Goal: Task Accomplishment & Management: Manage account settings

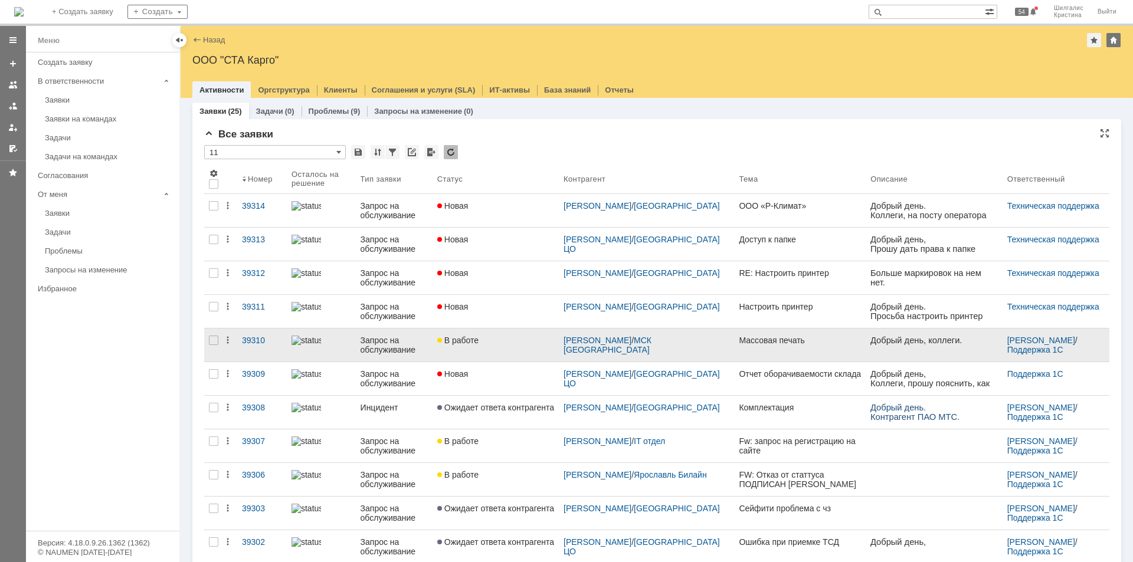
drag, startPoint x: 0, startPoint y: 0, endPoint x: 528, endPoint y: 349, distance: 633.3
click at [528, 349] on link "В работе" at bounding box center [496, 345] width 126 height 33
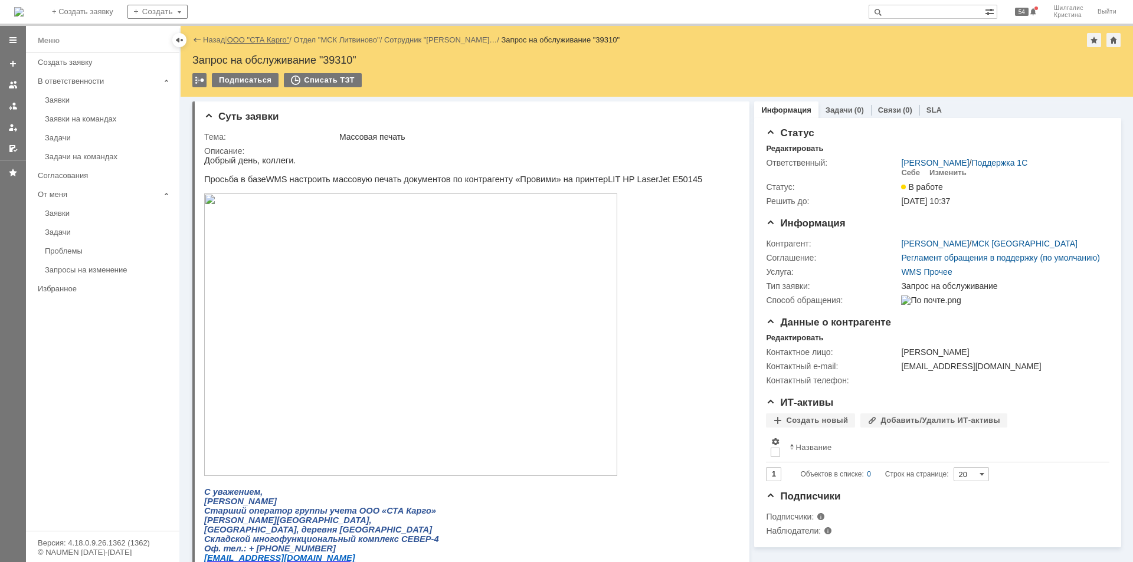
click at [251, 38] on link "ООО "СТА Карго"" at bounding box center [258, 39] width 63 height 9
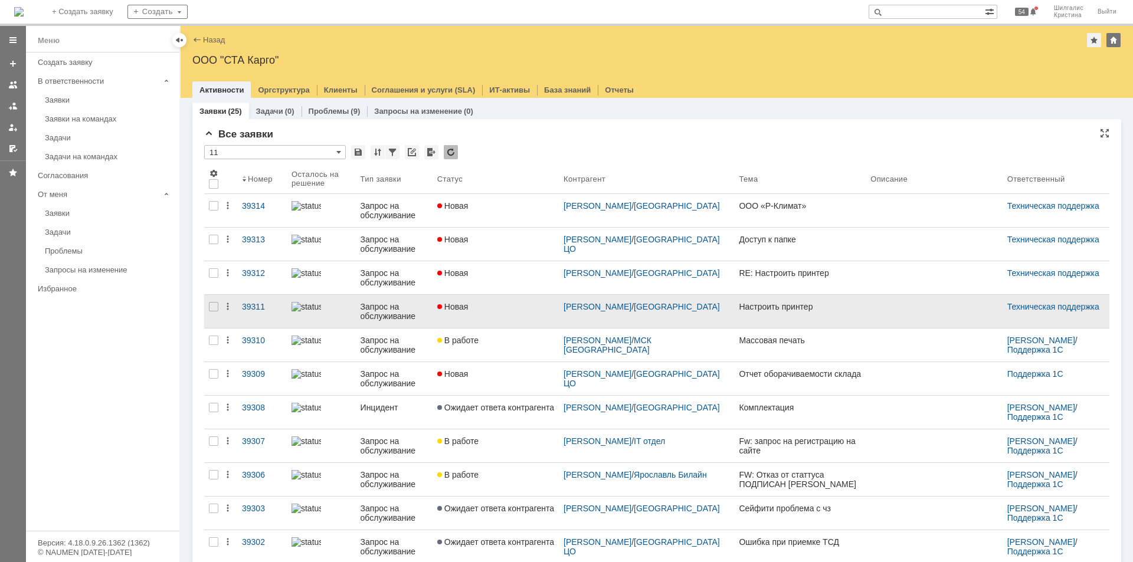
click at [495, 307] on div "Новая" at bounding box center [495, 306] width 117 height 9
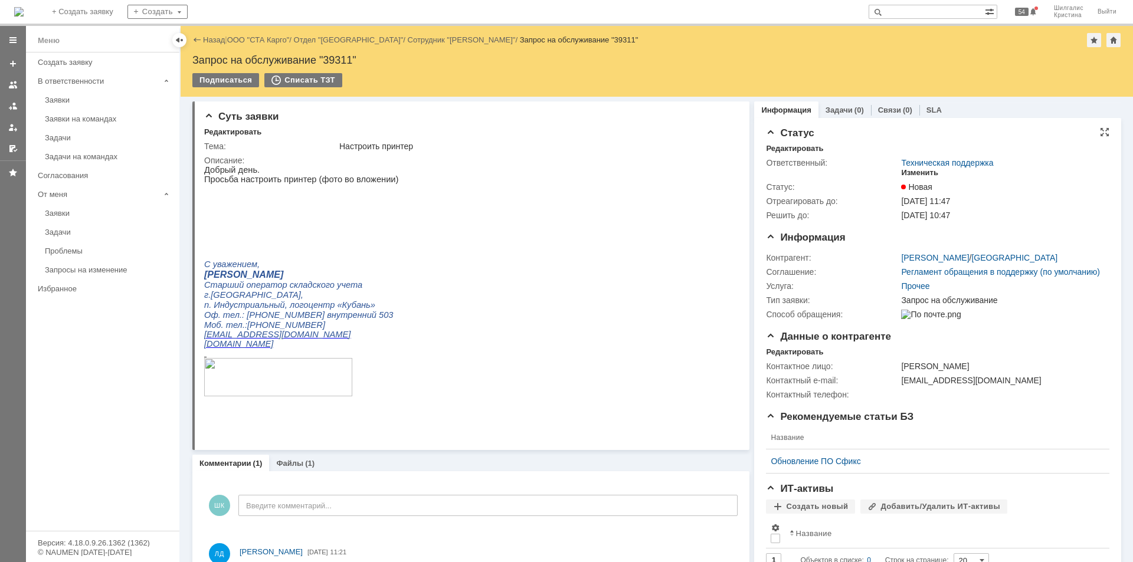
click at [913, 174] on div "Изменить" at bounding box center [919, 172] width 37 height 9
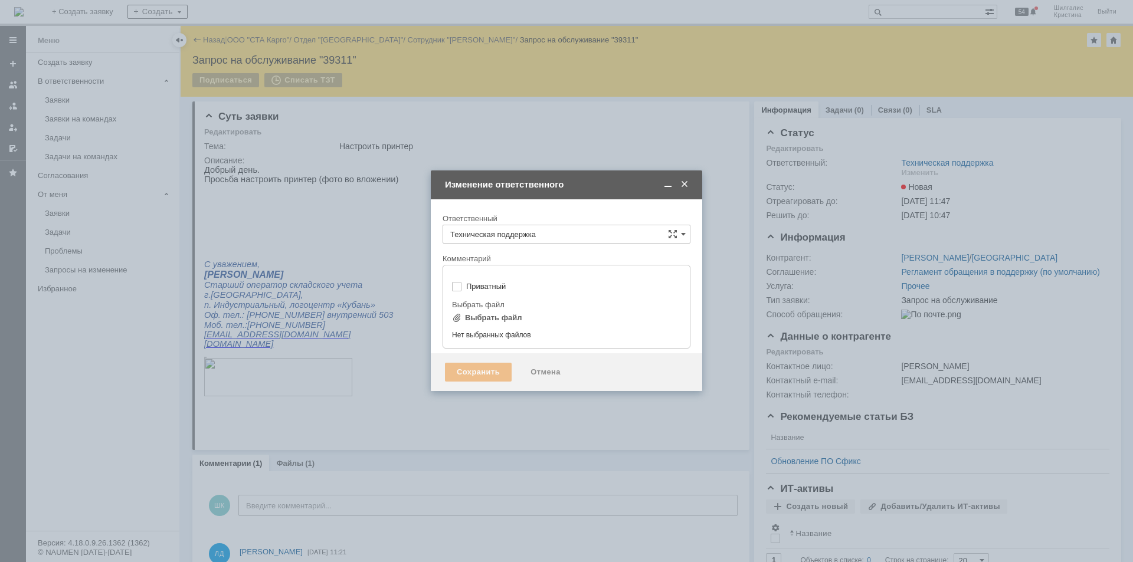
type input "[не указано]"
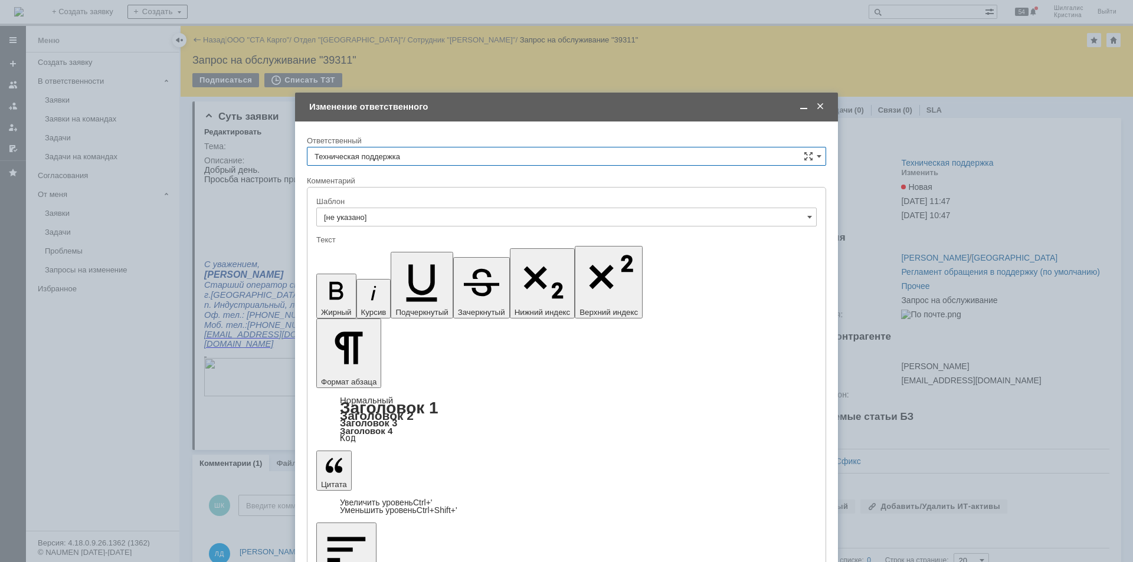
click at [460, 154] on input "Техническая поддержка" at bounding box center [566, 156] width 519 height 19
click at [367, 199] on span "Поддержка 1С" at bounding box center [567, 197] width 504 height 9
type input "Поддержка 1С"
click at [416, 152] on input "Поддержка 1С" at bounding box center [566, 156] width 519 height 19
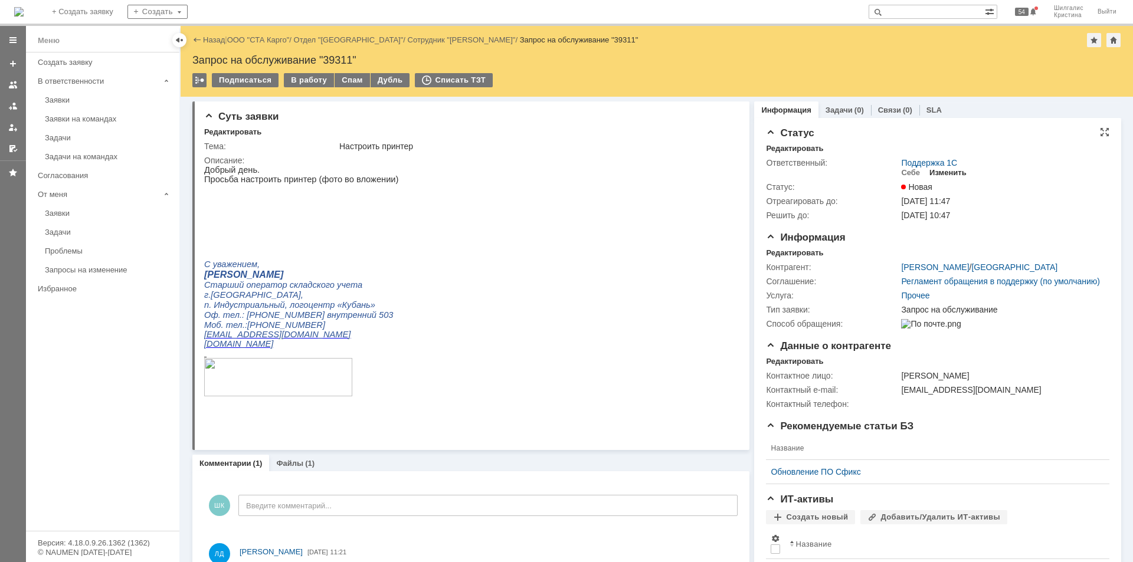
click at [934, 169] on div "Изменить" at bounding box center [948, 172] width 37 height 9
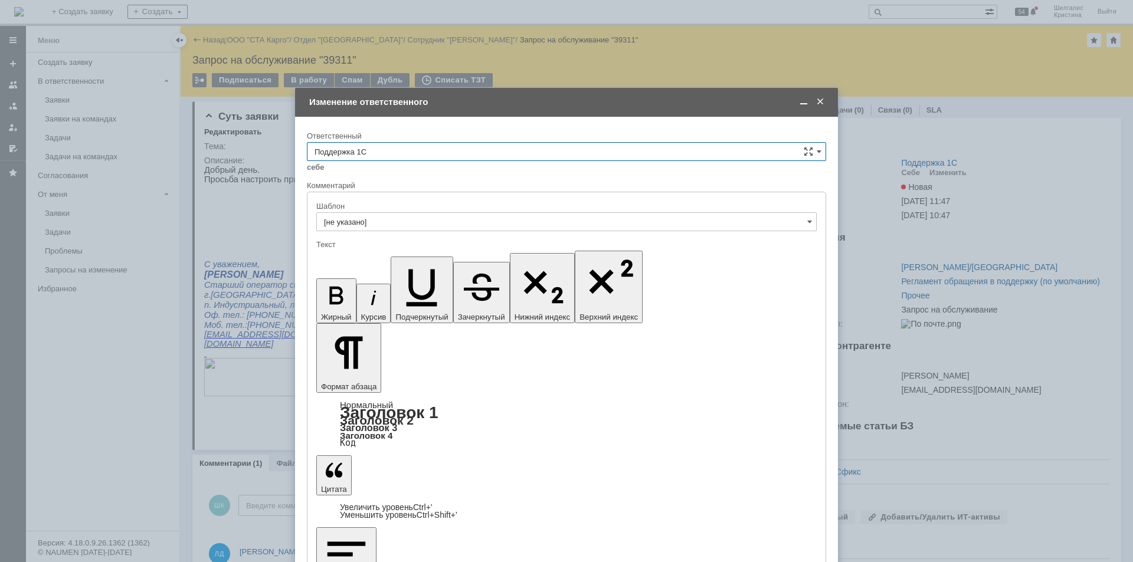
click at [391, 154] on input "Поддержка 1С" at bounding box center [566, 151] width 519 height 19
click at [382, 285] on span "[PERSON_NAME]" at bounding box center [567, 288] width 504 height 9
type input "[PERSON_NAME]"
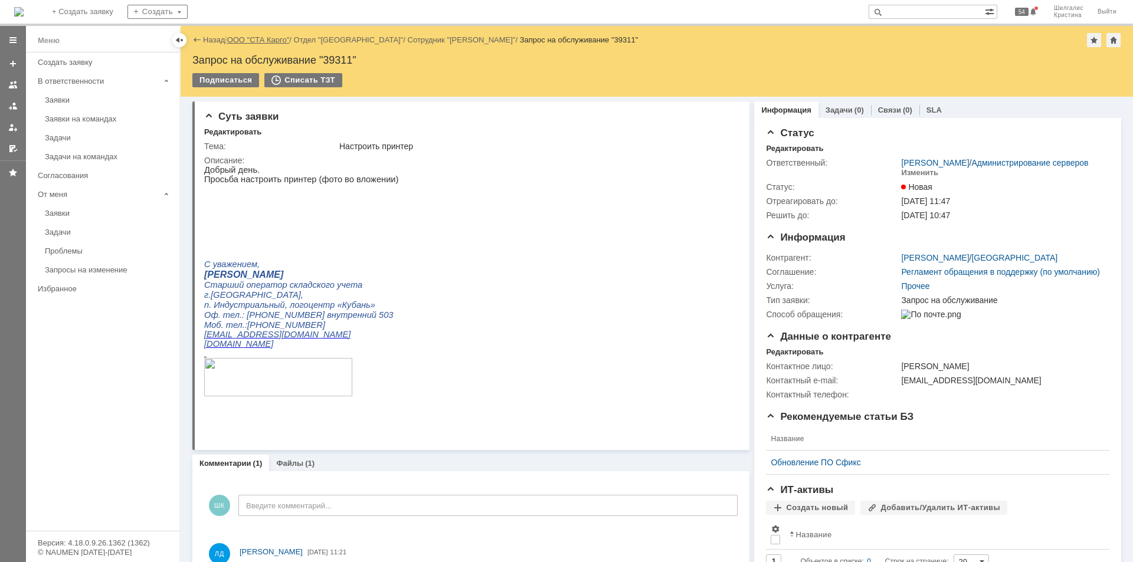
click at [269, 40] on link "ООО "СТА Карго"" at bounding box center [258, 39] width 63 height 9
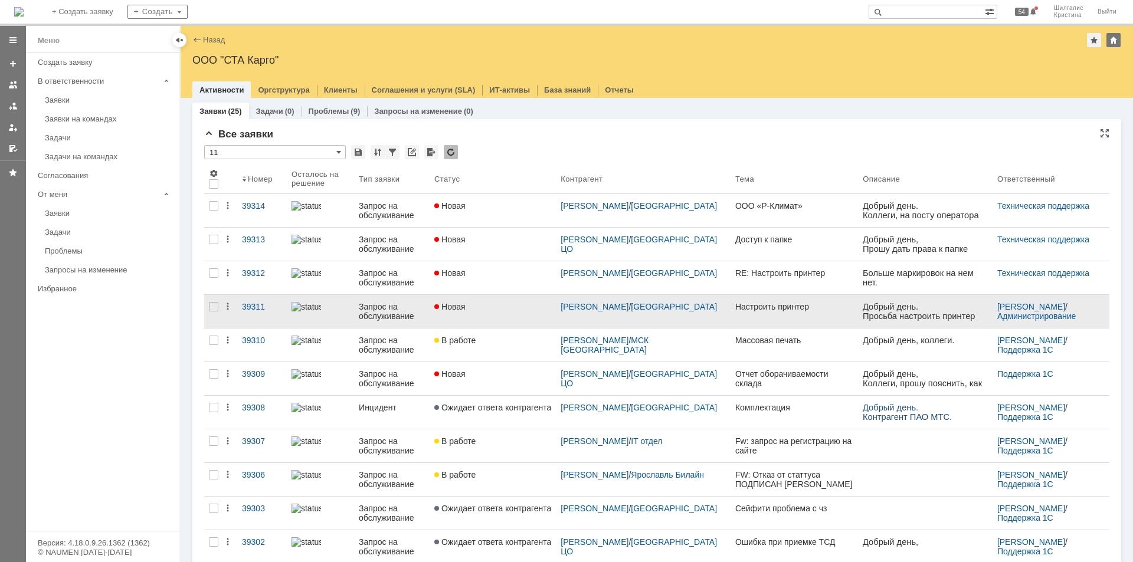
click at [506, 304] on div "Новая" at bounding box center [492, 306] width 117 height 9
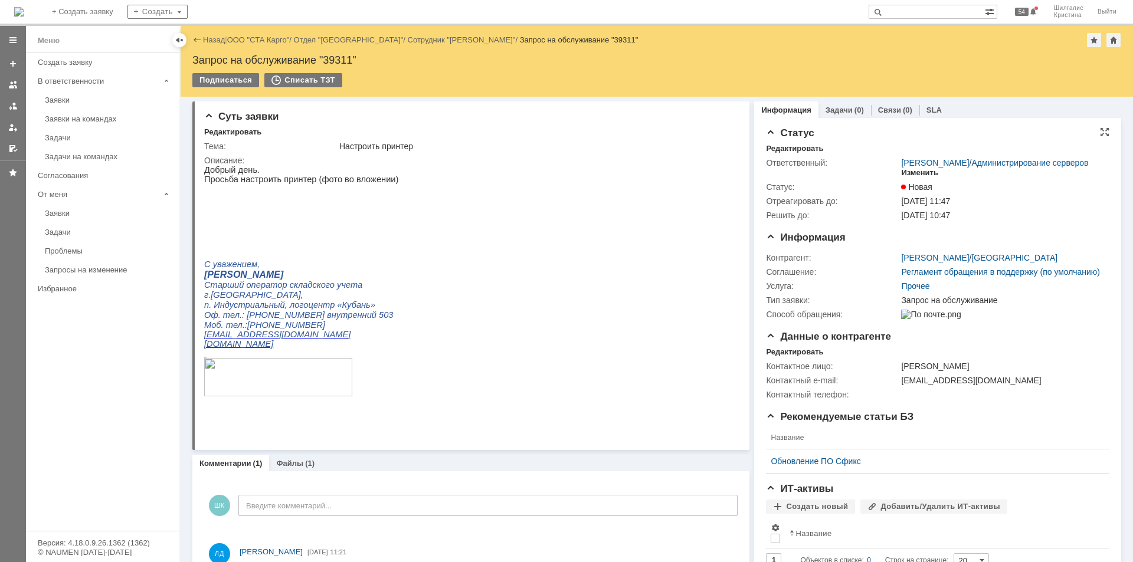
click at [911, 175] on div "Изменить" at bounding box center [919, 172] width 37 height 9
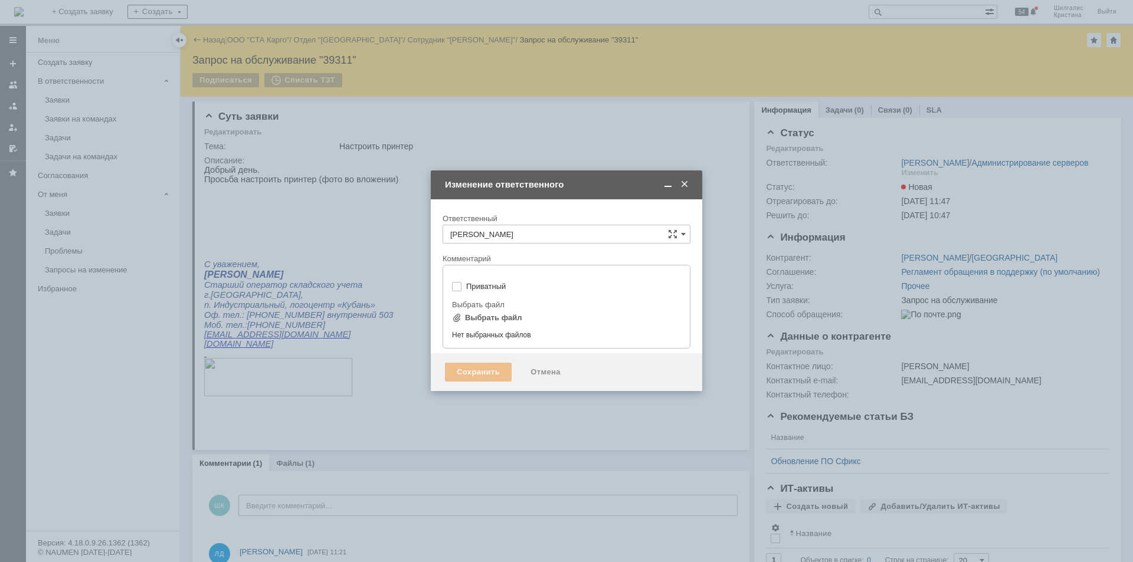
type input "[не указано]"
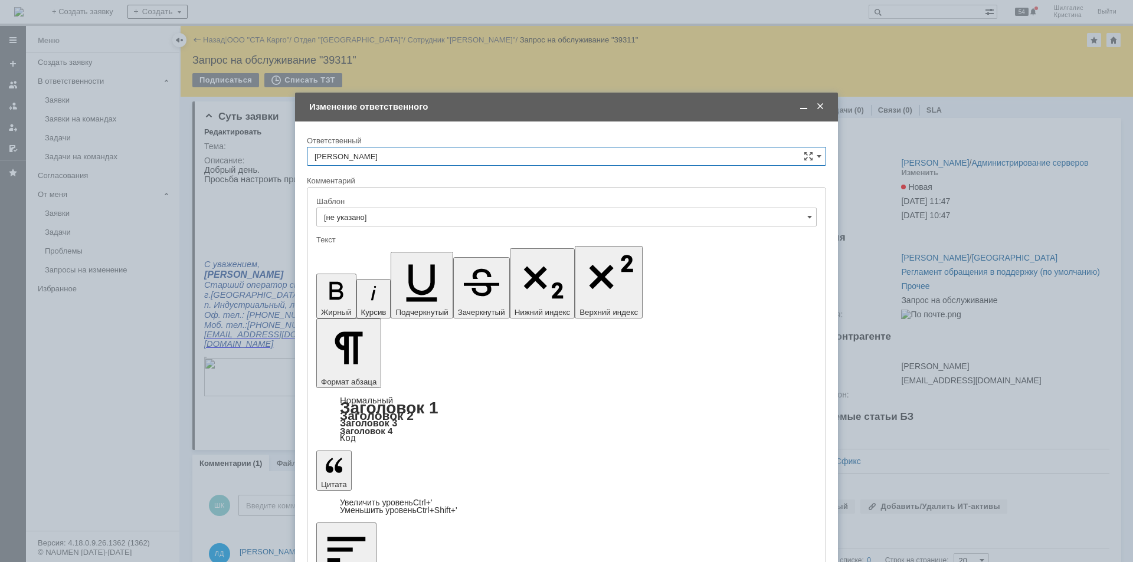
click at [407, 154] on input "[PERSON_NAME]" at bounding box center [566, 156] width 519 height 19
click at [394, 193] on span "Поддержка 1С" at bounding box center [567, 197] width 504 height 9
type input "Поддержка 1С"
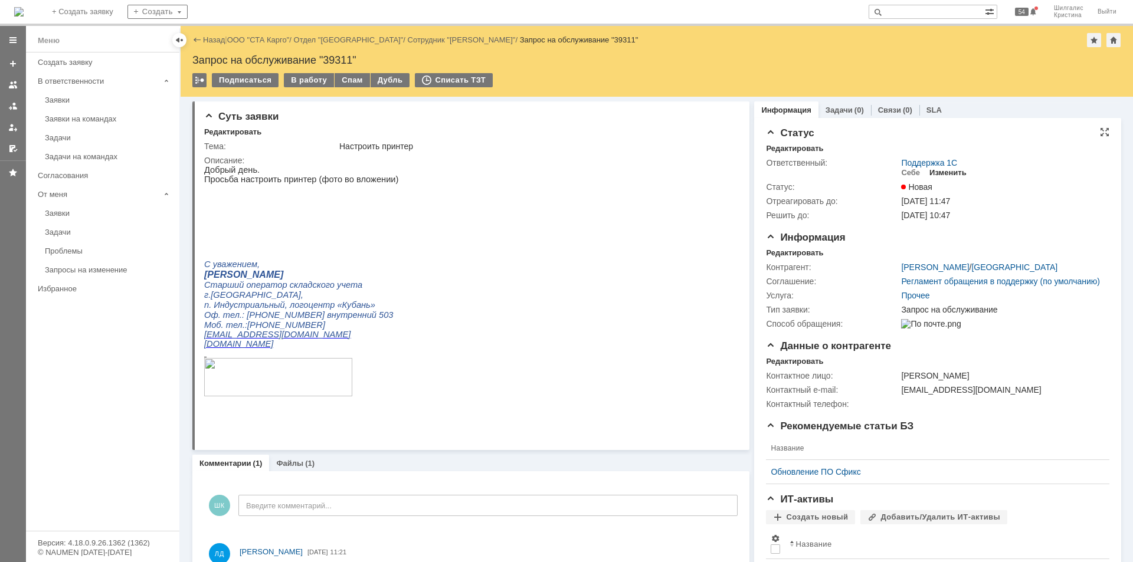
click at [948, 168] on div "Изменить" at bounding box center [948, 172] width 37 height 9
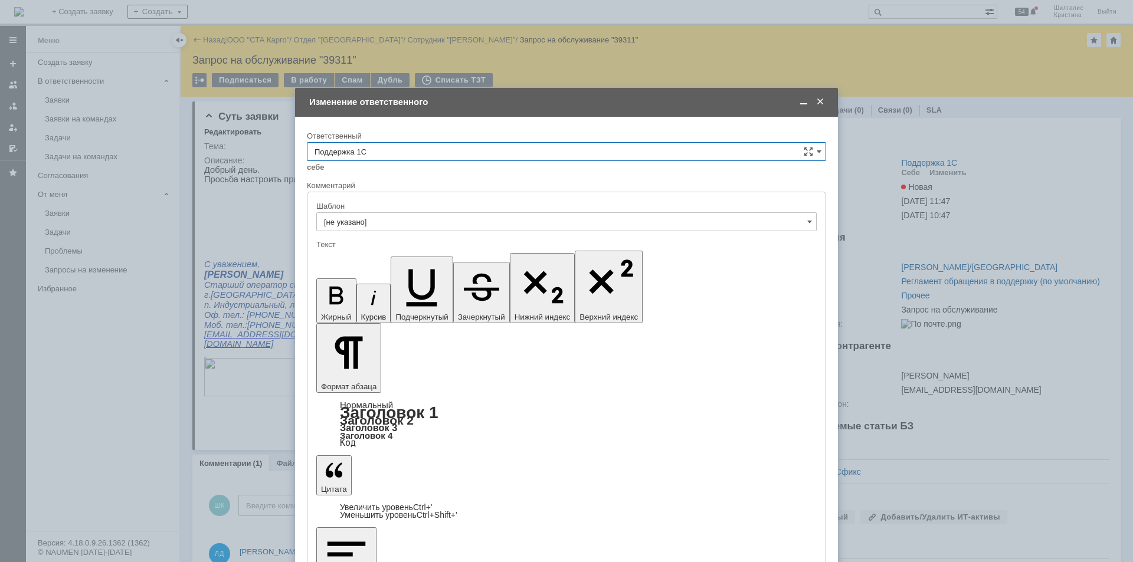
click at [352, 153] on input "Поддержка 1С" at bounding box center [566, 151] width 519 height 19
click at [384, 211] on div "Техническая поддержка" at bounding box center [566, 216] width 518 height 19
type input "Техническая поддержка"
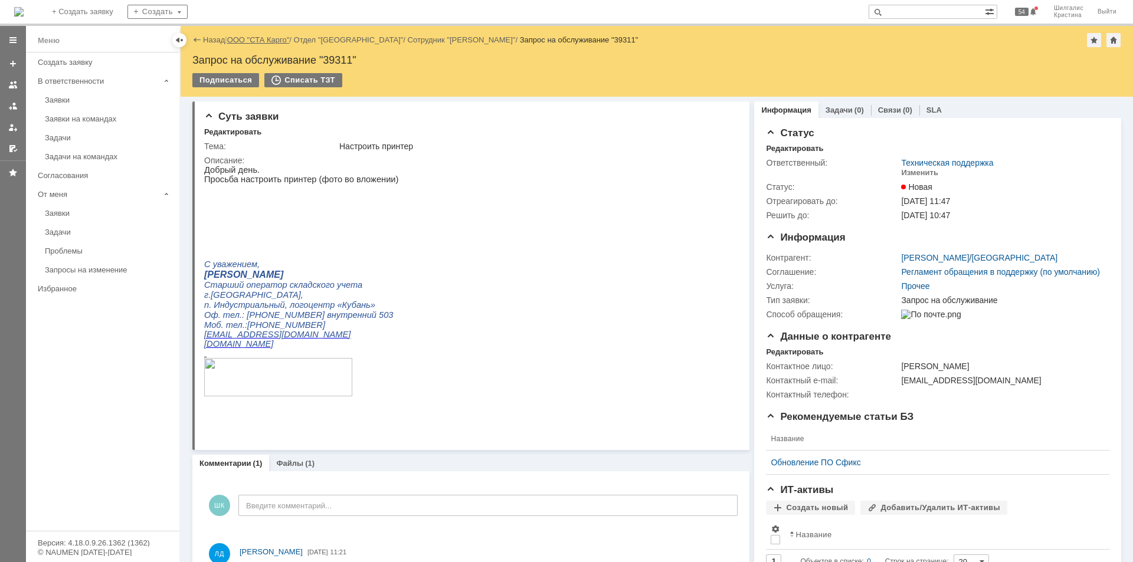
click at [256, 44] on link "ООО "СТА Карго"" at bounding box center [258, 39] width 63 height 9
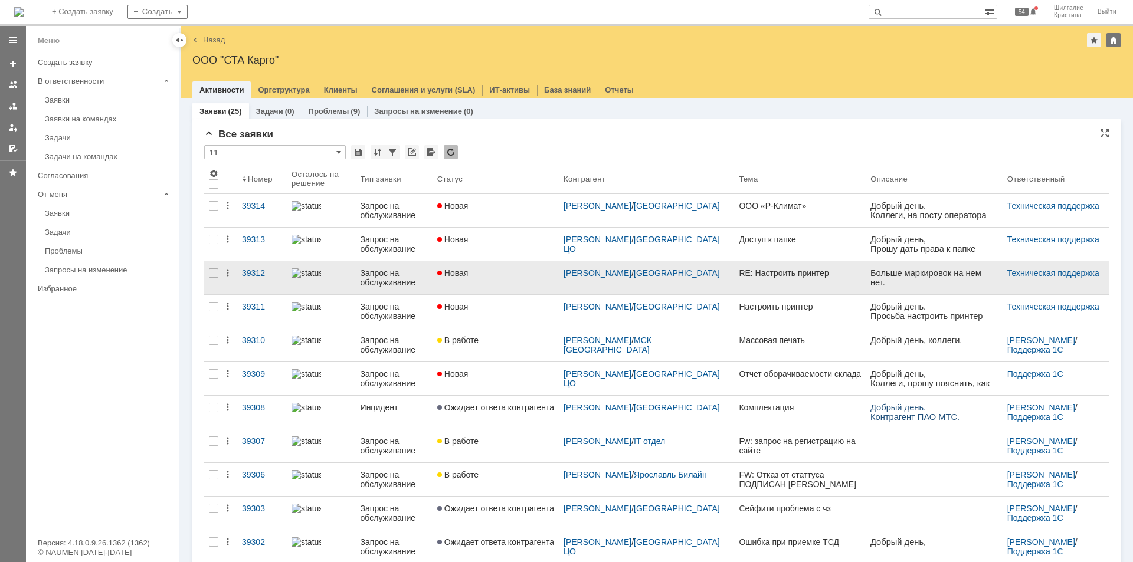
click at [493, 275] on div "Новая" at bounding box center [495, 273] width 117 height 9
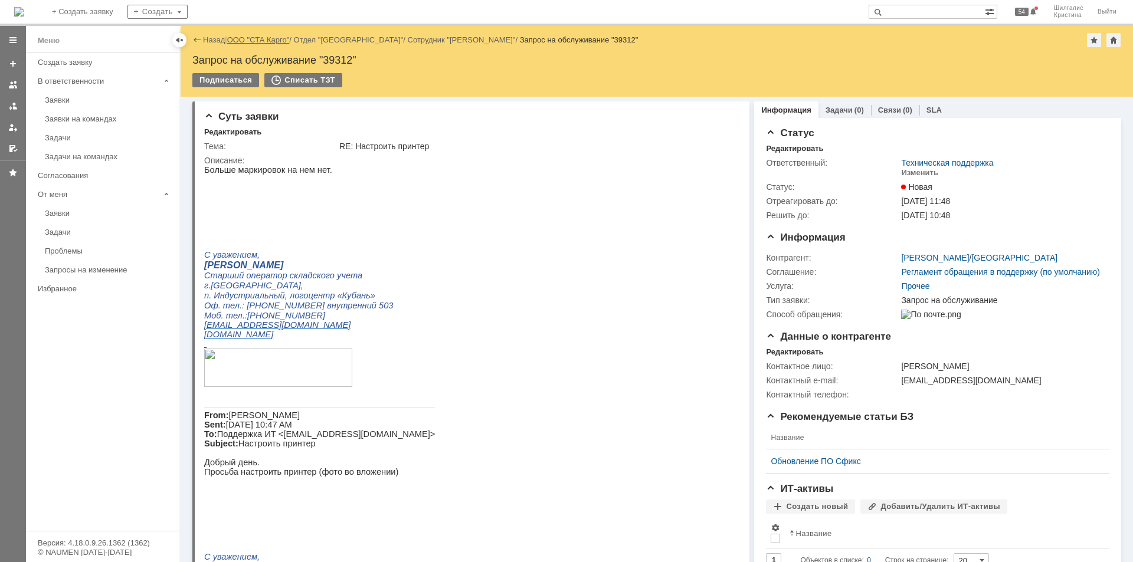
click at [262, 40] on link "ООО "СТА Карго"" at bounding box center [258, 39] width 63 height 9
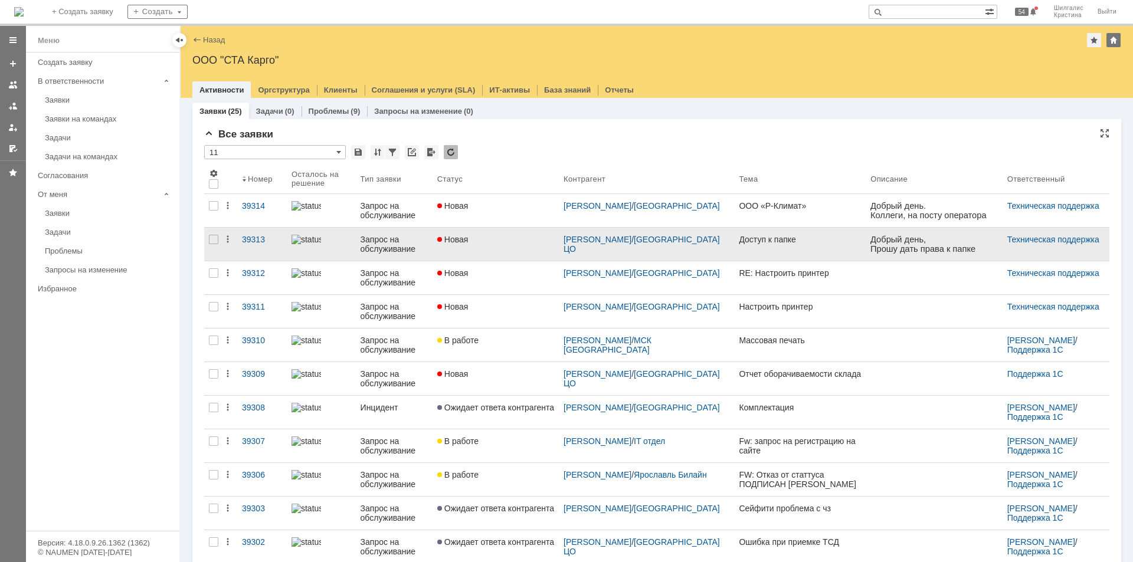
click at [469, 238] on span "Новая" at bounding box center [452, 239] width 31 height 9
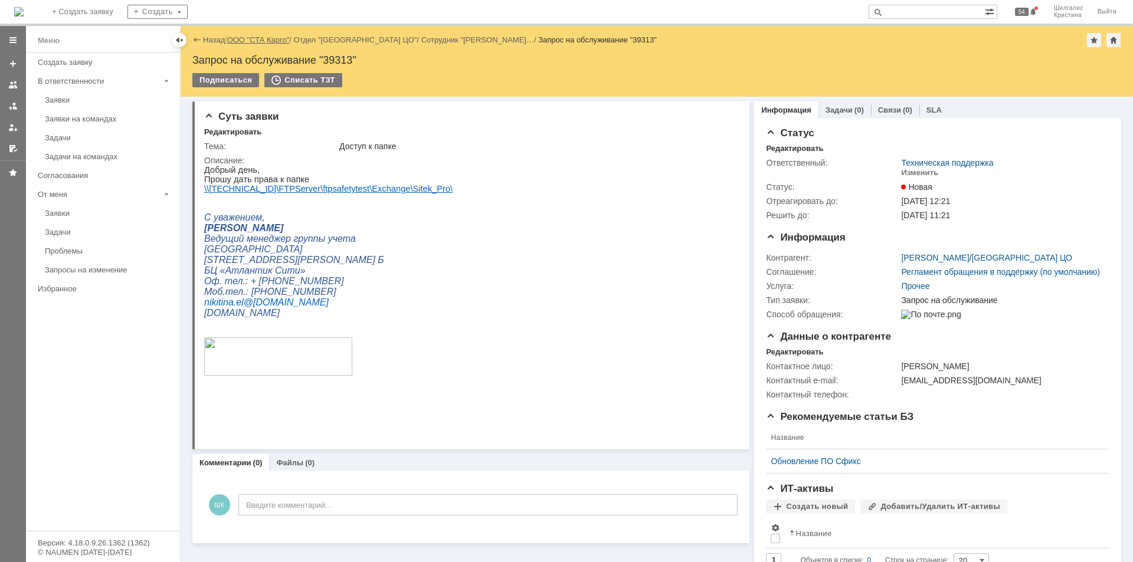
click at [248, 38] on link "ООО "СТА Карго"" at bounding box center [258, 39] width 63 height 9
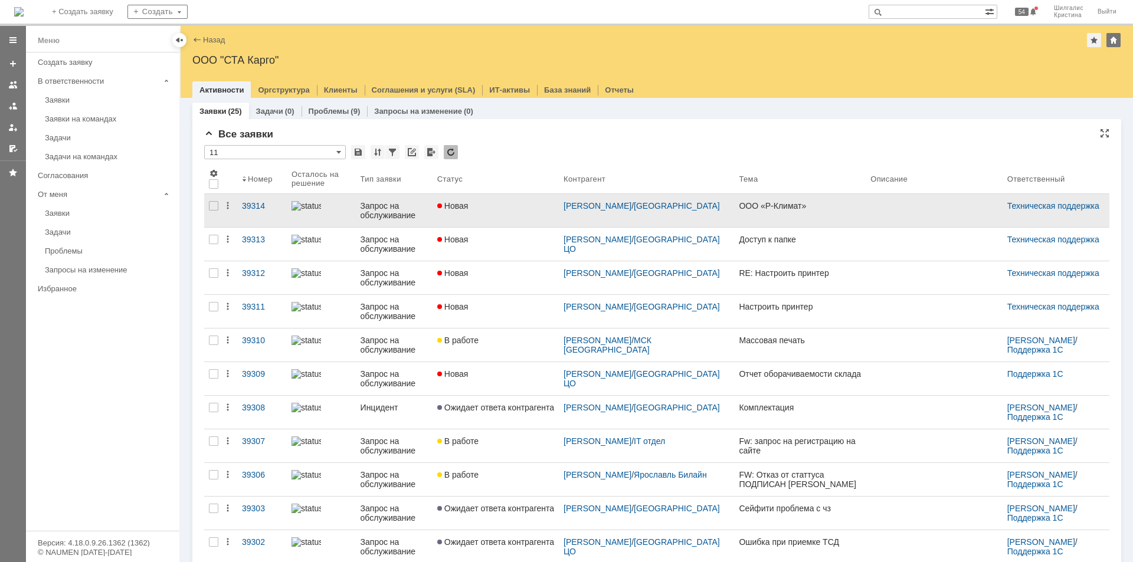
click at [483, 211] on link "Новая" at bounding box center [496, 210] width 126 height 33
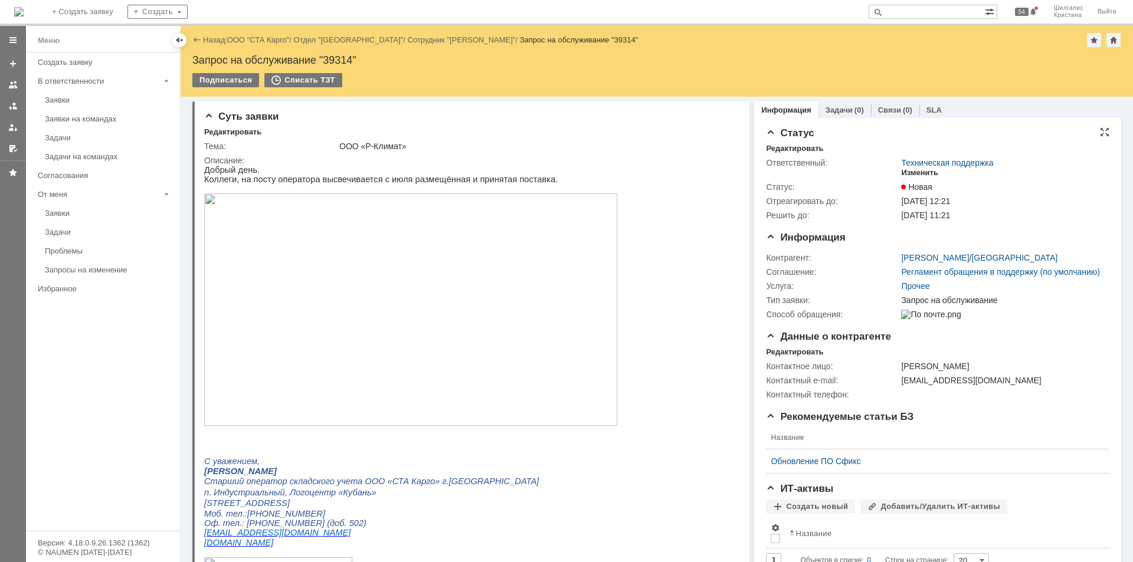
click at [914, 174] on div "Изменить" at bounding box center [919, 172] width 37 height 9
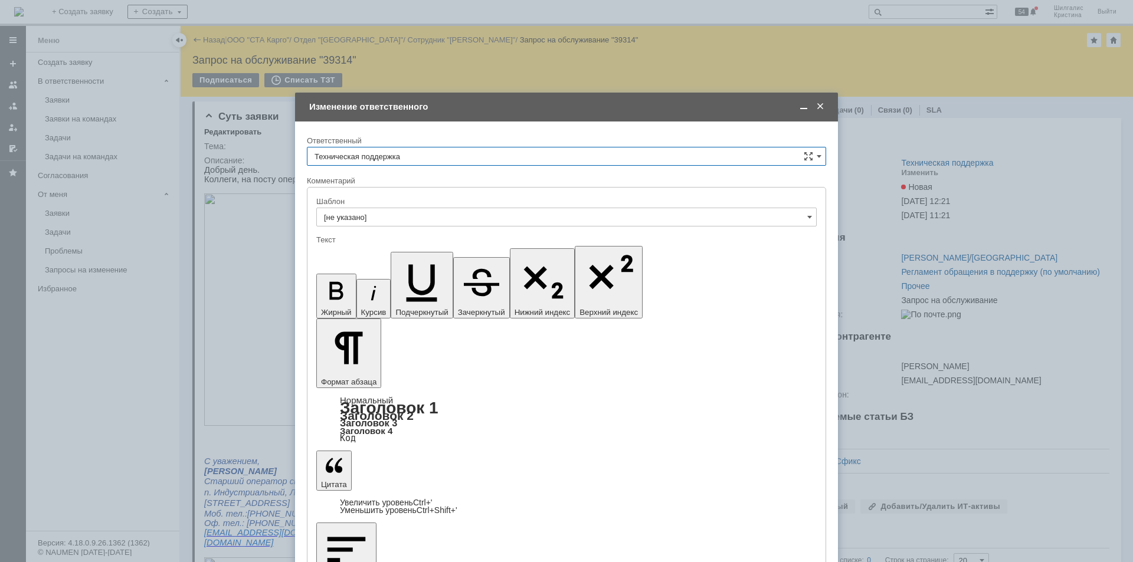
click at [392, 161] on input "Техническая поддержка" at bounding box center [566, 156] width 519 height 19
click at [388, 218] on span "[PERSON_NAME]" at bounding box center [567, 216] width 504 height 9
type input "[PERSON_NAME]"
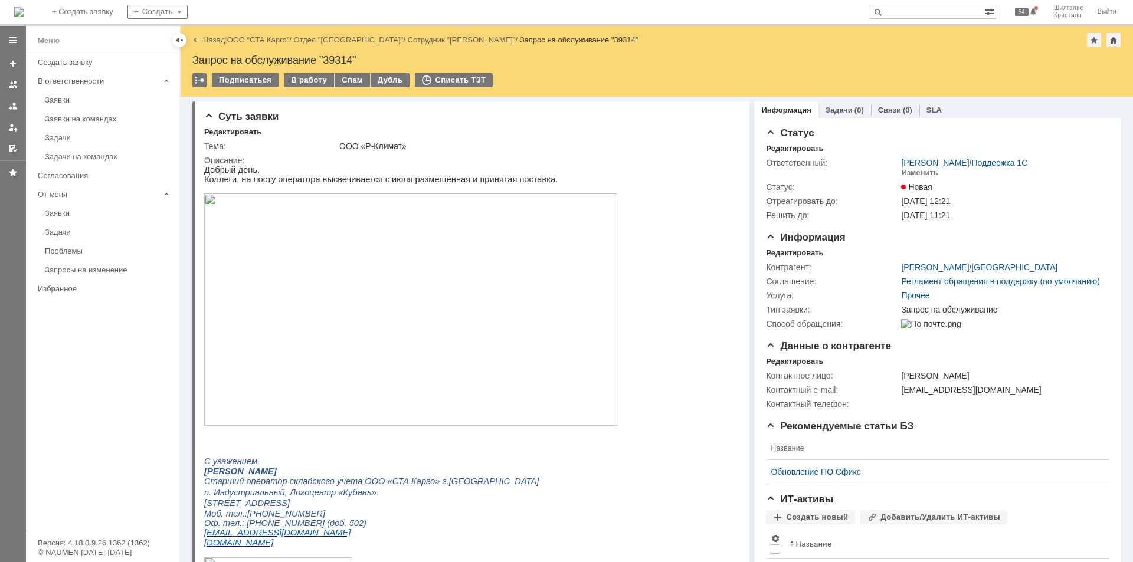
click at [431, 260] on img at bounding box center [410, 310] width 413 height 233
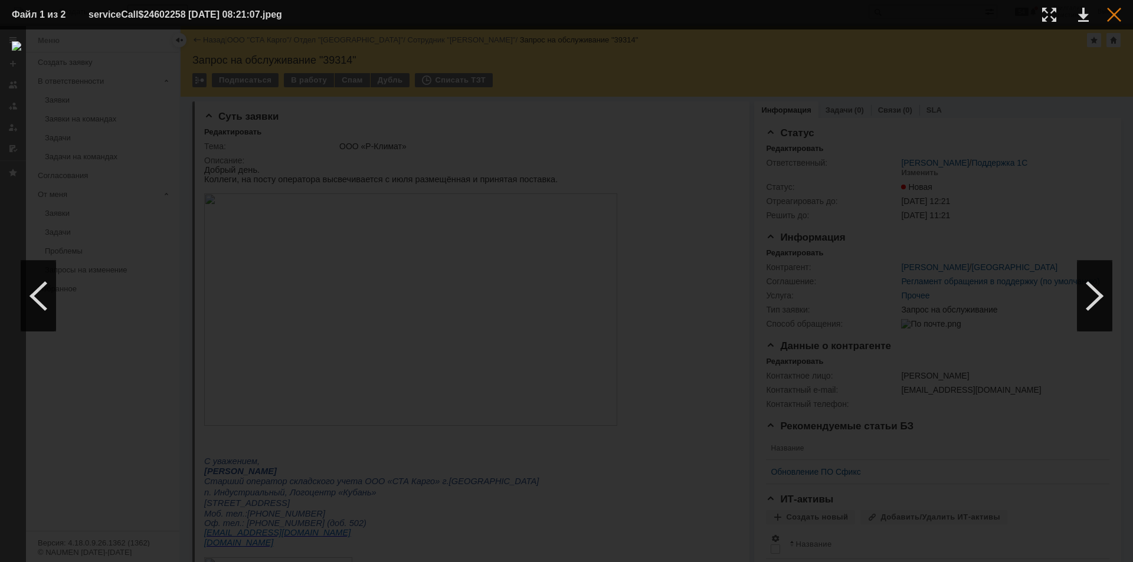
click at [1115, 13] on div at bounding box center [1114, 15] width 14 height 14
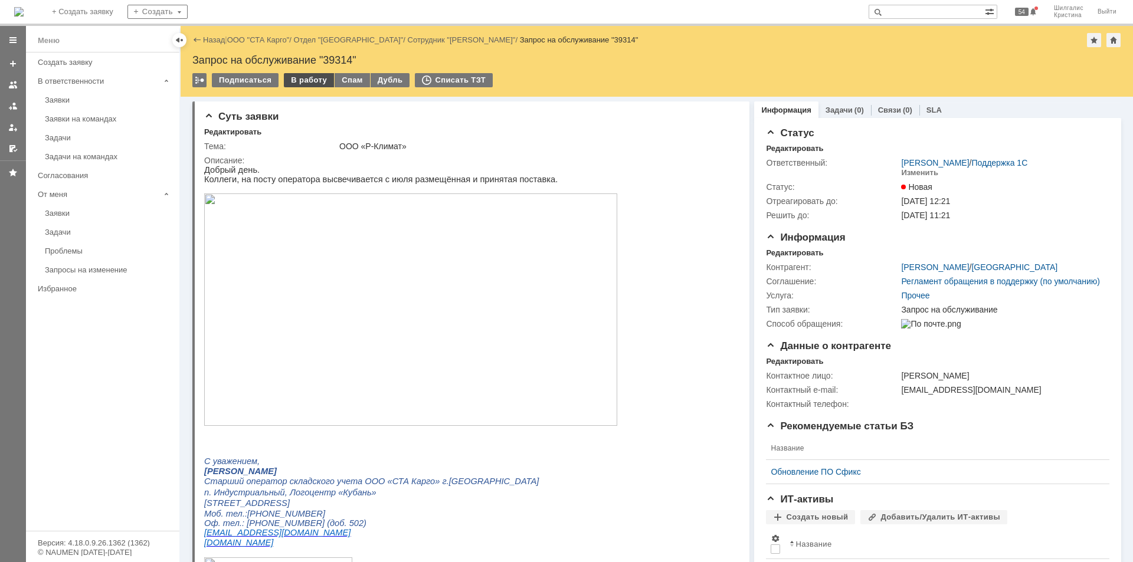
click at [318, 81] on div "В работу" at bounding box center [309, 80] width 50 height 14
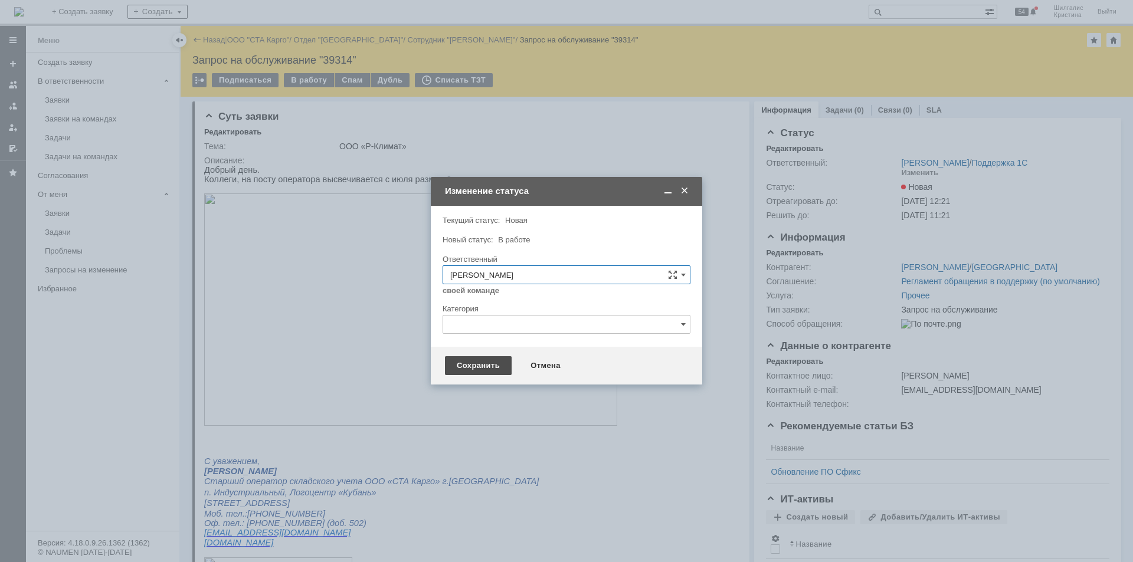
click at [468, 364] on div "Сохранить" at bounding box center [478, 365] width 67 height 19
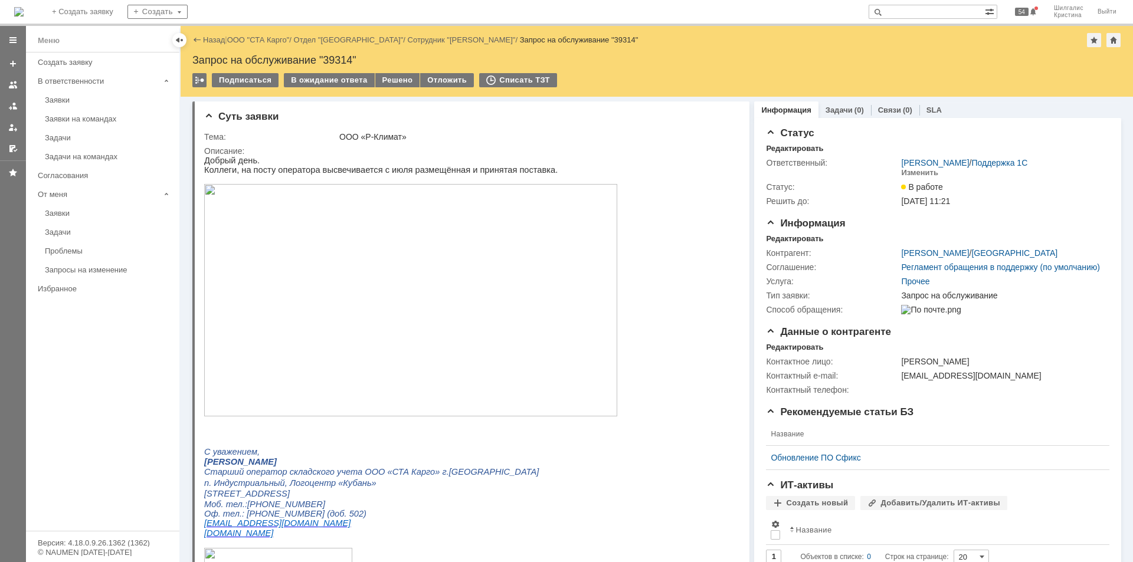
click at [277, 257] on img at bounding box center [410, 300] width 413 height 233
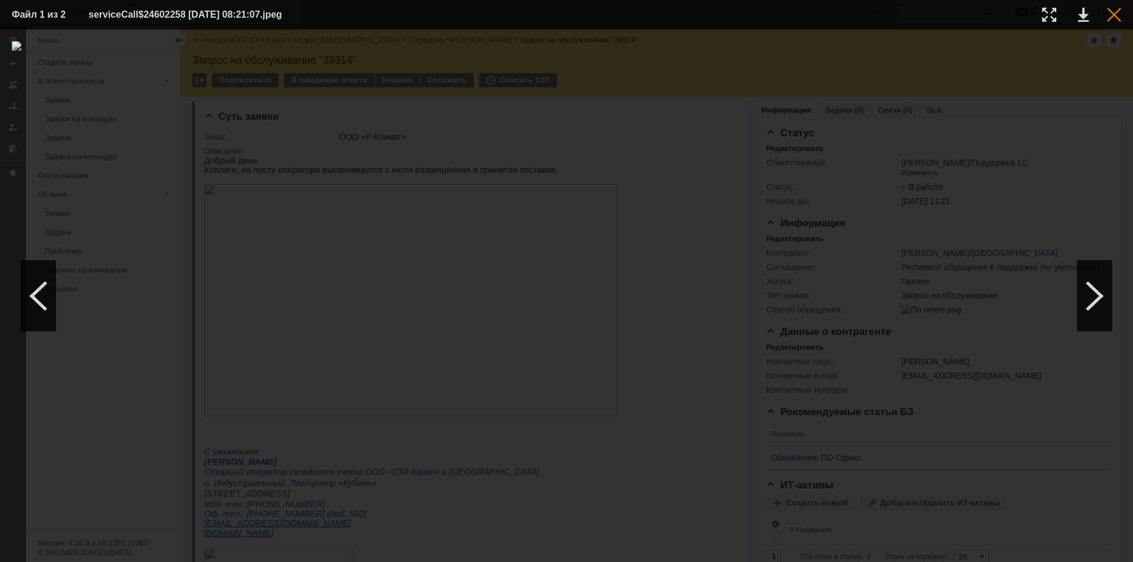
click at [1113, 17] on div at bounding box center [1114, 15] width 14 height 14
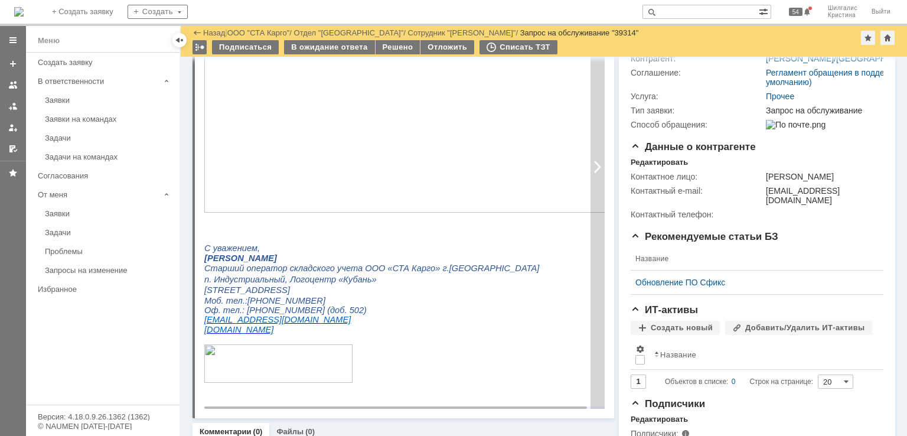
scroll to position [177, 0]
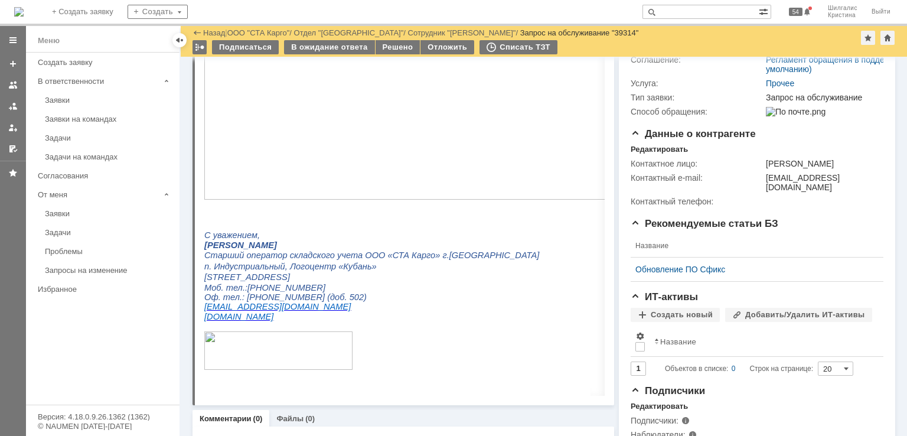
click at [619, 227] on div "Статус Редактировать Ответственный: Шилгалис Кристина / Поддержка 1С Изменить С…" at bounding box center [757, 176] width 276 height 550
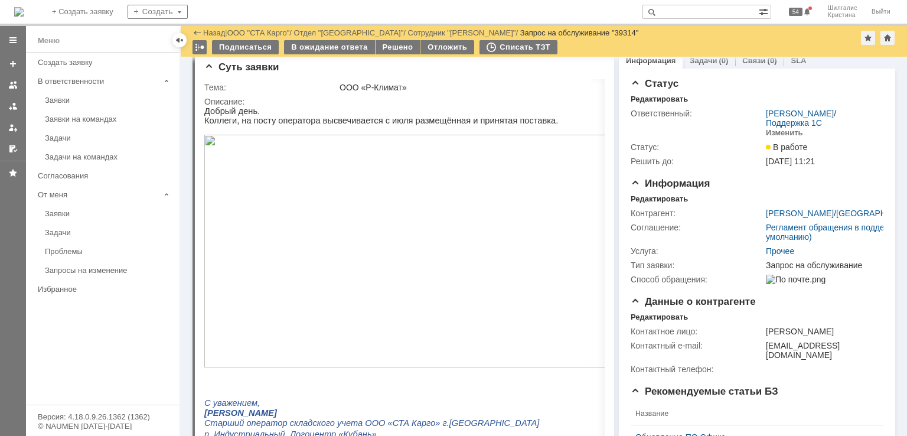
scroll to position [0, 0]
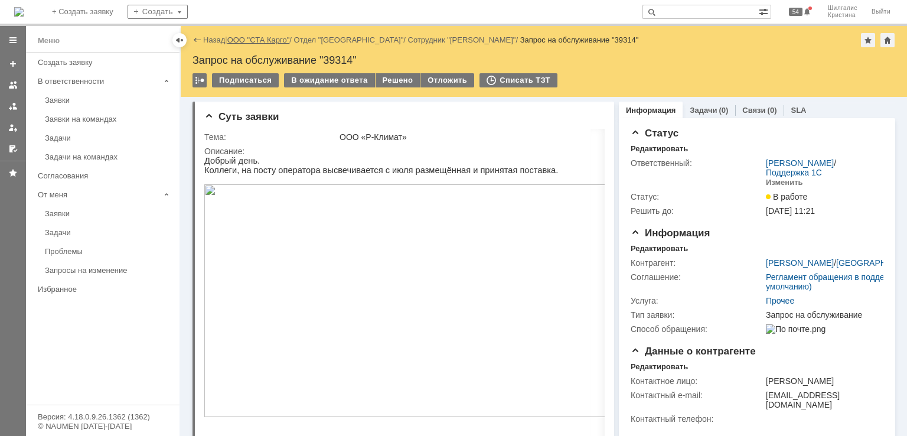
click at [250, 40] on link "ООО "СТА Карго"" at bounding box center [258, 39] width 63 height 9
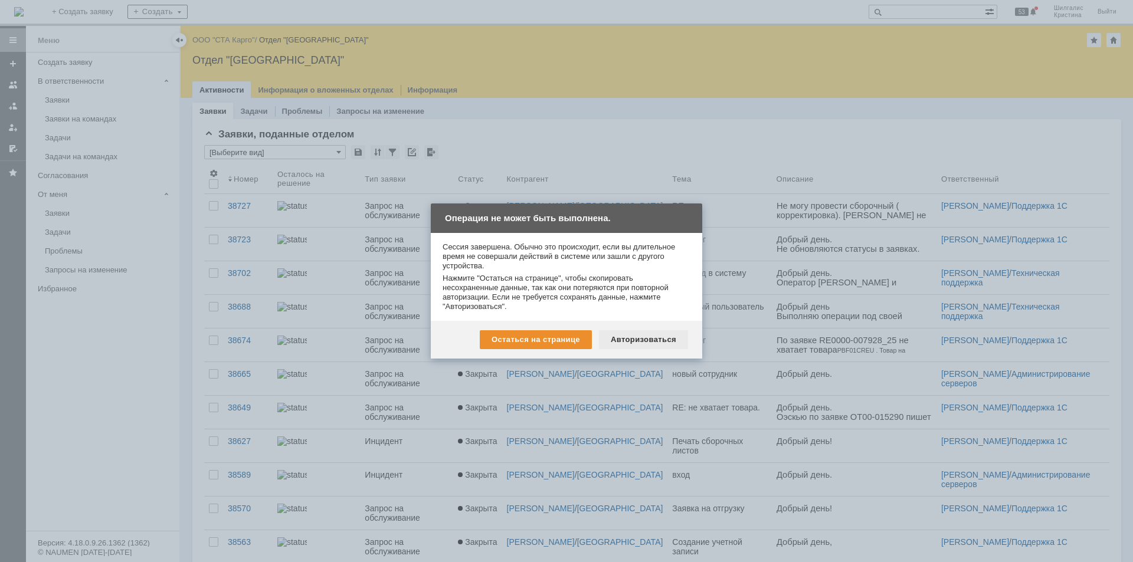
scroll to position [31, 0]
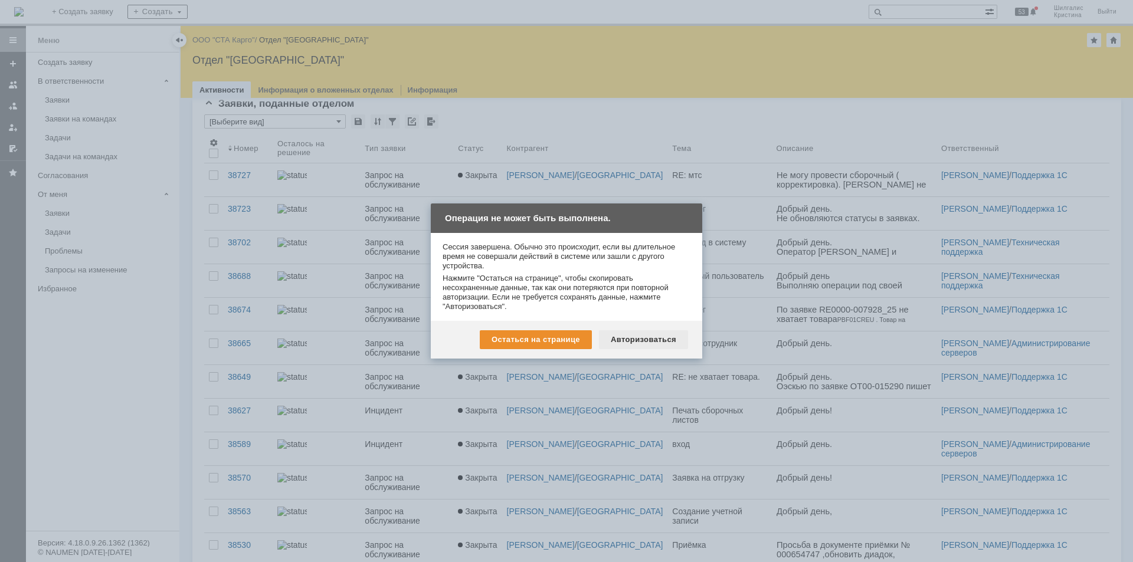
click at [623, 335] on div "Авторизоваться" at bounding box center [643, 340] width 89 height 19
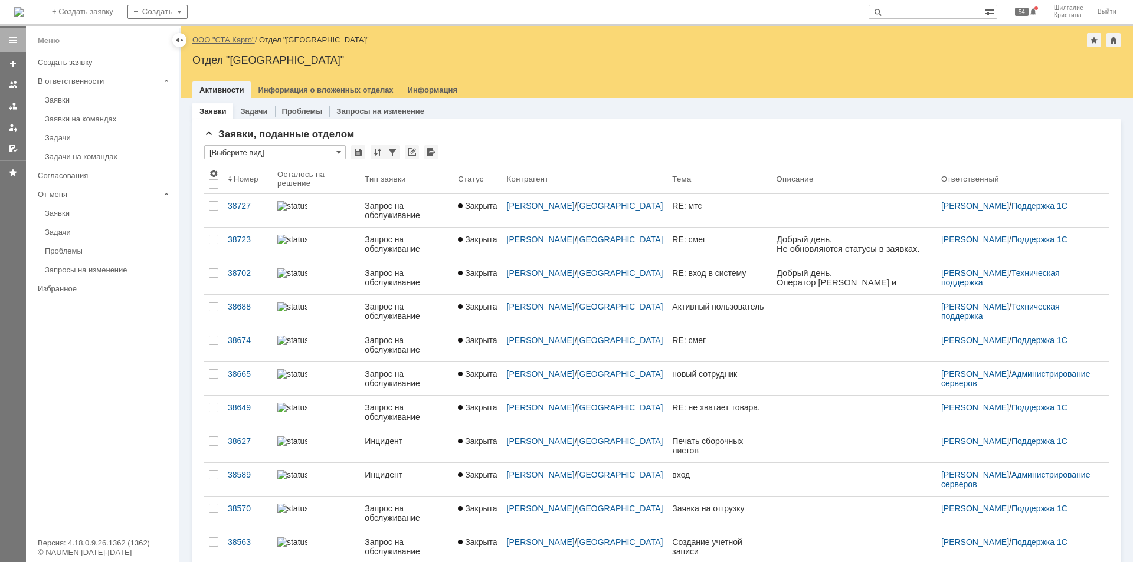
click at [228, 40] on link "ООО "СТА Карго"" at bounding box center [223, 39] width 63 height 9
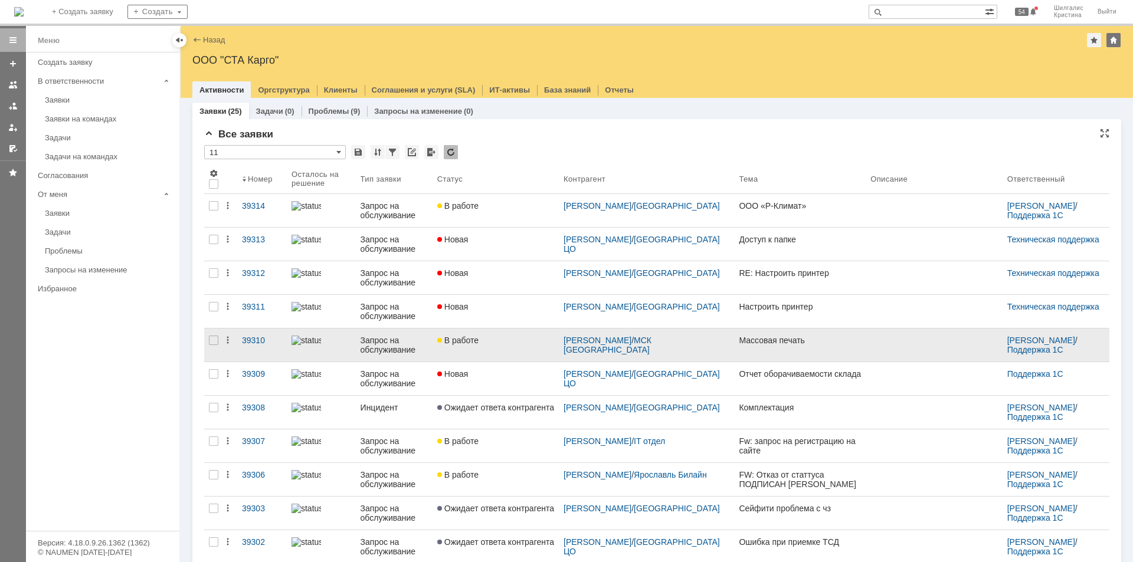
click at [511, 350] on link "В работе" at bounding box center [496, 345] width 126 height 33
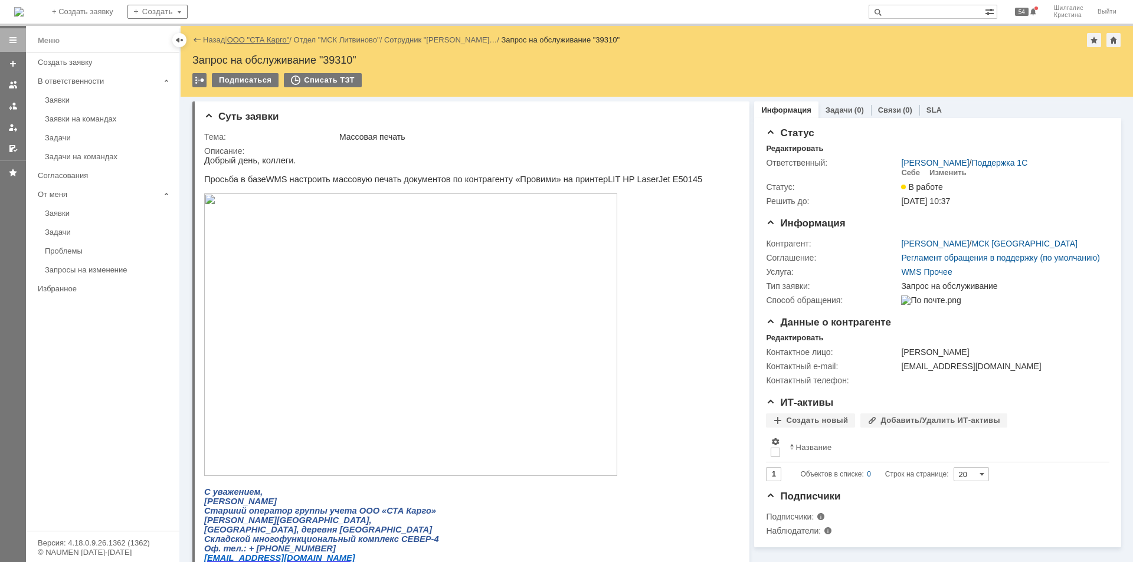
click at [266, 38] on link "ООО "СТА Карго"" at bounding box center [258, 39] width 63 height 9
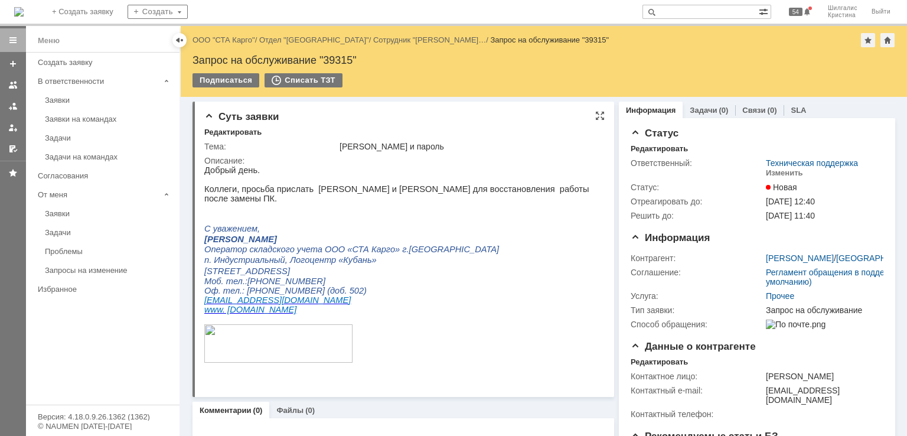
drag, startPoint x: 299, startPoint y: 232, endPoint x: 246, endPoint y: 225, distance: 53.5
click at [246, 225] on div "Добрый день. Коллеги, просьба прислать Логин и Пароль для восстановления работы…" at bounding box center [399, 274] width 390 height 218
click at [277, 234] on span "Заборянская Екатерина" at bounding box center [240, 238] width 73 height 9
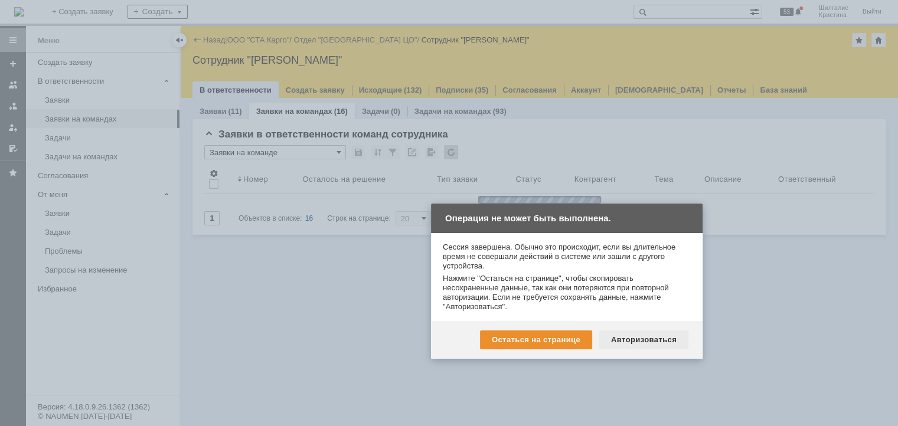
click at [633, 338] on div "Авторизоваться" at bounding box center [643, 340] width 89 height 19
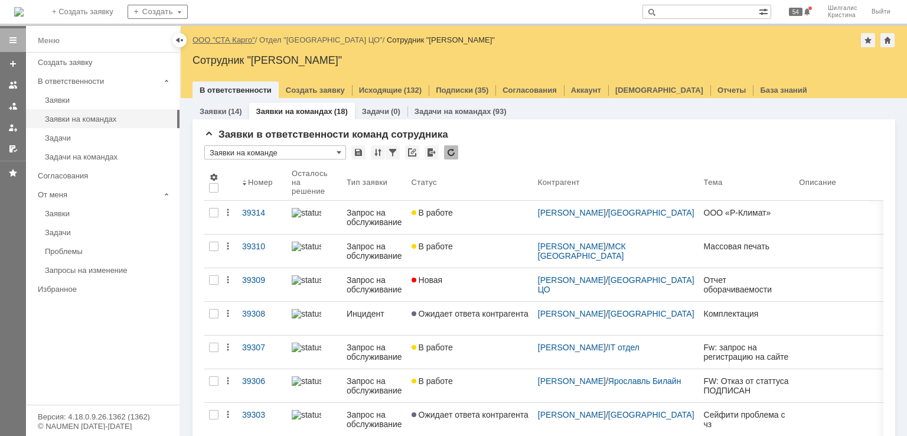
click at [241, 38] on link "ООО "СТА Карго"" at bounding box center [223, 39] width 63 height 9
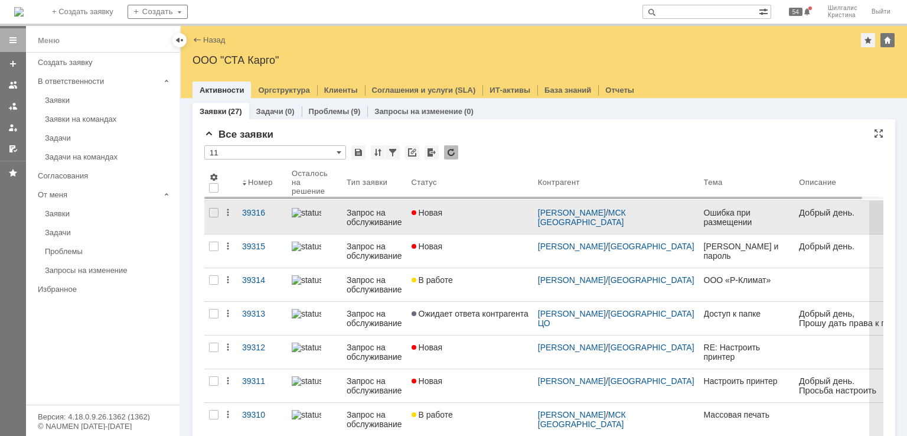
click at [498, 214] on div "Новая" at bounding box center [469, 212] width 117 height 9
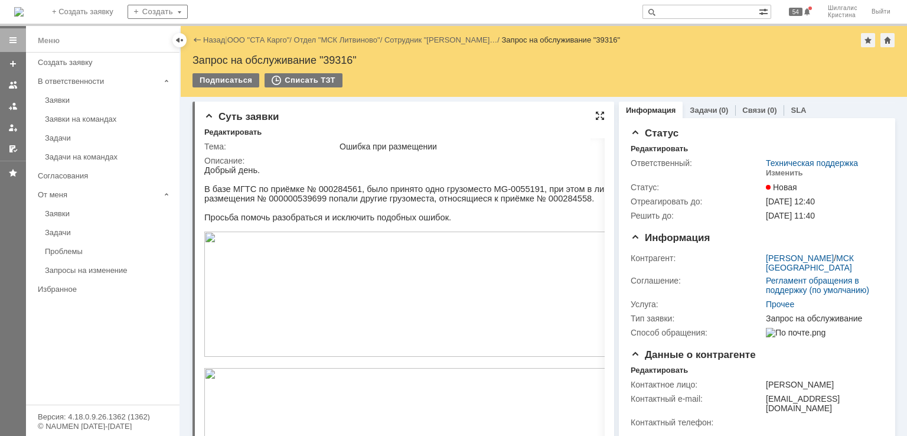
click at [595, 112] on div at bounding box center [599, 115] width 9 height 9
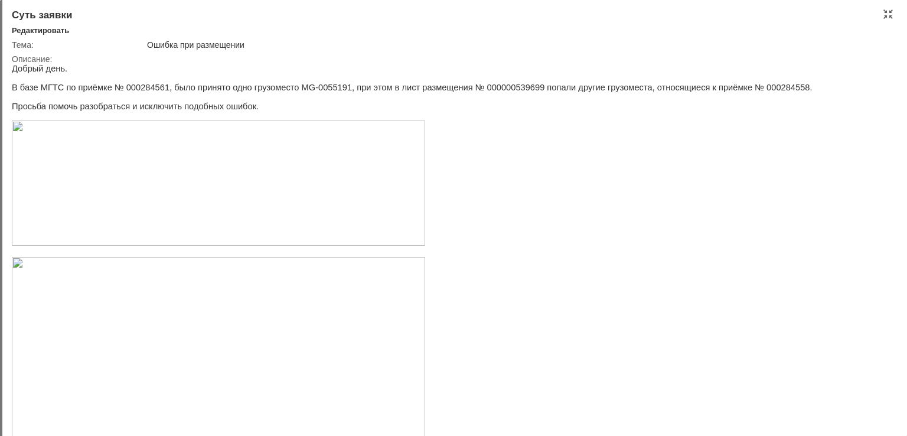
click at [139, 163] on img at bounding box center [218, 182] width 413 height 125
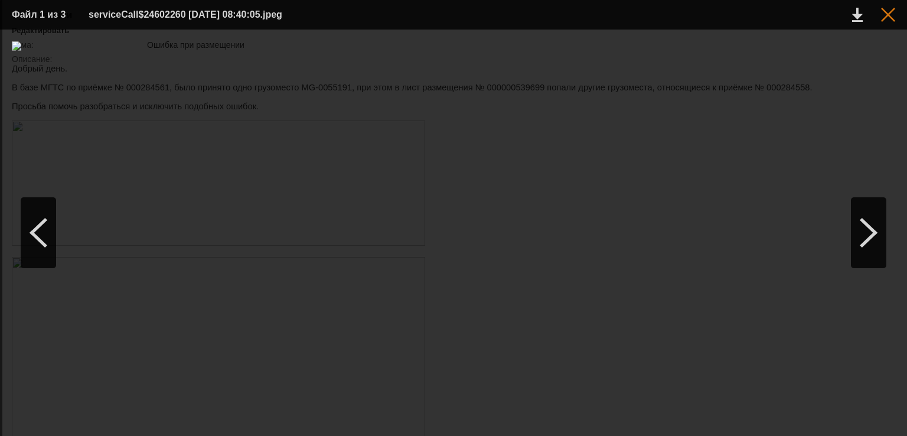
click at [886, 17] on div at bounding box center [888, 15] width 14 height 14
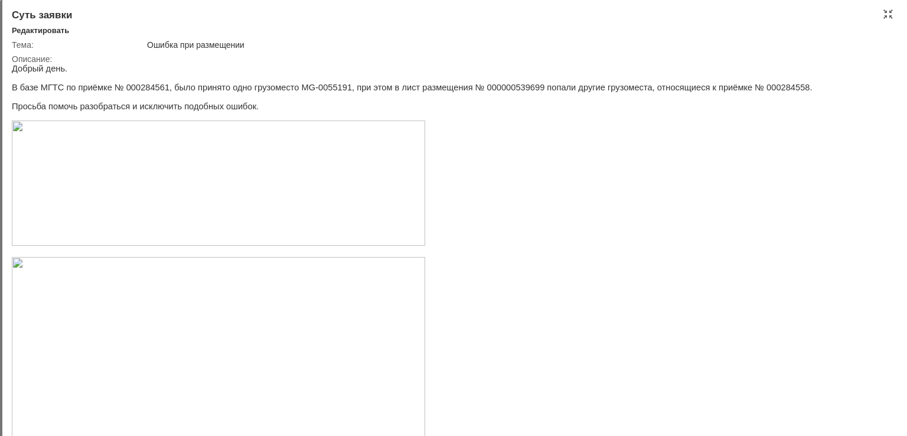
scroll to position [177, 0]
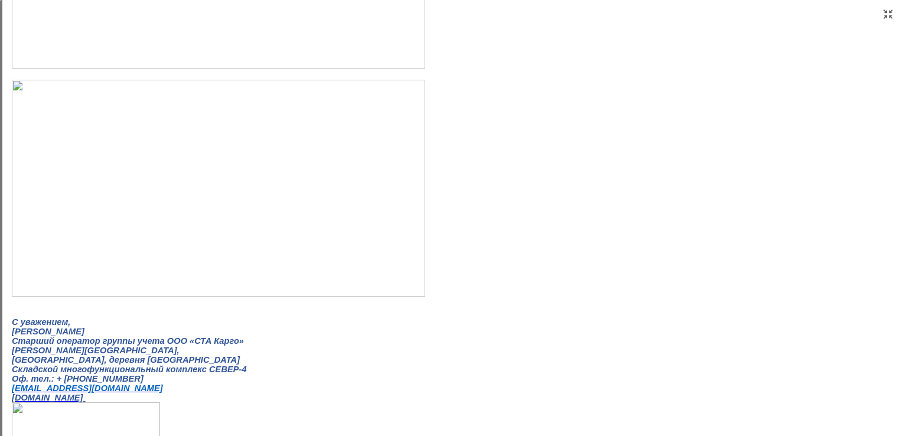
click at [140, 195] on img at bounding box center [218, 188] width 413 height 217
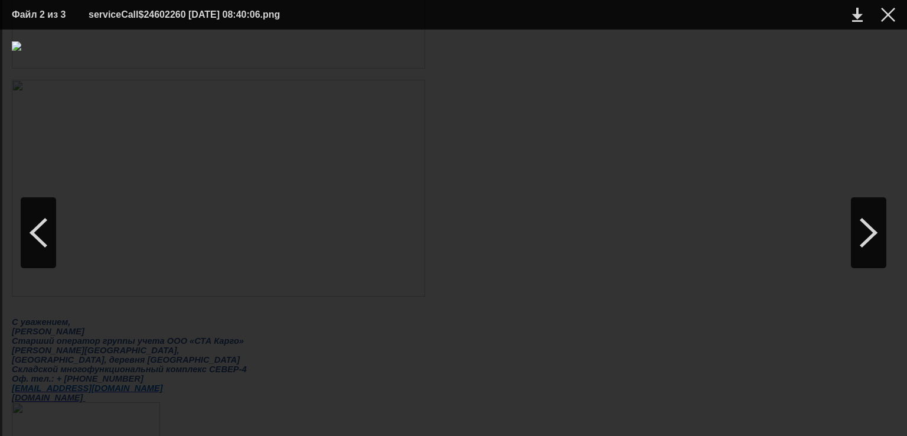
click at [889, 22] on td at bounding box center [878, 15] width 32 height 18
click at [886, 13] on div at bounding box center [888, 15] width 14 height 14
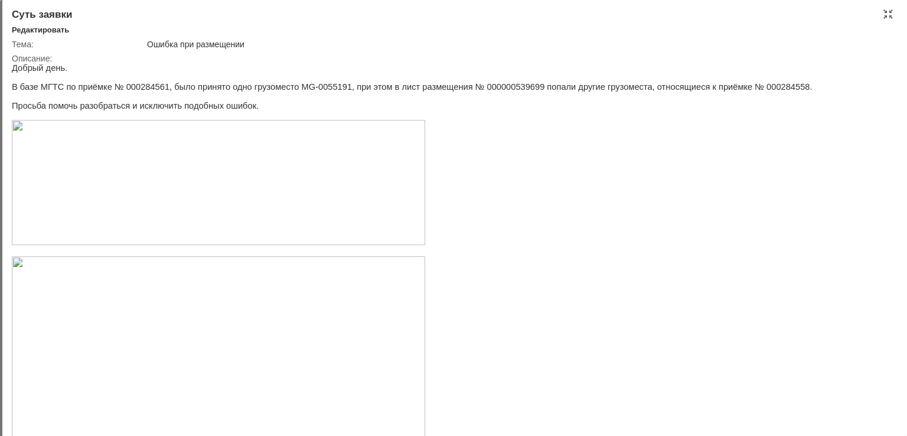
scroll to position [0, 0]
click at [140, 89] on p "В базе МГТС по приёмке № 000284561, было принято одно грузоместо MG-0055191, пр…" at bounding box center [412, 87] width 800 height 9
copy p "000284561"
click at [156, 189] on img at bounding box center [218, 182] width 413 height 125
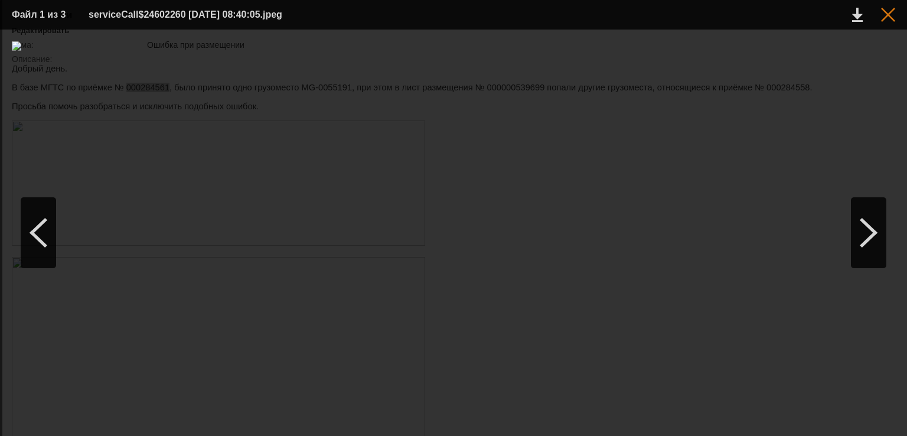
click at [885, 15] on div at bounding box center [888, 15] width 14 height 14
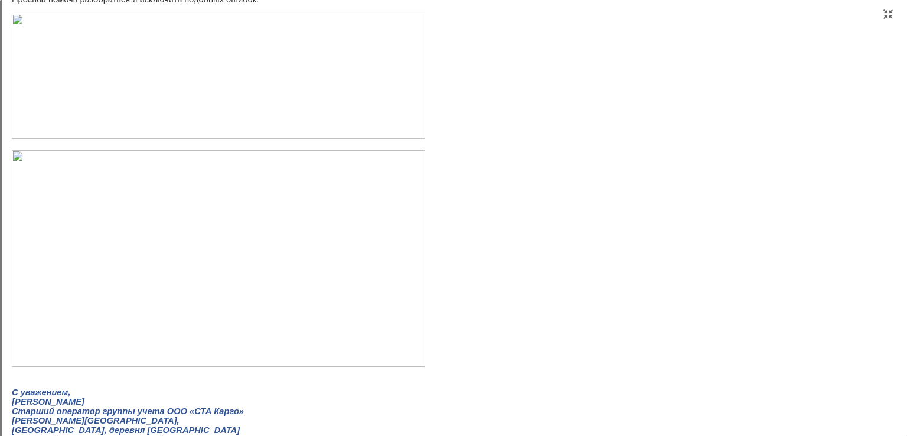
scroll to position [118, 0]
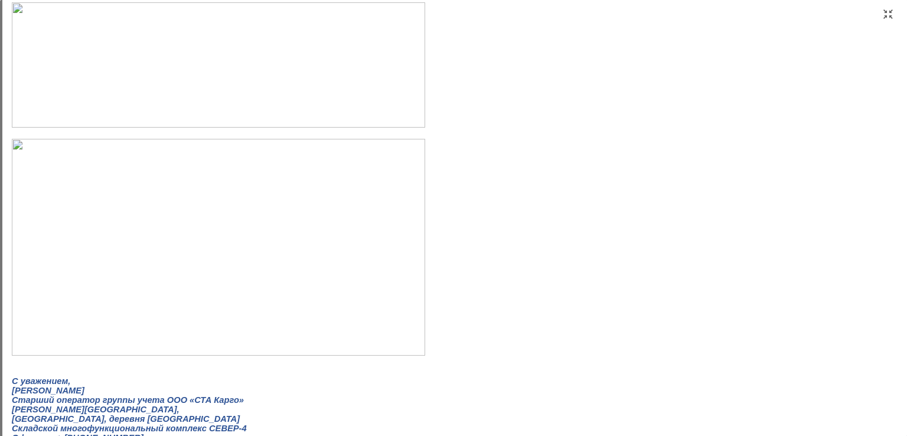
click at [149, 225] on img at bounding box center [218, 247] width 413 height 217
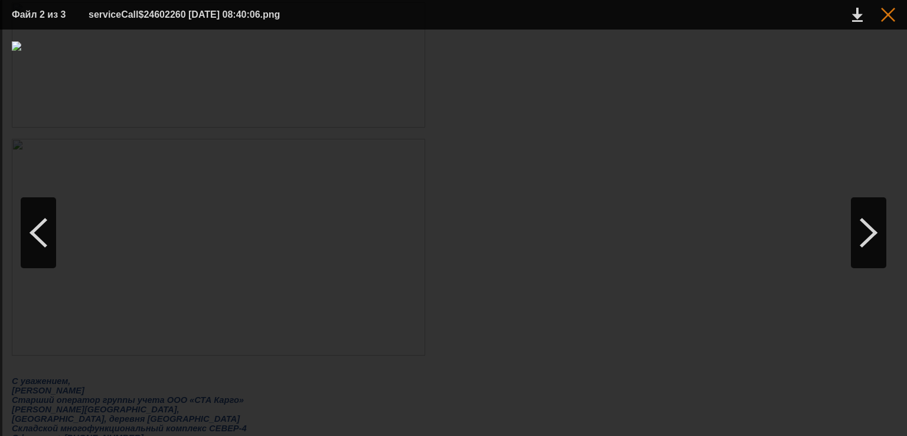
click at [883, 15] on div at bounding box center [888, 15] width 14 height 14
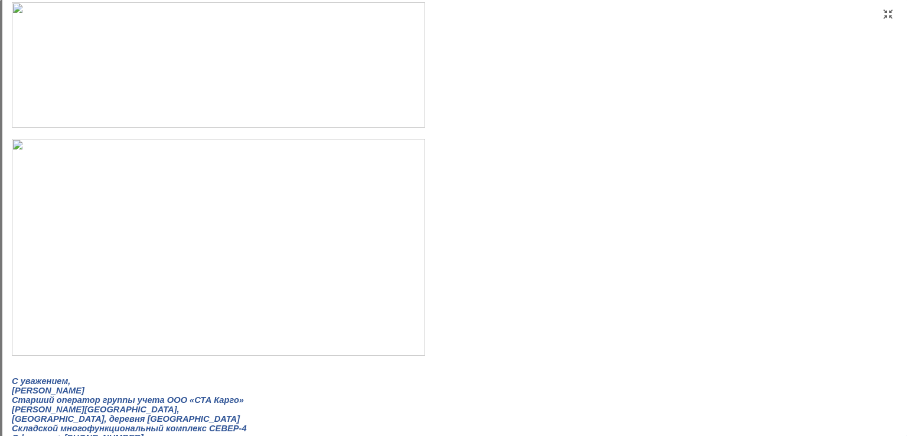
click at [487, 252] on p at bounding box center [412, 248] width 800 height 218
click at [525, 254] on p at bounding box center [412, 248] width 800 height 218
click at [723, 194] on p at bounding box center [412, 248] width 800 height 218
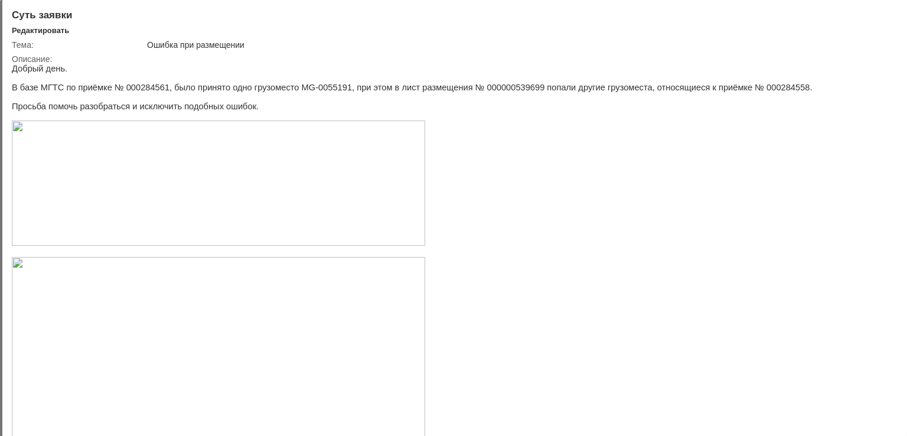
click at [888, 14] on div at bounding box center [887, 13] width 9 height 9
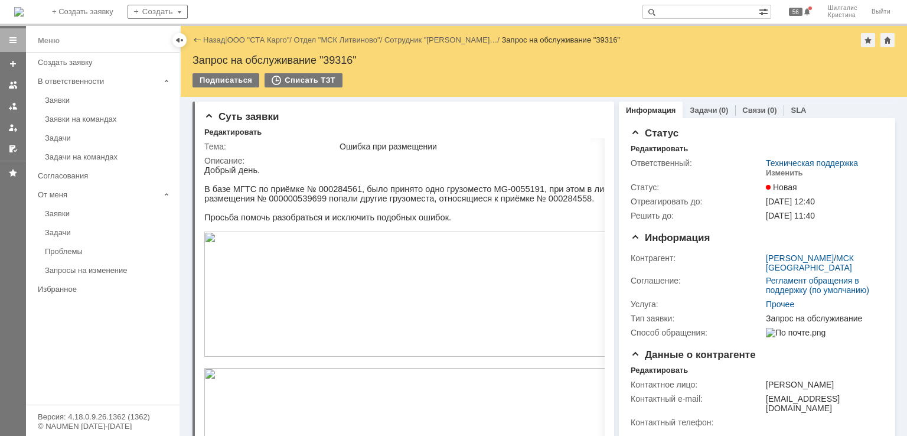
scroll to position [5, 0]
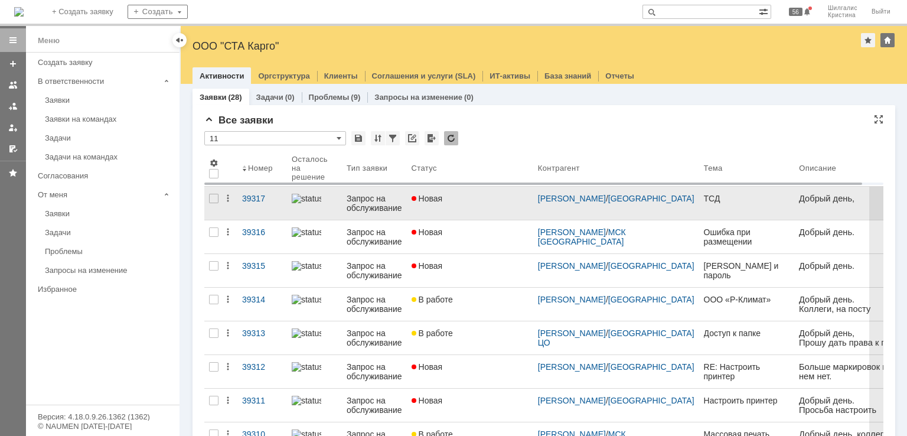
click at [470, 192] on link "Новая" at bounding box center [470, 202] width 126 height 33
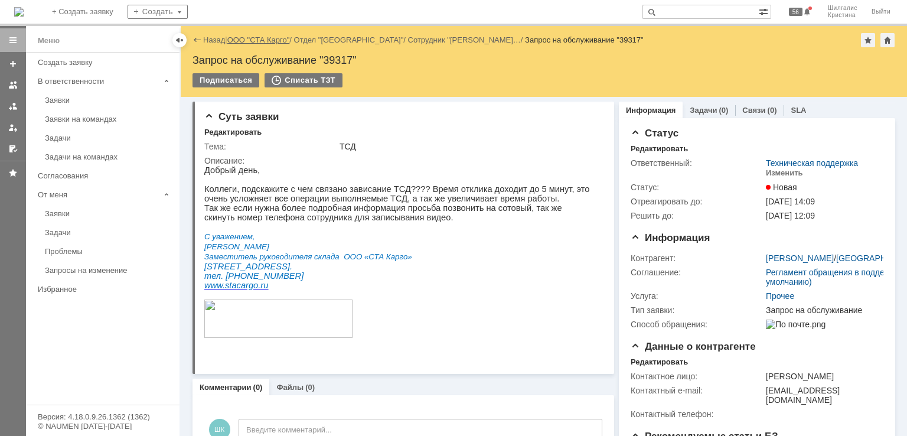
click at [255, 39] on link "ООО "СТА Карго"" at bounding box center [258, 39] width 63 height 9
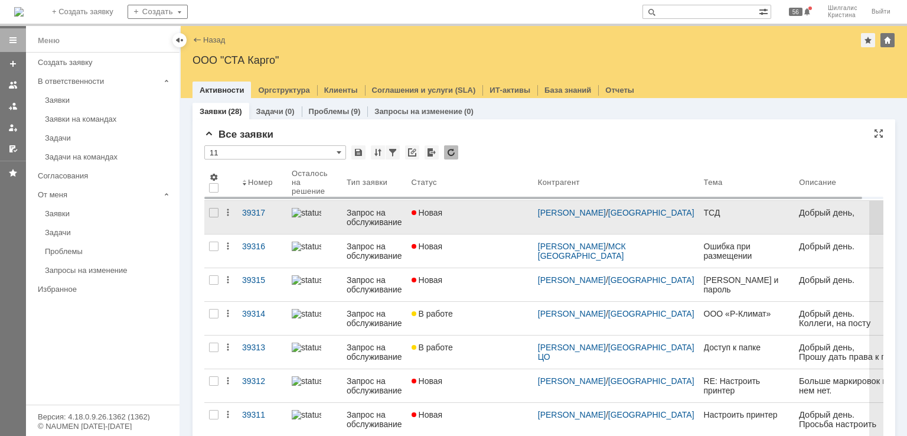
click at [456, 222] on link "Новая" at bounding box center [470, 217] width 126 height 33
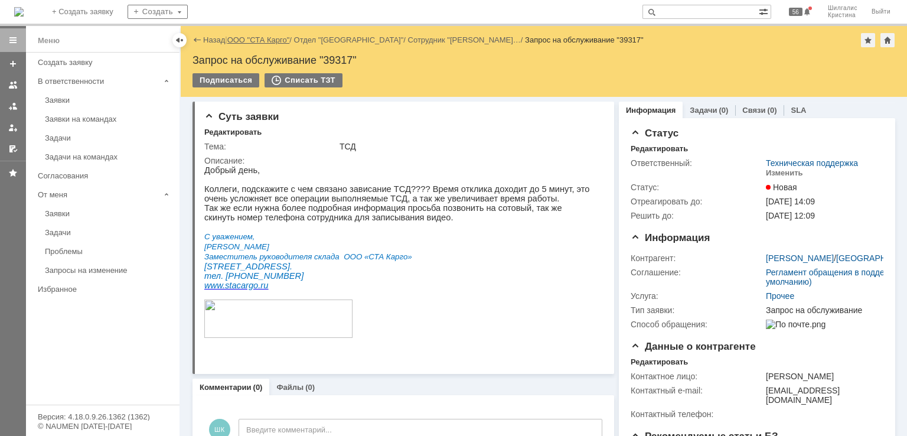
click at [253, 37] on link "ООО "СТА Карго"" at bounding box center [258, 39] width 63 height 9
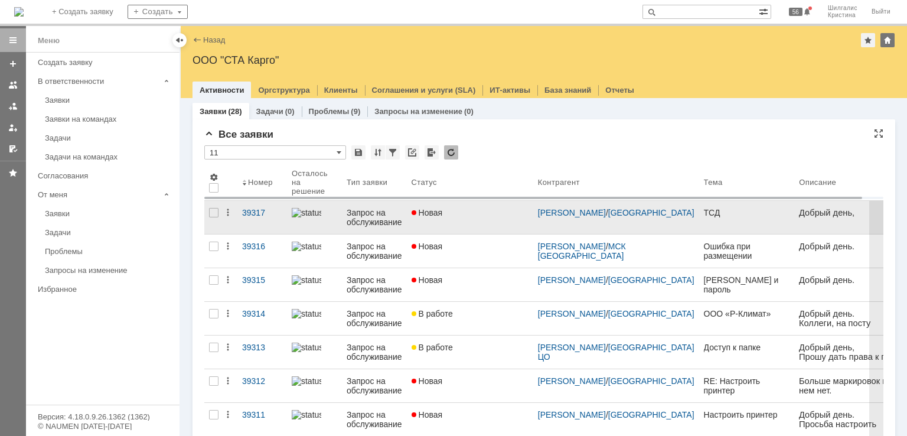
click at [454, 232] on link "Новая" at bounding box center [470, 217] width 126 height 33
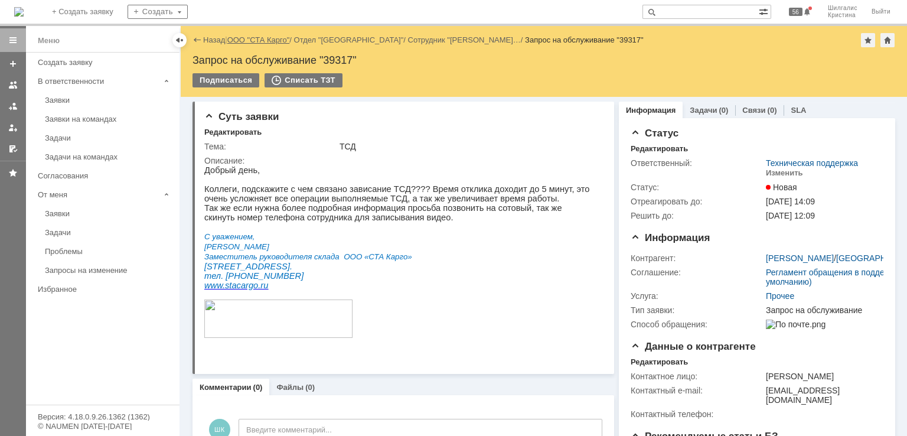
click at [260, 39] on link "ООО "СТА Карго"" at bounding box center [258, 39] width 63 height 9
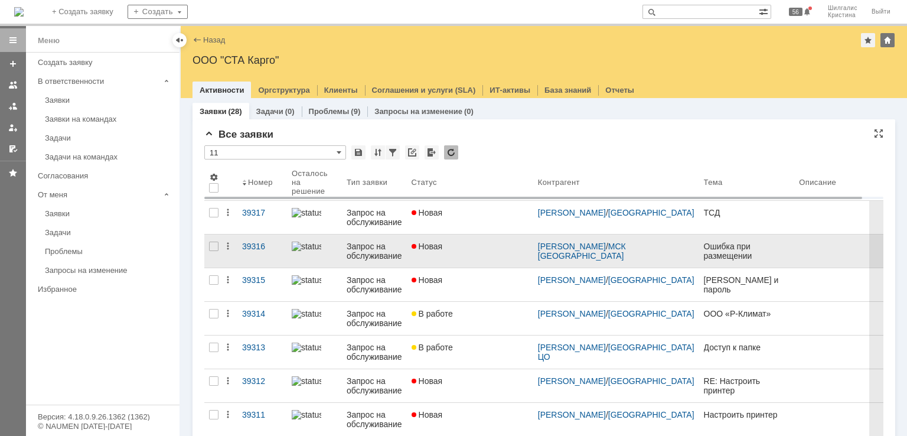
click at [449, 251] on link "Новая" at bounding box center [470, 250] width 126 height 33
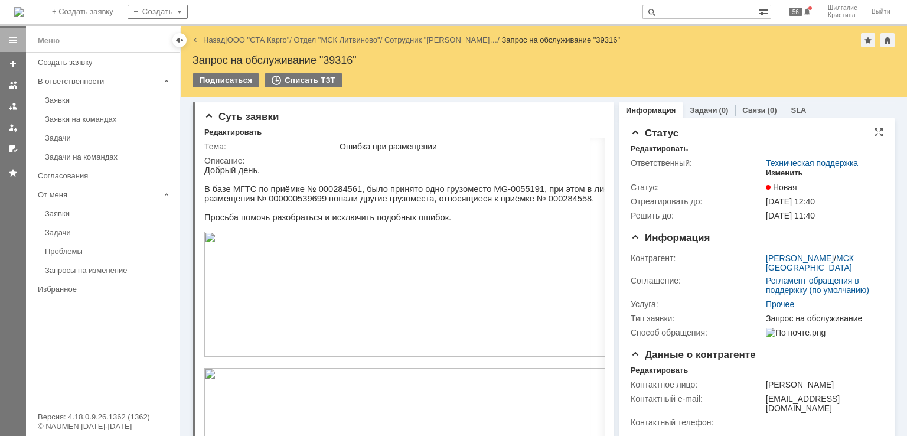
drag, startPoint x: 781, startPoint y: 171, endPoint x: 761, endPoint y: 175, distance: 20.6
click at [781, 171] on div "Изменить" at bounding box center [783, 172] width 37 height 9
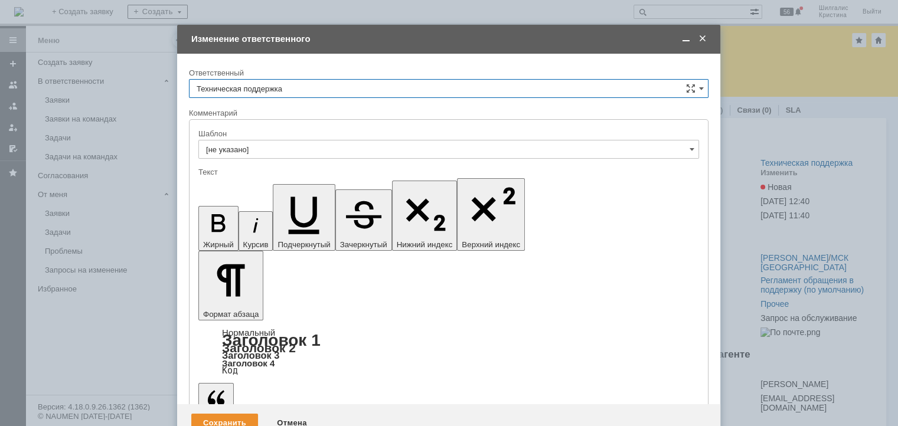
click at [286, 90] on input "Техническая поддержка" at bounding box center [448, 88] width 519 height 19
click at [236, 151] on span "[PERSON_NAME]" at bounding box center [449, 149] width 504 height 9
type input "[PERSON_NAME]"
click at [212, 414] on div "Сохранить" at bounding box center [224, 423] width 67 height 19
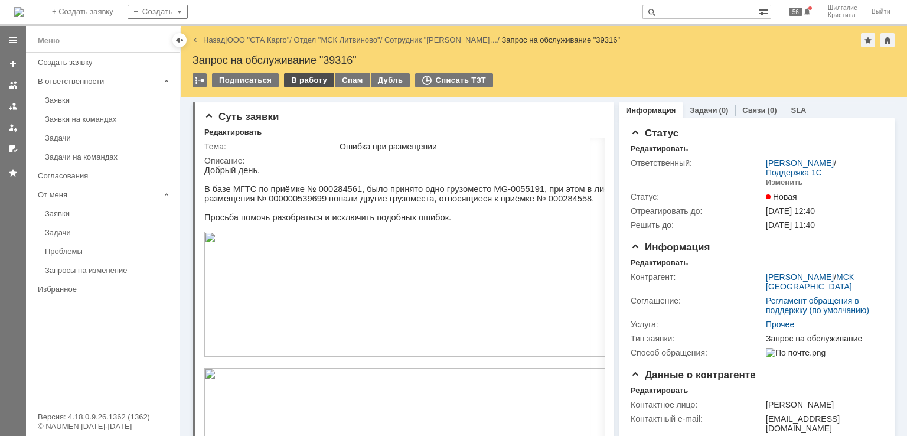
click at [300, 81] on div "В работу" at bounding box center [309, 80] width 50 height 14
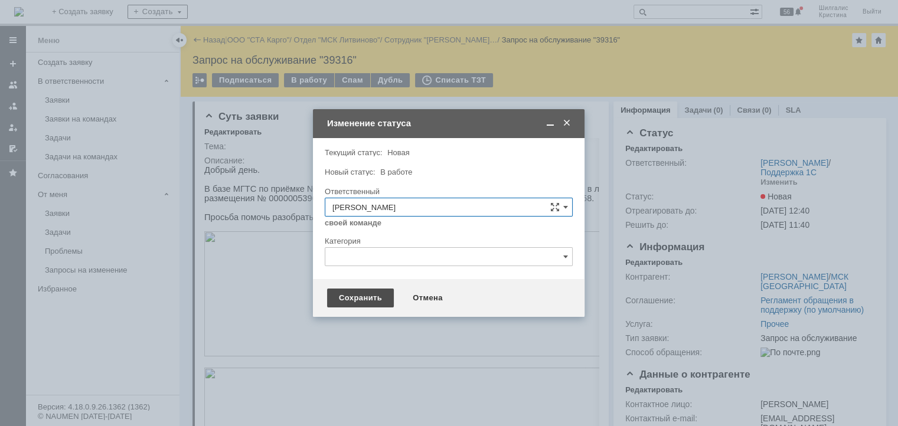
click at [342, 299] on div "Сохранить" at bounding box center [360, 298] width 67 height 19
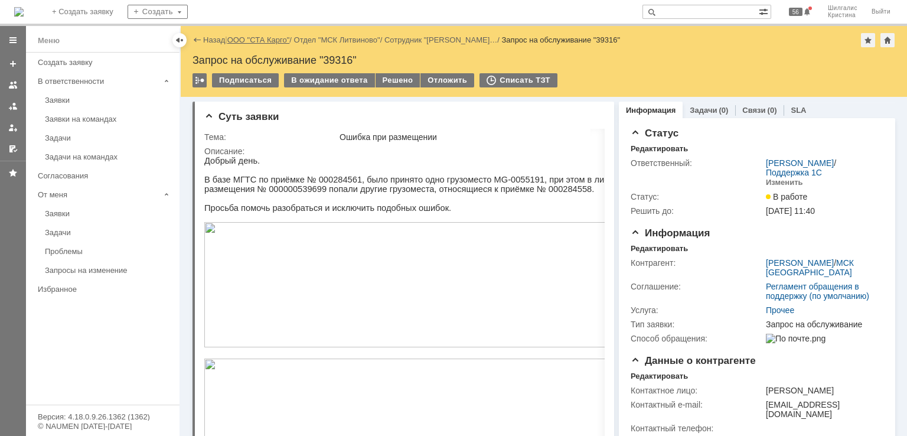
click at [243, 38] on link "ООО "СТА Карго"" at bounding box center [258, 39] width 63 height 9
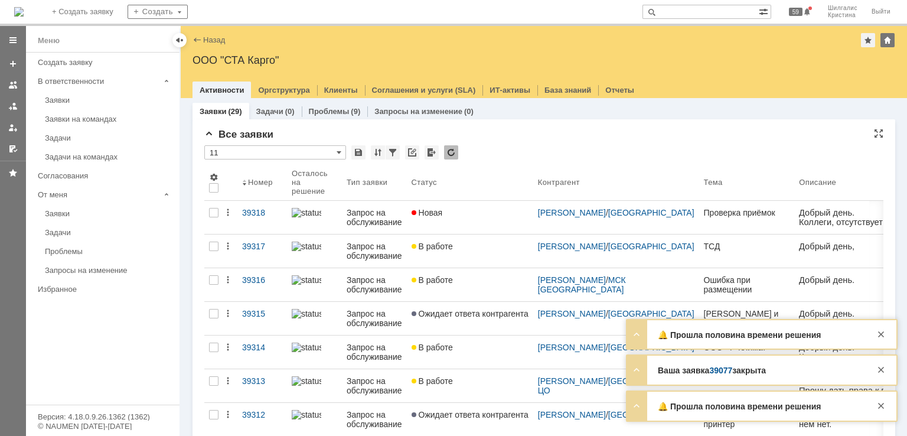
click at [574, 134] on div "Все заявки" at bounding box center [543, 135] width 679 height 12
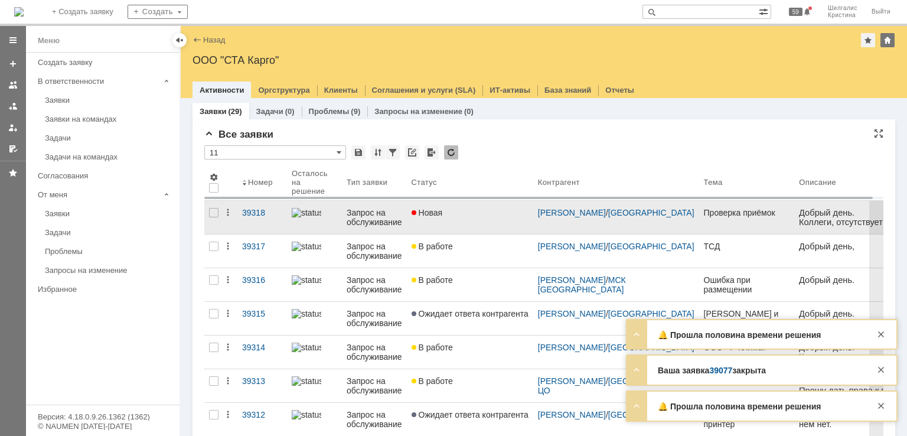
click at [465, 220] on link "Новая" at bounding box center [470, 217] width 126 height 33
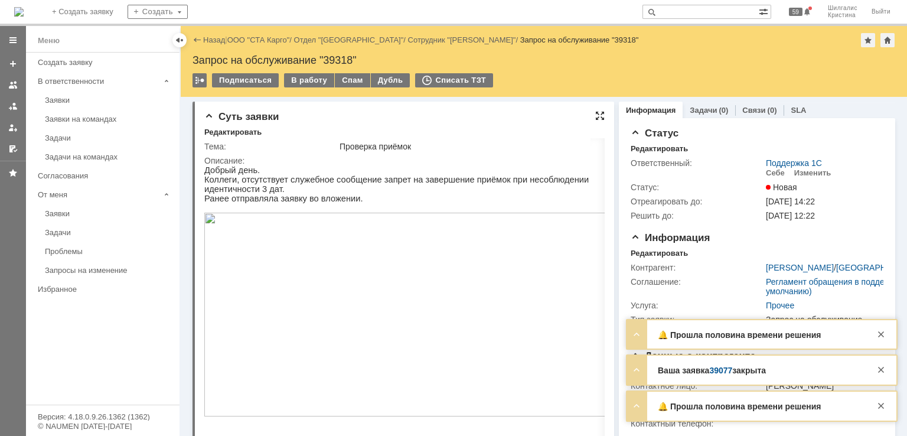
click at [595, 113] on div at bounding box center [599, 115] width 9 height 9
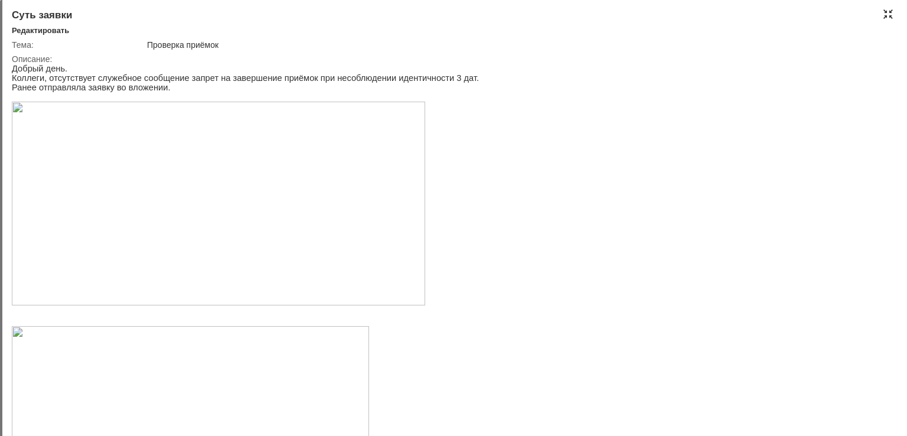
click at [886, 12] on div at bounding box center [887, 13] width 9 height 9
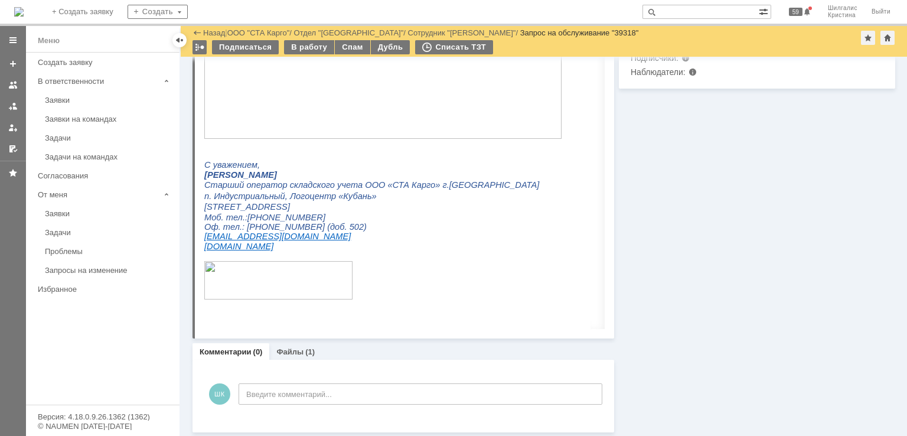
scroll to position [544, 0]
click at [285, 346] on link "Файлы" at bounding box center [289, 350] width 27 height 9
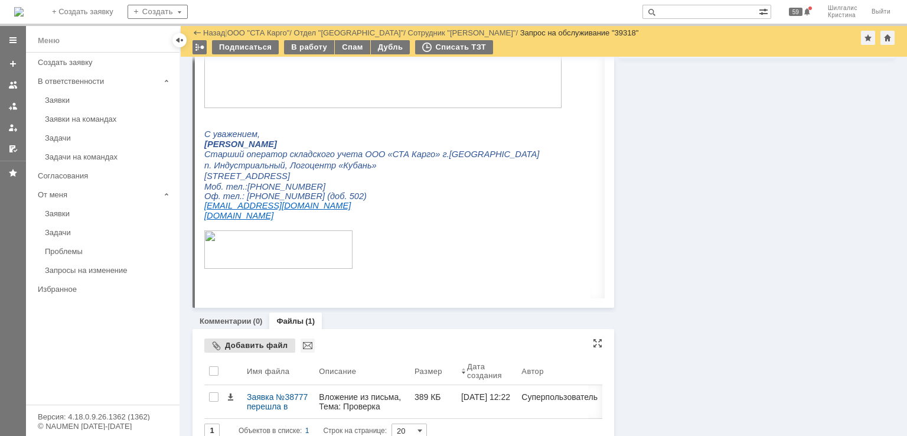
scroll to position [590, 0]
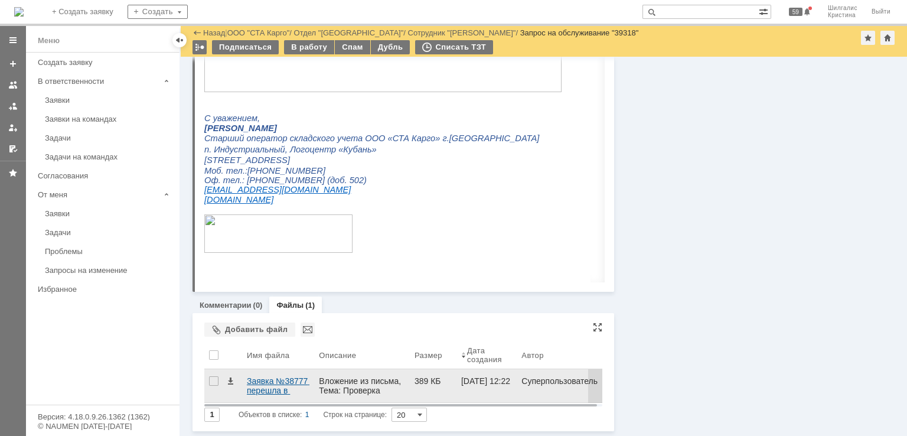
click at [252, 390] on div "Заявка №38777 перешла в статус «Закрыта».eml" at bounding box center [278, 385] width 63 height 19
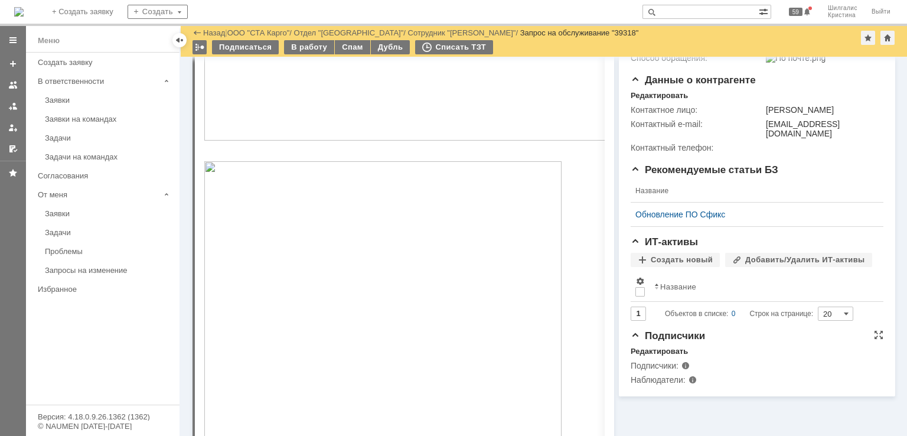
scroll to position [0, 0]
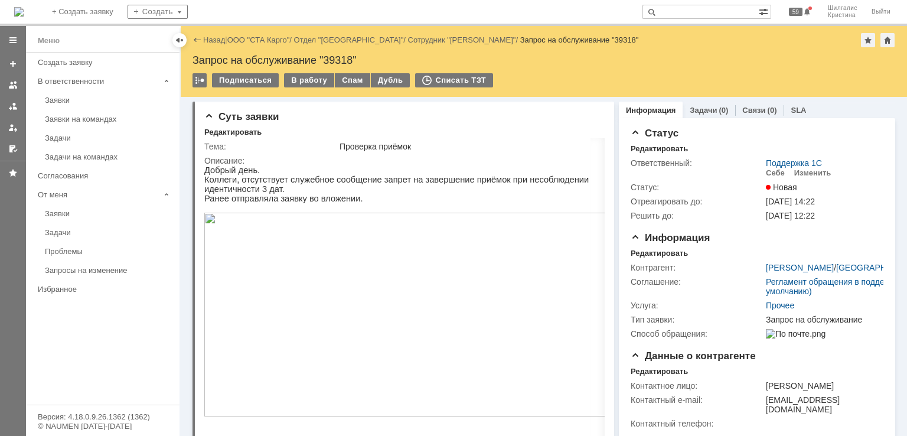
click at [708, 11] on input "text" at bounding box center [700, 12] width 116 height 14
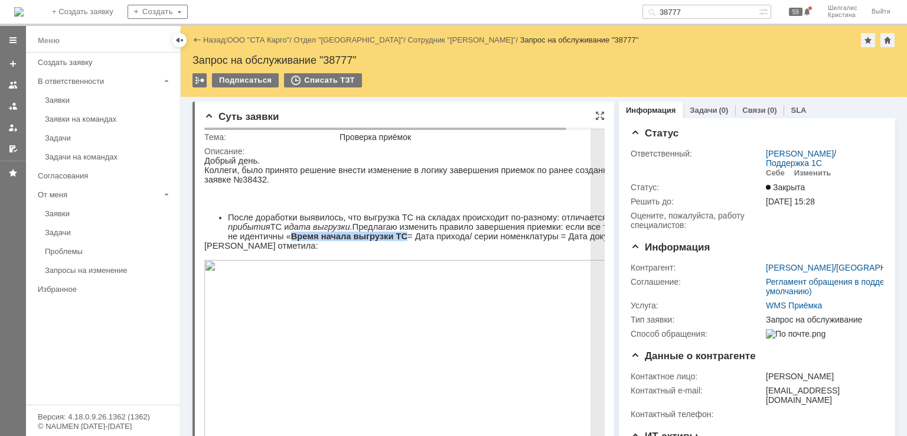
drag, startPoint x: 332, startPoint y: 244, endPoint x: 234, endPoint y: 243, distance: 98.0
click at [234, 241] on li "После доработки выявилось, что выгрузка ТС на складах происходит по-разному: от…" at bounding box center [434, 226] width 413 height 28
copy b "Время начала выгрузки ТС"
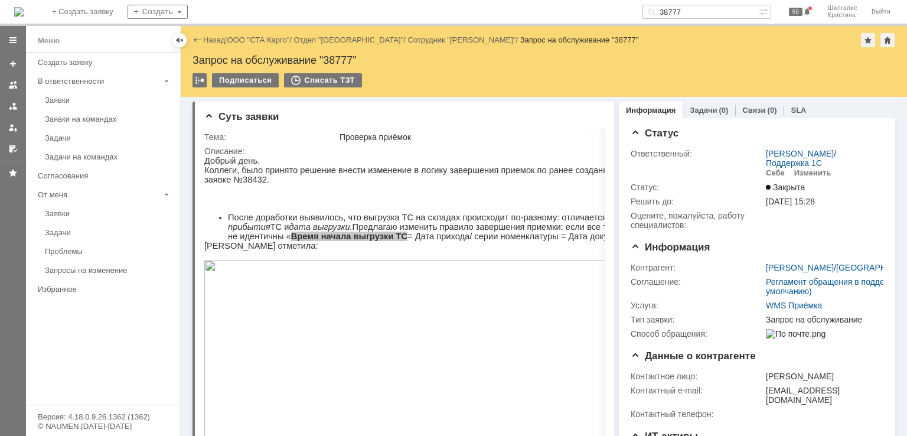
click at [711, 9] on input "38777" at bounding box center [700, 12] width 116 height 14
paste input "Время начала выгрузки ТС"
type input "Время начала выгрузки ТС"
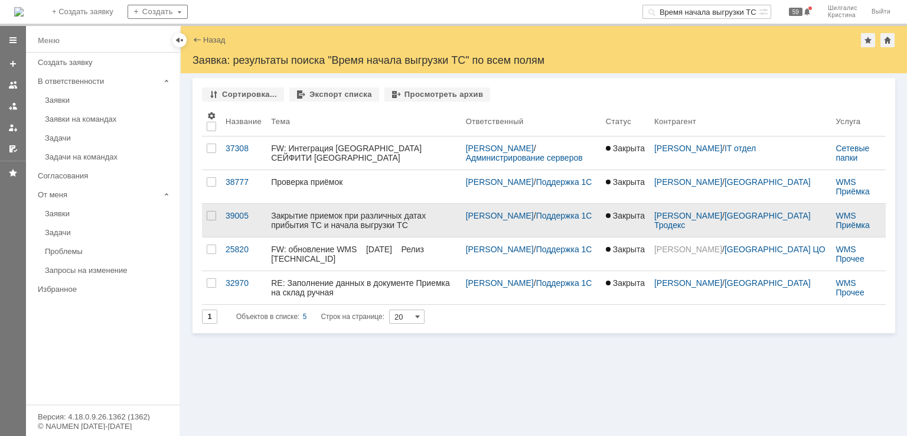
click at [328, 218] on div "Закрытие приемок при различных датах прибытия ТС и начала выгрузки ТС" at bounding box center [363, 220] width 185 height 19
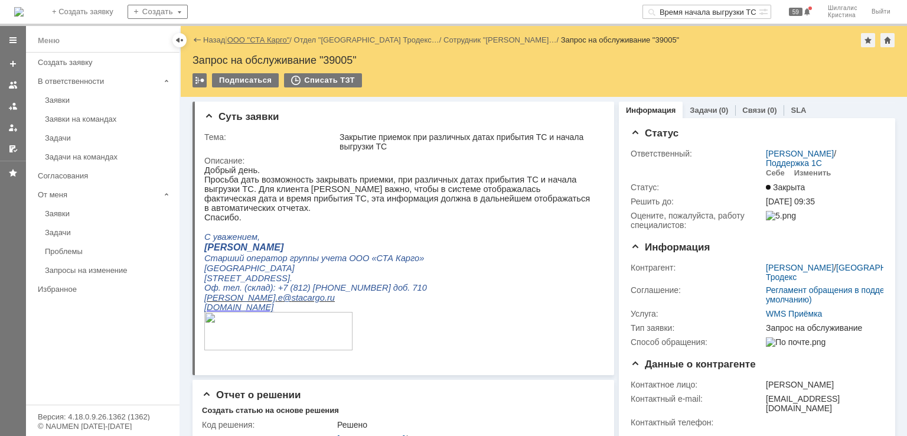
click at [285, 40] on link "ООО "СТА Карго"" at bounding box center [258, 39] width 63 height 9
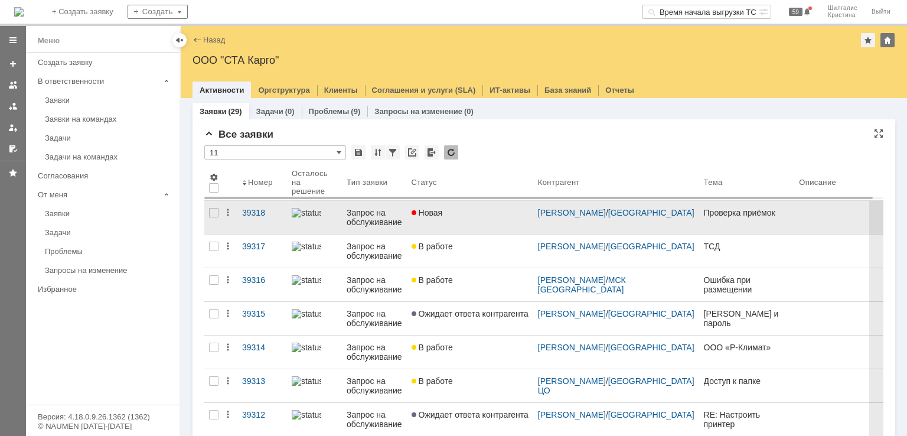
click at [454, 215] on div "Новая" at bounding box center [469, 212] width 117 height 9
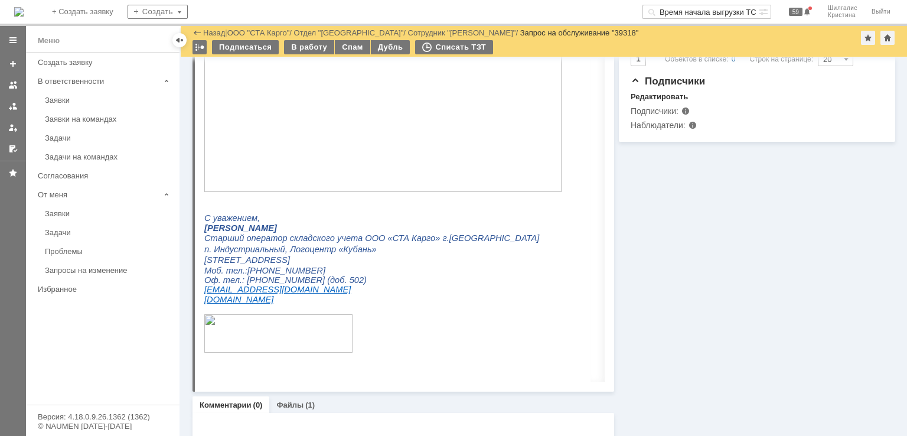
scroll to position [544, 0]
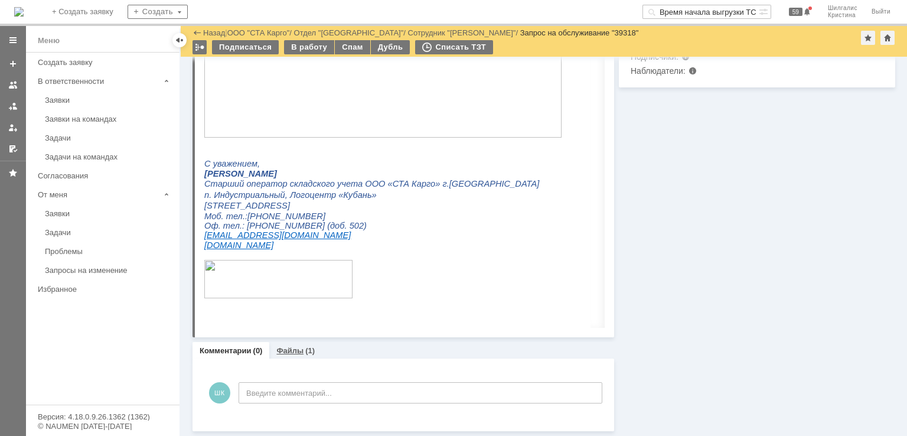
click at [282, 353] on link "Файлы" at bounding box center [289, 350] width 27 height 9
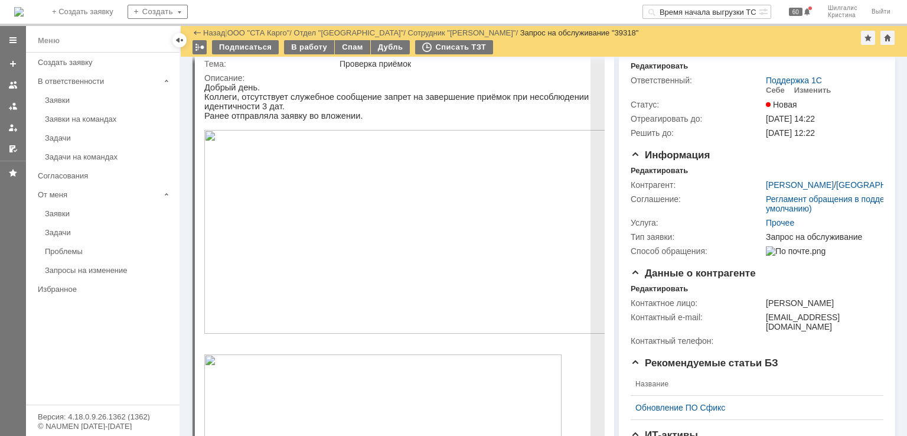
scroll to position [59, 0]
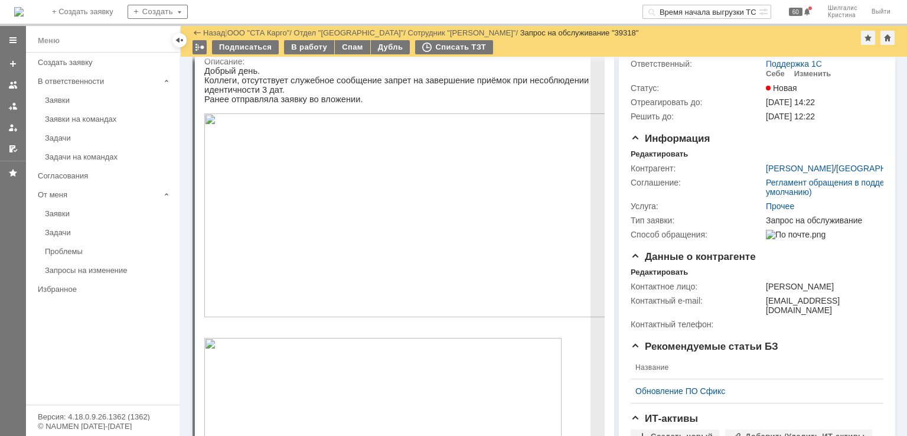
click at [475, 287] on img at bounding box center [410, 215] width 413 height 204
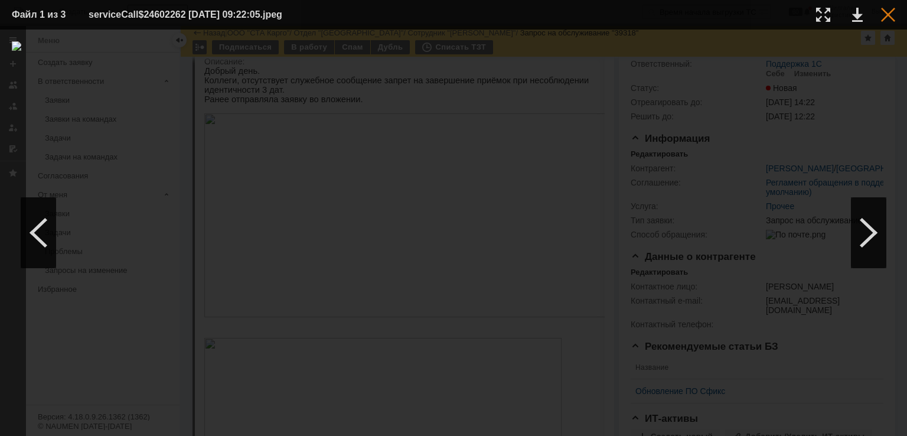
click at [886, 15] on div at bounding box center [888, 15] width 14 height 14
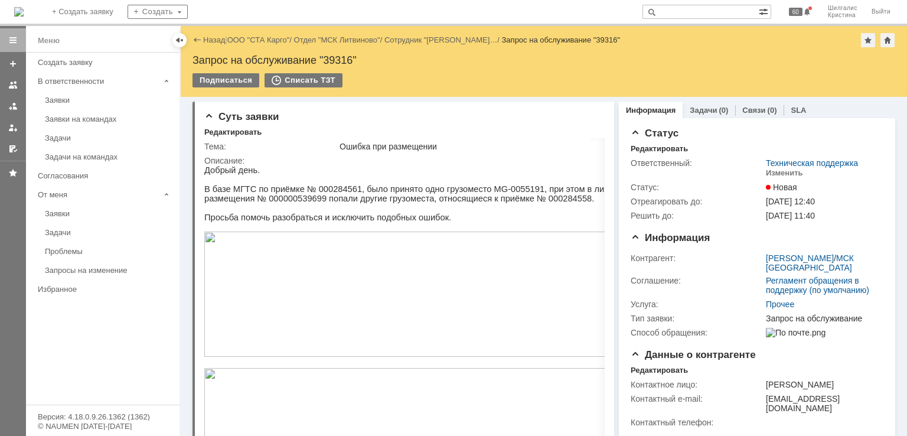
click at [693, 16] on input "text" at bounding box center [700, 12] width 116 height 14
paste input "Время начала выгрузки ТС"
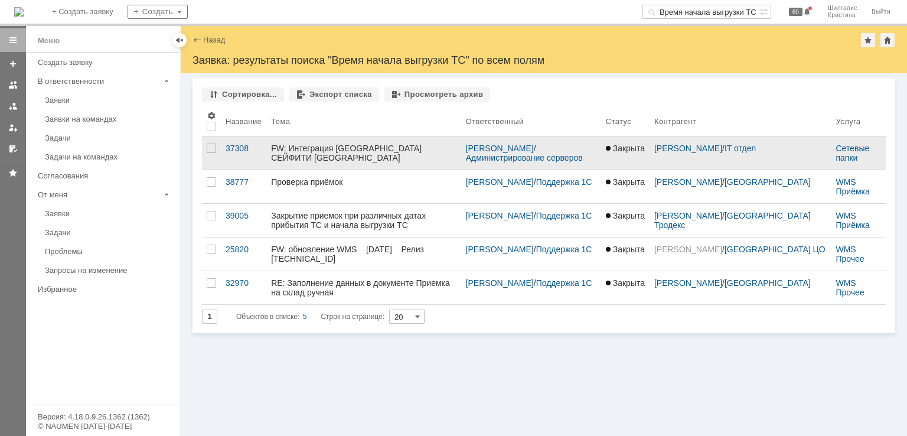
click at [375, 164] on link "FW: Интеграция [GEOGRAPHIC_DATA] СЕЙФИТИ [GEOGRAPHIC_DATA]" at bounding box center [363, 152] width 194 height 33
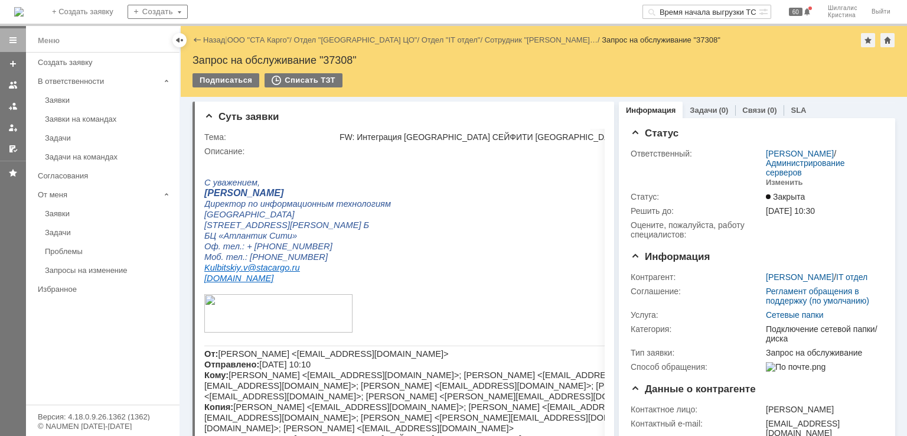
click at [700, 17] on input "Время начала выгрузки ТС" at bounding box center [700, 12] width 116 height 14
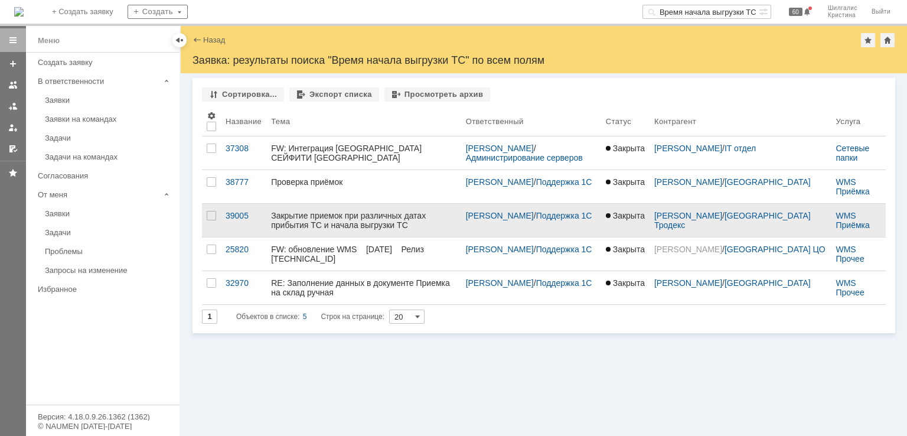
click at [377, 217] on div "Закрытие приемок при различных датах прибытия ТС и начала выгрузки ТС" at bounding box center [363, 220] width 185 height 19
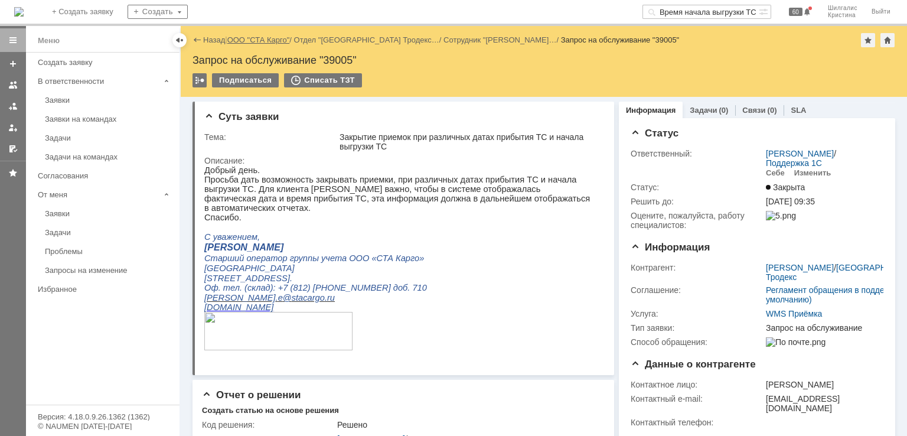
click at [251, 41] on link "ООО "СТА Карго"" at bounding box center [258, 39] width 63 height 9
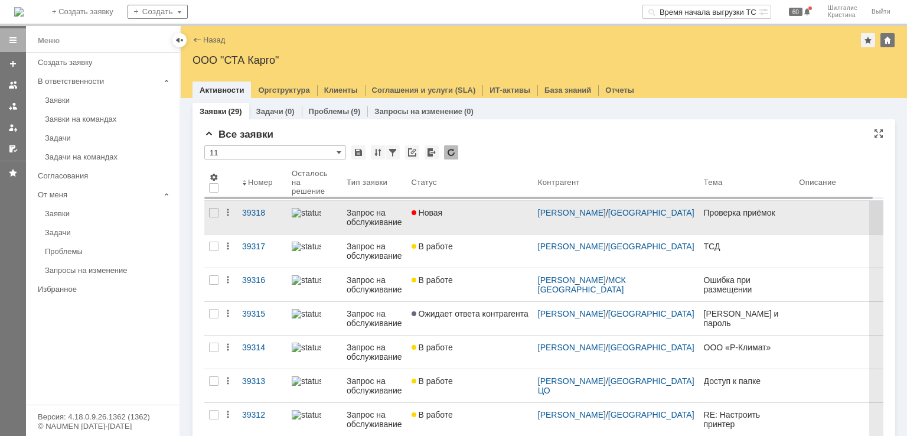
click at [471, 214] on div "Новая" at bounding box center [469, 212] width 117 height 9
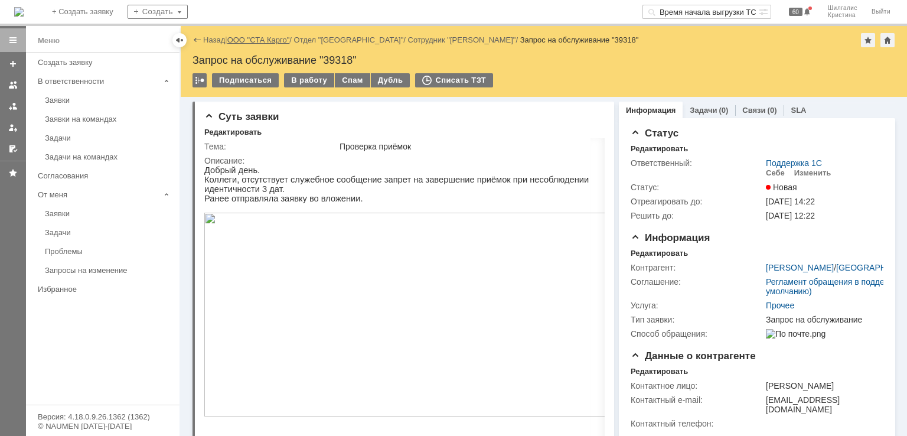
click at [270, 38] on link "ООО "СТА Карго"" at bounding box center [258, 39] width 63 height 9
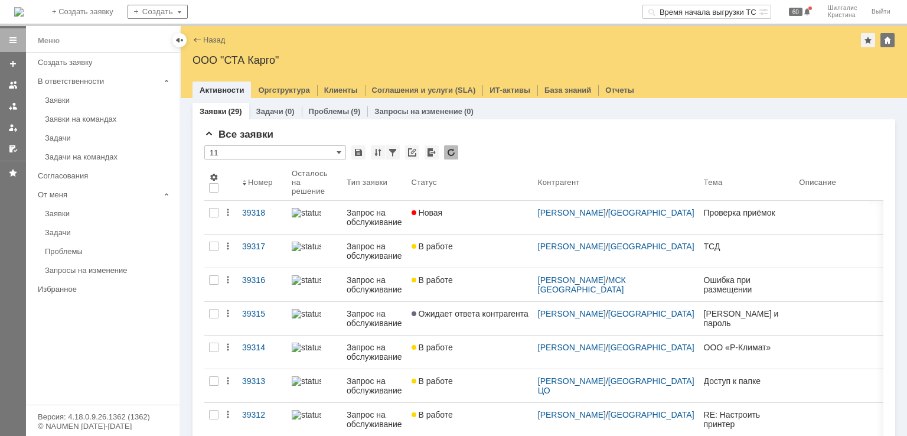
click at [705, 10] on input "Время начала выгрузки ТС" at bounding box center [700, 12] width 116 height 14
click at [715, 13] on input "Время начала выгрузки ТС" at bounding box center [700, 12] width 116 height 14
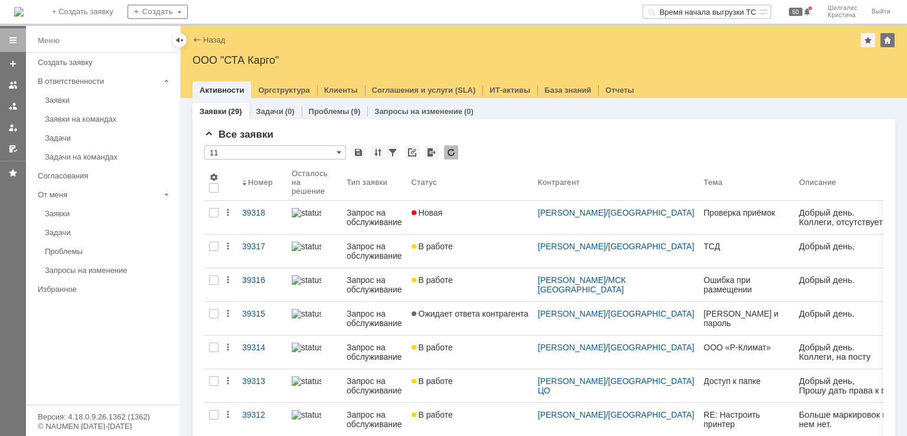
drag, startPoint x: 573, startPoint y: 12, endPoint x: 544, endPoint y: 10, distance: 29.6
click at [544, 10] on div "На домашнюю + Создать заявку Создать Время начала выгрузки ТС 60 Шилгалис Крист…" at bounding box center [453, 13] width 907 height 26
type input "рузки ТС"
drag, startPoint x: 712, startPoint y: 12, endPoint x: 640, endPoint y: 12, distance: 72.0
click at [640, 12] on div "На домашнюю + Создать заявку Создать рузки ТС 60 Шилгалис Кристина Выйти" at bounding box center [453, 13] width 907 height 26
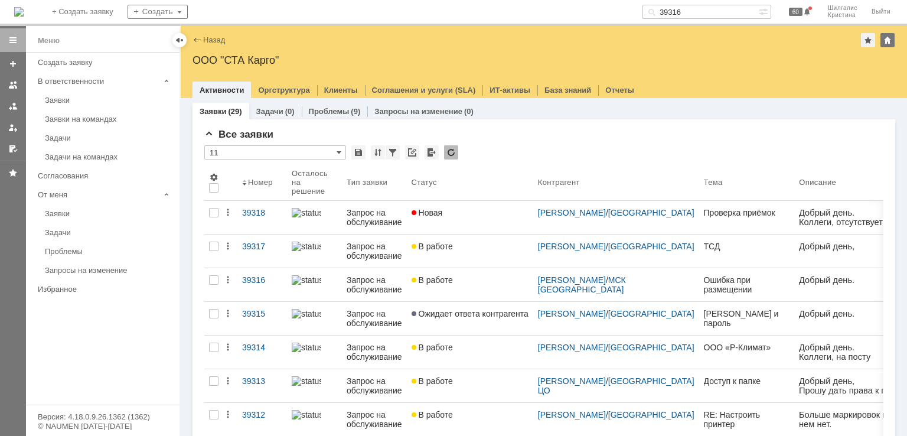
type input "39316"
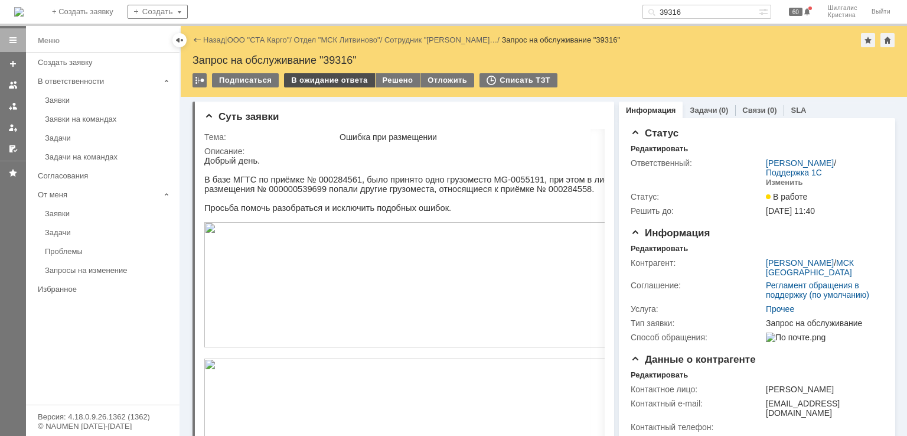
click at [302, 75] on div "В ожидание ответа" at bounding box center [329, 80] width 90 height 14
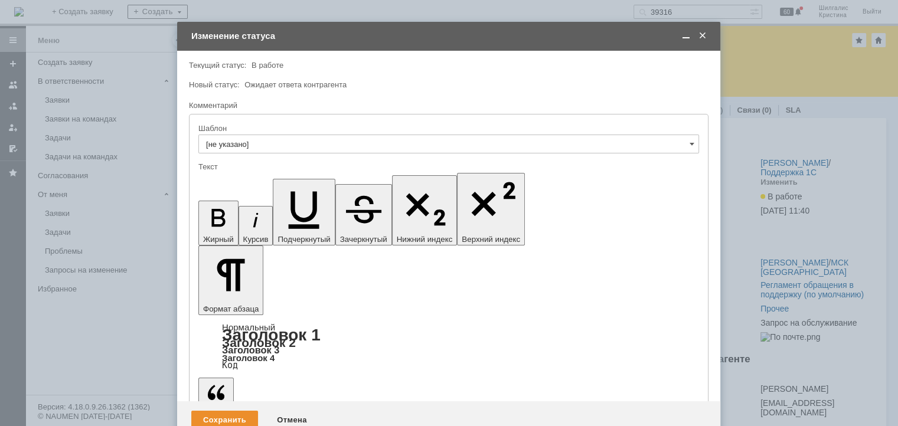
drag, startPoint x: 400, startPoint y: 3474, endPoint x: 218, endPoint y: 3282, distance: 264.7
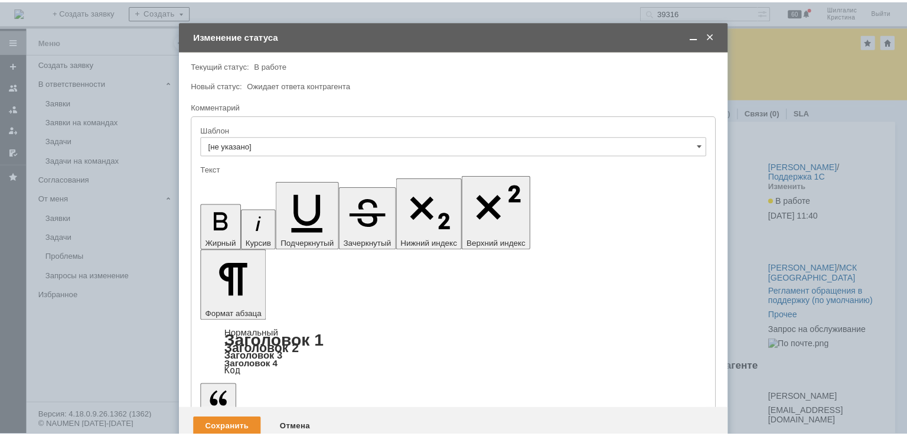
scroll to position [496, 4]
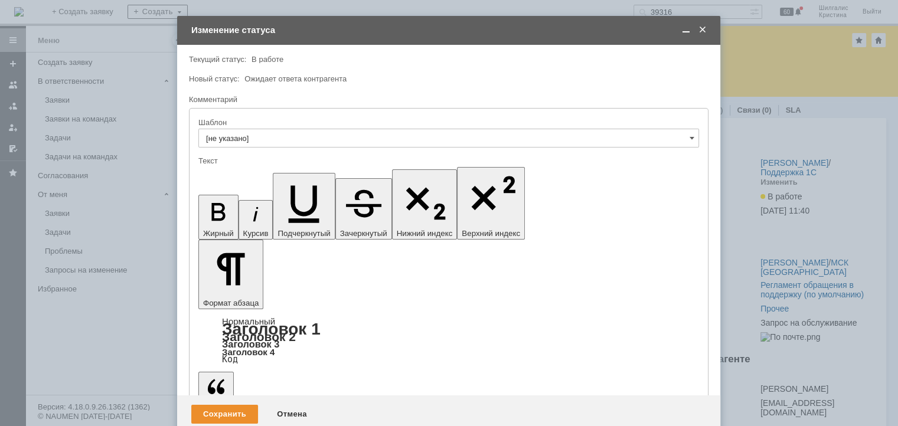
drag, startPoint x: 434, startPoint y: 3293, endPoint x: 205, endPoint y: 3263, distance: 230.4
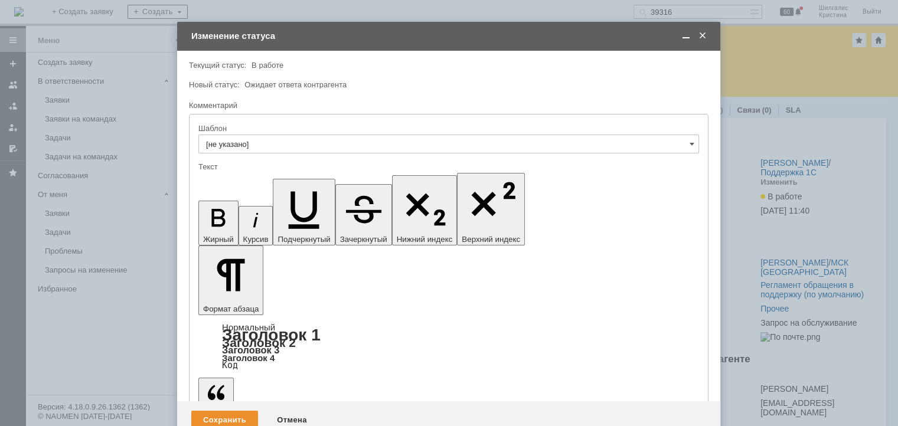
drag, startPoint x: 457, startPoint y: 3290, endPoint x: 211, endPoint y: 3283, distance: 246.8
click at [234, 411] on div "Сохранить" at bounding box center [224, 420] width 67 height 19
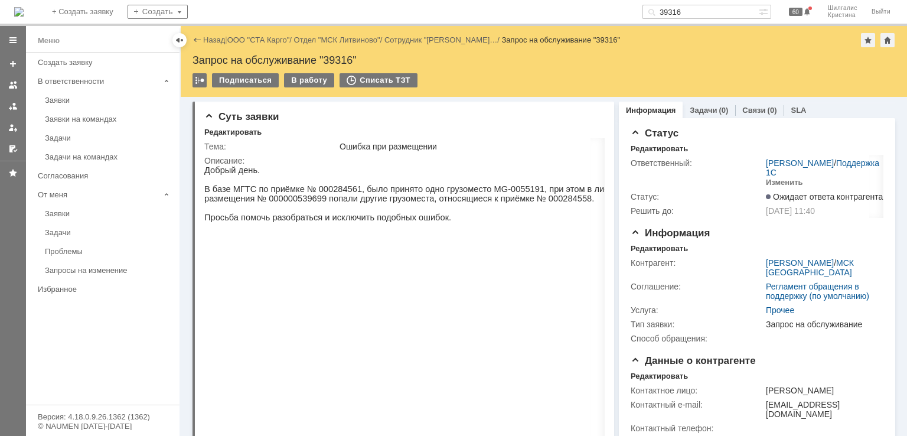
scroll to position [0, 0]
click at [261, 38] on link "ООО "СТА Карго"" at bounding box center [258, 39] width 63 height 9
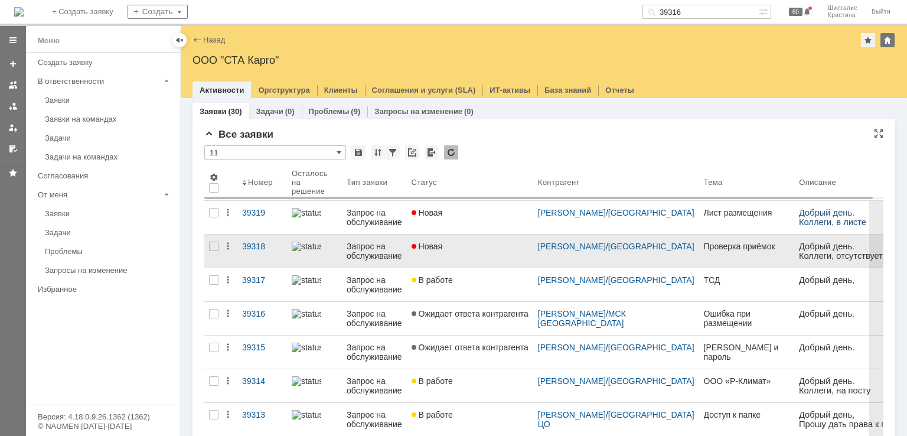
click at [472, 253] on link "Новая" at bounding box center [470, 250] width 126 height 33
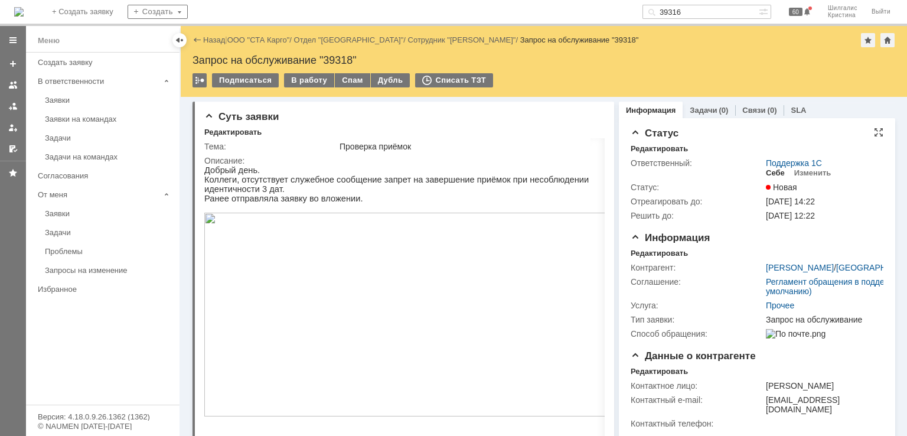
click at [765, 175] on div "Себе" at bounding box center [774, 172] width 19 height 9
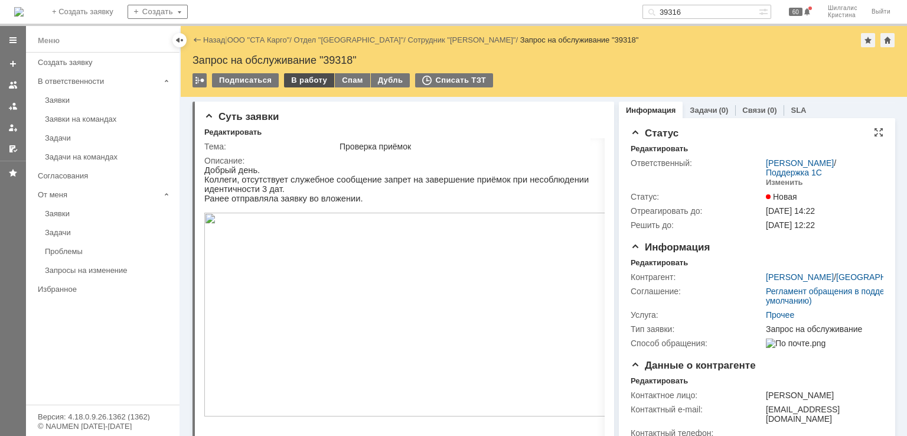
click at [311, 81] on div "В работу" at bounding box center [309, 80] width 50 height 14
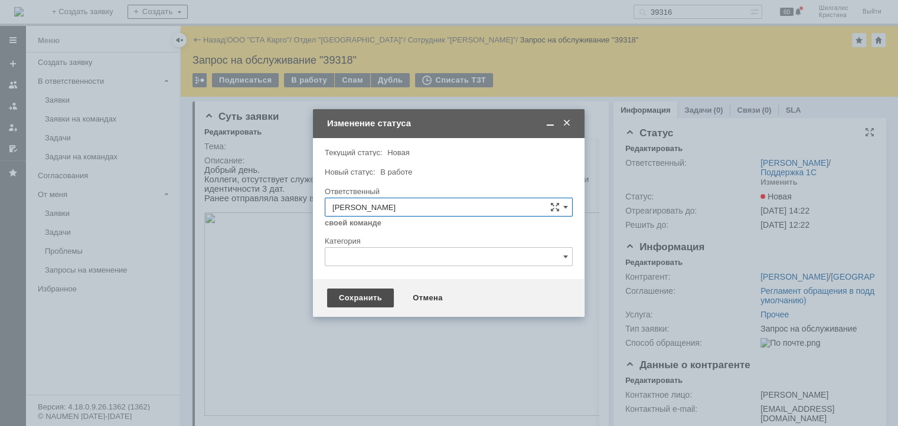
click at [347, 297] on div "Сохранить" at bounding box center [360, 298] width 67 height 19
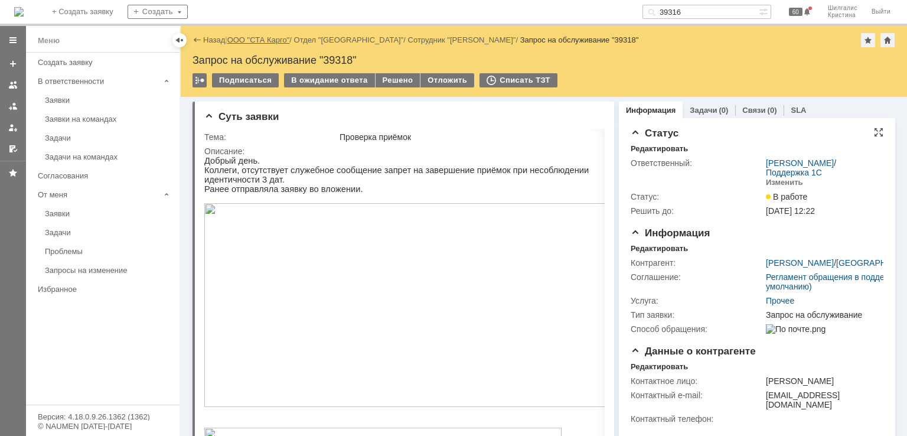
click at [263, 35] on link "ООО "СТА Карго"" at bounding box center [258, 39] width 63 height 9
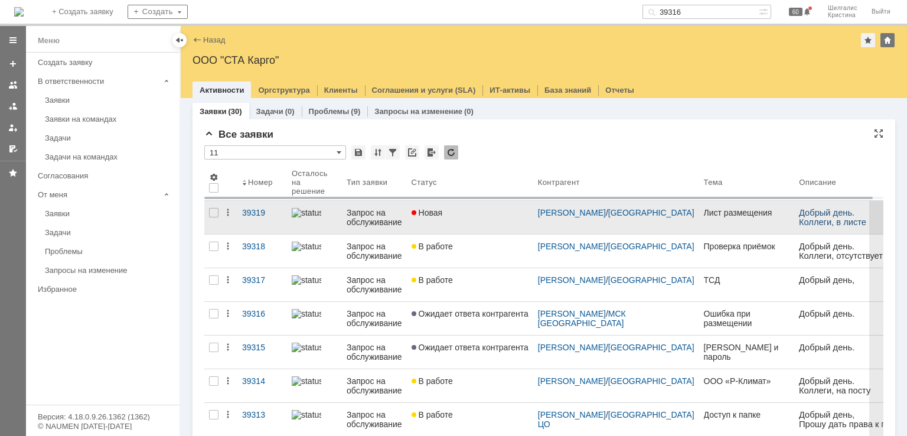
click at [453, 222] on link "Новая" at bounding box center [470, 217] width 126 height 33
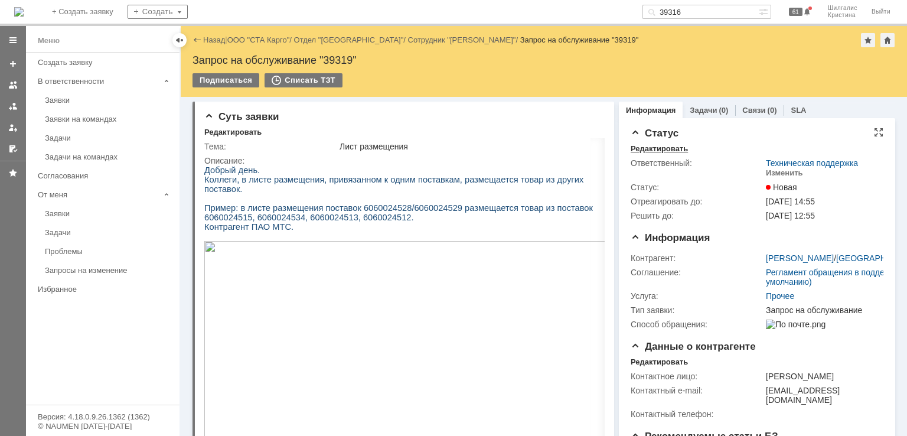
click at [660, 152] on div "Редактировать" at bounding box center [658, 148] width 57 height 9
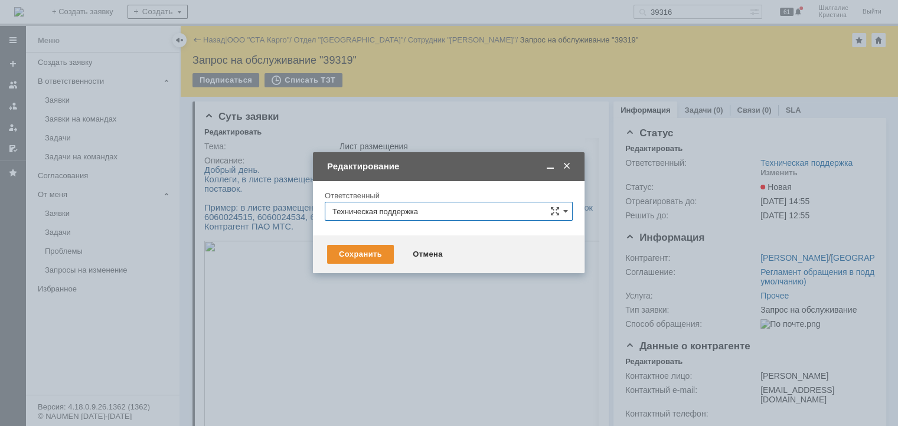
click at [437, 208] on input "Техническая поддержка" at bounding box center [449, 211] width 248 height 19
click at [401, 269] on span "[PERSON_NAME]" at bounding box center [448, 271] width 233 height 9
click at [371, 259] on div "Сохранить" at bounding box center [360, 254] width 67 height 19
type input "[PERSON_NAME]"
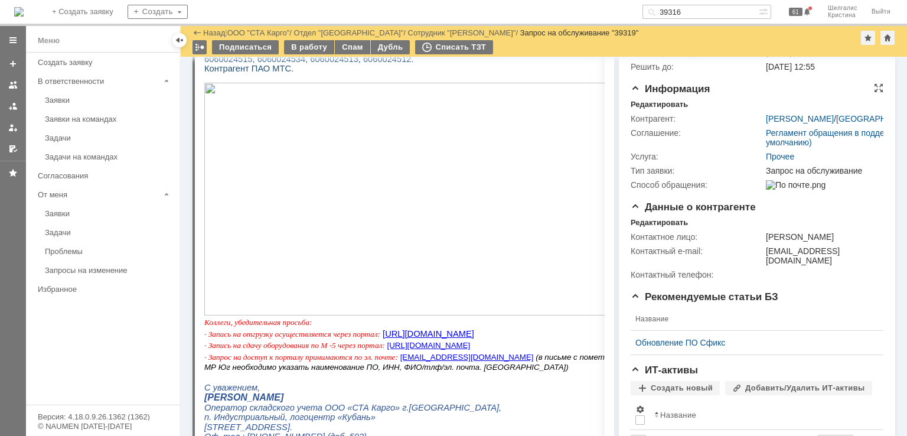
scroll to position [334, 0]
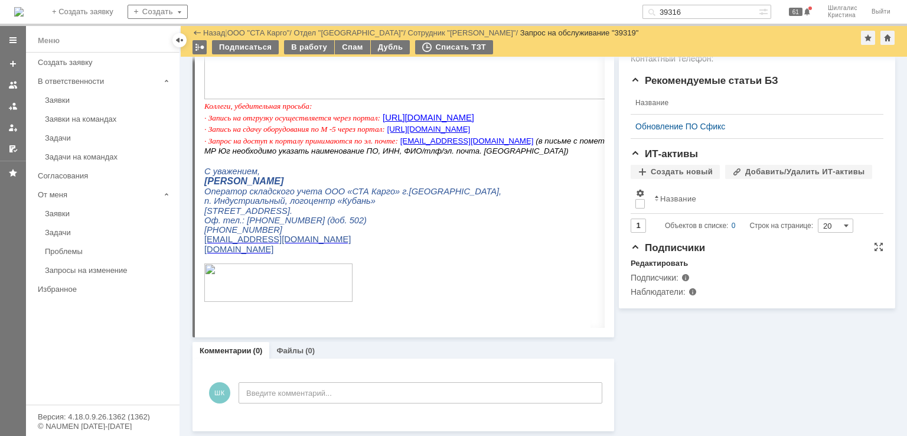
click at [666, 268] on div "Подписчики: Наблюдатели:" at bounding box center [756, 283] width 253 height 31
click at [664, 260] on div "Редактировать" at bounding box center [658, 262] width 57 height 9
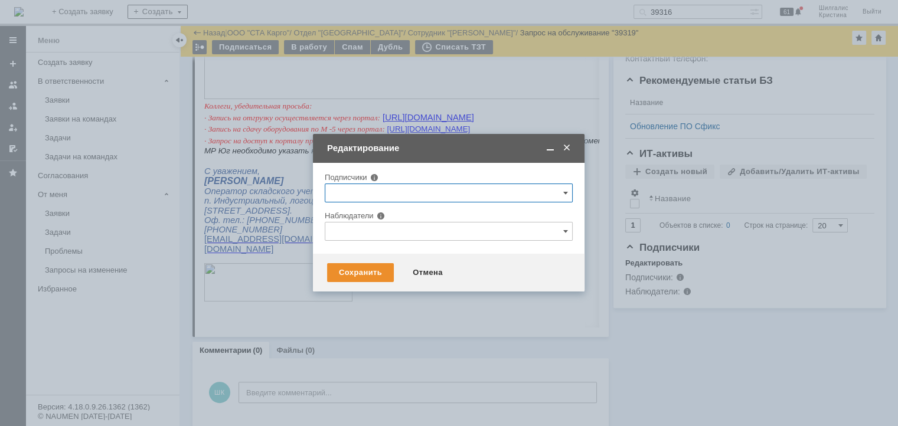
click at [388, 222] on input "text" at bounding box center [449, 231] width 248 height 19
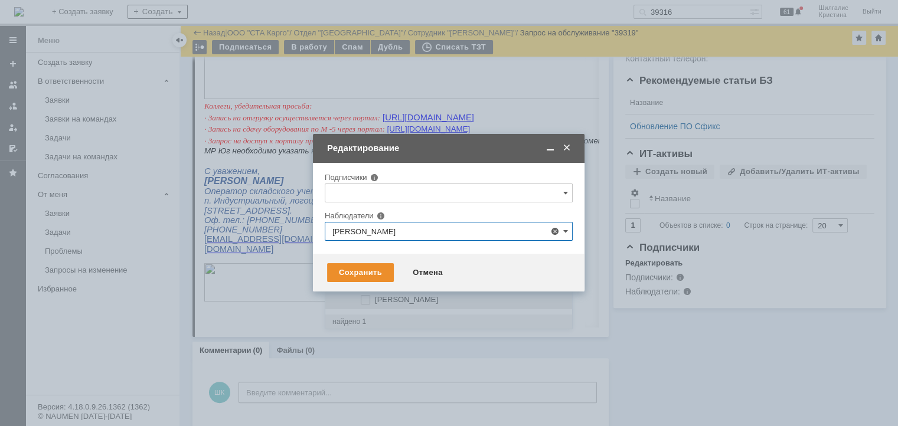
click at [375, 299] on span at bounding box center [375, 298] width 0 height 6
click at [365, 299] on input "Никулина Елена" at bounding box center [366, 300] width 8 height 8
type input "Никулина Елена"
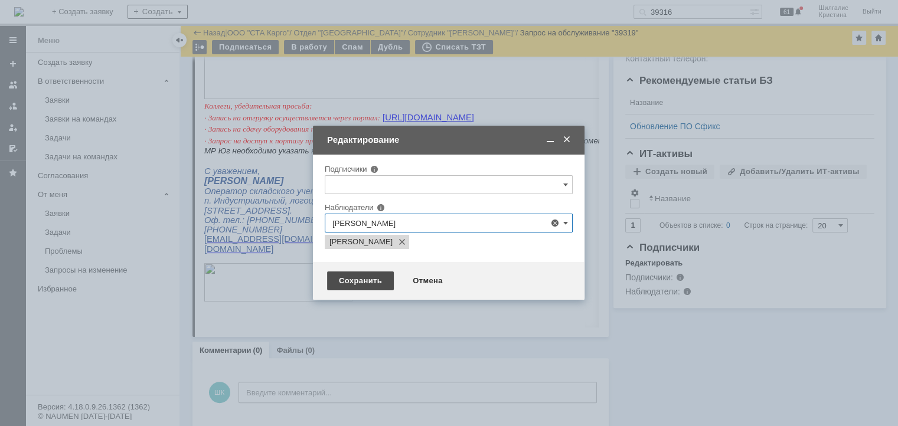
click at [369, 286] on div "Сохранить" at bounding box center [360, 280] width 67 height 19
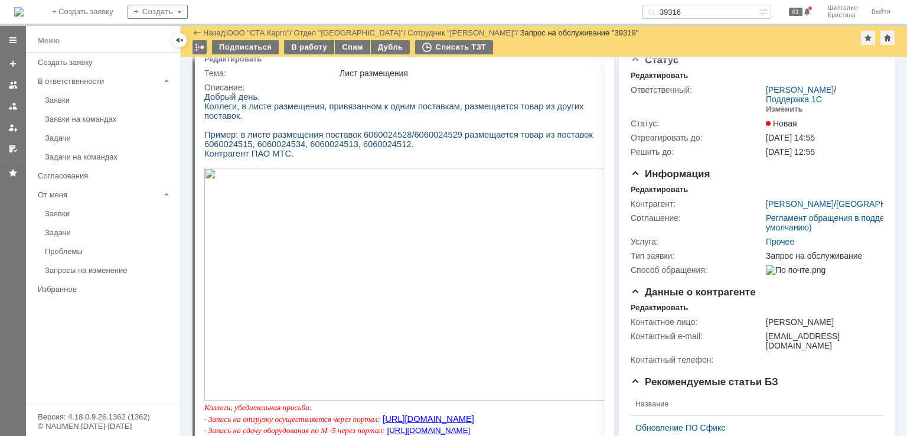
scroll to position [0, 0]
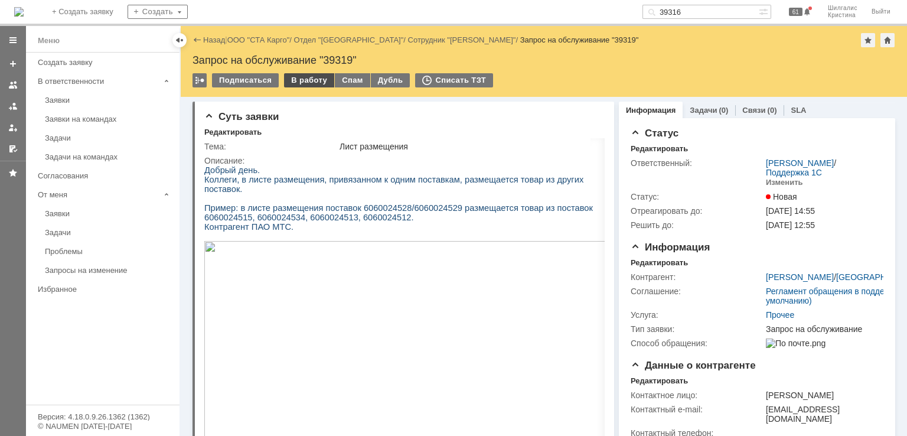
click at [306, 80] on div "В работу" at bounding box center [309, 80] width 50 height 14
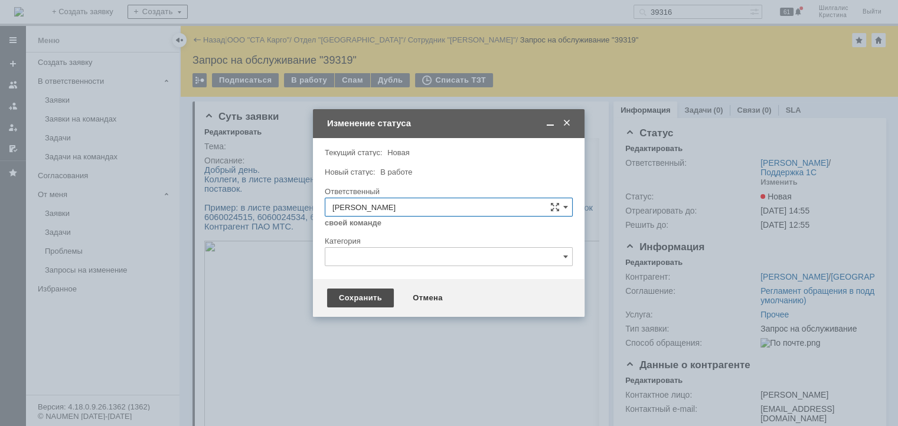
click at [371, 296] on div "Сохранить" at bounding box center [360, 298] width 67 height 19
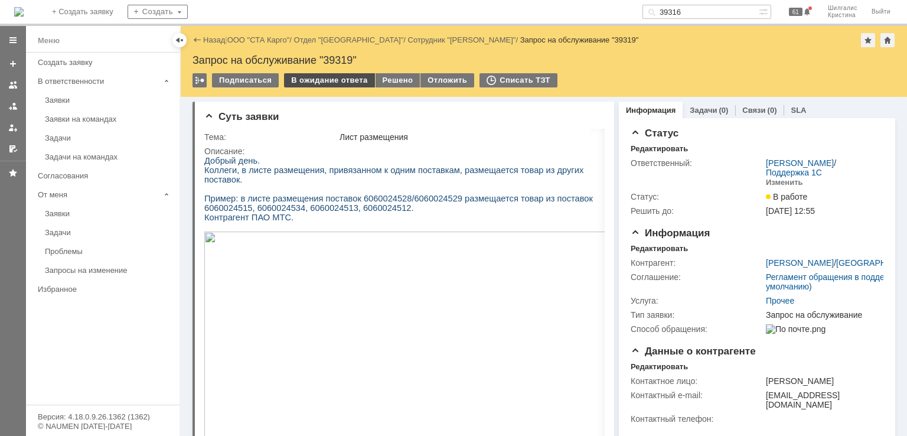
click at [321, 82] on div "В ожидание ответа" at bounding box center [329, 80] width 90 height 14
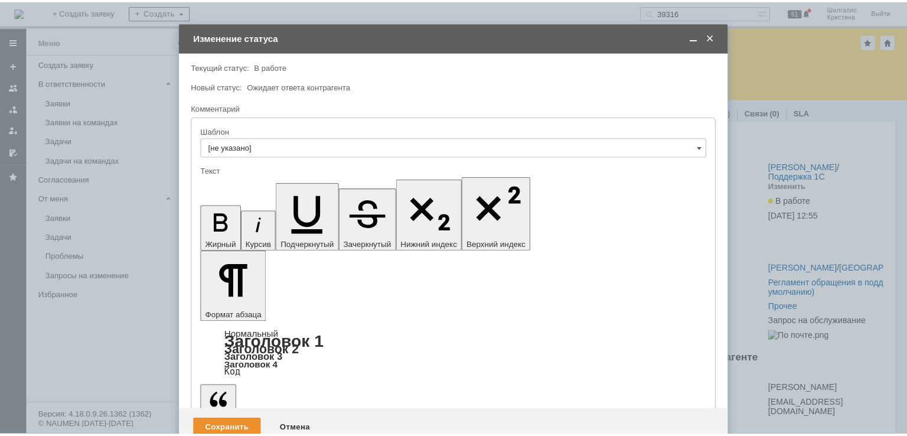
scroll to position [547, 2]
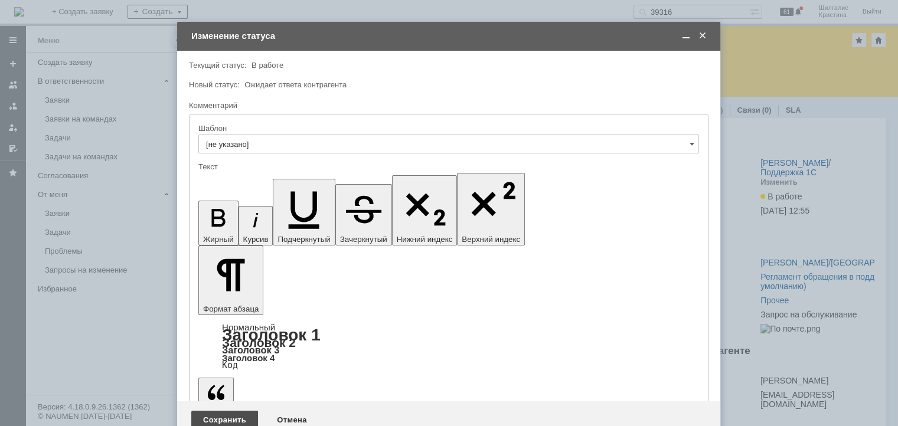
click at [213, 411] on div "Сохранить" at bounding box center [224, 420] width 67 height 19
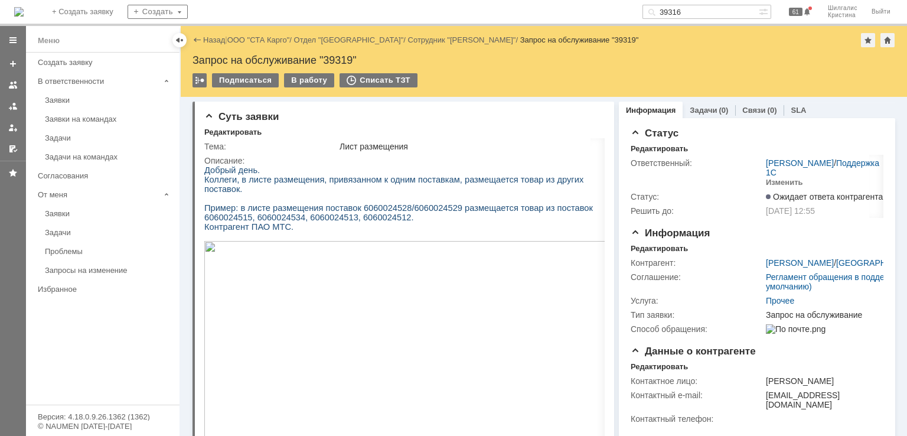
scroll to position [0, 0]
click at [251, 39] on link "ООО "СТА Карго"" at bounding box center [258, 39] width 63 height 9
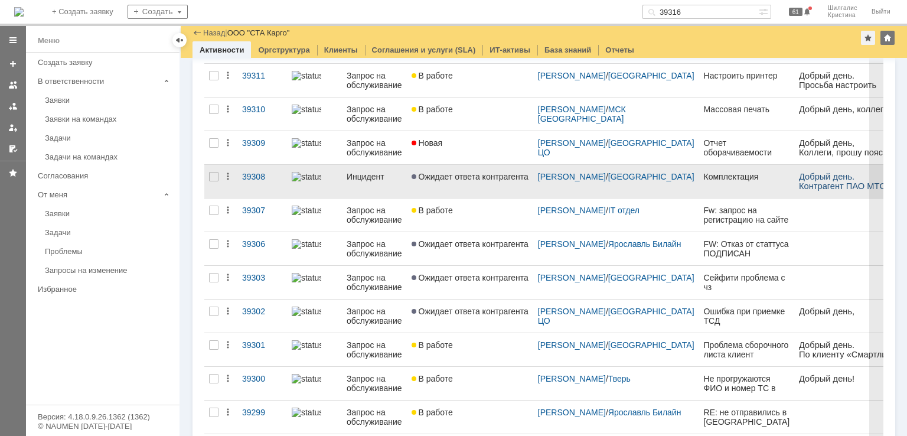
scroll to position [428, 0]
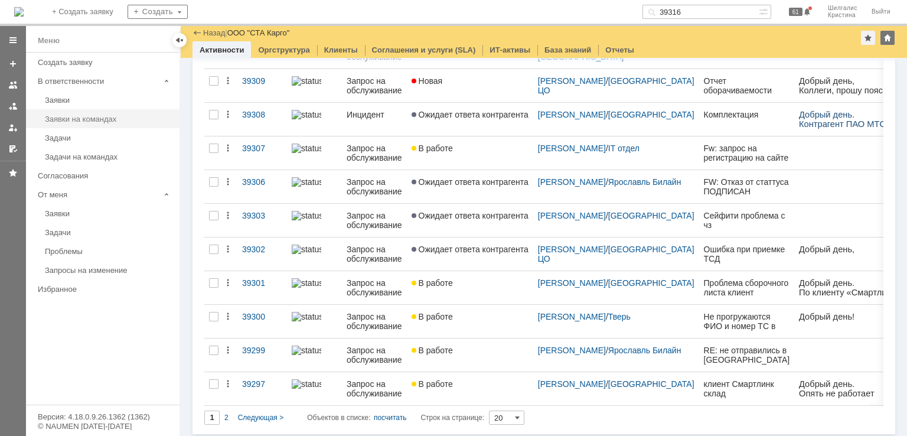
click at [90, 115] on div "Заявки на командах" at bounding box center [108, 118] width 127 height 9
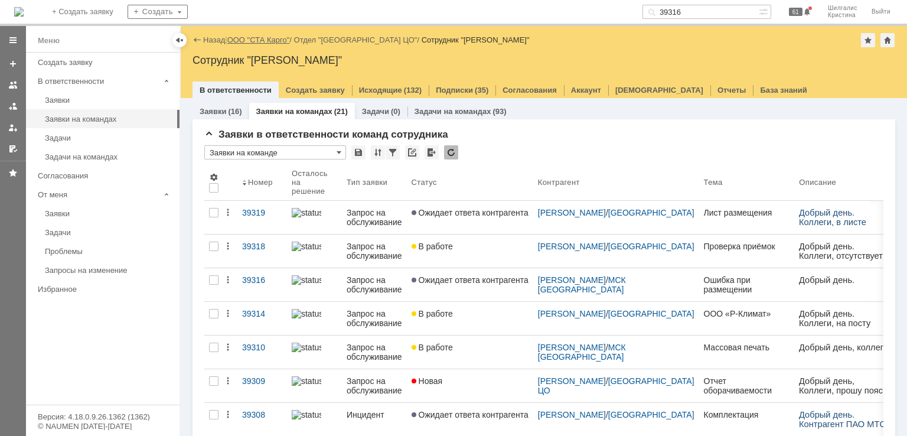
click at [263, 40] on link "ООО "СТА Карго"" at bounding box center [258, 39] width 63 height 9
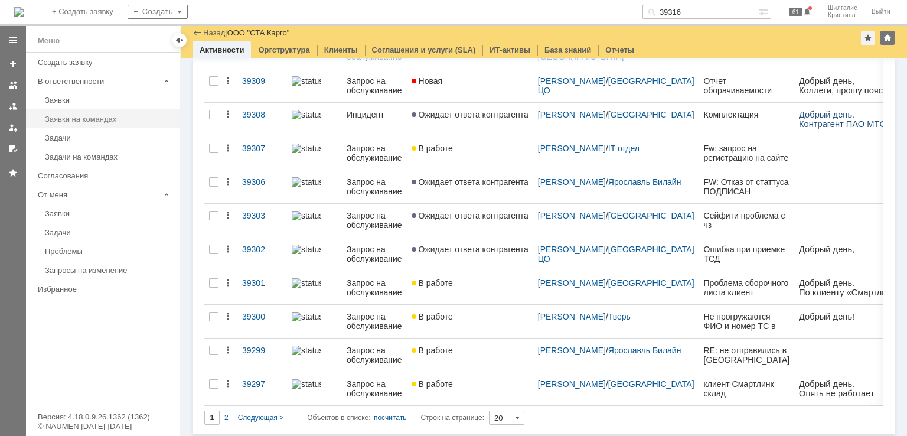
click at [83, 114] on div "Заявки на командах" at bounding box center [108, 118] width 127 height 9
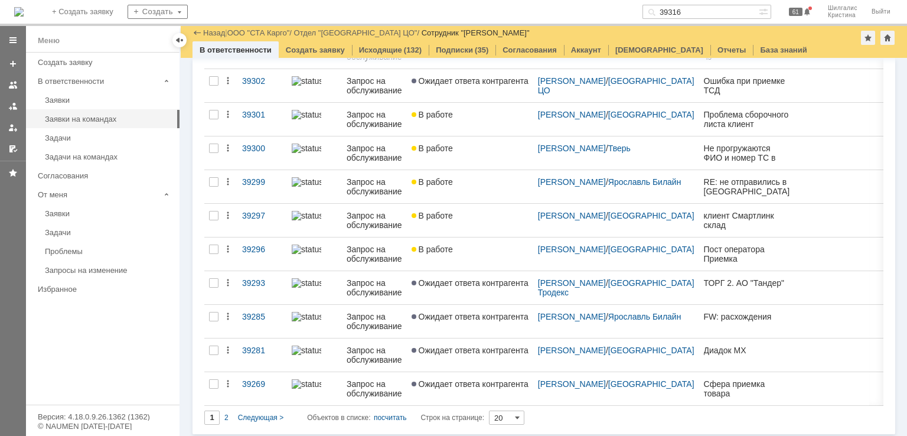
click at [511, 418] on input "20" at bounding box center [506, 417] width 35 height 14
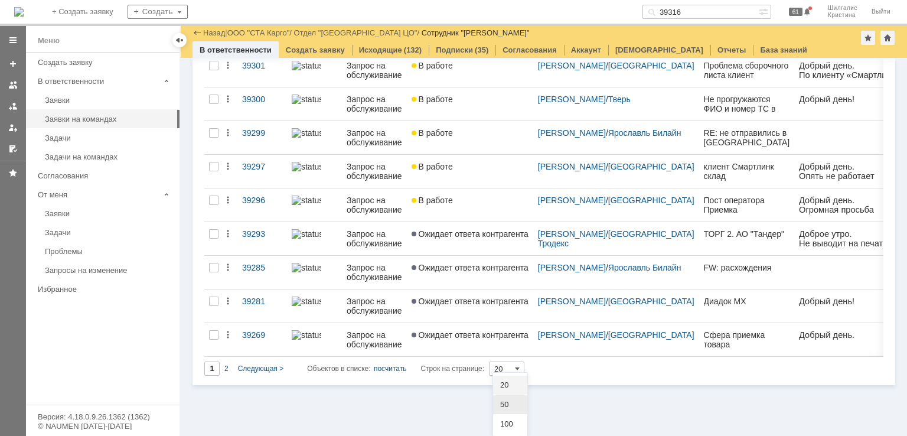
click at [506, 409] on div "50" at bounding box center [510, 404] width 34 height 19
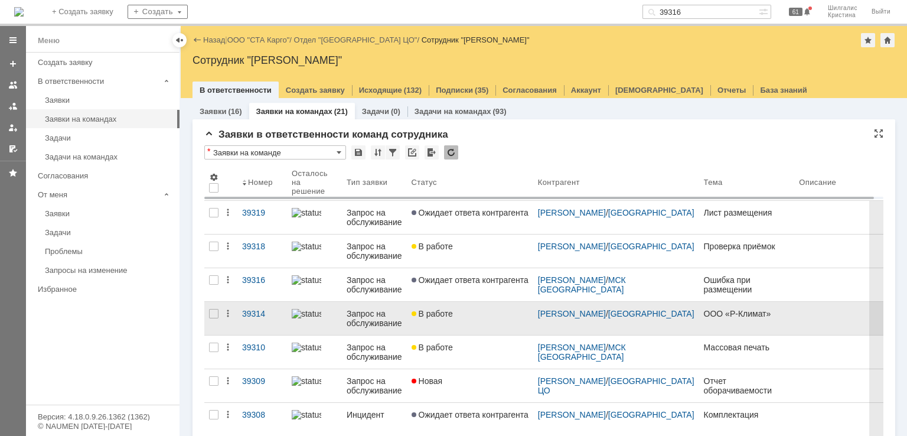
type input "50"
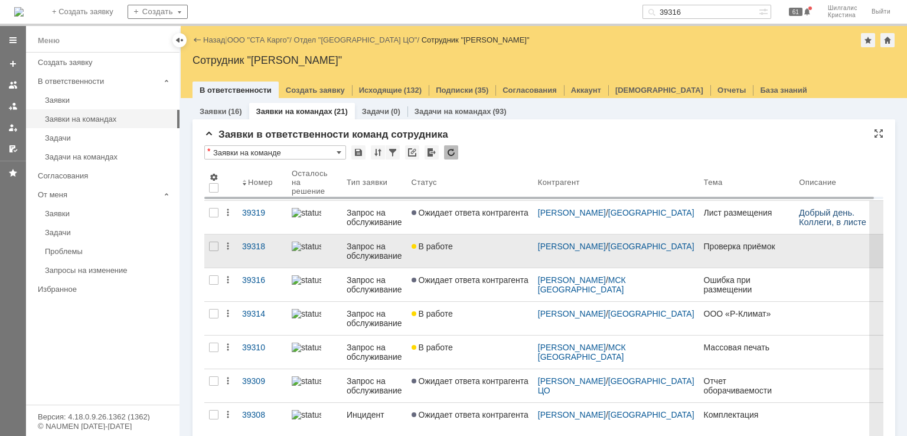
click at [475, 258] on link "В работе" at bounding box center [470, 250] width 126 height 33
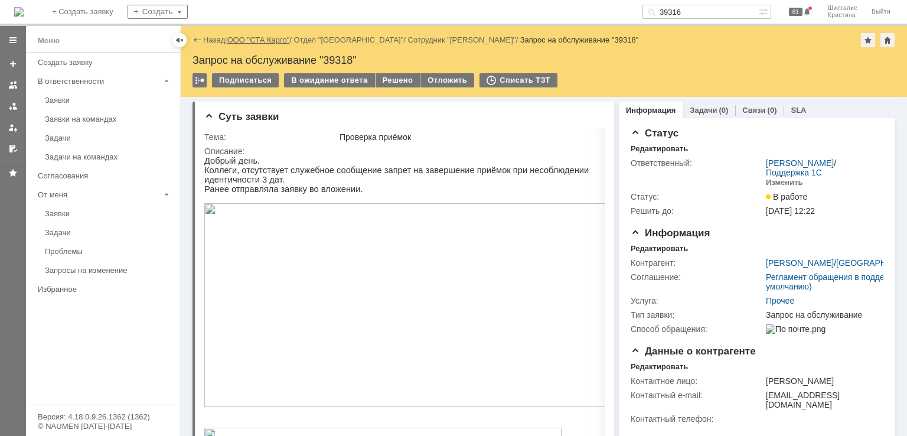
click at [263, 35] on link "ООО "СТА Карго"" at bounding box center [258, 39] width 63 height 9
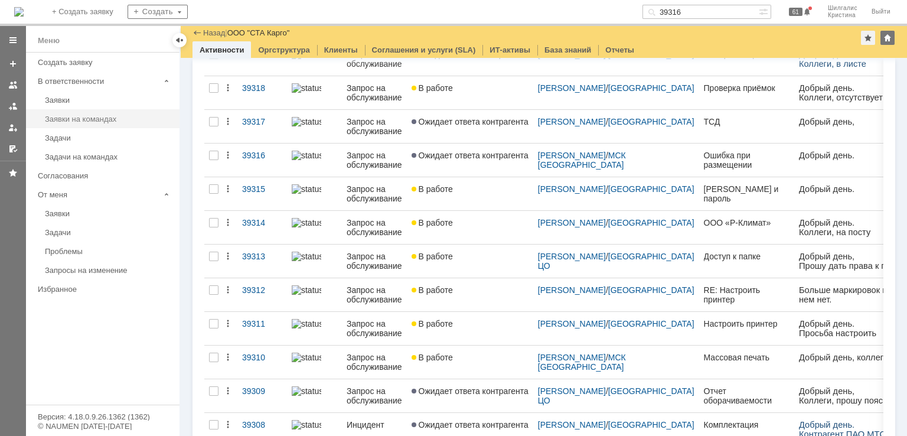
click at [113, 120] on div "Заявки на командах" at bounding box center [108, 118] width 127 height 9
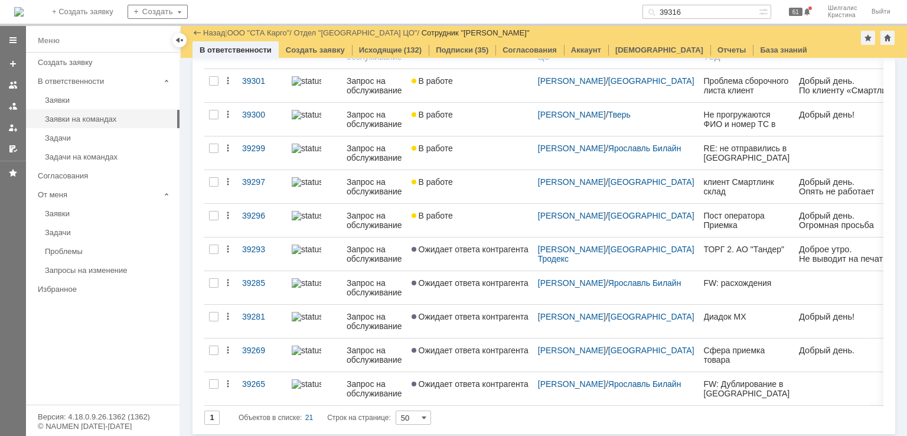
click at [408, 412] on input "50" at bounding box center [412, 417] width 35 height 14
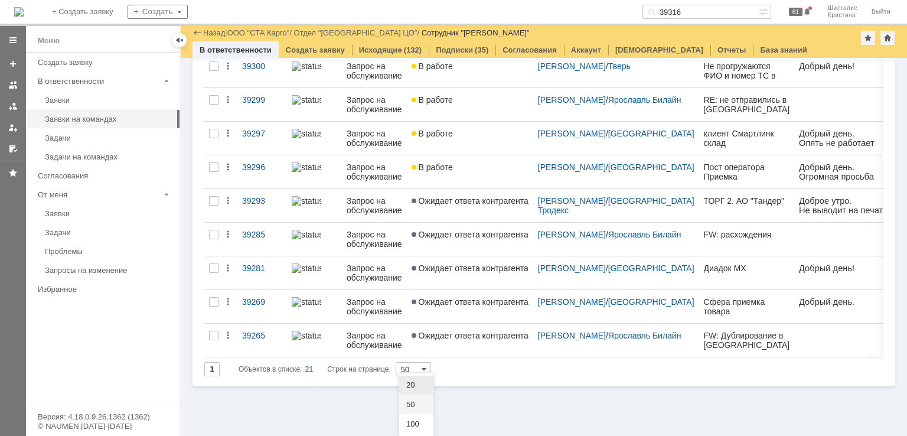
click at [408, 404] on span "50" at bounding box center [416, 404] width 20 height 9
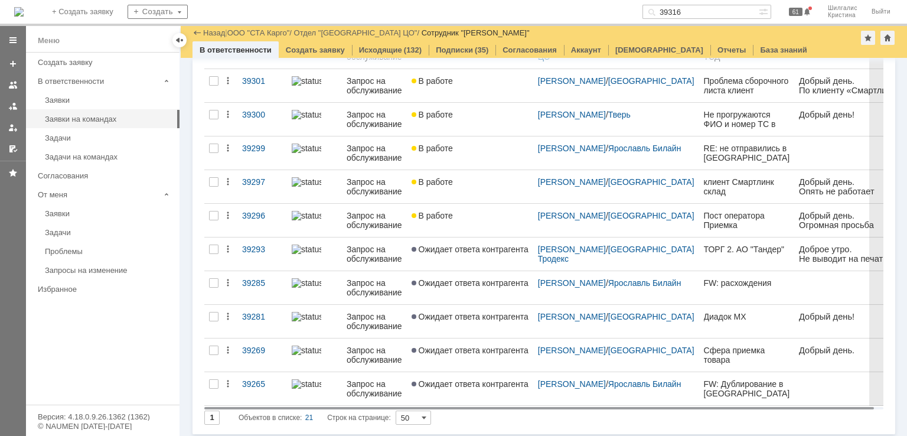
type input "50"
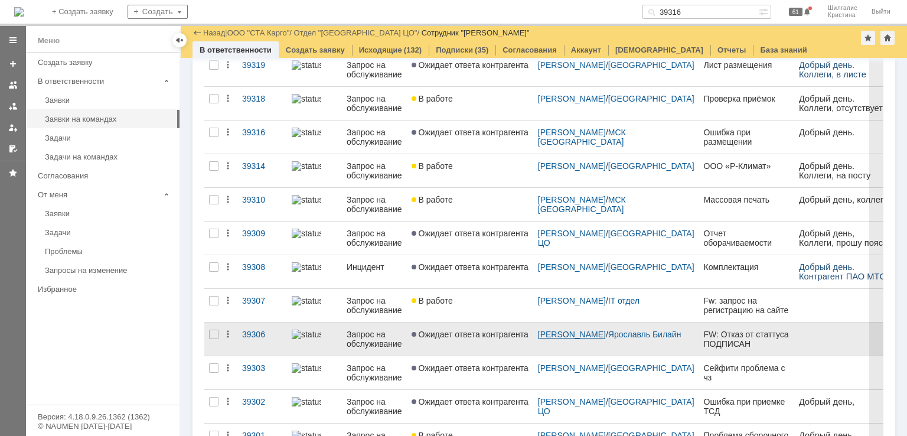
click at [557, 331] on link "Королёв Андрей" at bounding box center [572, 333] width 68 height 9
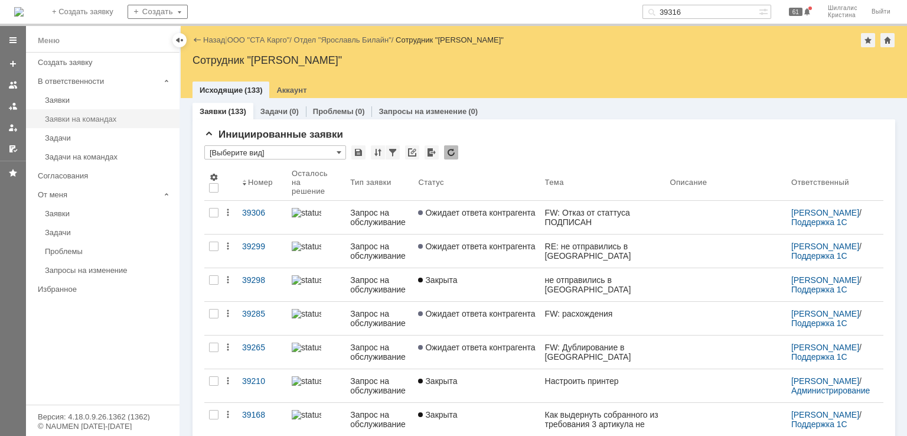
click at [106, 114] on div "Заявки на командах" at bounding box center [108, 118] width 127 height 9
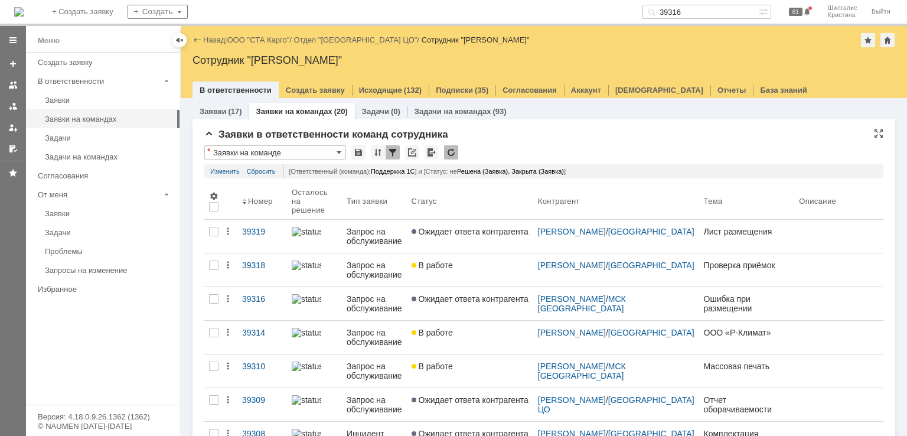
click at [540, 138] on div "Заявки в ответственности команд сотрудника" at bounding box center [543, 135] width 679 height 12
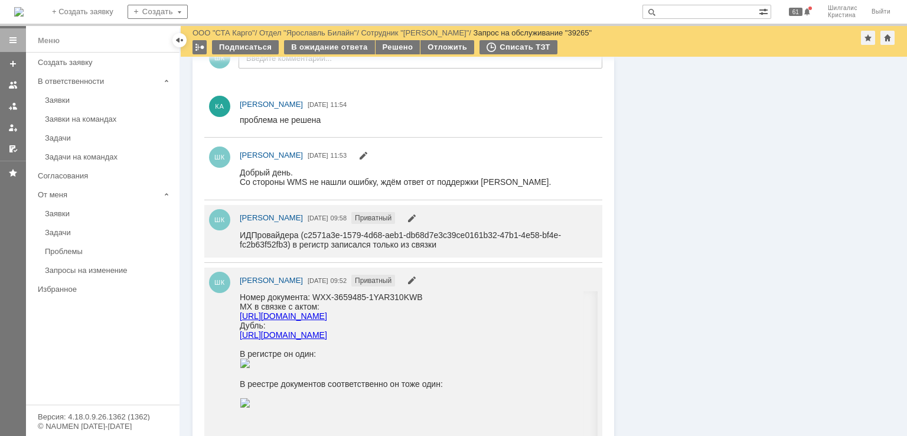
scroll to position [472, 0]
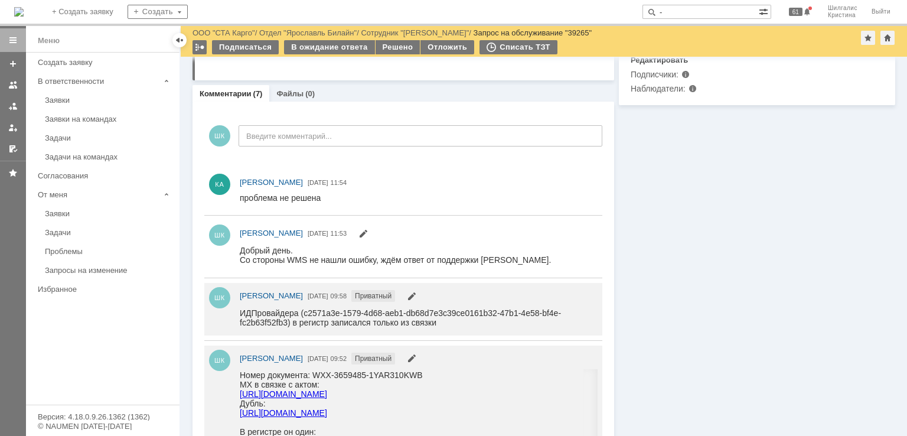
type input "-"
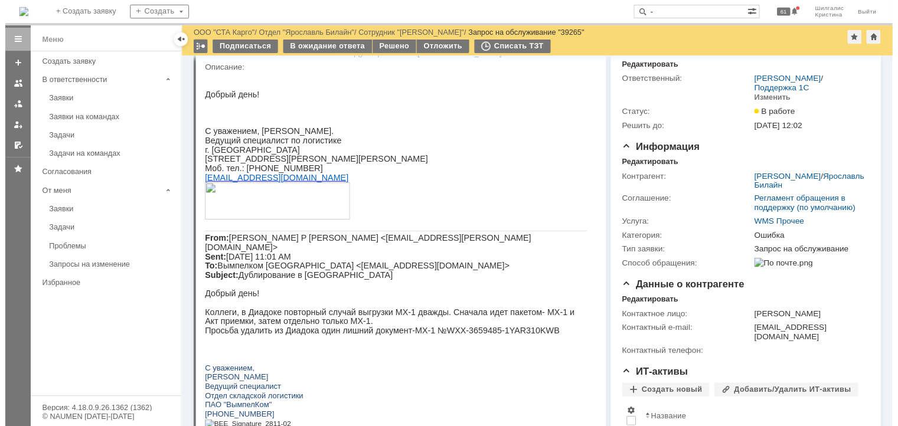
scroll to position [0, 0]
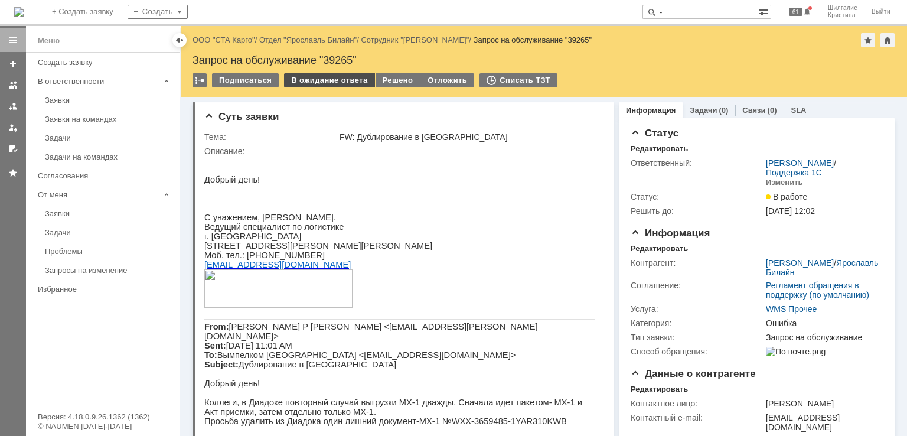
click at [346, 80] on div "В ожидание ответа" at bounding box center [329, 80] width 90 height 14
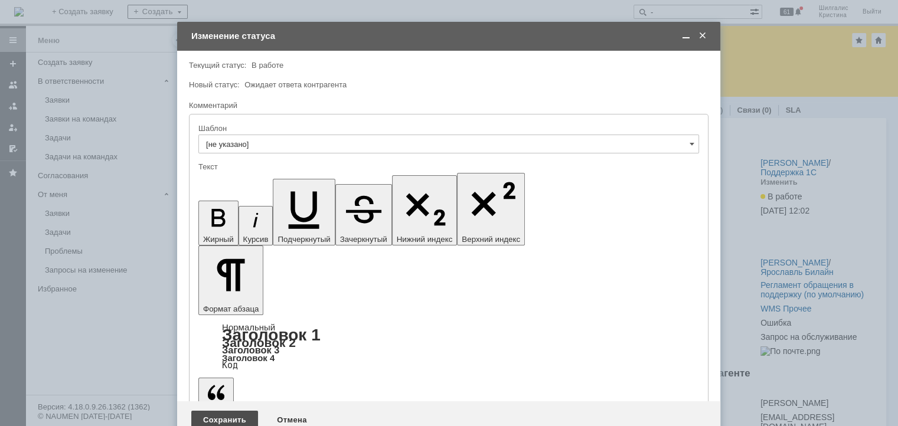
click at [220, 411] on div "Сохранить" at bounding box center [224, 420] width 67 height 19
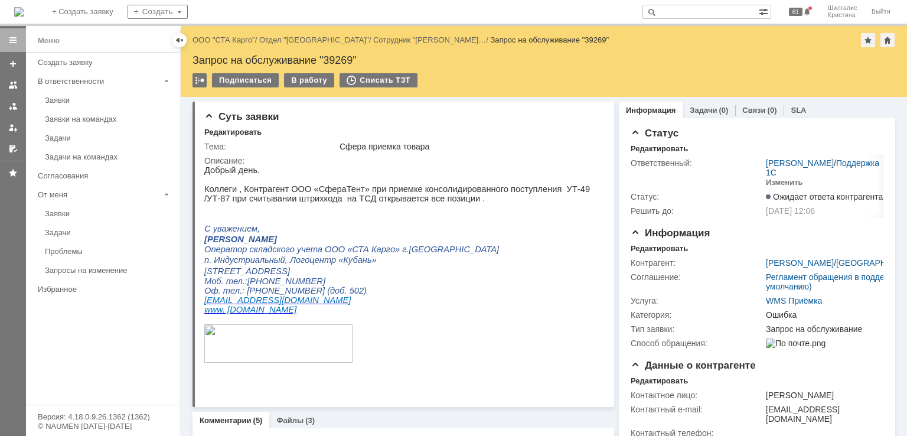
click at [340, 62] on div "Запрос на обслуживание "39269"" at bounding box center [543, 60] width 702 height 12
copy div "39269"
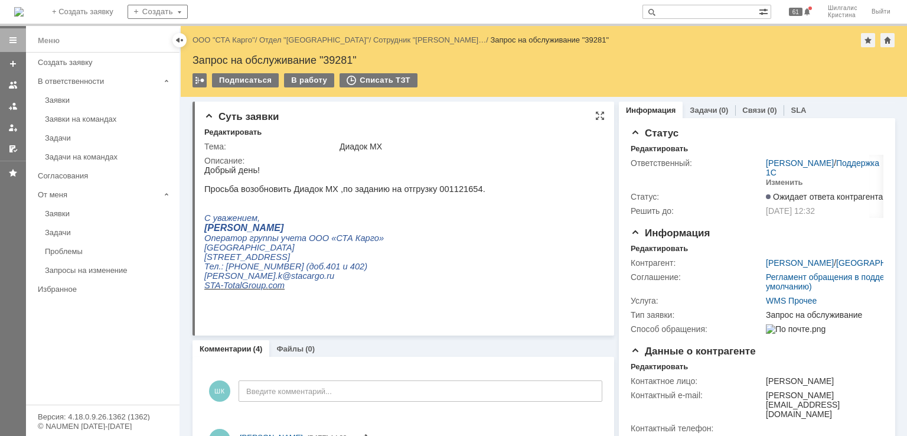
click at [434, 194] on p "Просьба возобновить Диадок МХ ,по заданию на отгрузку 001121654." at bounding box center [344, 188] width 281 height 9
copy p "001121654"
click at [524, 212] on html "Добрый день! Просьба возобновить Диадок МХ ,по заданию на отгрузку 001121654. С…" at bounding box center [399, 236] width 390 height 143
click at [231, 41] on link "ООО "СТА Карго"" at bounding box center [223, 39] width 63 height 9
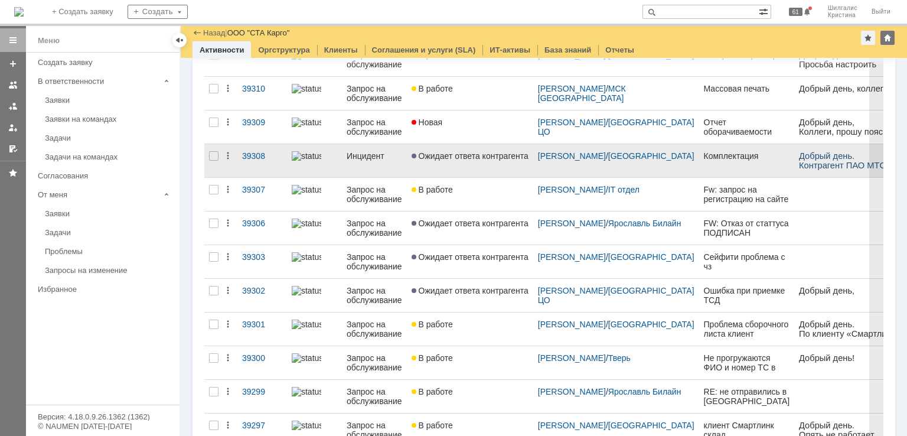
scroll to position [369, 0]
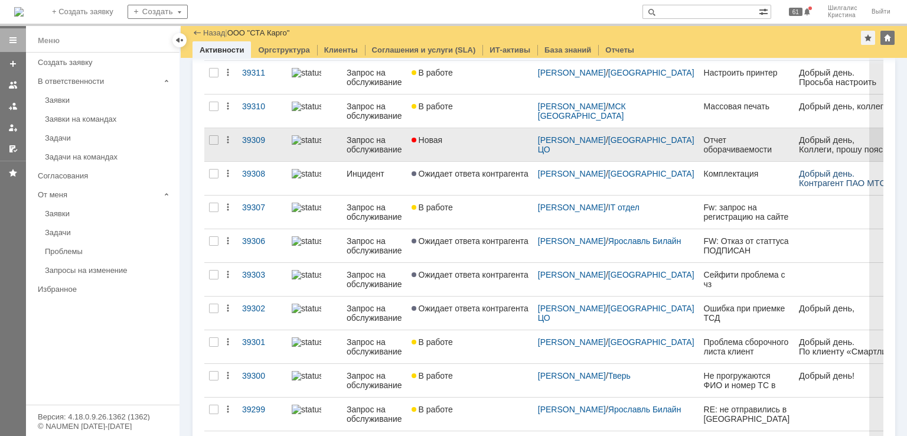
click at [460, 140] on div "Новая" at bounding box center [469, 139] width 117 height 9
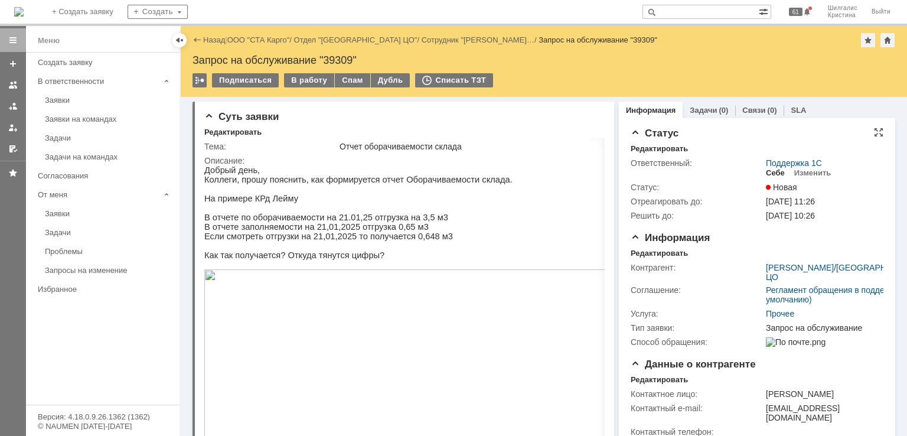
click at [766, 171] on div "Себе" at bounding box center [774, 172] width 19 height 9
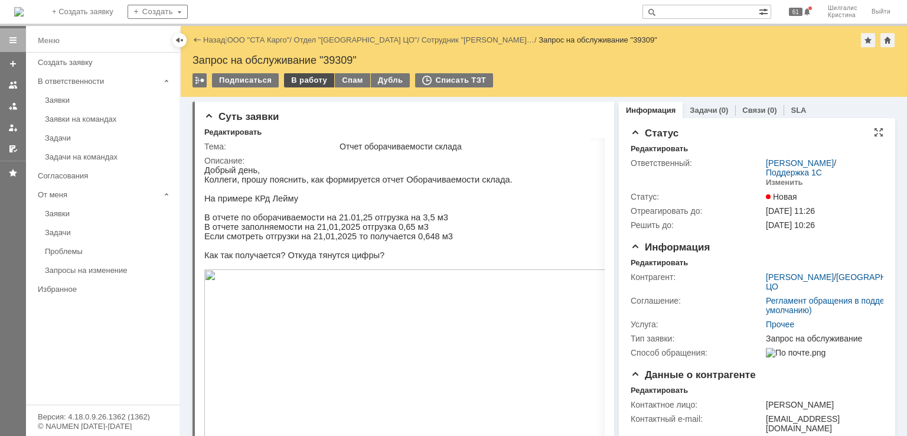
click at [308, 78] on div "В работу" at bounding box center [309, 80] width 50 height 14
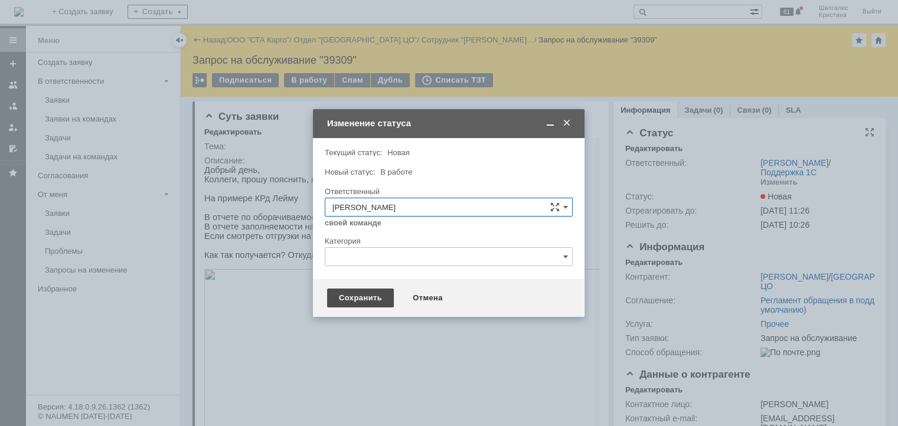
click at [370, 292] on div "Сохранить" at bounding box center [360, 298] width 67 height 19
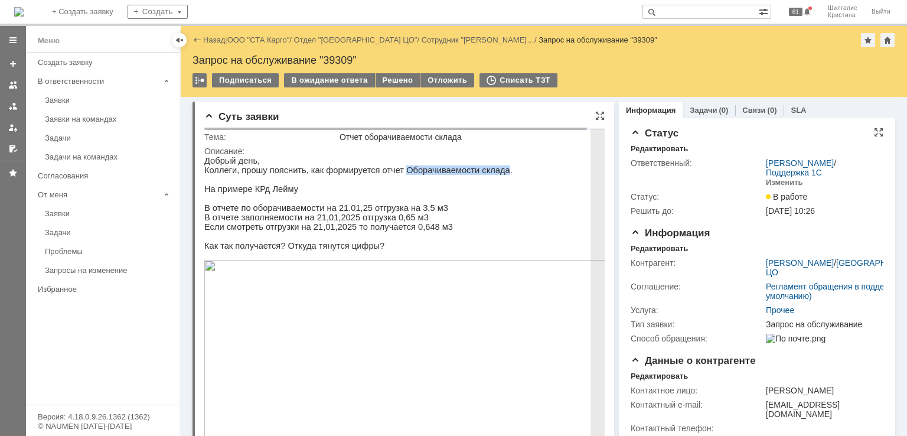
drag, startPoint x: 482, startPoint y: 170, endPoint x: 387, endPoint y: 172, distance: 94.5
click at [387, 172] on p "Коллеги, прошу пояснить, как формируется отчет Оборачиваемости склада." at bounding box center [410, 169] width 413 height 9
copy p "Оборачиваемости склада"
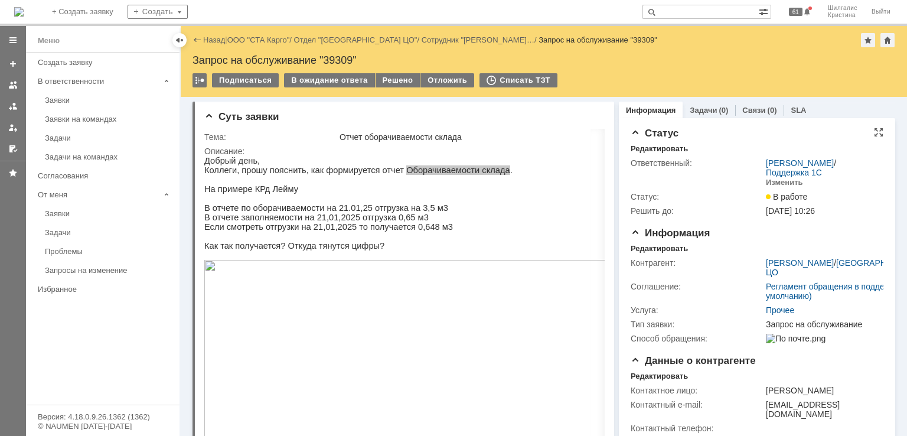
click at [711, 15] on input "text" at bounding box center [700, 12] width 116 height 14
paste input "Оборачиваемости склада"
type input "Оборачиваемости склада"
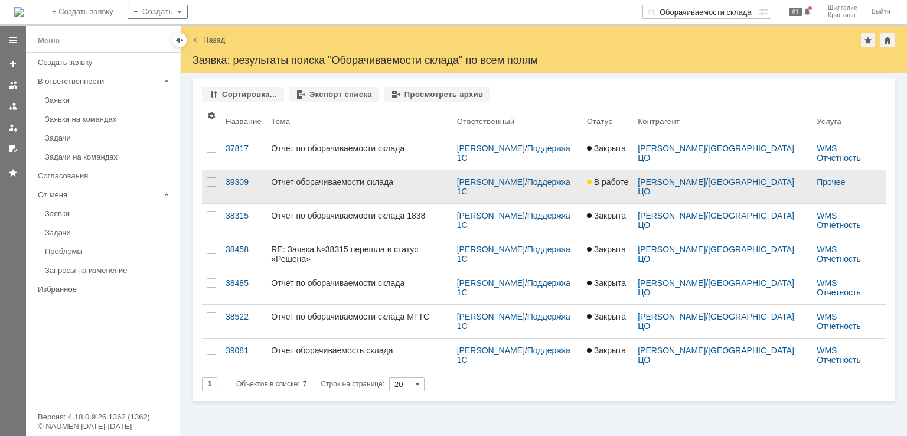
click at [398, 189] on link "Отчет оборачиваемости склада" at bounding box center [359, 186] width 186 height 33
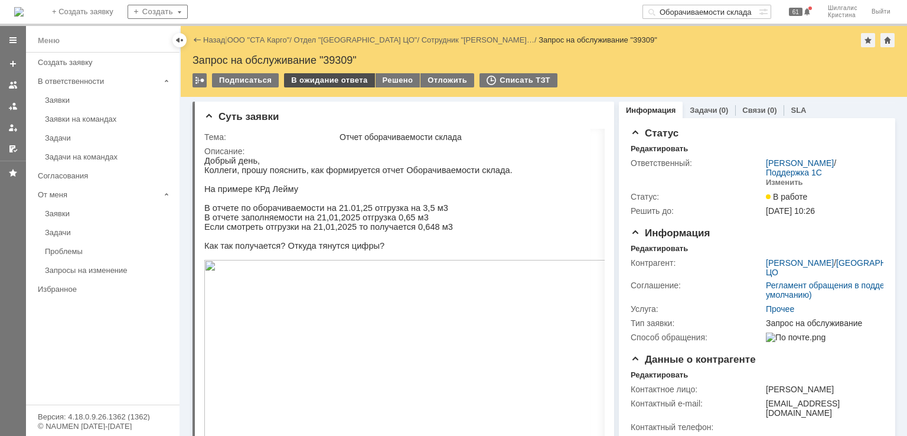
click at [340, 76] on div "В ожидание ответа" at bounding box center [329, 80] width 90 height 14
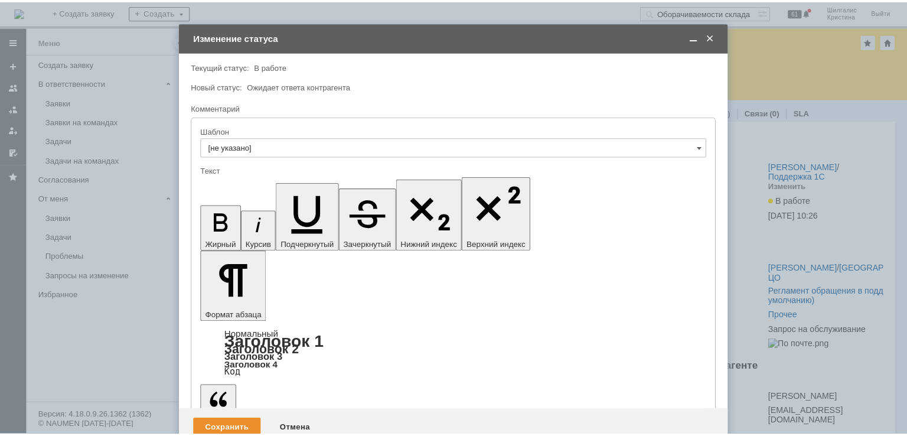
scroll to position [467, 4]
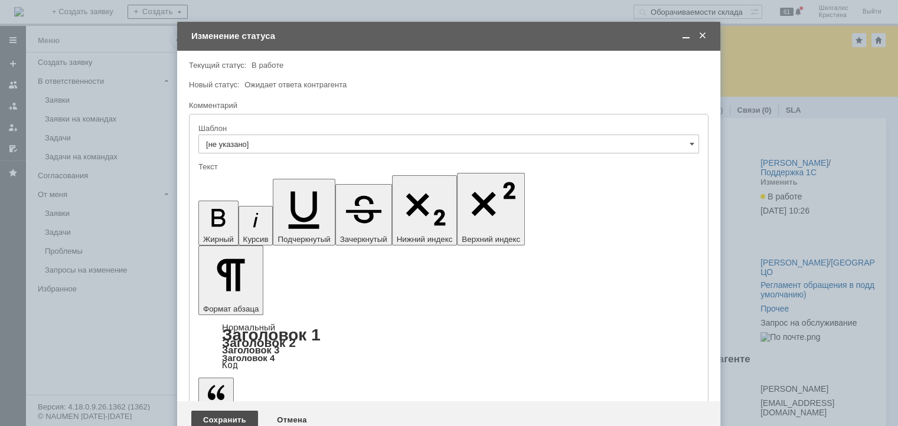
click at [218, 411] on div "Сохранить" at bounding box center [224, 420] width 67 height 19
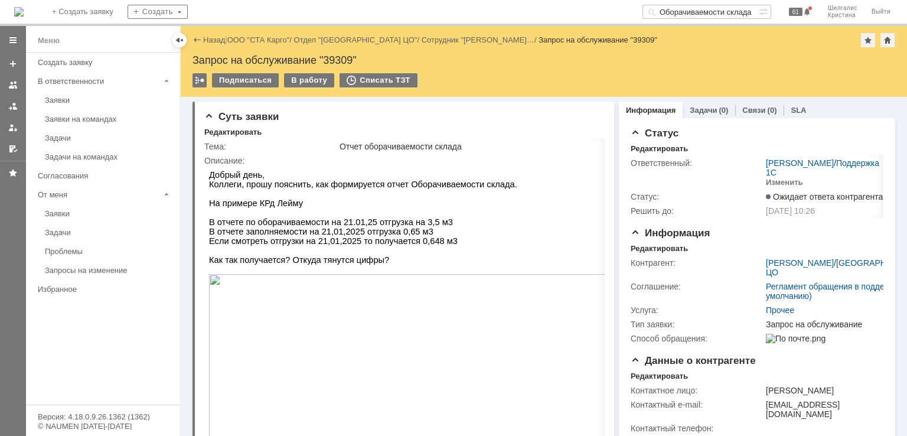
scroll to position [0, 0]
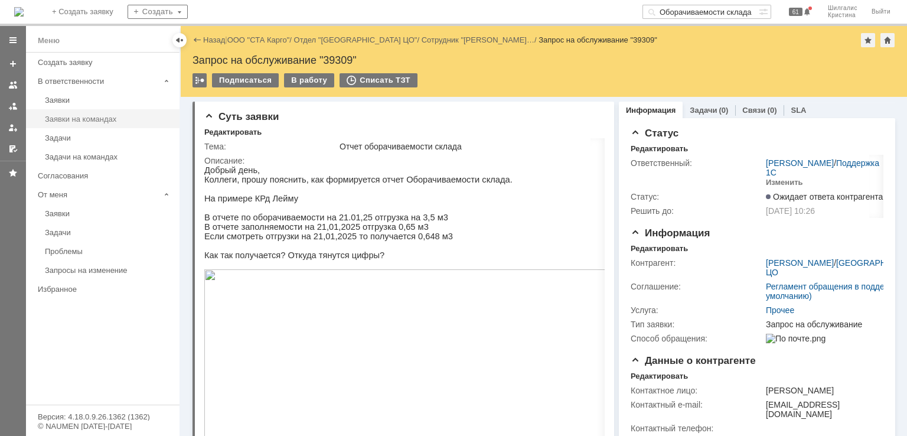
click at [102, 118] on div "Заявки на командах" at bounding box center [108, 118] width 127 height 9
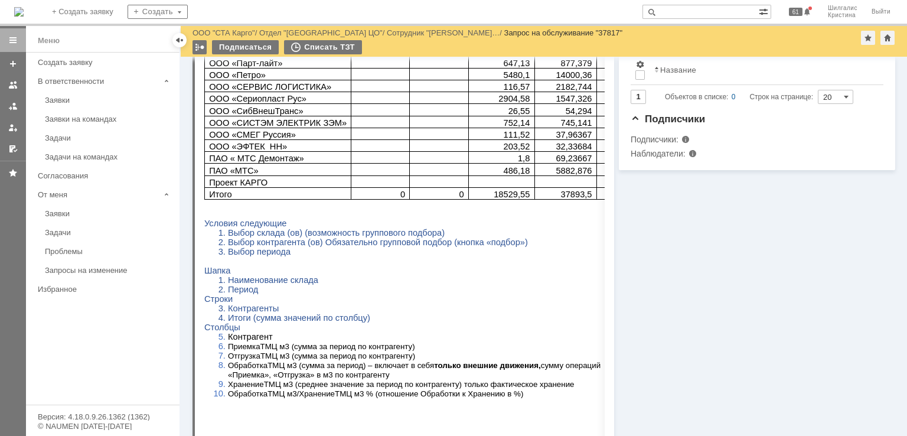
scroll to position [19, 0]
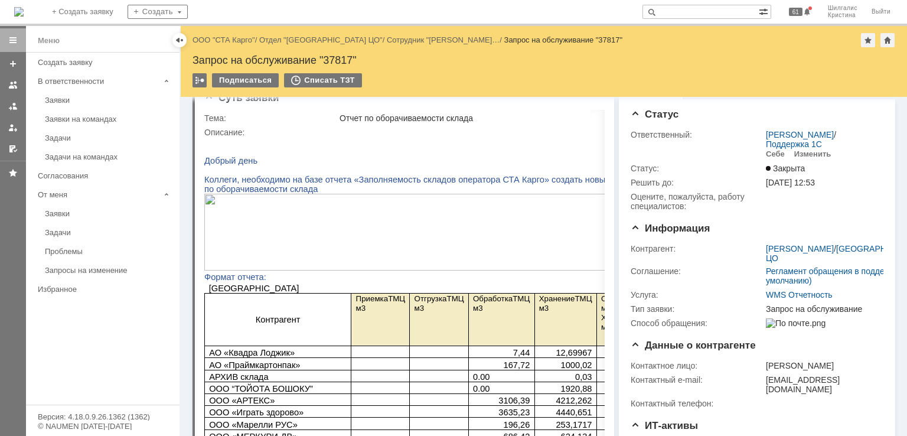
drag, startPoint x: 666, startPoint y: 143, endPoint x: 659, endPoint y: 110, distance: 33.9
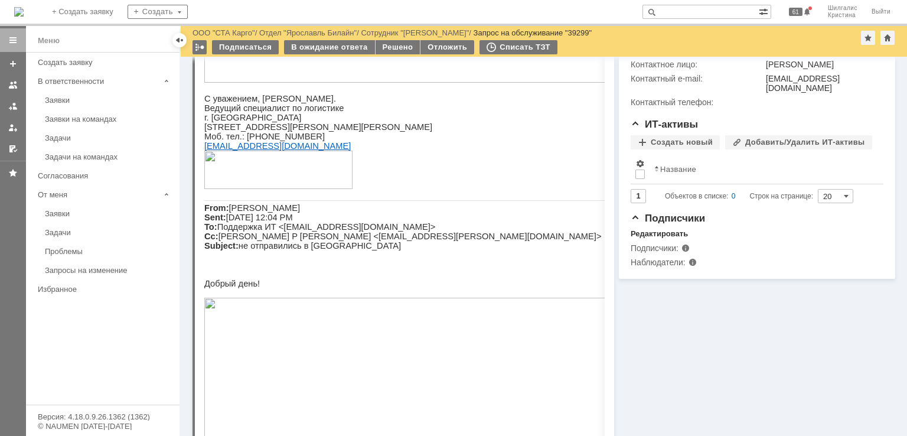
scroll to position [216, 0]
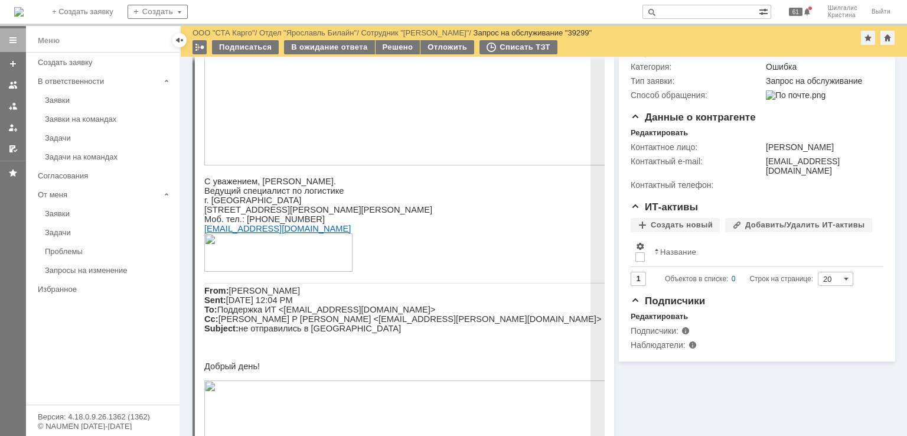
click at [372, 112] on img at bounding box center [410, 65] width 413 height 199
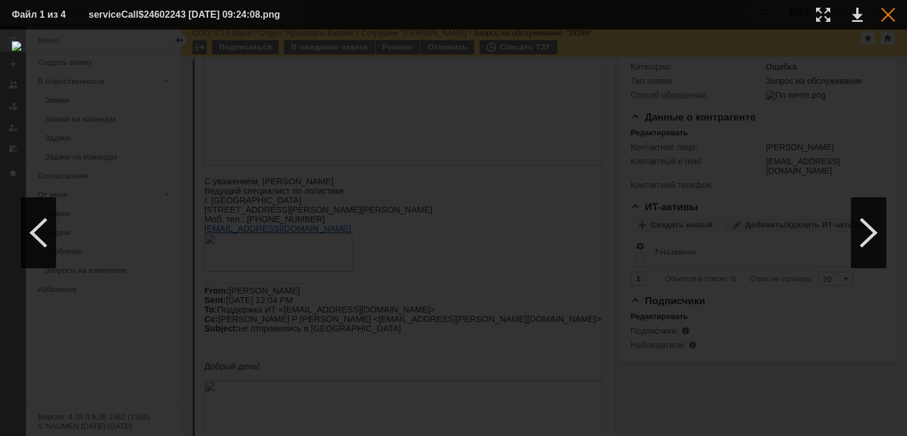
click at [888, 14] on div at bounding box center [888, 15] width 14 height 14
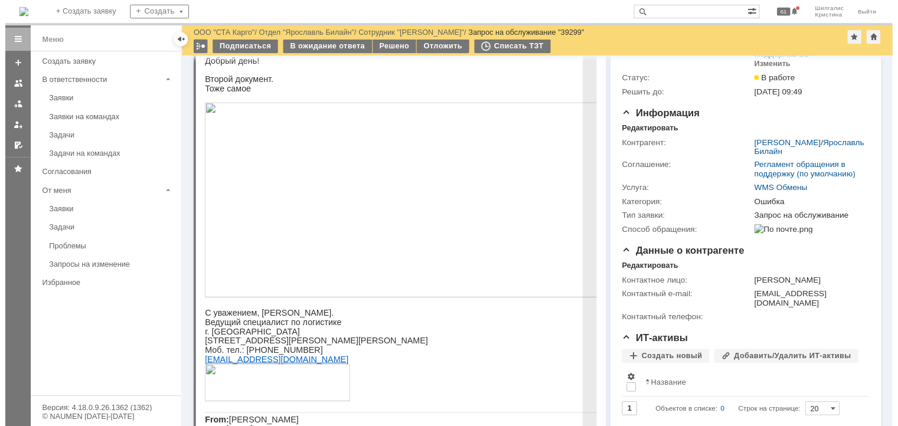
scroll to position [0, 0]
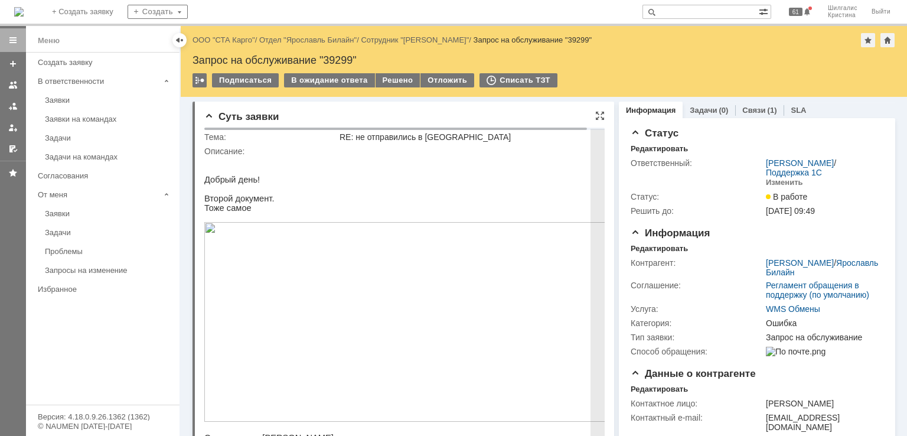
click at [212, 251] on img at bounding box center [410, 321] width 413 height 199
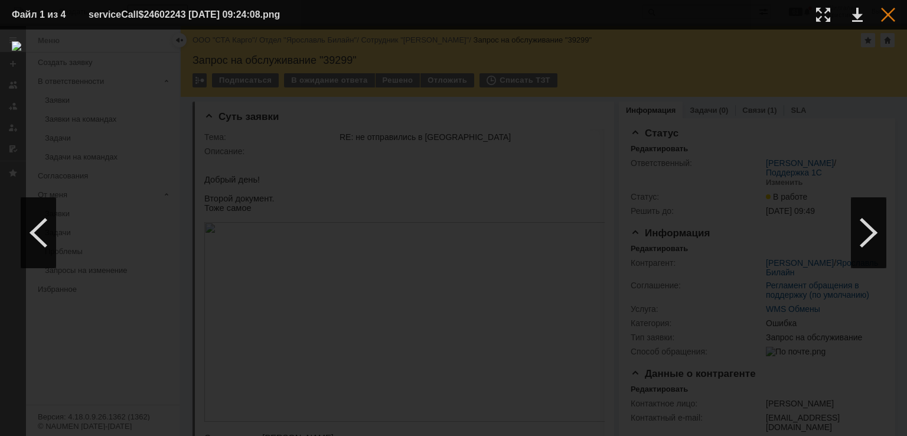
click at [889, 17] on div at bounding box center [888, 15] width 14 height 14
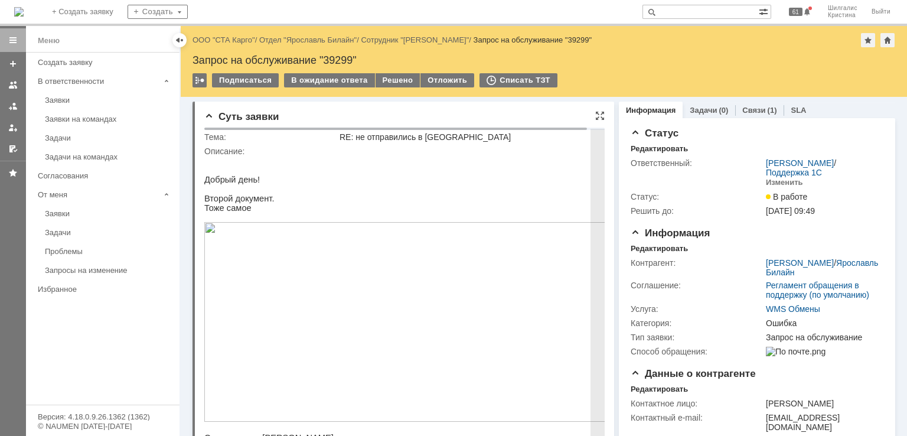
click at [256, 254] on img at bounding box center [410, 321] width 413 height 199
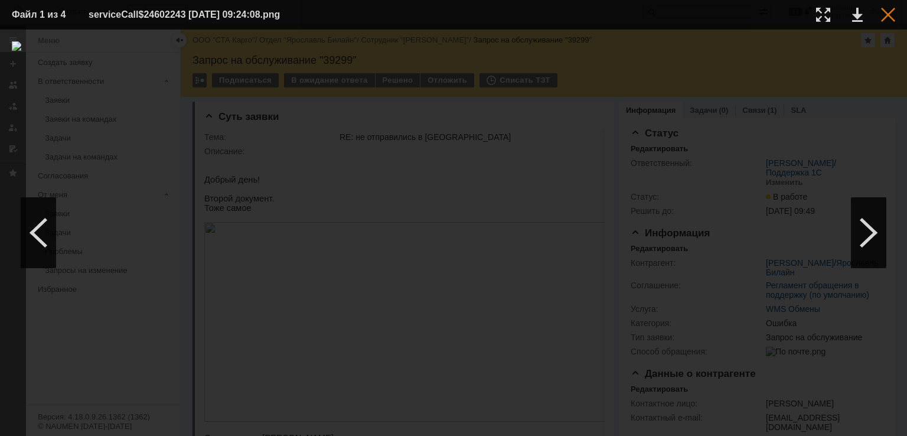
click at [892, 17] on div at bounding box center [888, 15] width 14 height 14
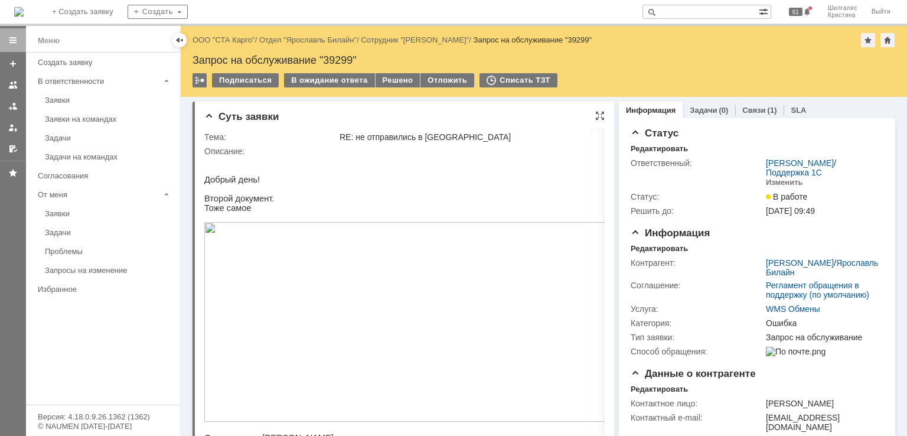
click at [552, 116] on div "Суть заявки" at bounding box center [404, 117] width 400 height 12
click at [346, 83] on div "В ожидание ответа" at bounding box center [329, 80] width 90 height 14
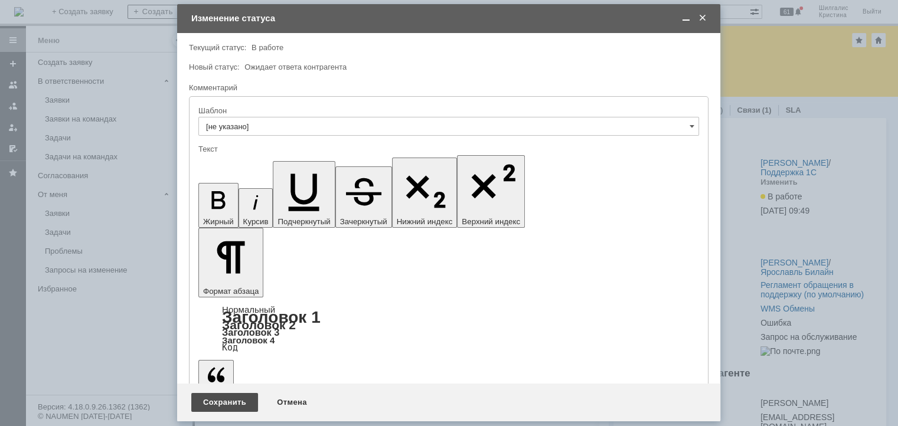
click at [227, 404] on div "Сохранить" at bounding box center [224, 402] width 67 height 19
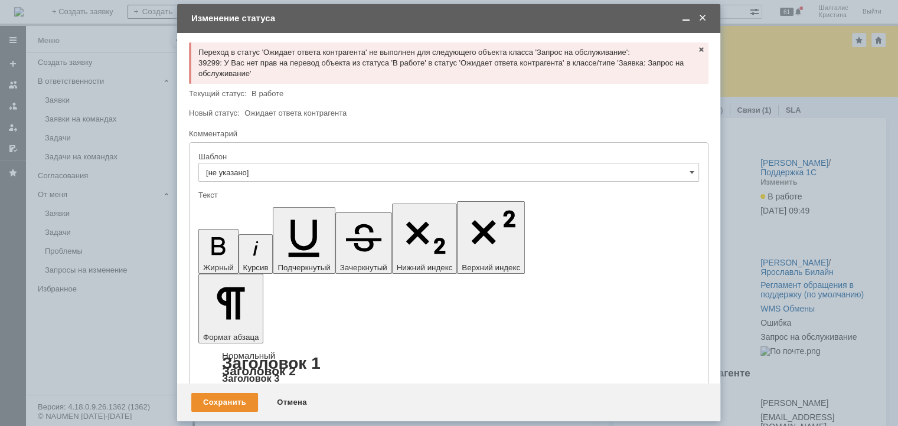
click at [699, 18] on span at bounding box center [702, 18] width 12 height 11
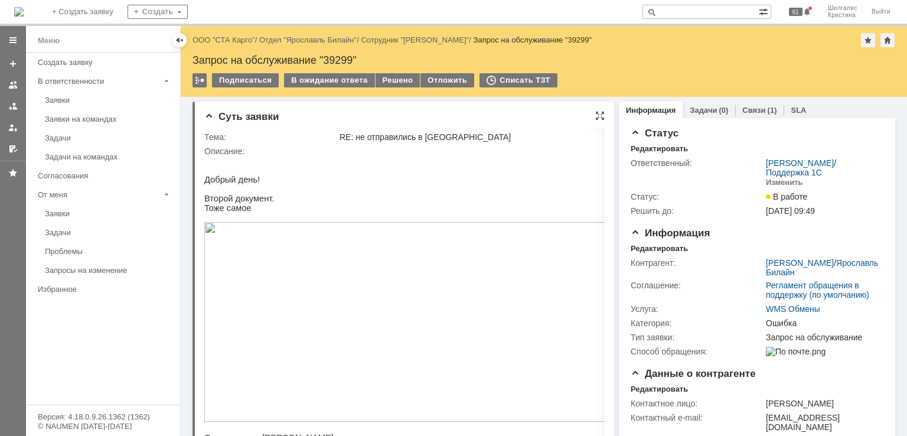
click at [497, 114] on div "Суть заявки" at bounding box center [404, 117] width 400 height 12
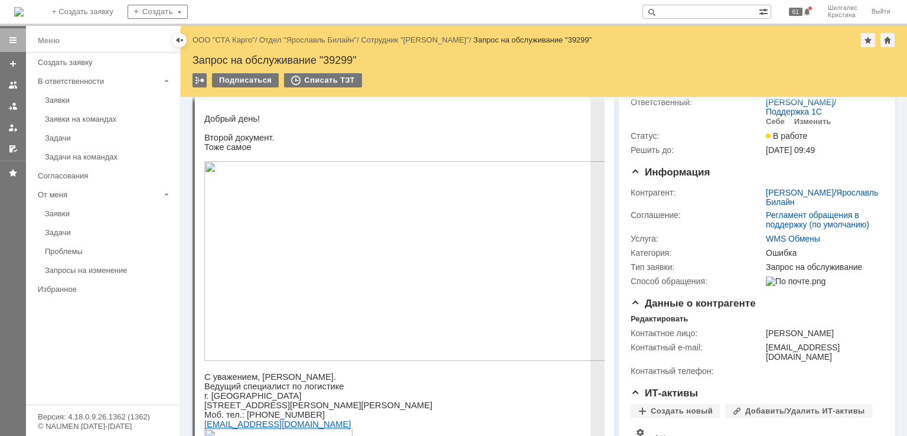
scroll to position [118, 0]
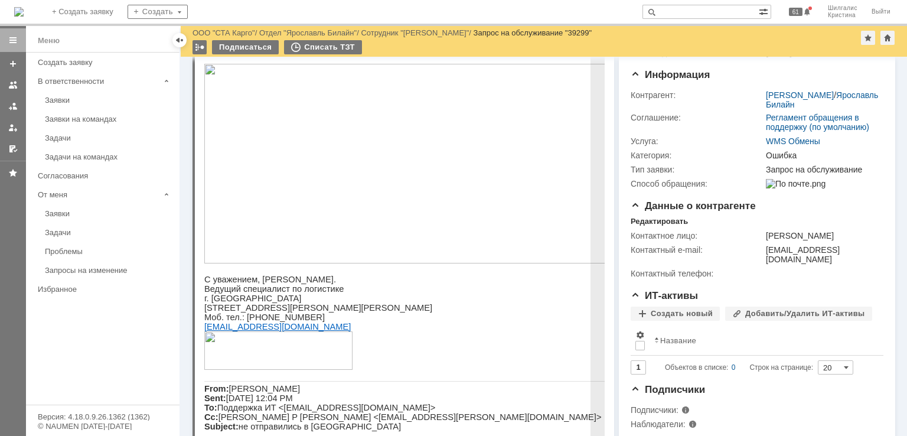
click at [483, 212] on img at bounding box center [410, 163] width 413 height 199
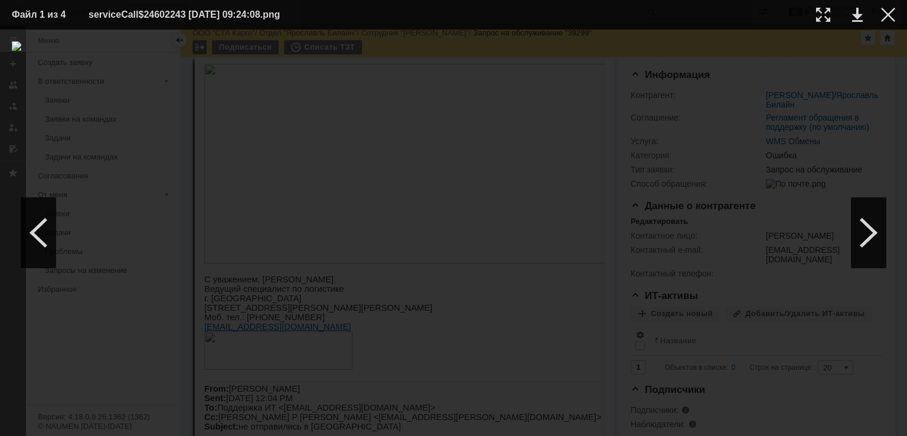
click at [869, 54] on div at bounding box center [453, 232] width 883 height 382
click at [890, 15] on div at bounding box center [888, 15] width 14 height 14
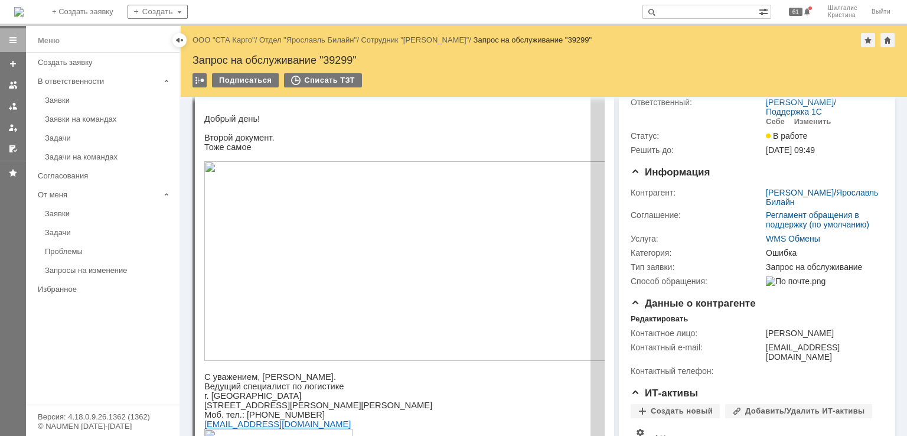
scroll to position [0, 0]
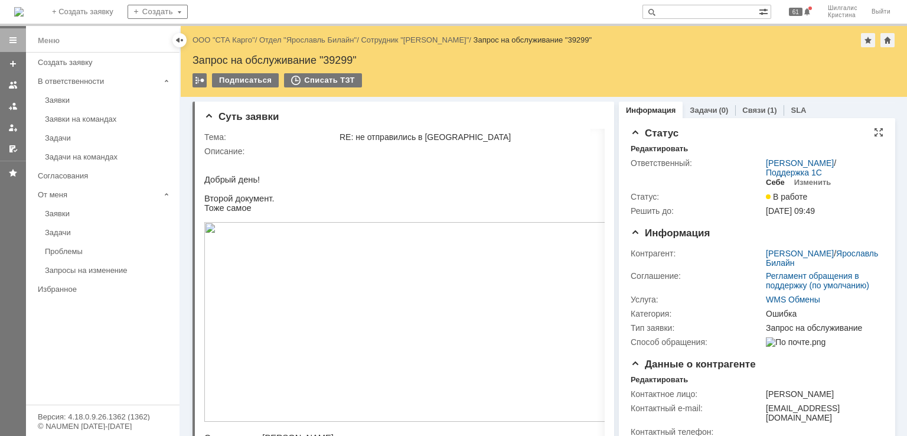
click at [771, 180] on div "Себе" at bounding box center [774, 182] width 19 height 9
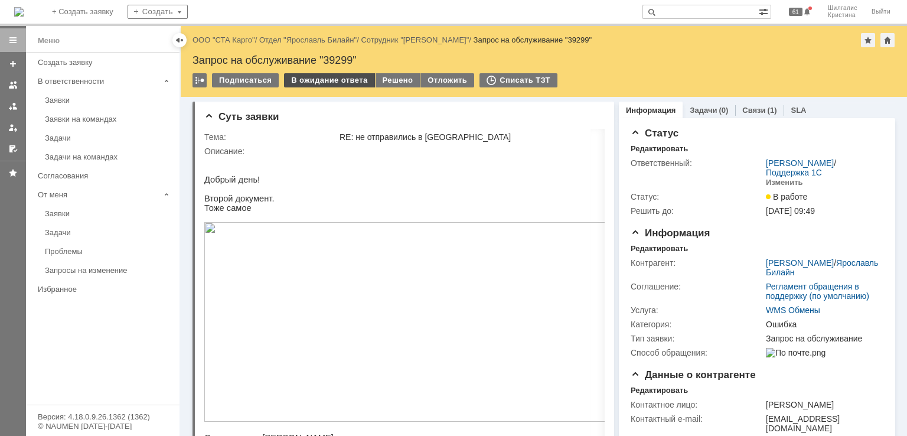
click at [325, 84] on div "В ожидание ответа" at bounding box center [329, 80] width 90 height 14
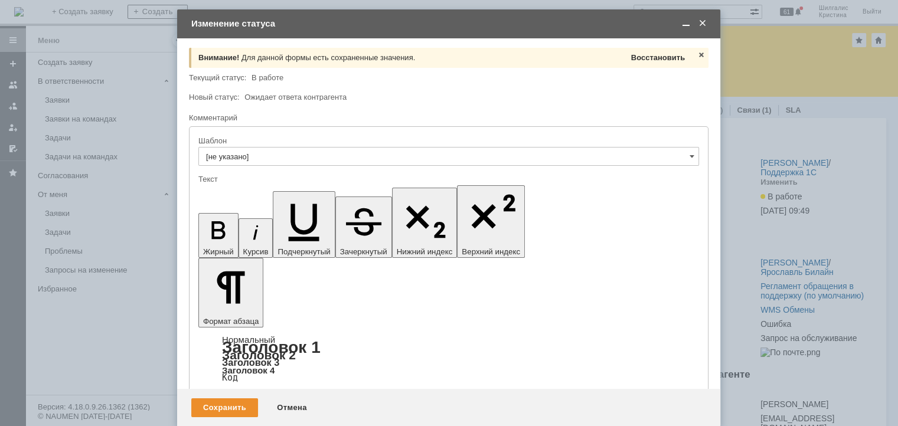
click at [667, 61] on span "Восстановить" at bounding box center [658, 57] width 54 height 9
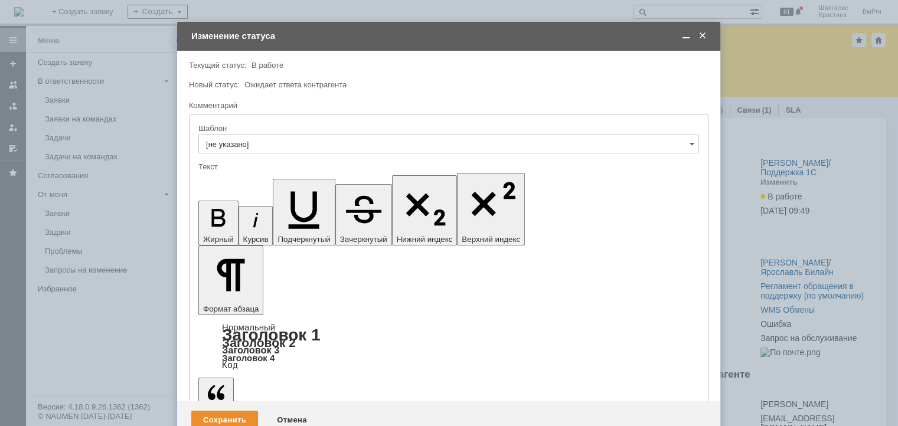
drag, startPoint x: 277, startPoint y: 3257, endPoint x: 341, endPoint y: 3438, distance: 191.3
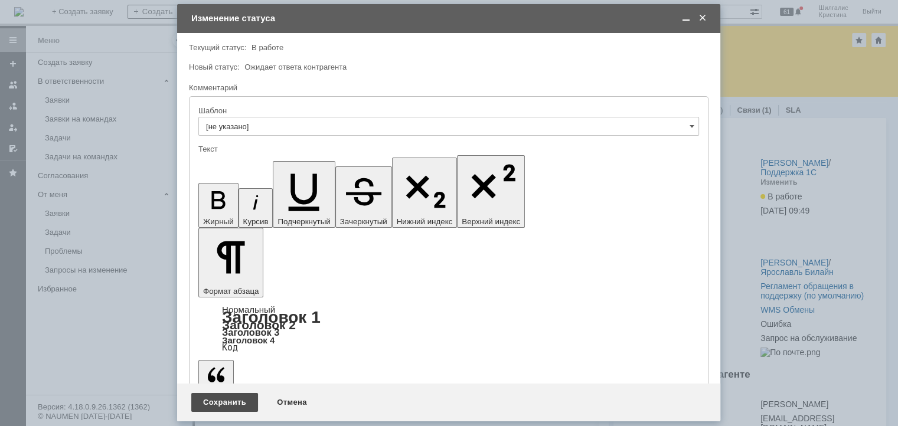
click at [225, 403] on div "Сохранить" at bounding box center [224, 402] width 67 height 19
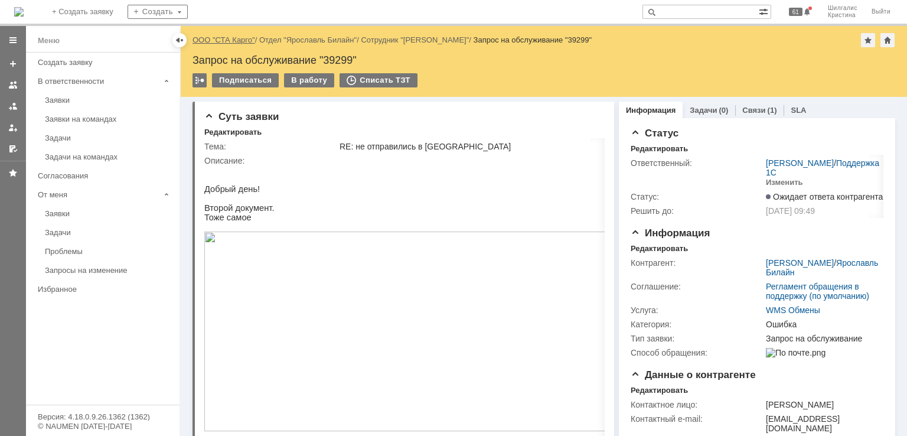
click at [242, 38] on link "ООО "СТА Карго"" at bounding box center [223, 39] width 63 height 9
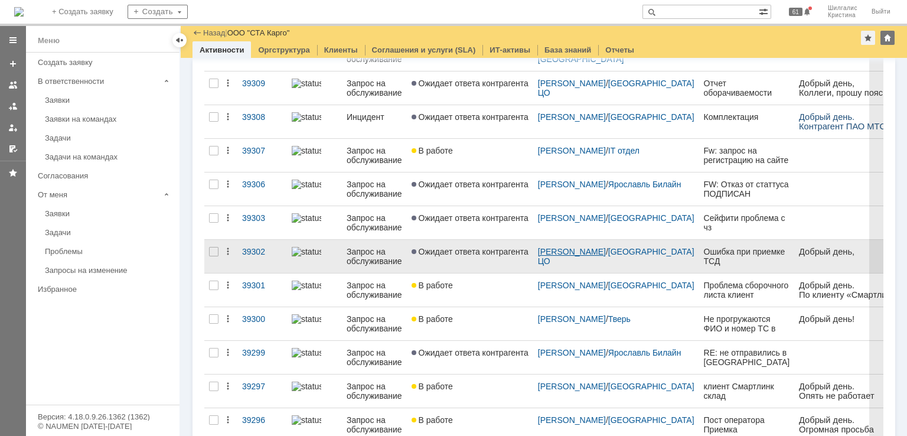
scroll to position [428, 0]
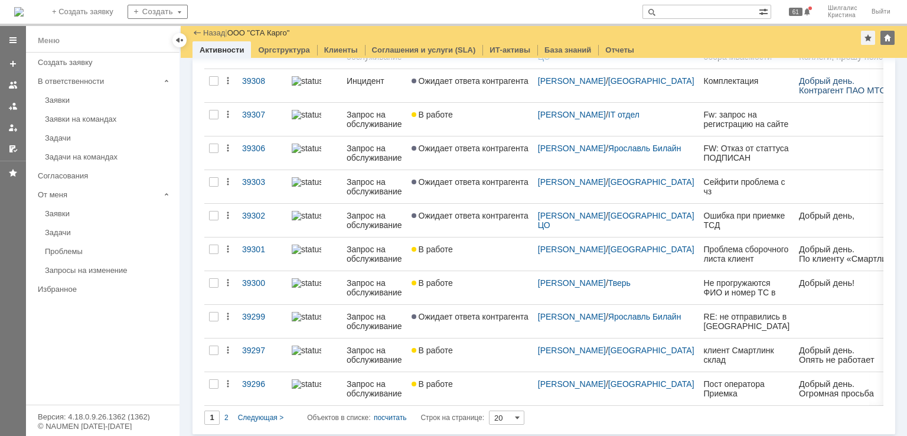
click at [505, 413] on input "20" at bounding box center [506, 417] width 35 height 14
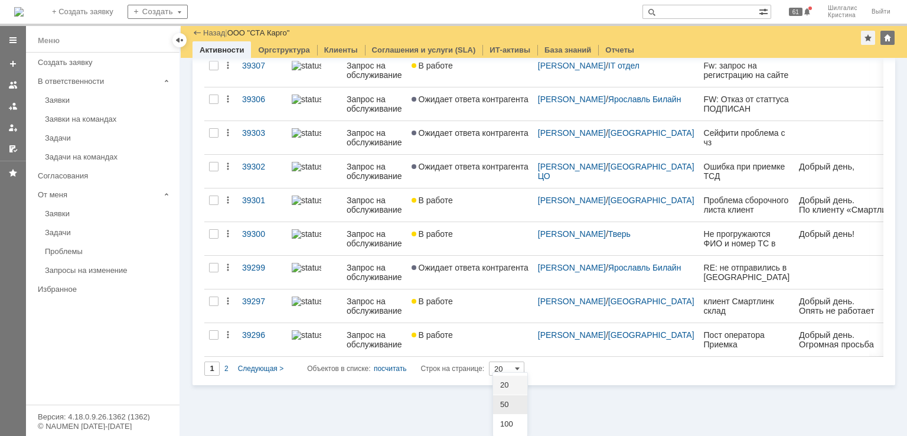
click at [506, 401] on span "50" at bounding box center [510, 404] width 20 height 9
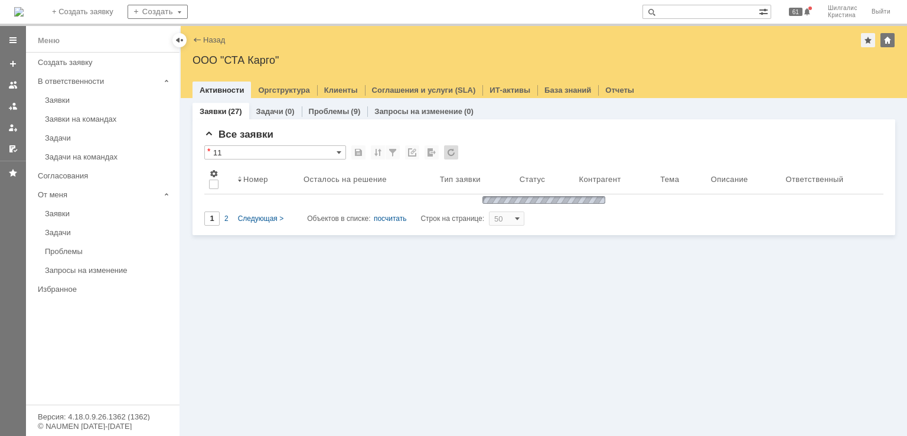
scroll to position [0, 0]
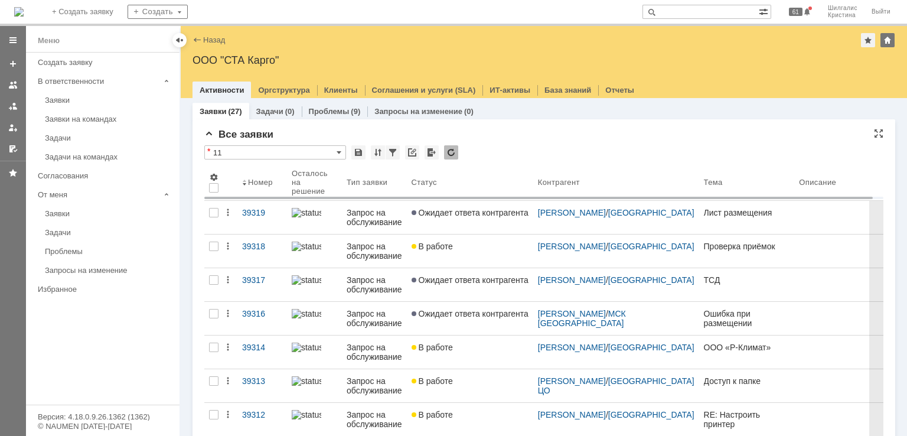
type input "50"
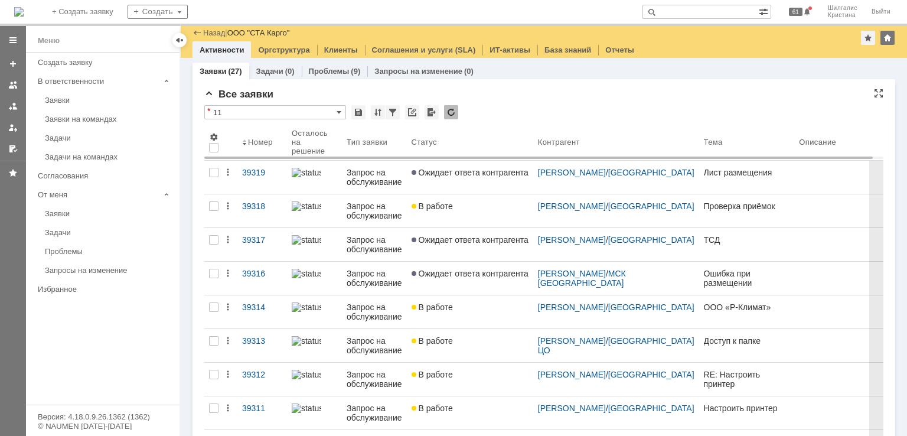
scroll to position [663, 0]
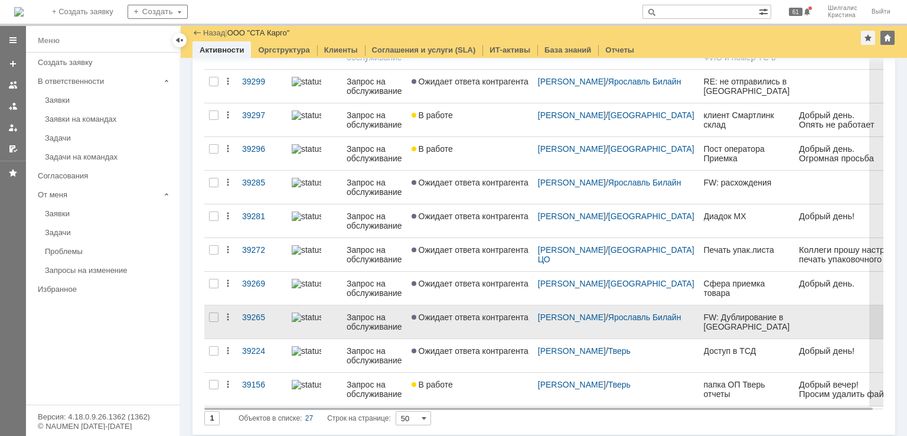
click at [471, 312] on span "Ожидает ответа контрагента" at bounding box center [469, 316] width 117 height 9
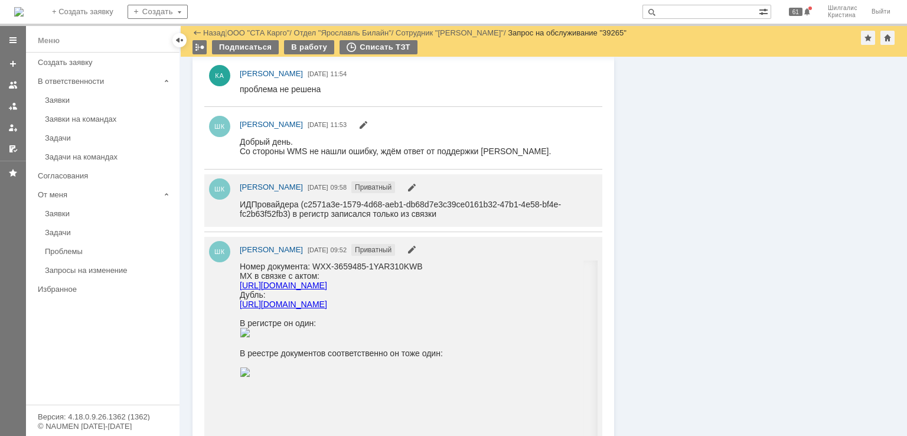
drag, startPoint x: 543, startPoint y: 329, endPoint x: 241, endPoint y: 318, distance: 301.8
click at [241, 318] on div "Номер документа: WXX-3659485-1YAR310KWB МХ в связке с актом: https://diadoc.kon…" at bounding box center [341, 319] width 203 height 117
copy link "https://diadoc.kontur.ru/515cc9c5-7b38-4396-9b48-9d350cb48783/Document/Show?let…"
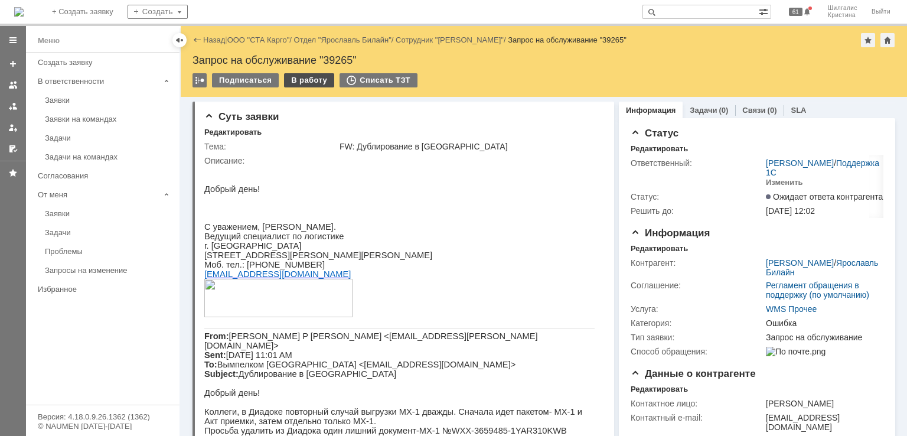
click at [300, 78] on div "В работу" at bounding box center [309, 80] width 50 height 14
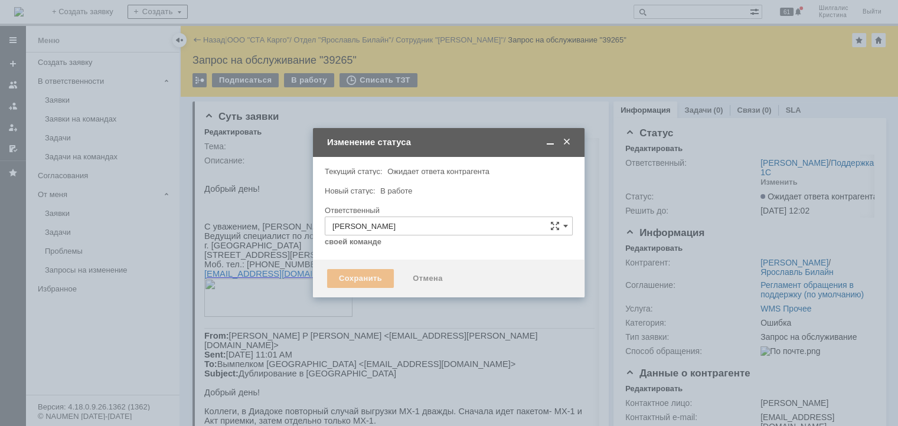
type input "Ошибка"
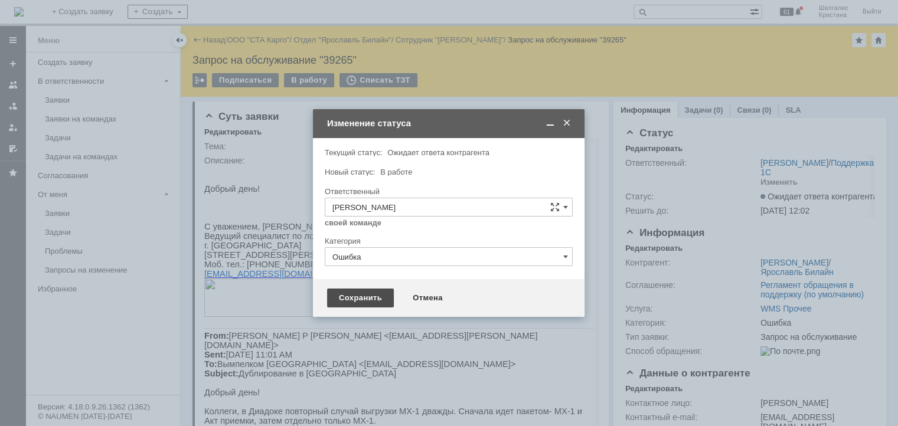
click at [367, 296] on div "Сохранить" at bounding box center [360, 298] width 67 height 19
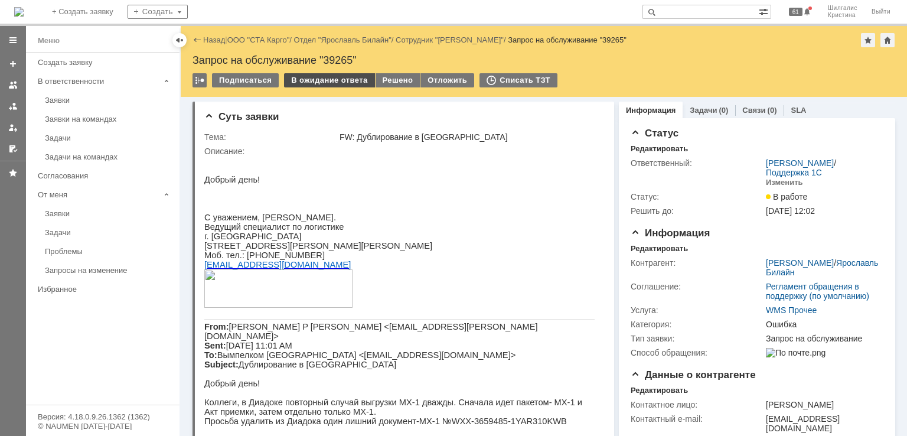
click at [333, 79] on div "В ожидание ответа" at bounding box center [329, 80] width 90 height 14
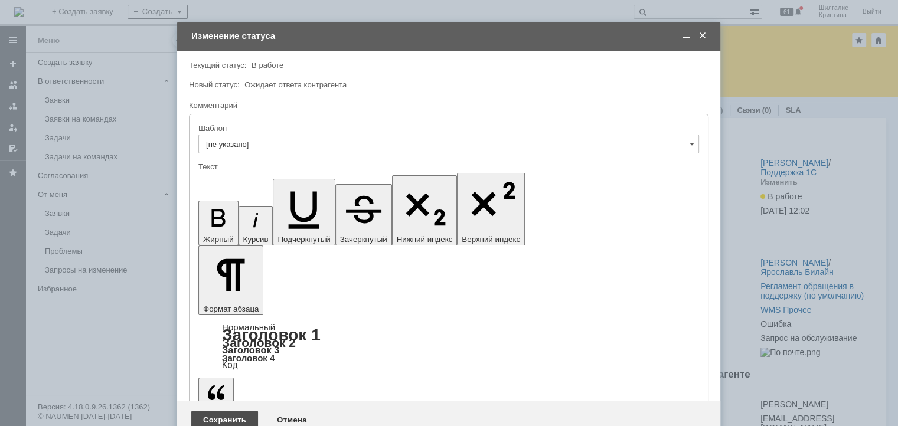
click at [228, 411] on div "Сохранить" at bounding box center [224, 420] width 67 height 19
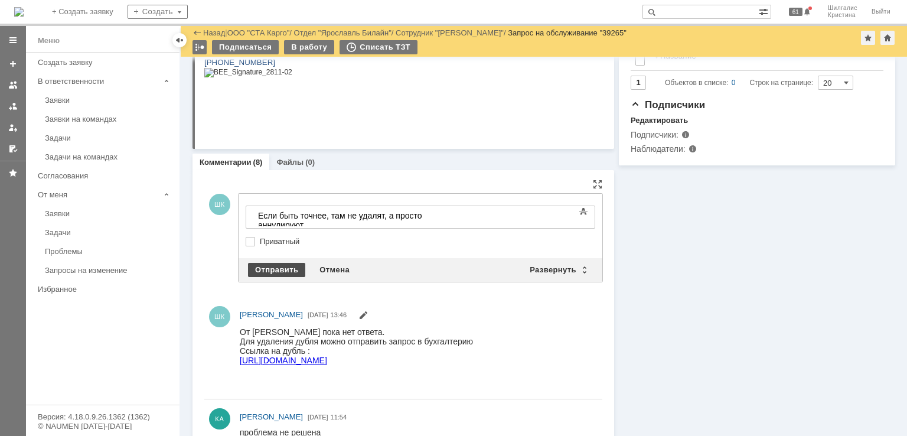
click at [276, 263] on div "Отправить" at bounding box center [276, 270] width 57 height 14
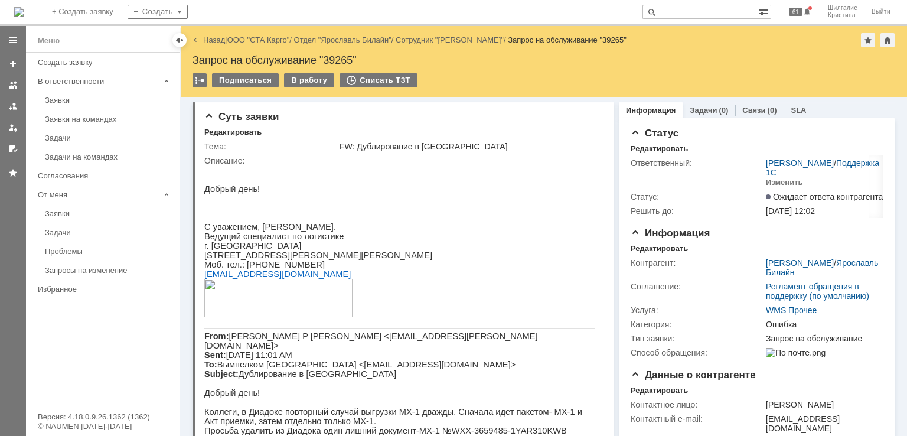
drag, startPoint x: 673, startPoint y: 351, endPoint x: 566, endPoint y: 32, distance: 336.1
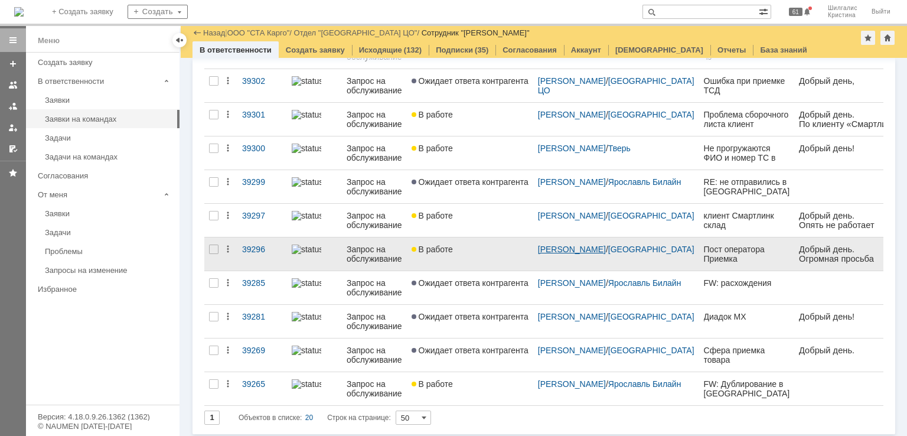
click at [560, 246] on link "[PERSON_NAME]" at bounding box center [572, 248] width 68 height 9
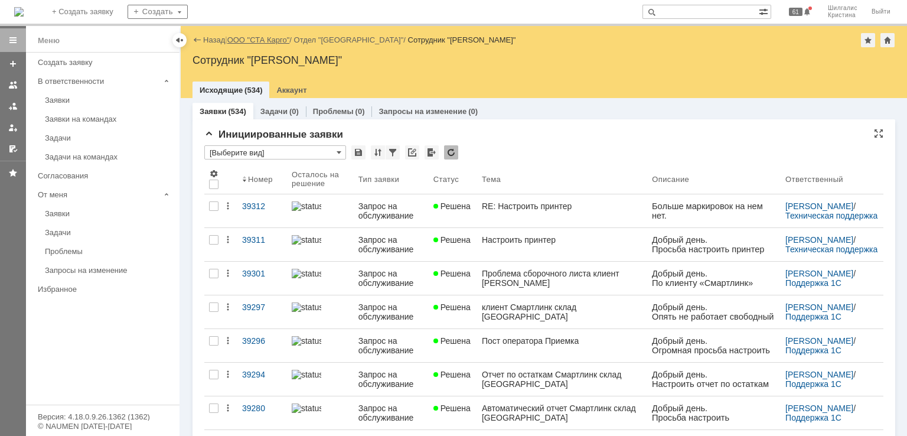
click at [250, 42] on link "ООО "СТА Карго"" at bounding box center [258, 39] width 63 height 9
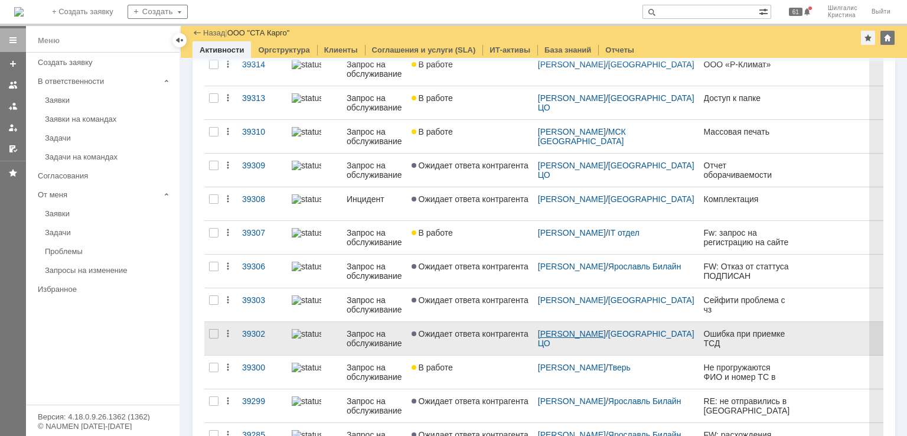
click at [566, 329] on link "Никитина Елена Валерьевна" at bounding box center [572, 333] width 68 height 9
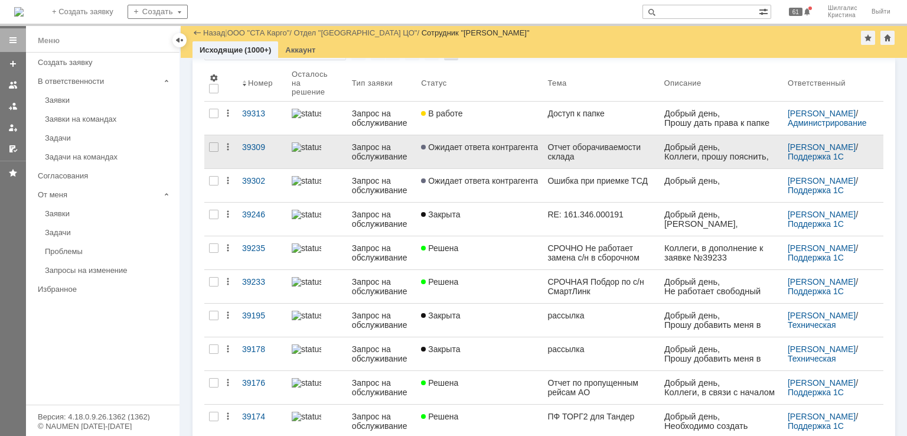
click at [486, 152] on link "Ожидает ответа контрагента" at bounding box center [479, 151] width 126 height 33
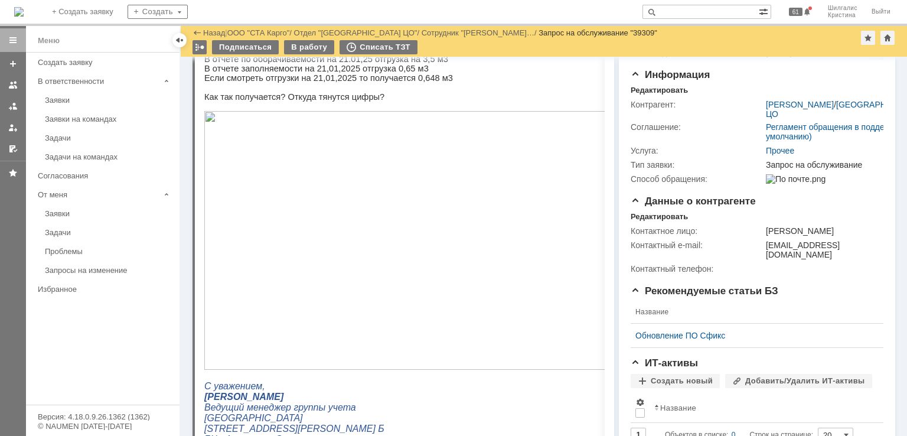
click at [367, 230] on img at bounding box center [410, 240] width 413 height 258
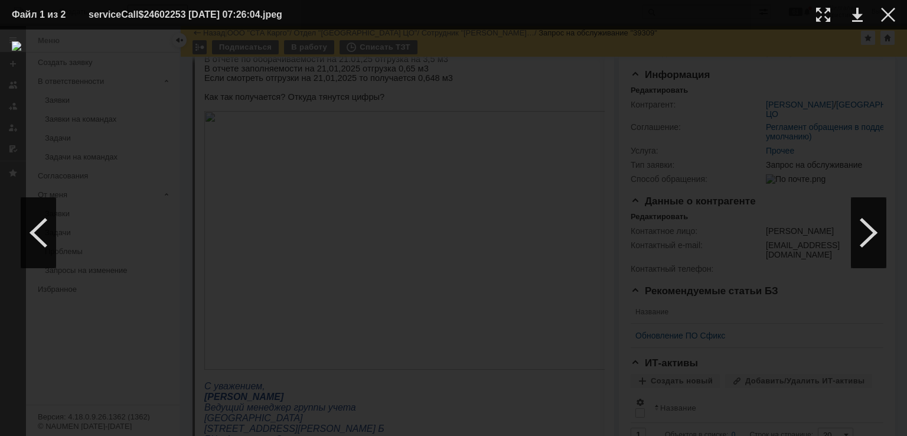
click at [243, 351] on img at bounding box center [453, 232] width 883 height 382
click at [889, 18] on div at bounding box center [888, 15] width 14 height 14
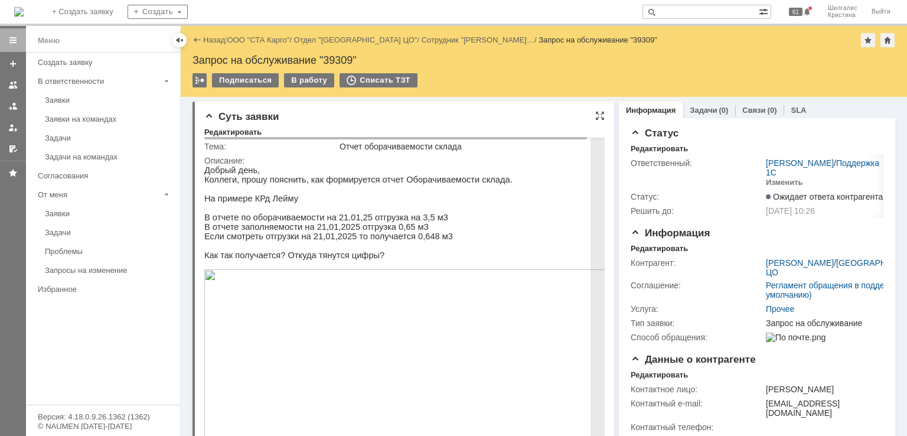
click at [411, 364] on img at bounding box center [410, 398] width 413 height 258
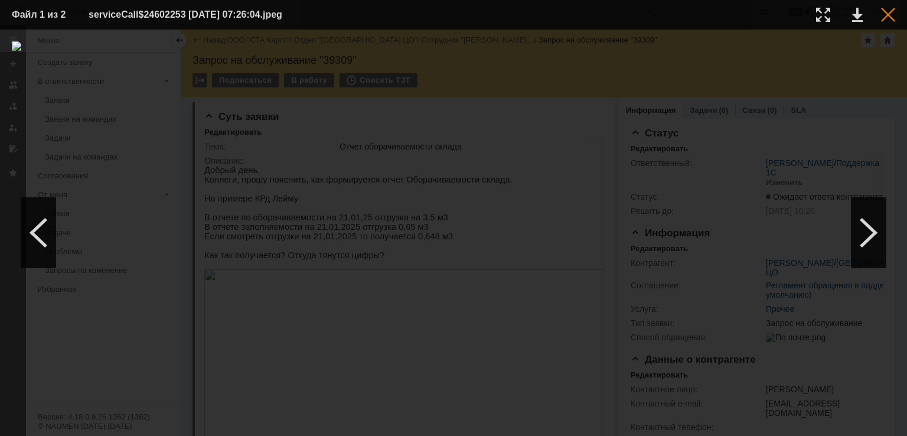
click at [890, 12] on div at bounding box center [888, 15] width 14 height 14
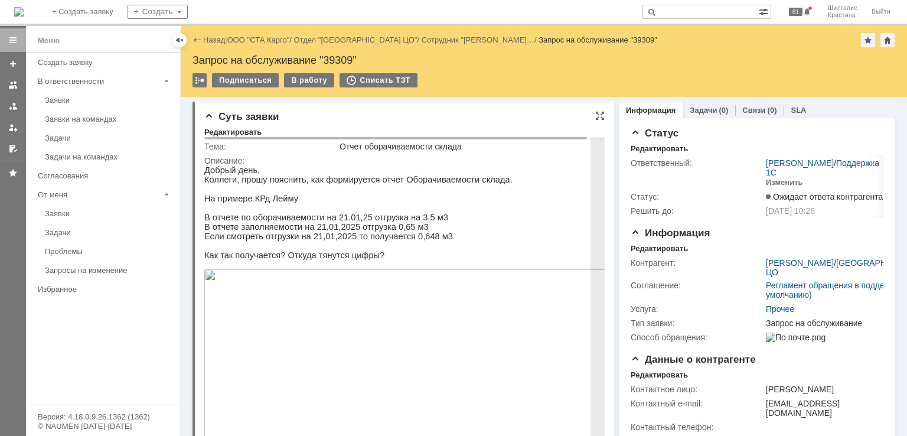
click at [331, 359] on img at bounding box center [410, 398] width 413 height 258
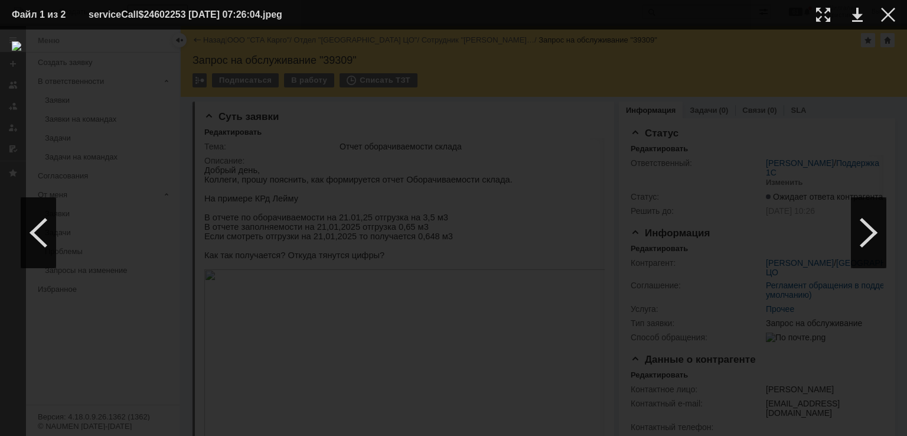
click at [898, 87] on div "ИНФОРМАЦИЯ О ФАЙЛЕ" at bounding box center [453, 233] width 907 height 406
click at [885, 18] on div at bounding box center [888, 15] width 14 height 14
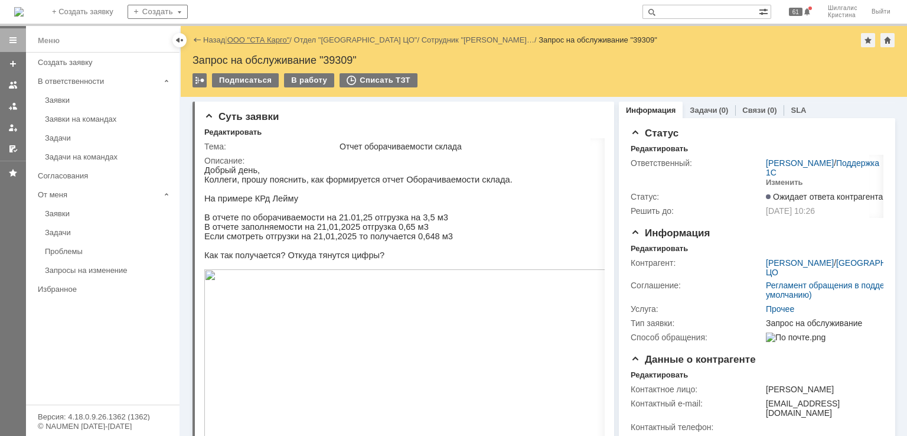
click at [266, 38] on link "ООО "СТА Карго"" at bounding box center [258, 39] width 63 height 9
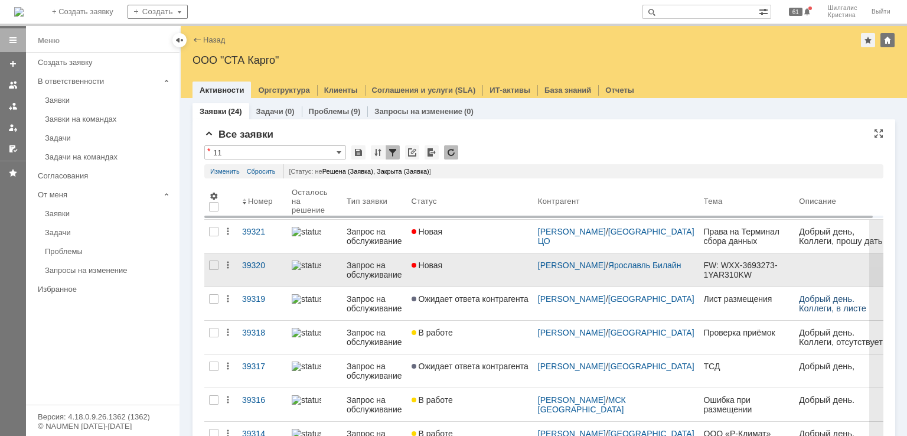
click at [469, 269] on div "Новая" at bounding box center [469, 264] width 117 height 9
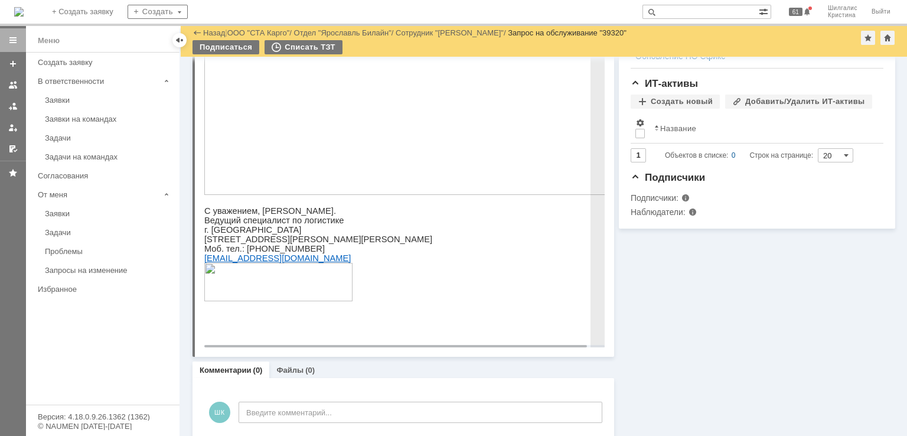
scroll to position [412, 0]
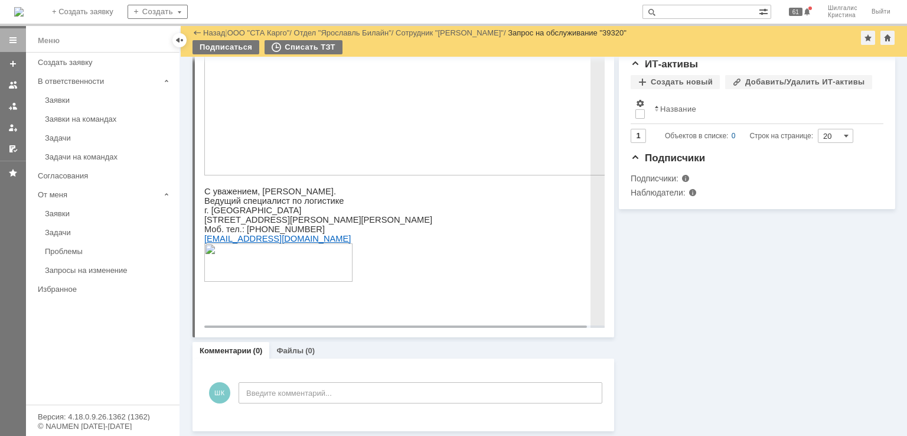
click at [352, 125] on img at bounding box center [410, 74] width 413 height 202
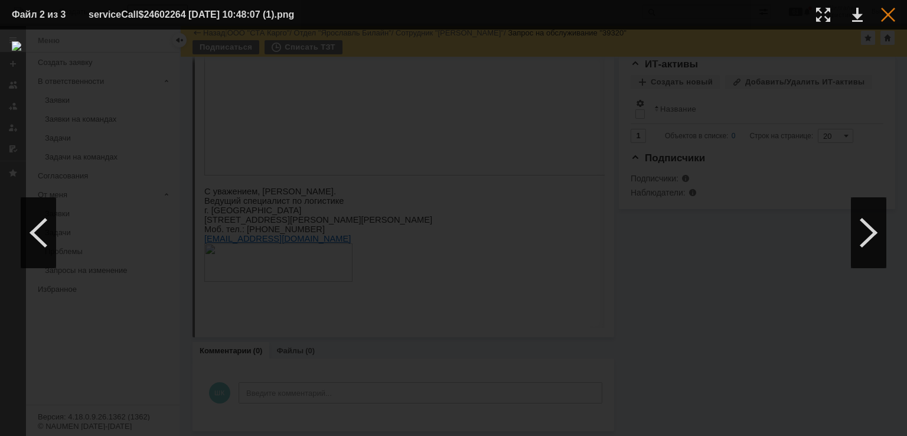
click at [885, 15] on div at bounding box center [888, 15] width 14 height 14
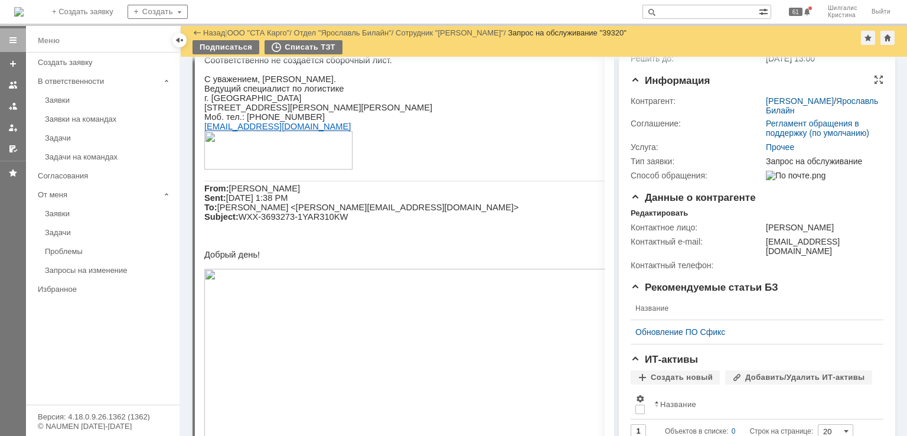
scroll to position [36, 0]
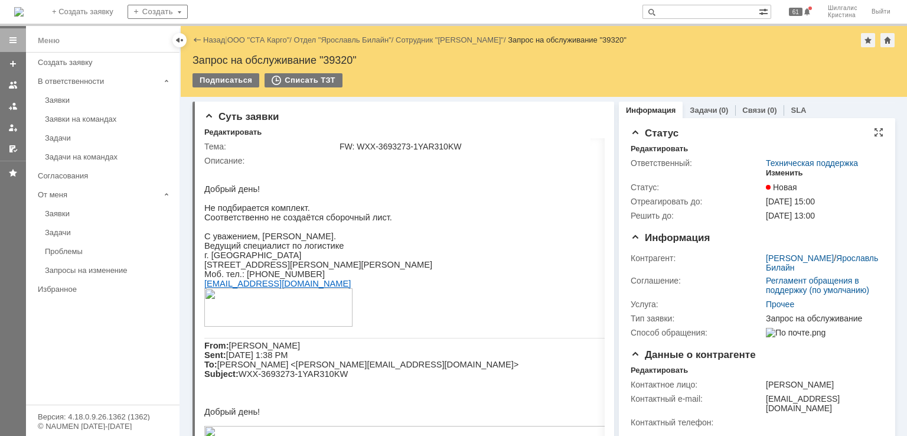
click at [774, 172] on div "Изменить" at bounding box center [783, 172] width 37 height 9
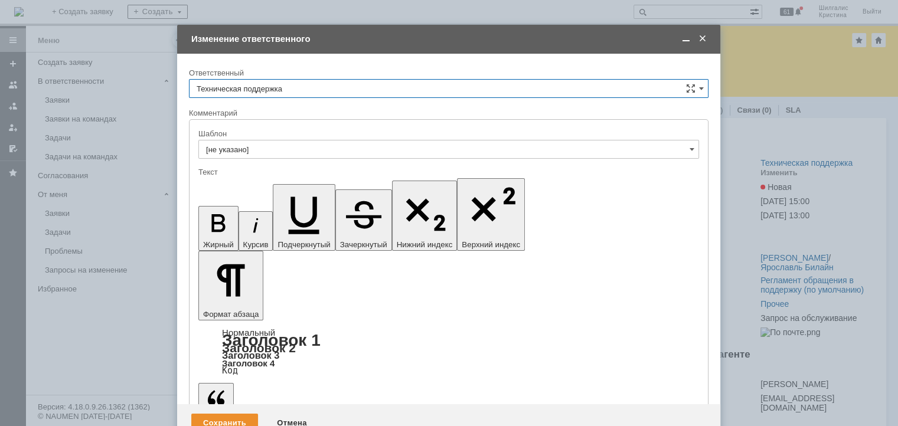
click at [305, 88] on input "Техническая поддержка" at bounding box center [448, 88] width 519 height 19
click at [287, 150] on span "[PERSON_NAME]" at bounding box center [449, 149] width 504 height 9
type input "[PERSON_NAME]"
click at [234, 414] on div "Сохранить" at bounding box center [224, 423] width 67 height 19
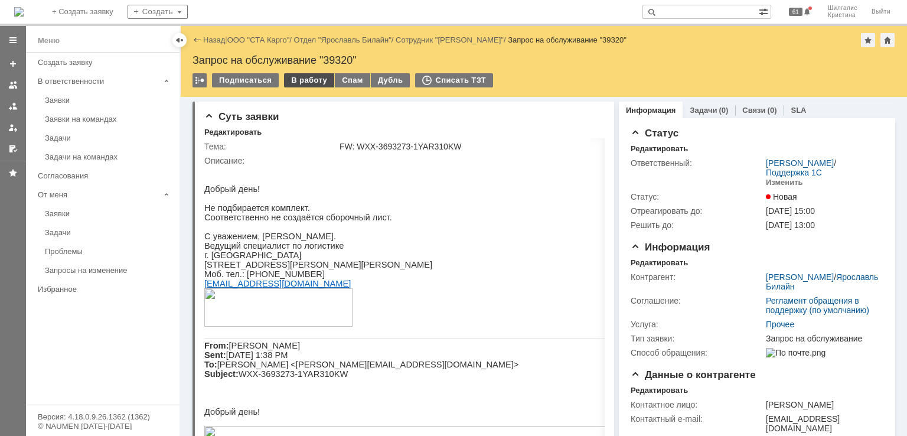
click at [302, 81] on div "В работу" at bounding box center [309, 80] width 50 height 14
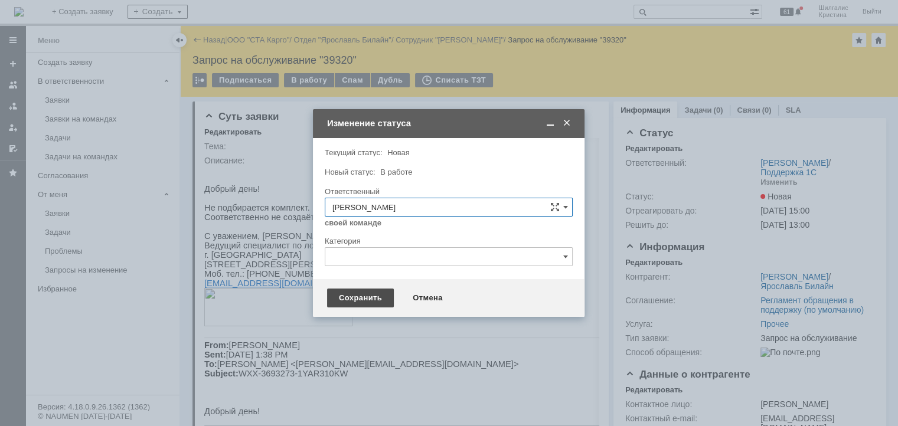
click at [356, 299] on div "Сохранить" at bounding box center [360, 298] width 67 height 19
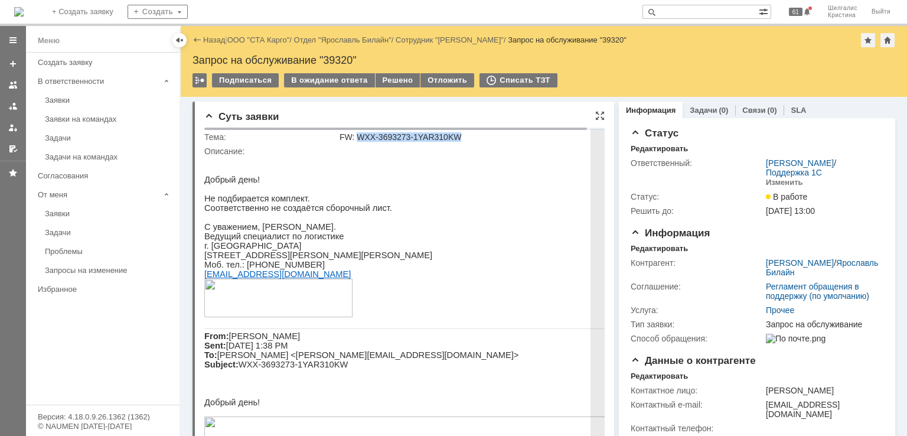
drag, startPoint x: 462, startPoint y: 138, endPoint x: 358, endPoint y: 133, distance: 104.0
click at [358, 133] on div "FW: WXX-3693273-1YAR310KW" at bounding box center [477, 136] width 276 height 9
copy div "WXX-3693273-1YAR310KW"
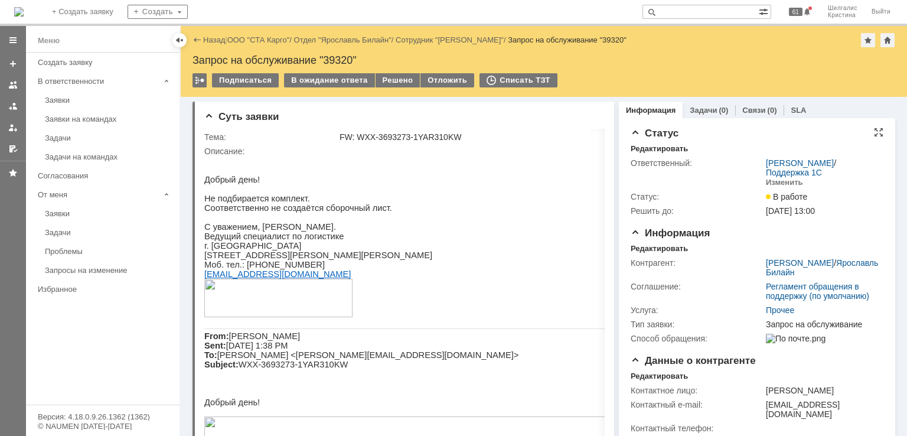
click at [726, 158] on div "Ответственный:" at bounding box center [696, 162] width 133 height 9
click at [803, 55] on div "Запрос на обслуживание "39320"" at bounding box center [543, 60] width 702 height 12
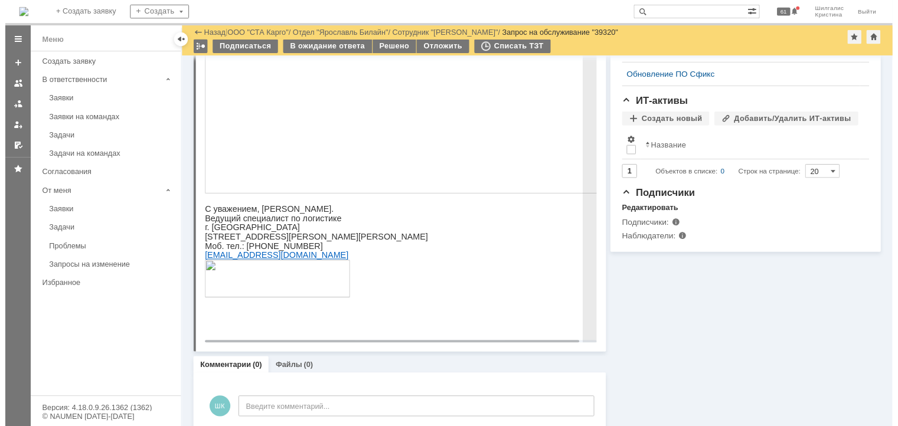
scroll to position [403, 0]
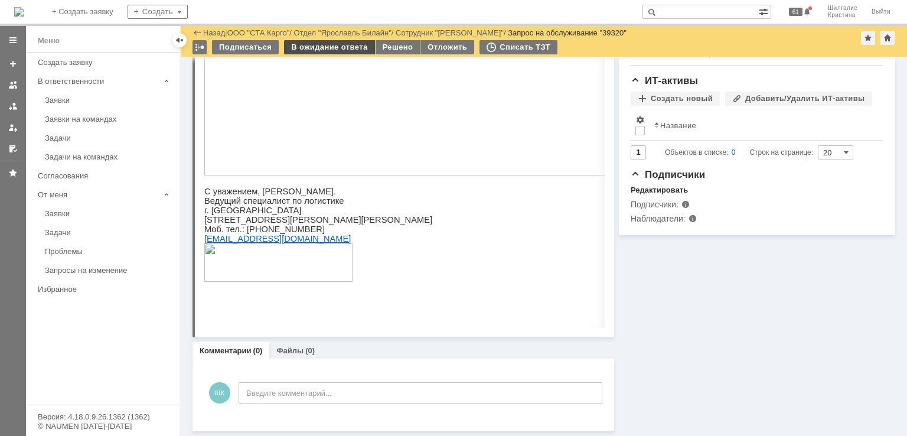
click at [349, 45] on div "В ожидание ответа" at bounding box center [329, 47] width 90 height 14
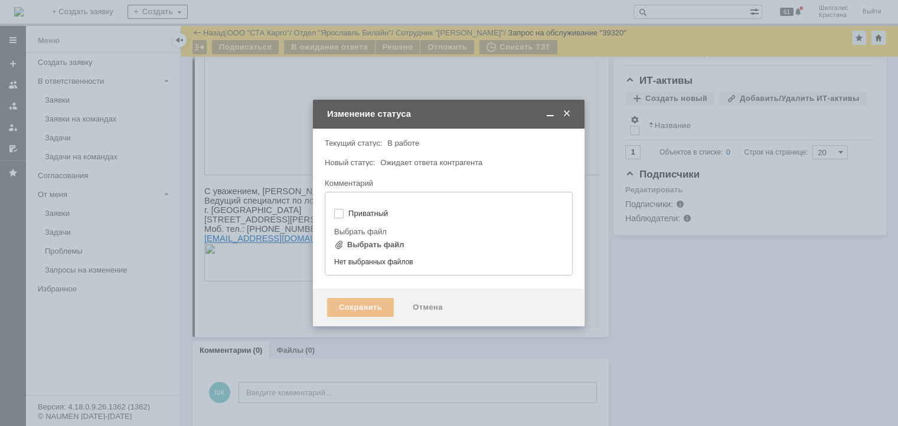
type input "[не указано]"
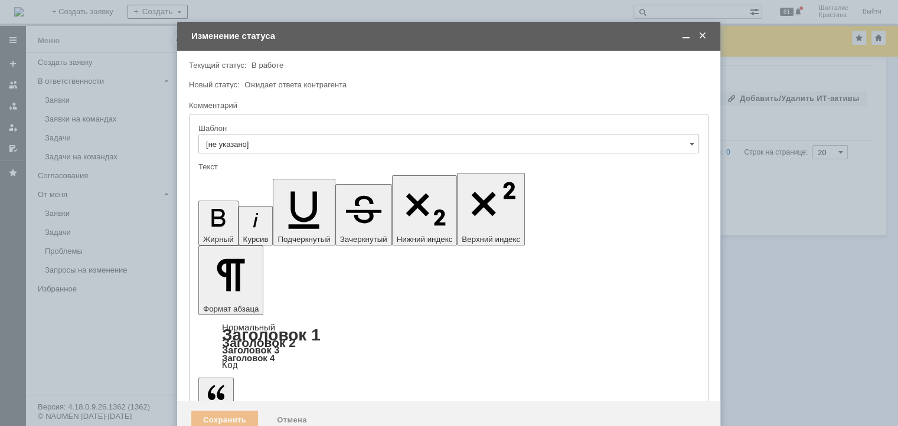
scroll to position [0, 0]
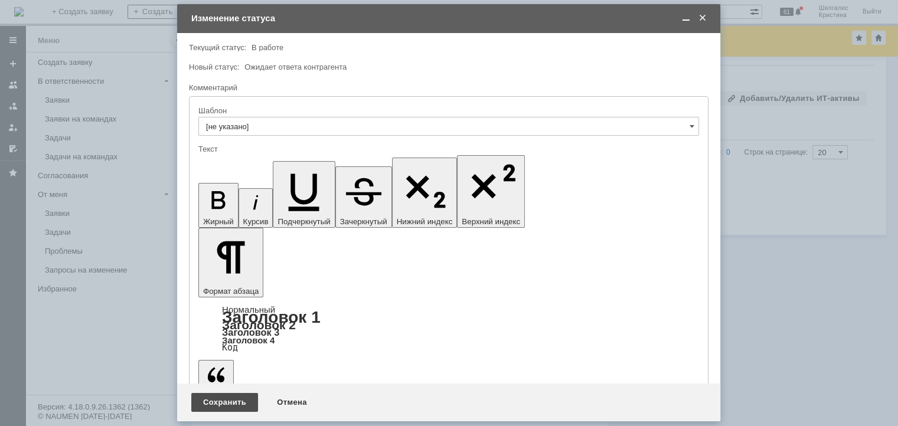
click at [220, 407] on div "Сохранить" at bounding box center [224, 402] width 67 height 19
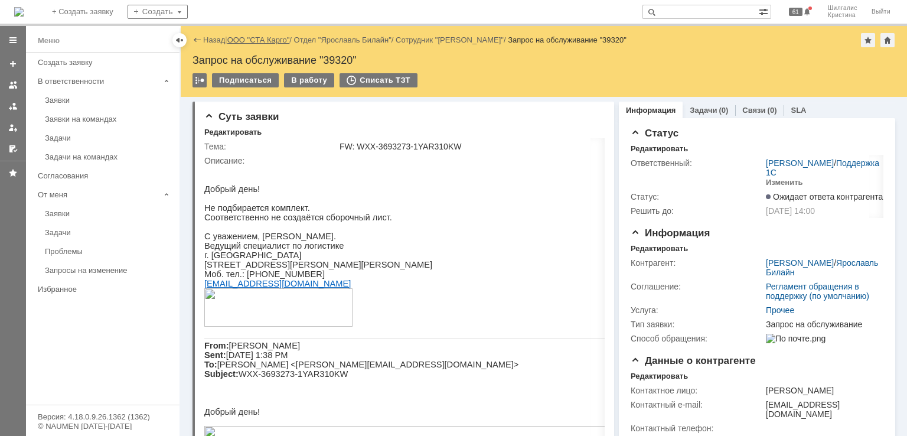
click at [267, 39] on link "ООО "СТА Карго"" at bounding box center [258, 39] width 63 height 9
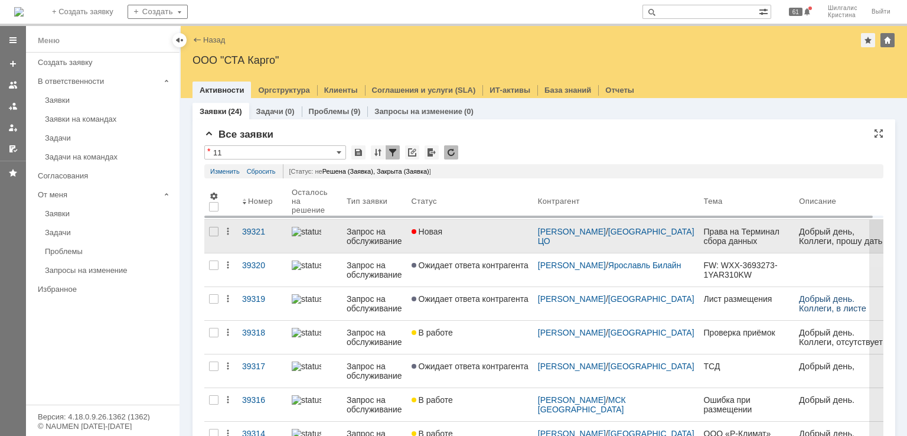
click at [471, 234] on div "Новая" at bounding box center [469, 231] width 117 height 9
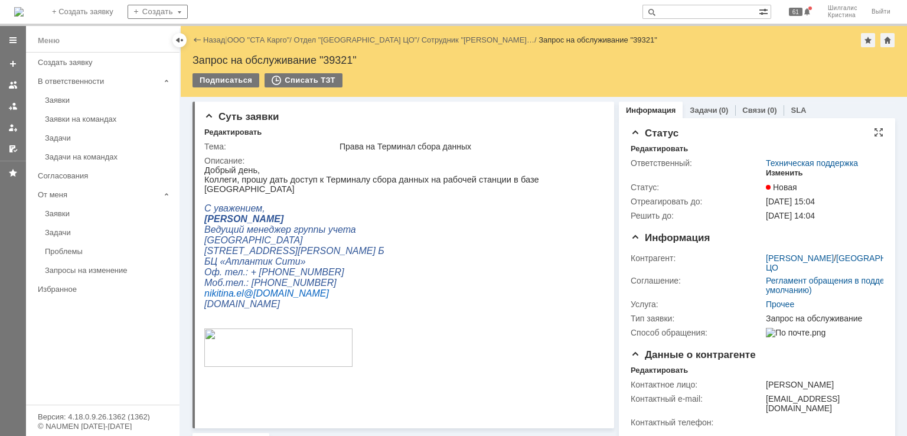
click at [787, 171] on div "Изменить" at bounding box center [783, 172] width 37 height 9
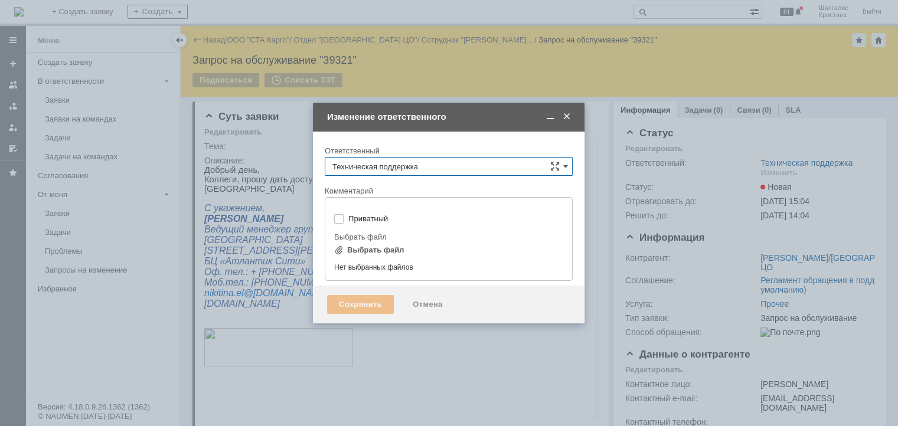
type input "[не указано]"
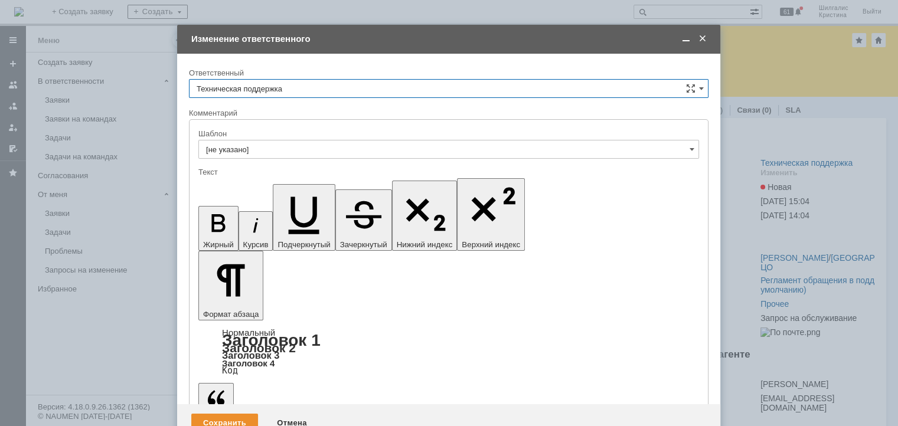
click at [440, 165] on div at bounding box center [448, 163] width 500 height 8
click at [319, 90] on input "Техническая поддержка" at bounding box center [448, 88] width 519 height 19
click at [262, 145] on span "[PERSON_NAME]" at bounding box center [449, 149] width 504 height 9
type input "[PERSON_NAME]"
click at [230, 414] on div "Сохранить" at bounding box center [224, 423] width 67 height 19
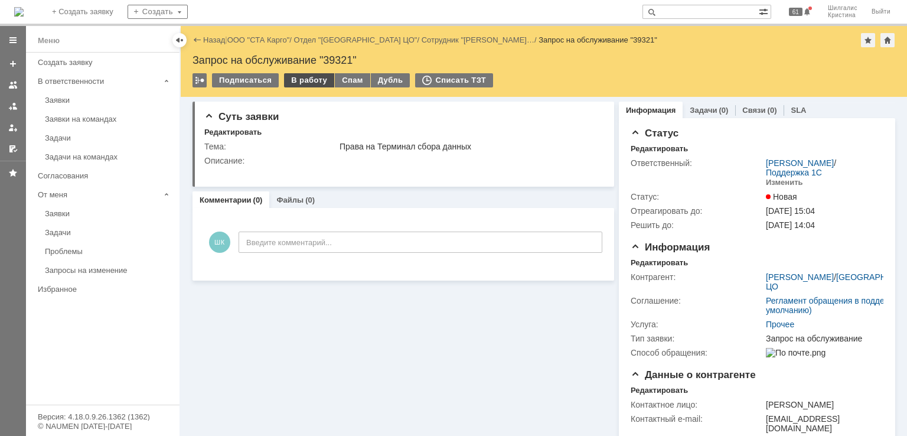
click at [307, 83] on div "В работу" at bounding box center [309, 80] width 50 height 14
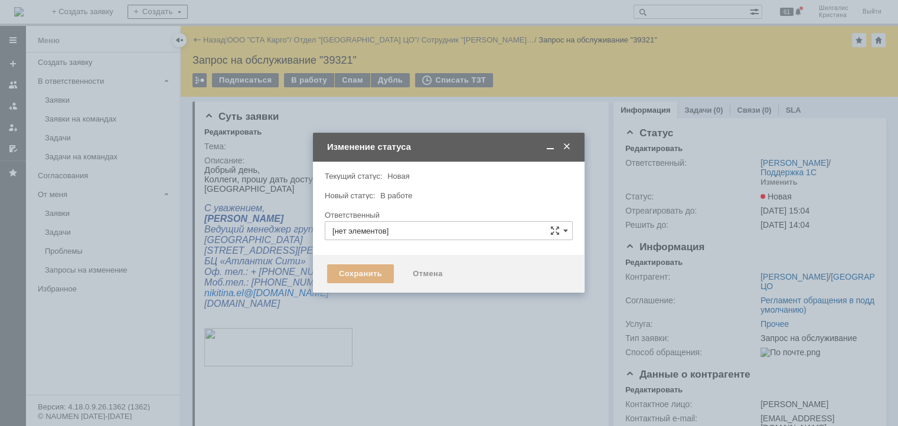
type input "[PERSON_NAME]"
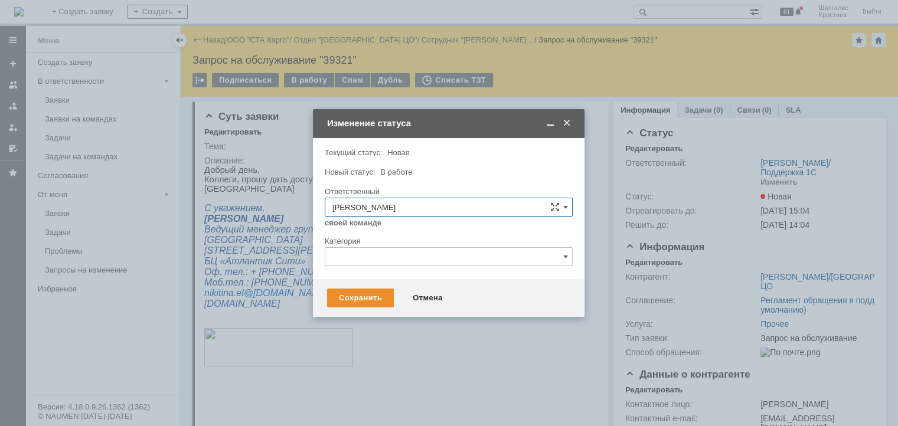
click at [363, 253] on input "text" at bounding box center [449, 256] width 248 height 19
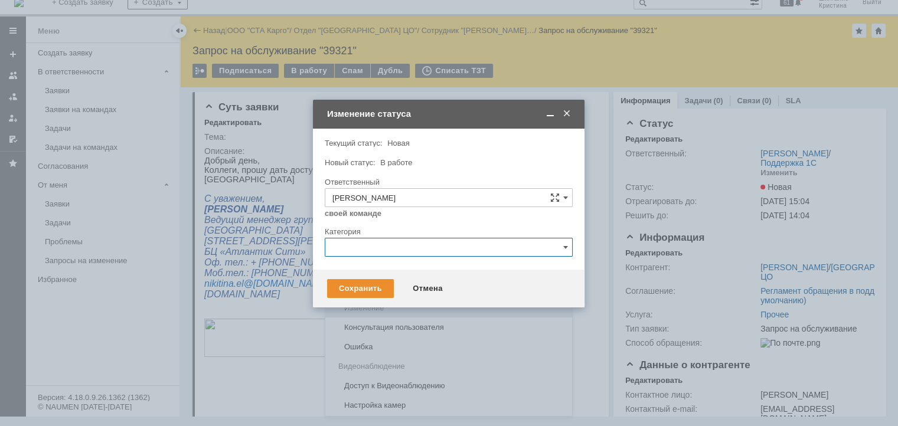
click at [374, 312] on span "Изменение" at bounding box center [448, 307] width 233 height 9
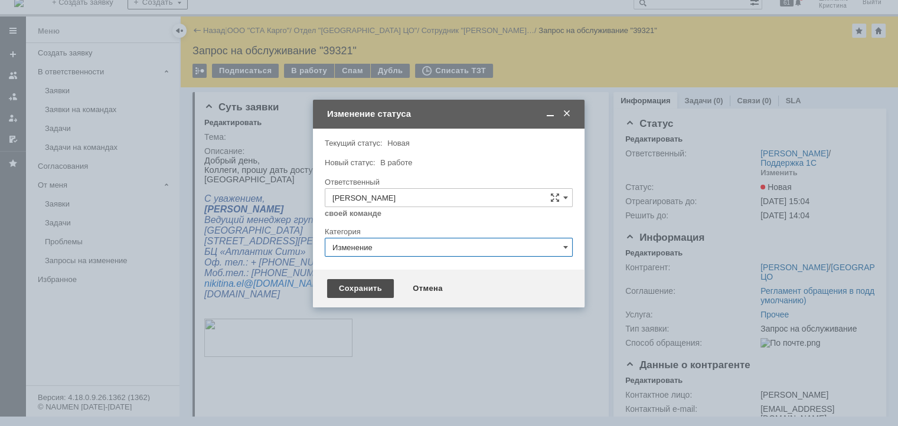
click at [367, 284] on div "Сохранить" at bounding box center [360, 288] width 67 height 19
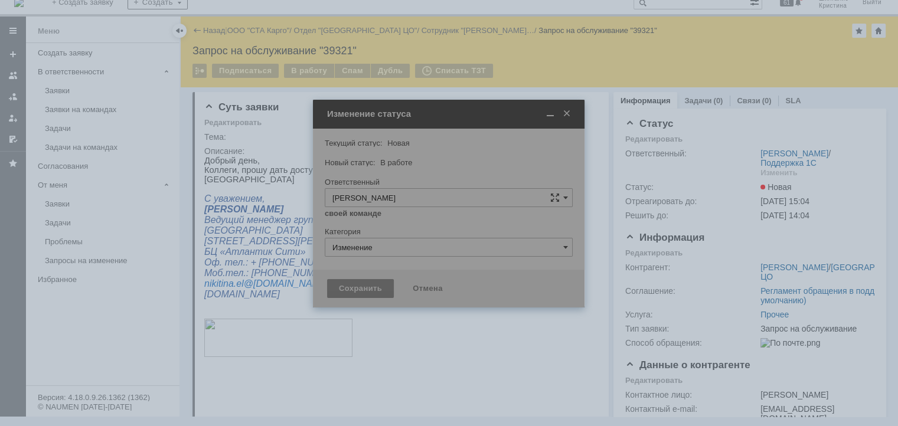
type input "Изменение"
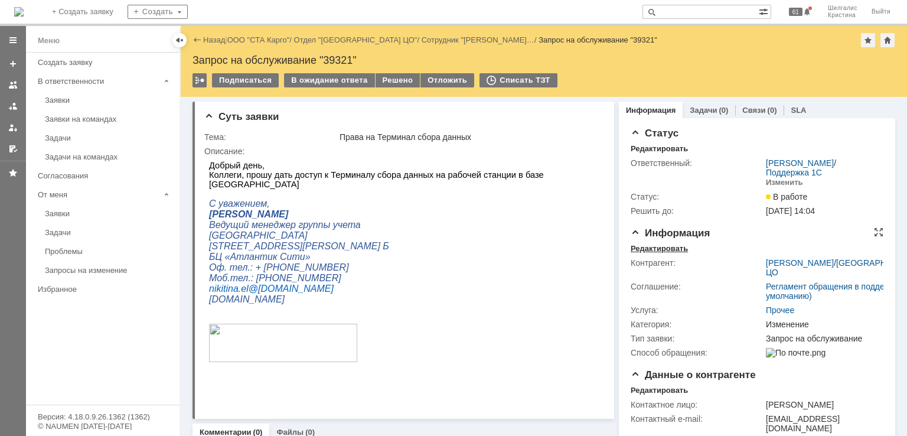
click at [657, 248] on div "Редактировать" at bounding box center [658, 248] width 57 height 9
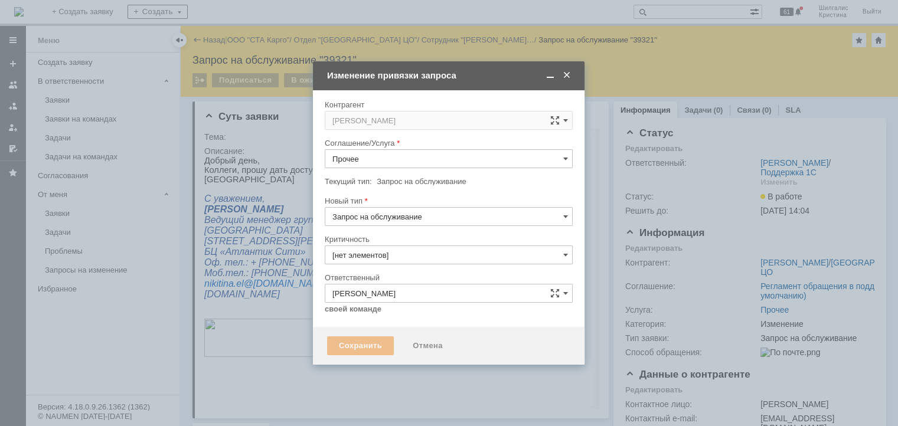
type input "3. Низкая"
type input "Изменение"
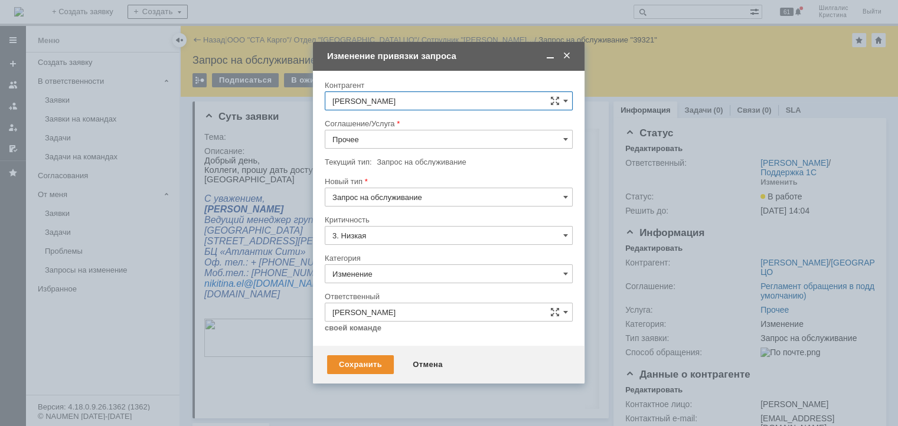
click at [348, 134] on input "Прочее" at bounding box center [449, 139] width 248 height 19
click at [387, 290] on span "WMS Прочее" at bounding box center [448, 294] width 233 height 9
type input "WMS Прочее"
click at [367, 365] on div "Сохранить" at bounding box center [360, 364] width 67 height 19
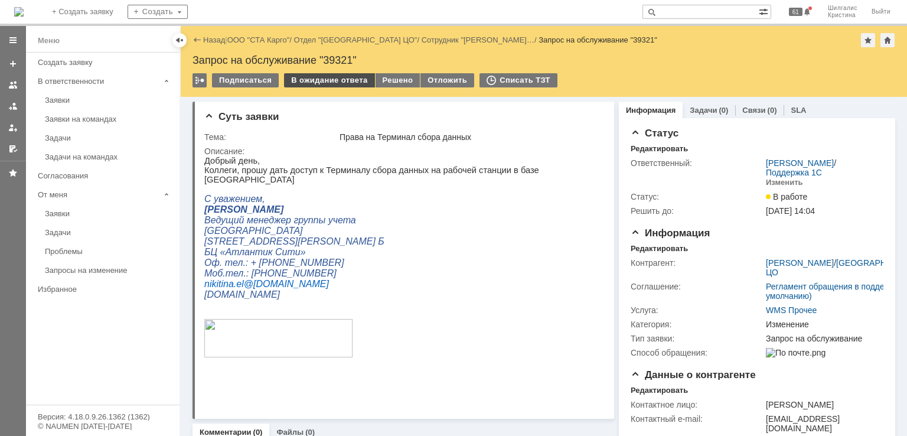
click at [307, 80] on div "В ожидание ответа" at bounding box center [329, 80] width 90 height 14
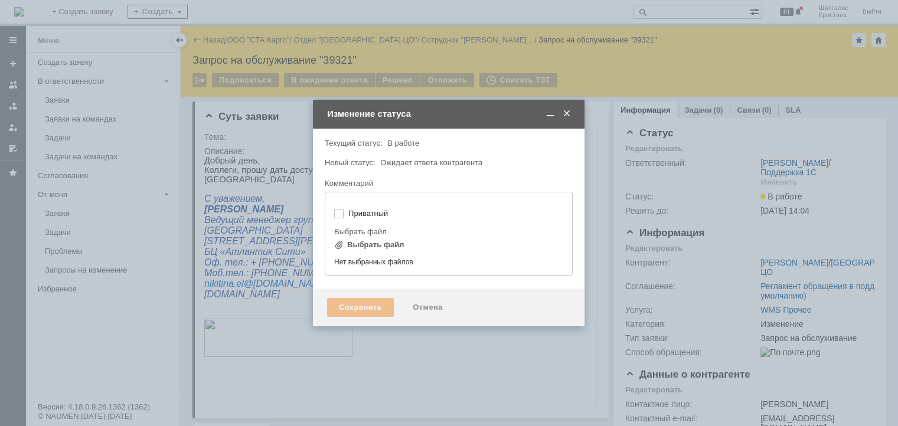
type input "[не указано]"
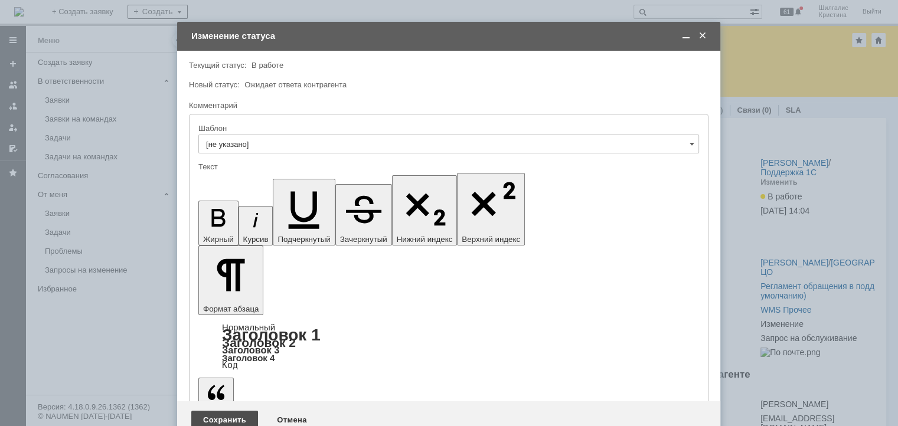
click at [227, 411] on div "Сохранить" at bounding box center [224, 420] width 67 height 19
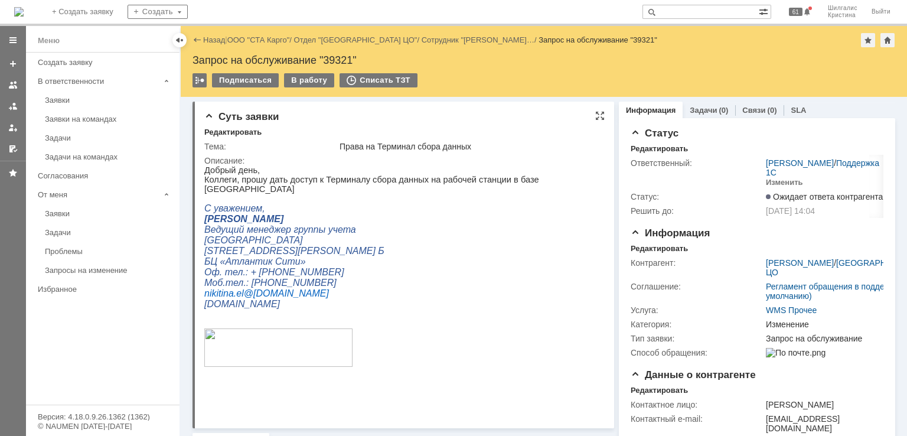
click at [499, 161] on div "Описание:" at bounding box center [402, 160] width 396 height 9
click at [279, 38] on link "ООО "СТА Карго"" at bounding box center [258, 39] width 63 height 9
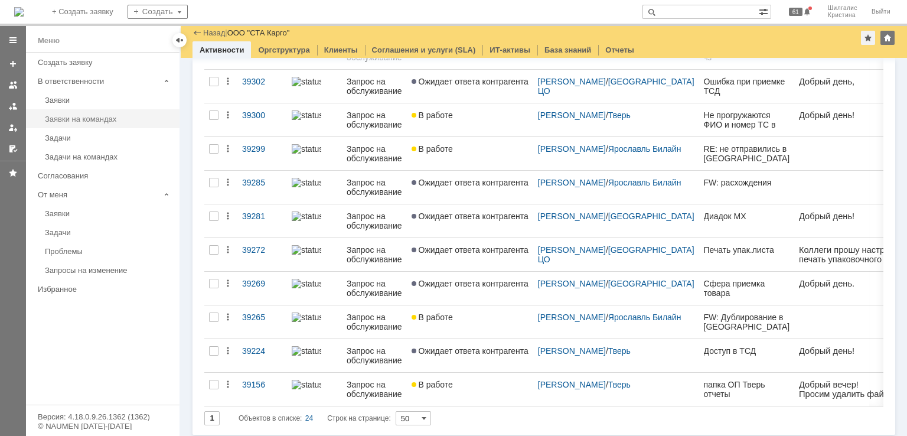
click at [89, 112] on link "Заявки на командах" at bounding box center [108, 119] width 137 height 18
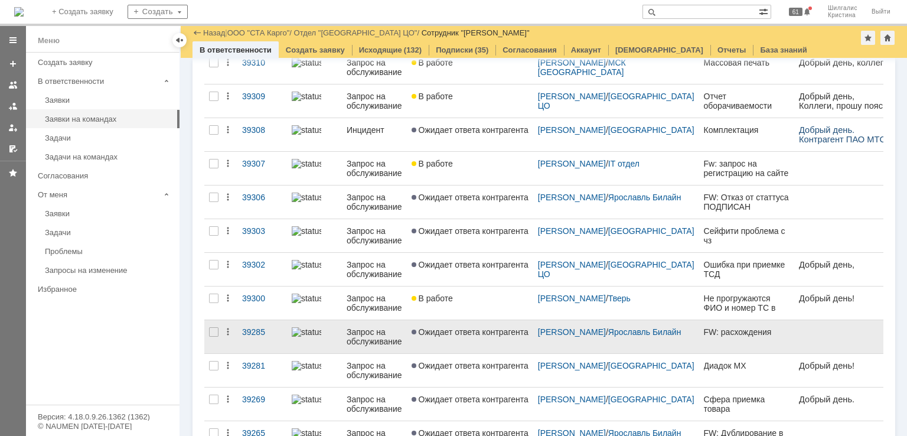
scroll to position [380, 0]
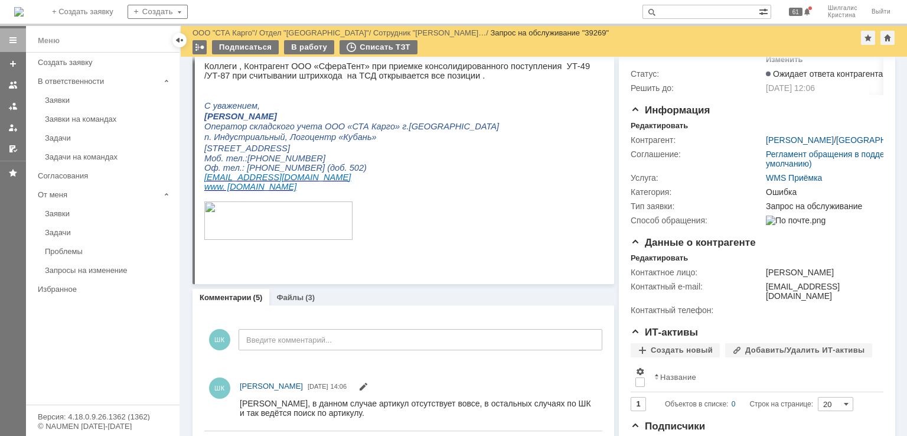
scroll to position [118, 0]
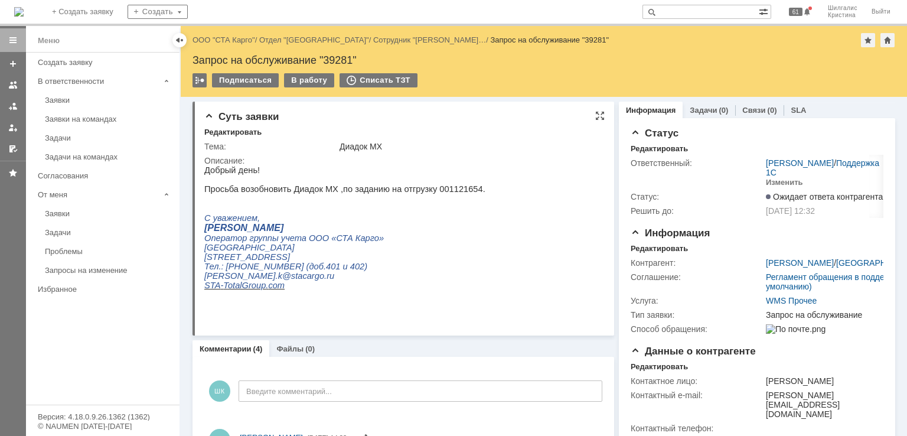
click at [444, 192] on p "Просьба возобновить Диадок МХ ,по заданию на отгрузку 001121654." at bounding box center [344, 188] width 281 height 9
copy p "001121654"
click at [338, 60] on div "Запрос на обслуживание "39281"" at bounding box center [543, 60] width 702 height 12
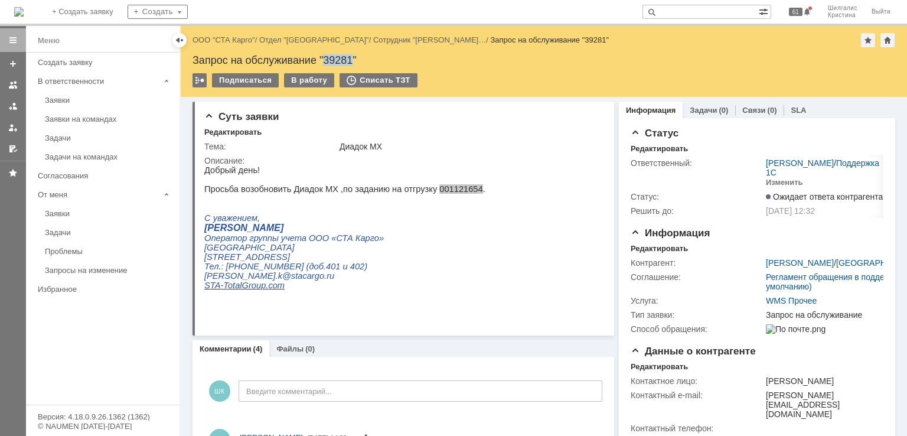
copy div "39281"
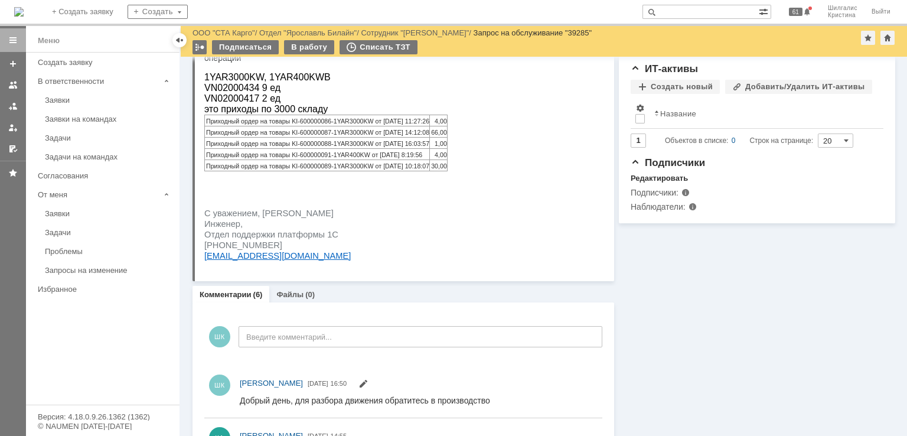
scroll to position [531, 0]
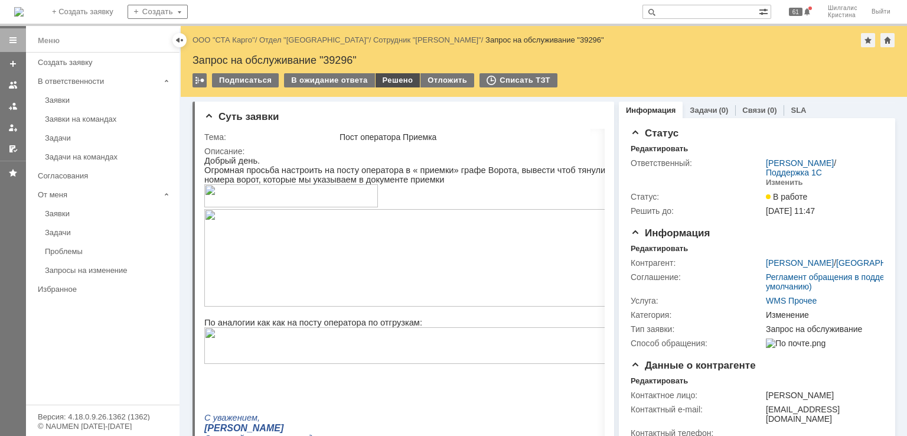
click at [384, 81] on div "Решено" at bounding box center [397, 80] width 45 height 14
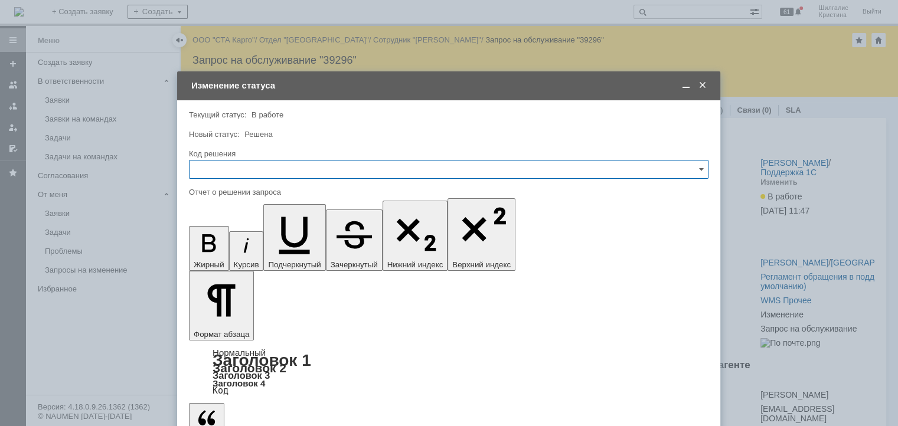
click at [702, 83] on span at bounding box center [702, 85] width 12 height 11
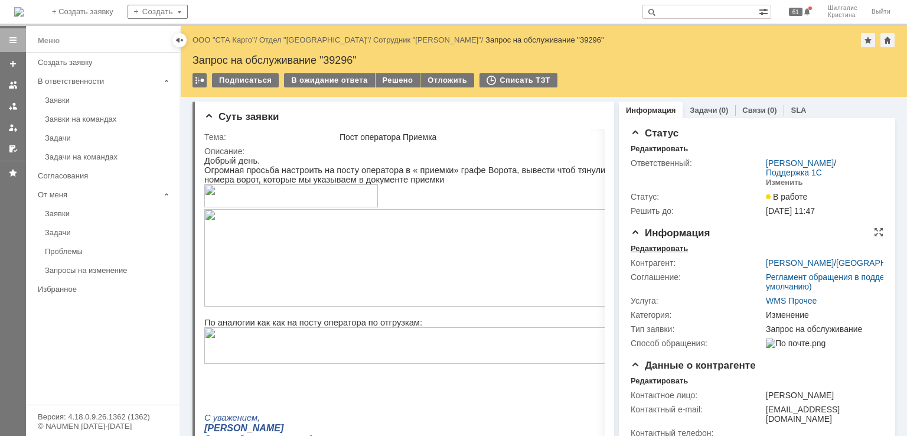
click at [665, 246] on div "Редактировать" at bounding box center [658, 248] width 57 height 9
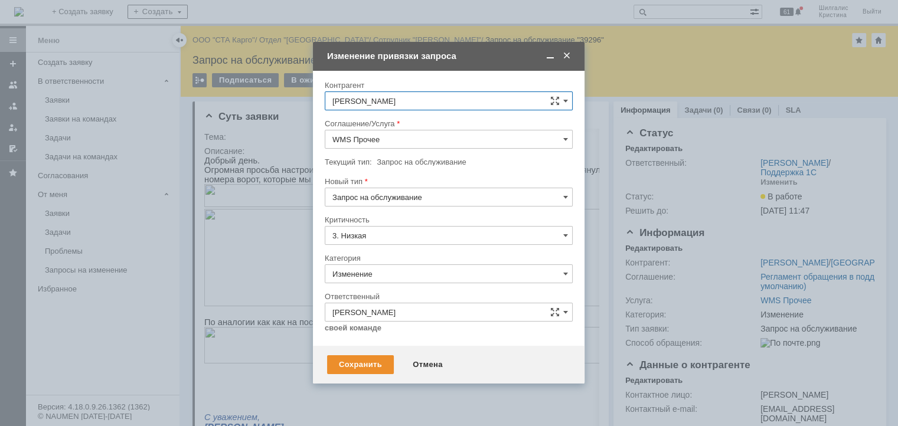
click at [373, 273] on input "Изменение" at bounding box center [449, 273] width 248 height 19
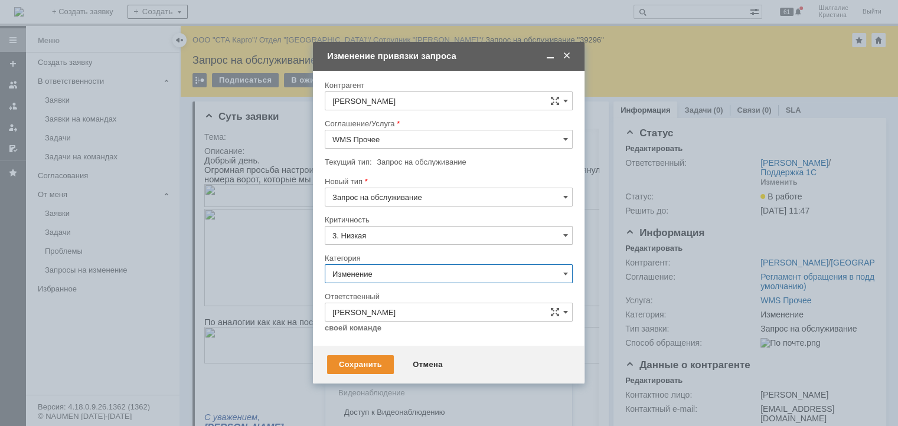
scroll to position [17, 0]
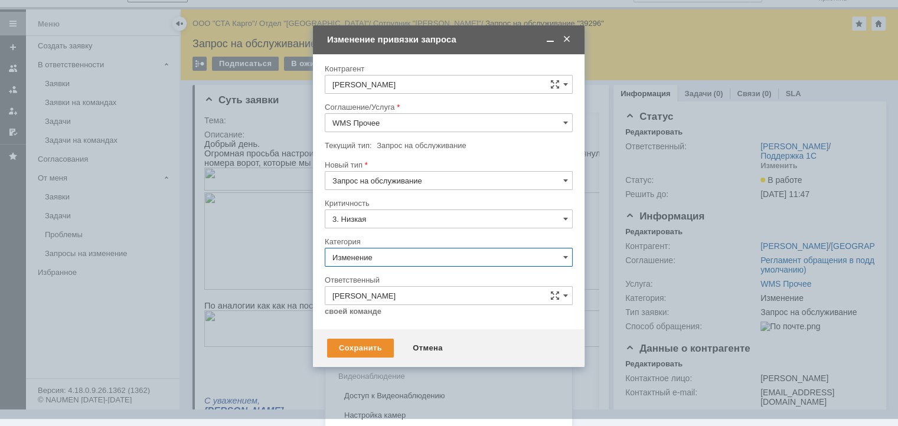
click at [397, 338] on span "Консультация пользователя" at bounding box center [448, 337] width 233 height 9
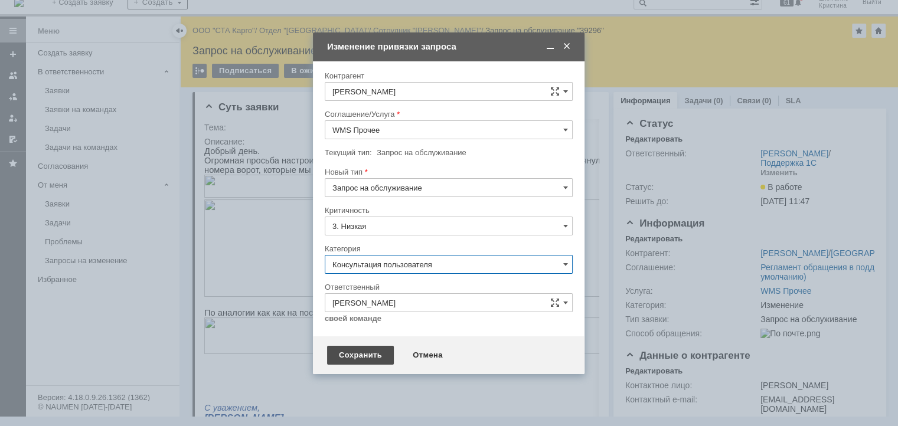
click at [357, 350] on div "Сохранить" at bounding box center [360, 355] width 67 height 19
type input "Консультация пользователя"
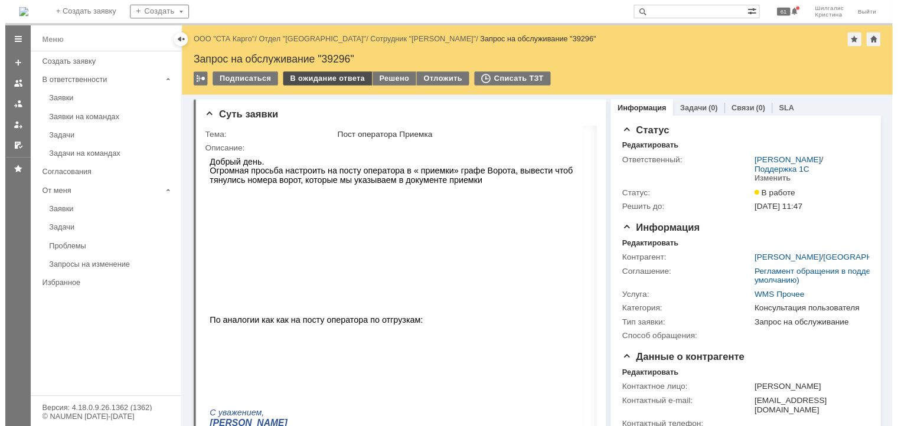
scroll to position [0, 0]
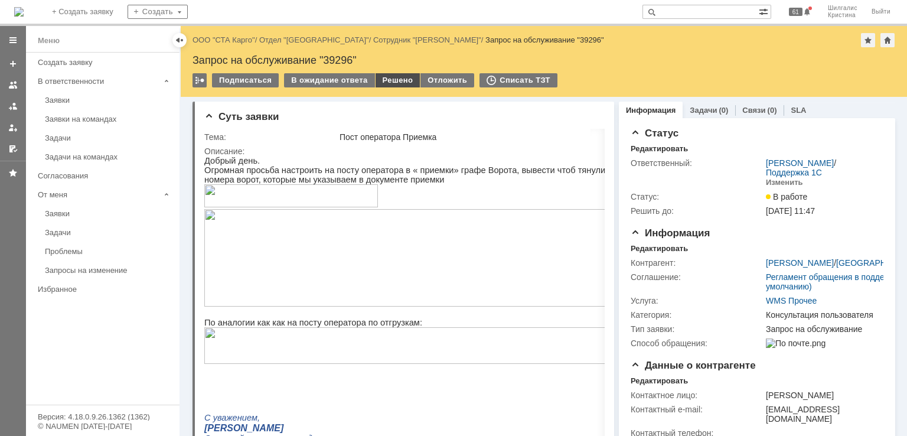
click at [390, 78] on div "Решено" at bounding box center [397, 80] width 45 height 14
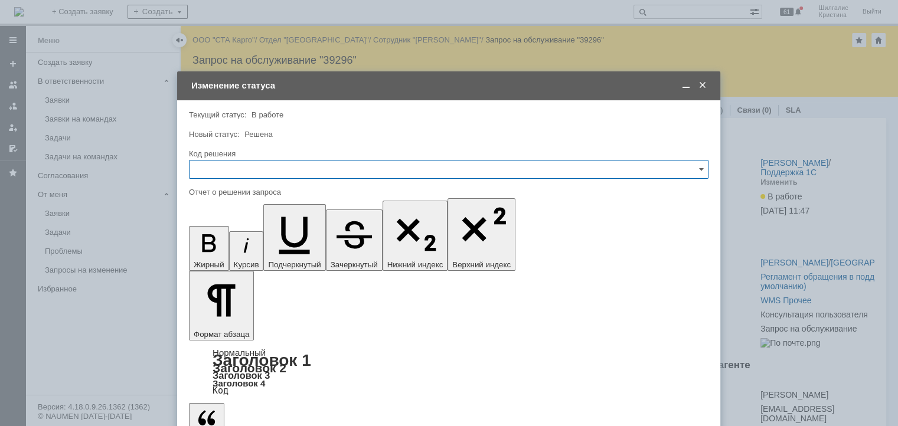
click at [303, 166] on input "text" at bounding box center [448, 169] width 519 height 19
click at [227, 328] on span "Решено" at bounding box center [449, 327] width 504 height 9
type input "Решено"
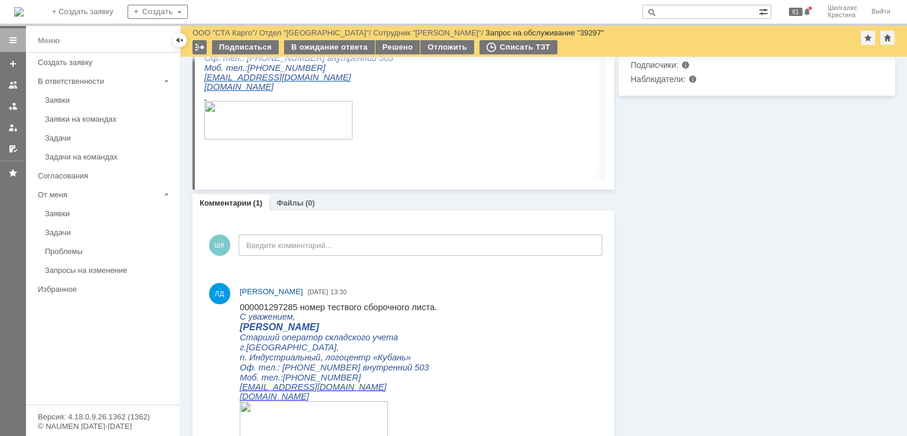
scroll to position [644, 0]
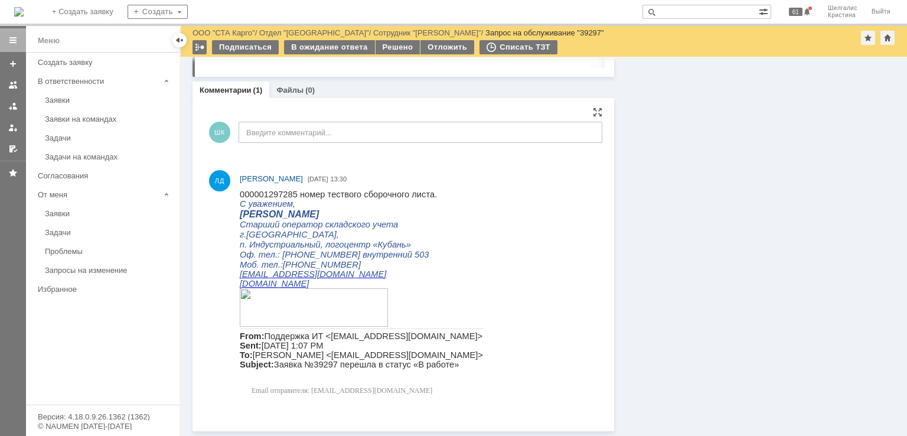
click at [267, 194] on span "000001297285 номер тествого сборочного листа." at bounding box center [338, 193] width 197 height 9
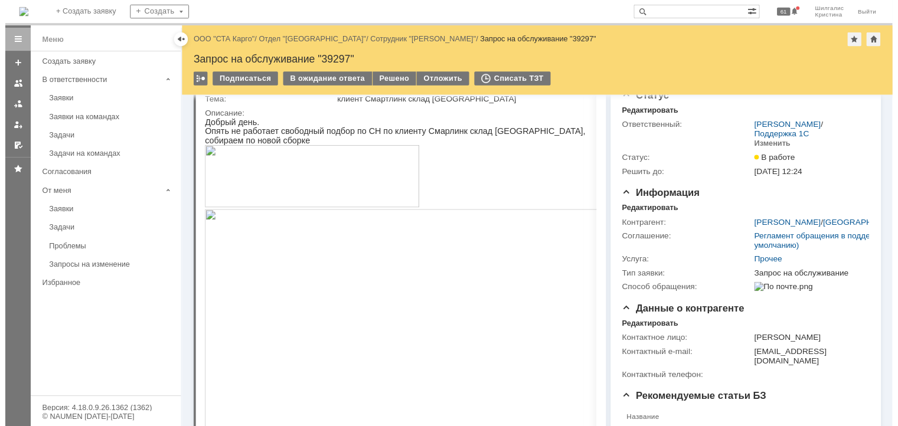
scroll to position [0, 0]
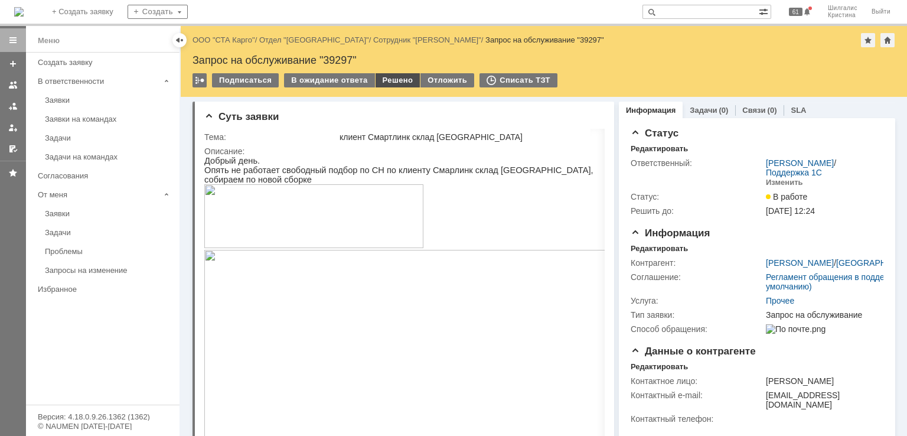
click at [387, 78] on div "Решено" at bounding box center [397, 80] width 45 height 14
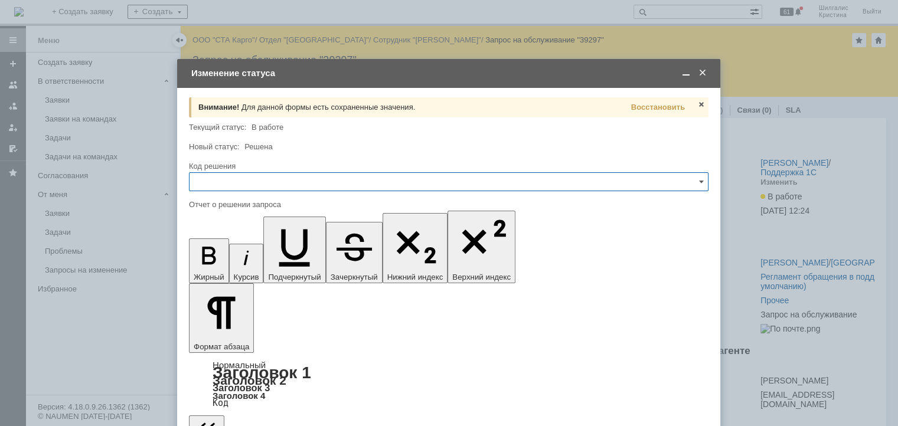
click at [302, 183] on input "text" at bounding box center [448, 181] width 519 height 19
click at [234, 333] on div "Решено" at bounding box center [448, 340] width 518 height 19
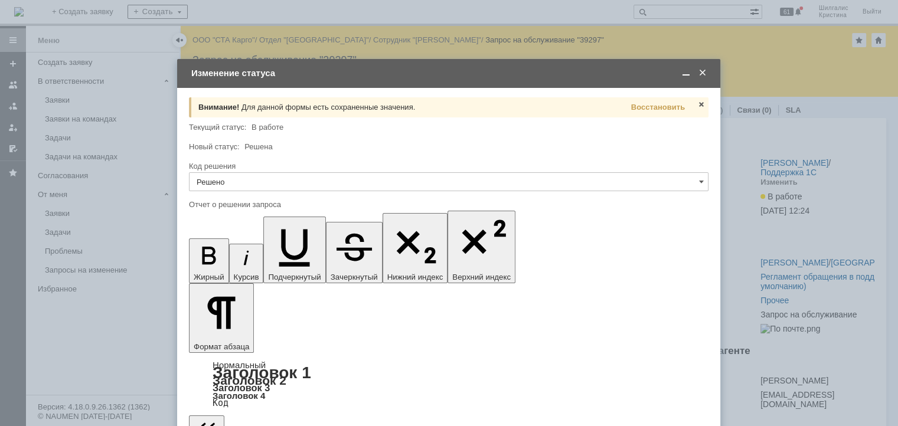
type input "Решено"
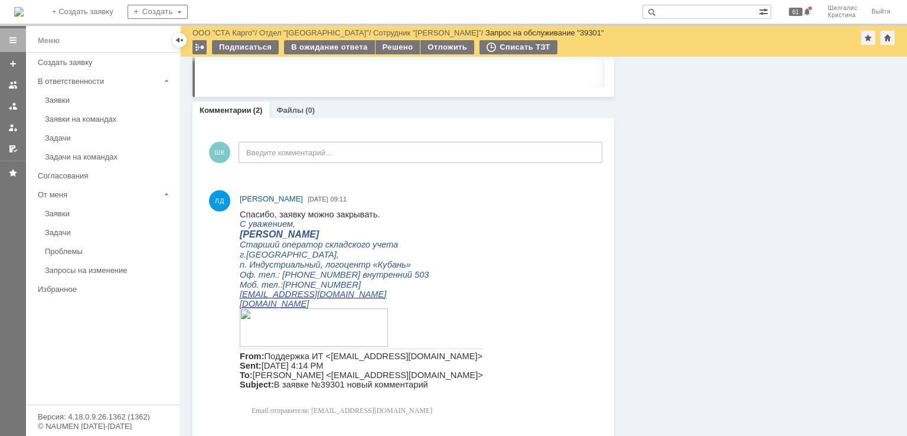
scroll to position [726, 0]
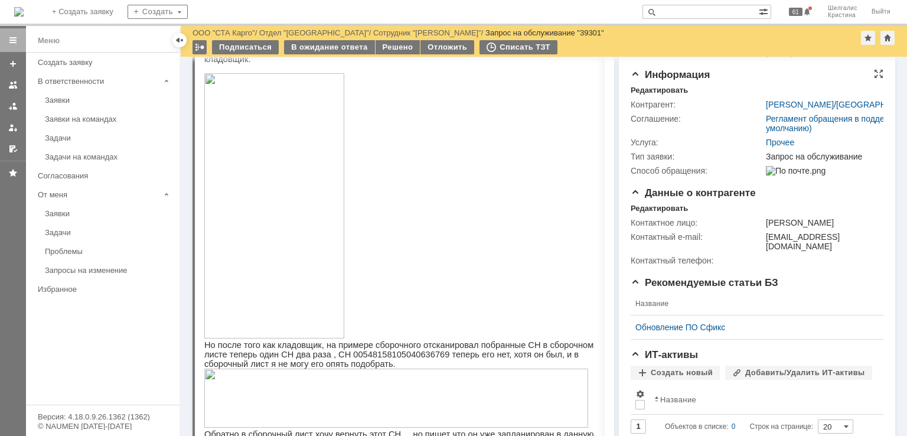
scroll to position [0, 0]
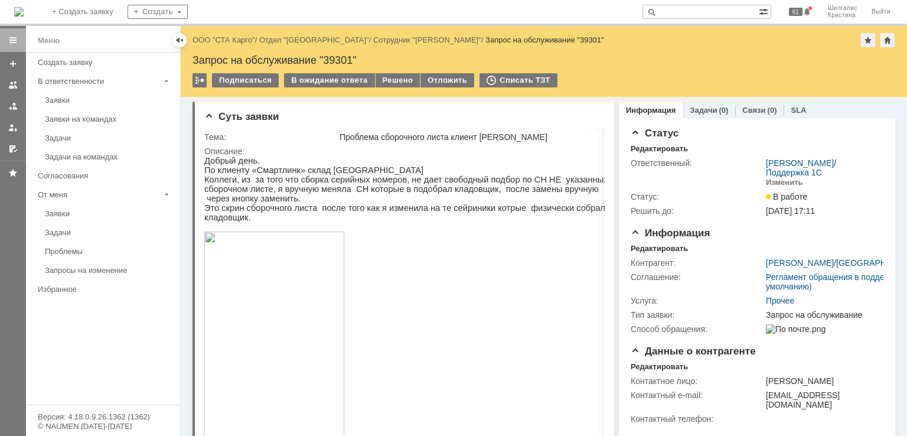
click at [345, 61] on div "Запрос на обслуживание "39301"" at bounding box center [543, 60] width 702 height 12
copy div "39301"
click at [392, 81] on div "Решено" at bounding box center [397, 80] width 45 height 14
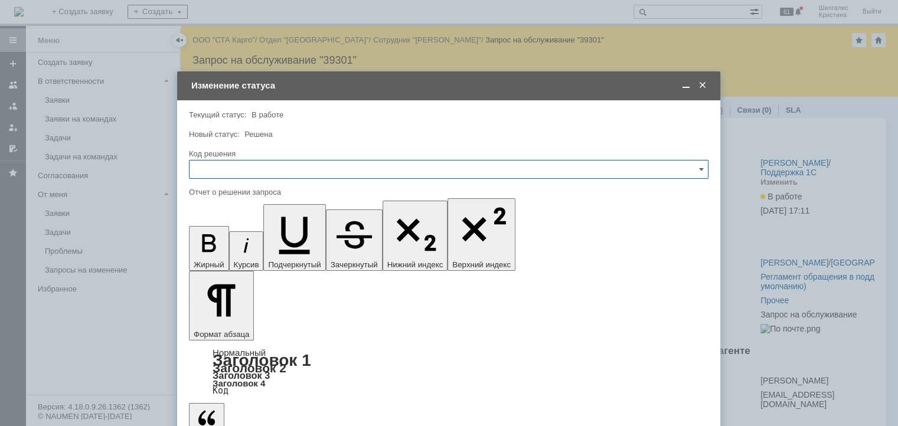
click at [259, 170] on input "text" at bounding box center [448, 169] width 519 height 19
click at [235, 329] on span "Решено" at bounding box center [449, 327] width 504 height 9
type input "Решено"
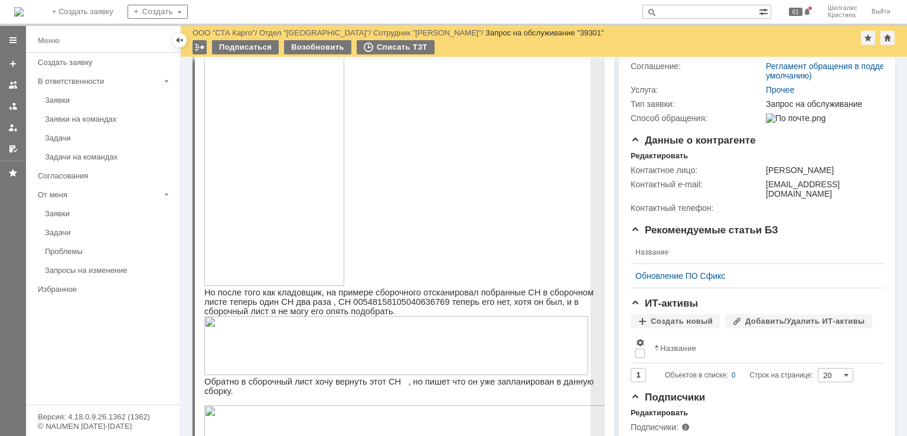
scroll to position [6, 0]
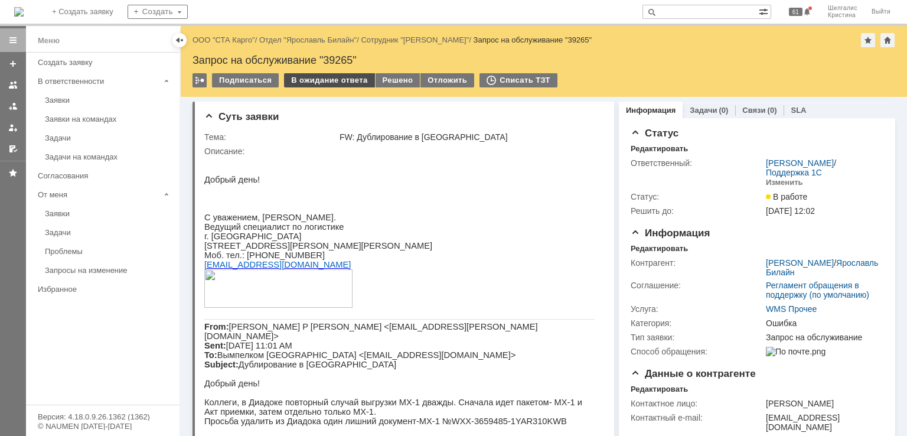
click at [326, 76] on div "В ожидание ответа" at bounding box center [329, 80] width 90 height 14
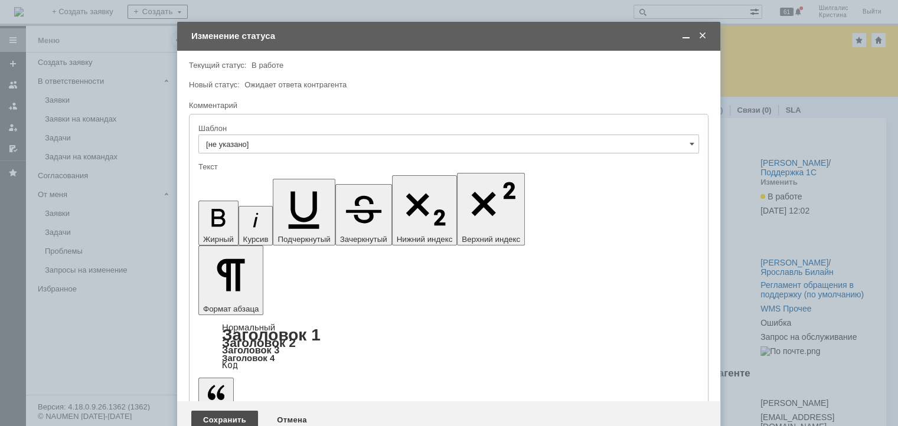
click at [233, 411] on div "Сохранить" at bounding box center [224, 420] width 67 height 19
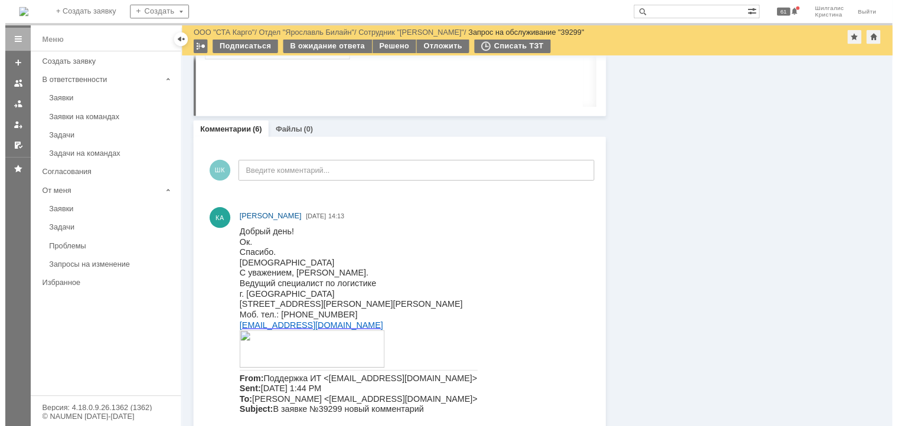
scroll to position [944, 0]
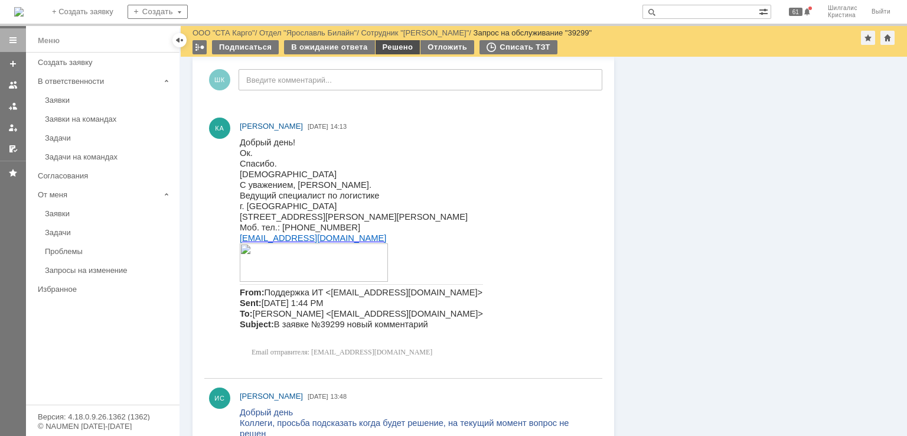
click at [392, 48] on div "Решено" at bounding box center [397, 47] width 45 height 14
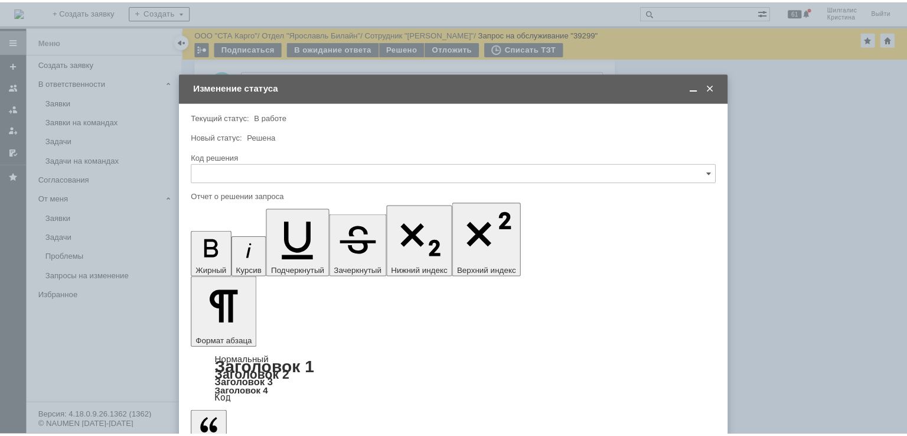
scroll to position [0, 0]
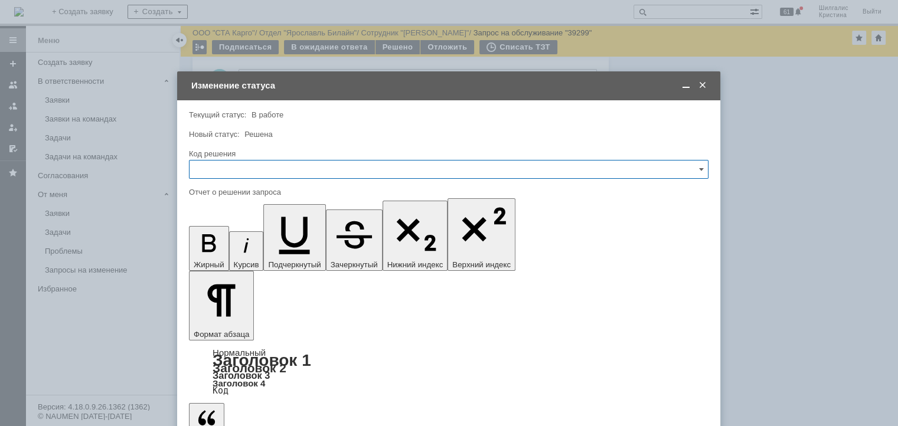
click at [233, 173] on input "text" at bounding box center [448, 169] width 519 height 19
click at [223, 330] on span "Решено" at bounding box center [449, 327] width 504 height 9
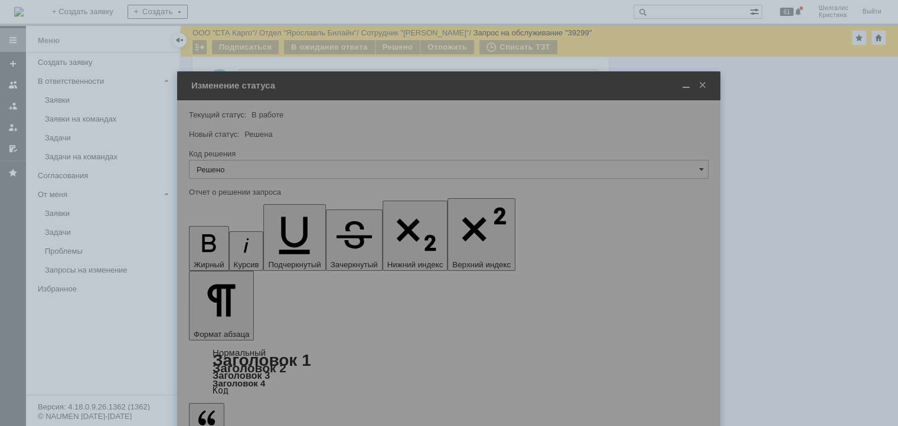
type input "Решено"
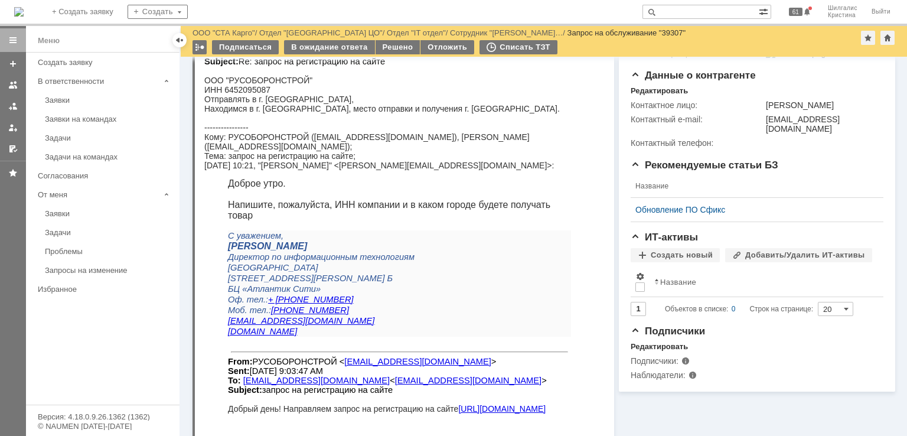
scroll to position [295, 0]
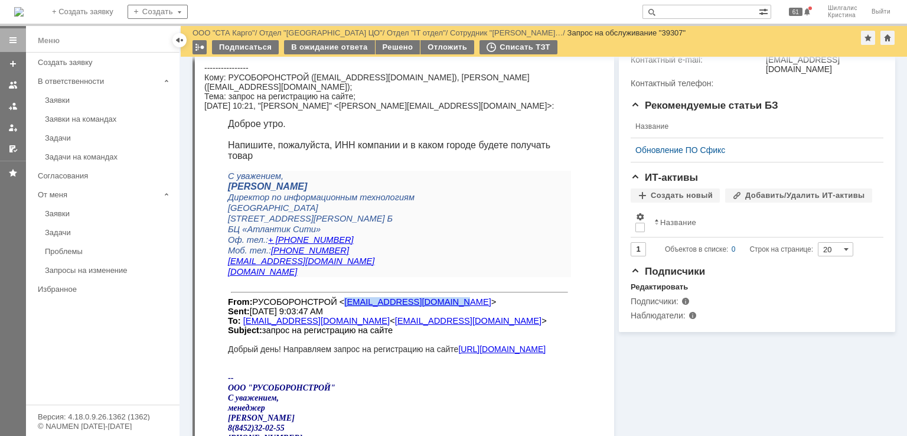
drag, startPoint x: 425, startPoint y: 320, endPoint x: 327, endPoint y: 323, distance: 98.0
click at [327, 323] on font "From: РУСОБОРОНСТРОЙ < rusoboronstroy@yandex.ru > Sent: Thursday, August 21, 20…" at bounding box center [387, 316] width 319 height 38
copy link "rusoboronstroy@yandex.ru"
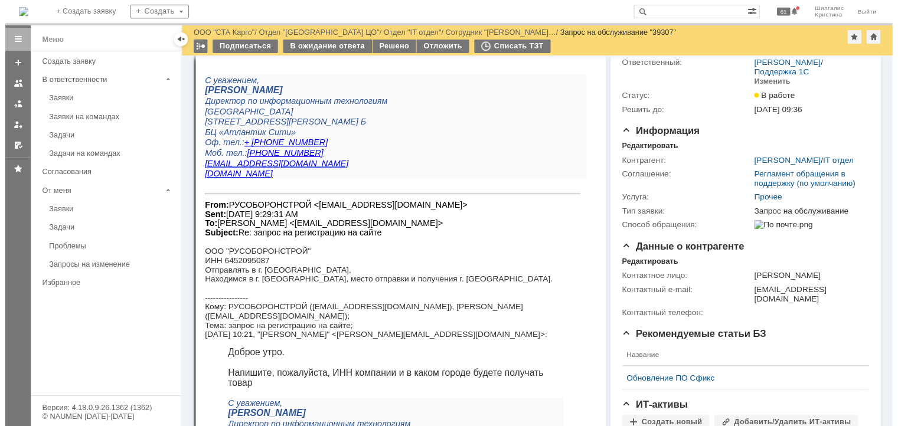
scroll to position [0, 0]
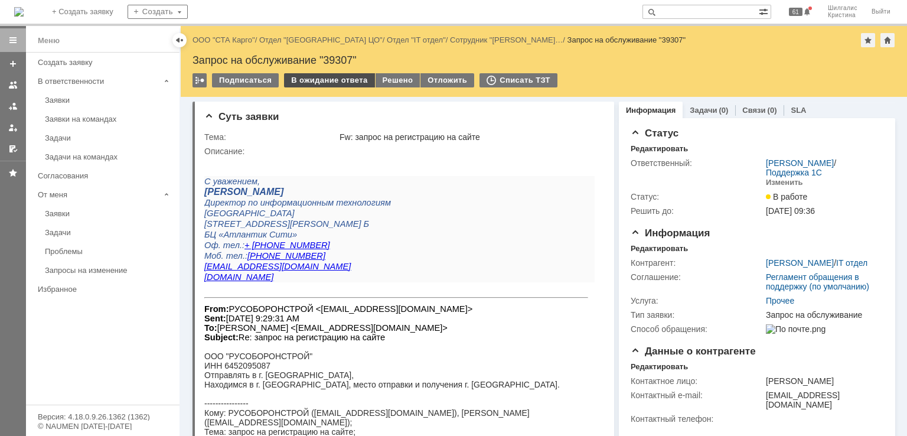
click at [316, 75] on div "В ожидание ответа" at bounding box center [329, 80] width 90 height 14
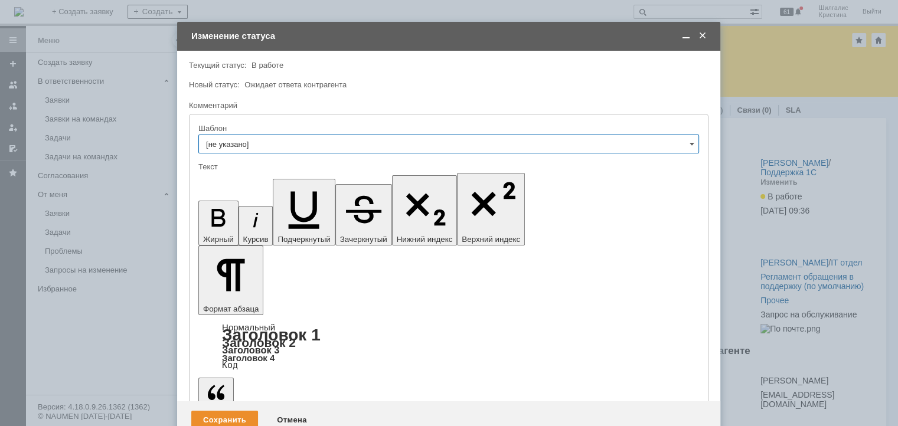
drag, startPoint x: 247, startPoint y: 3252, endPoint x: 240, endPoint y: 3269, distance: 18.5
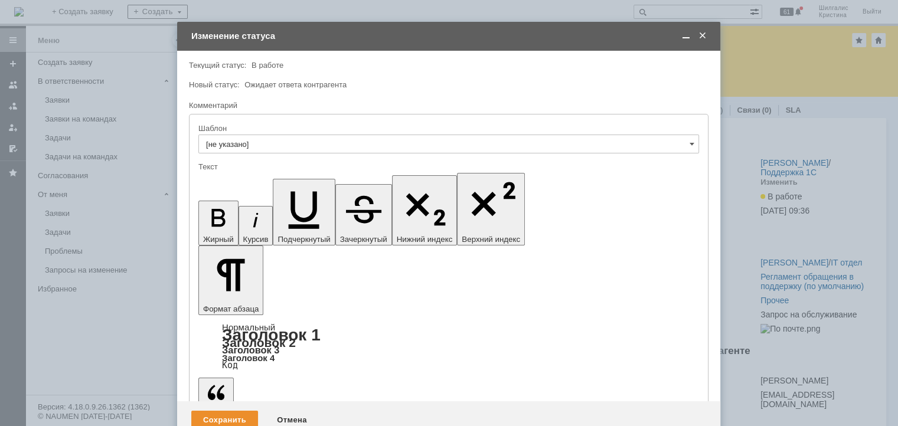
click at [228, 401] on div "Сохранить Отмена" at bounding box center [448, 420] width 543 height 38
click at [231, 411] on div "Сохранить" at bounding box center [224, 420] width 67 height 19
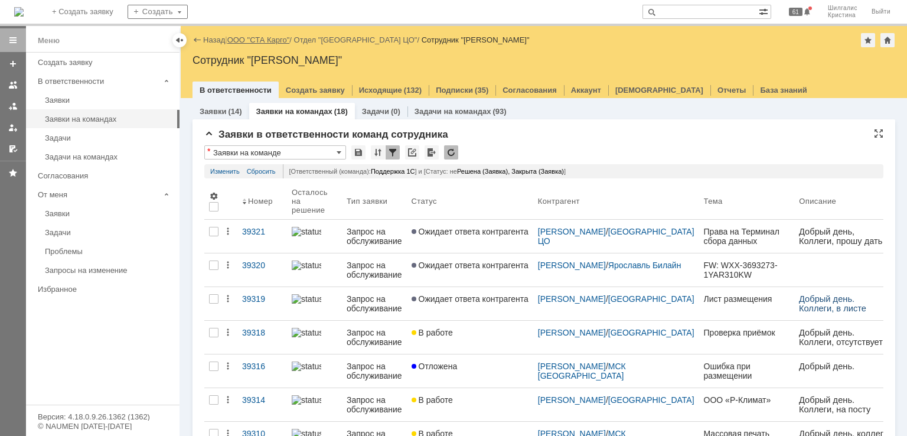
click at [256, 41] on link "ООО "СТА Карго"" at bounding box center [258, 39] width 63 height 9
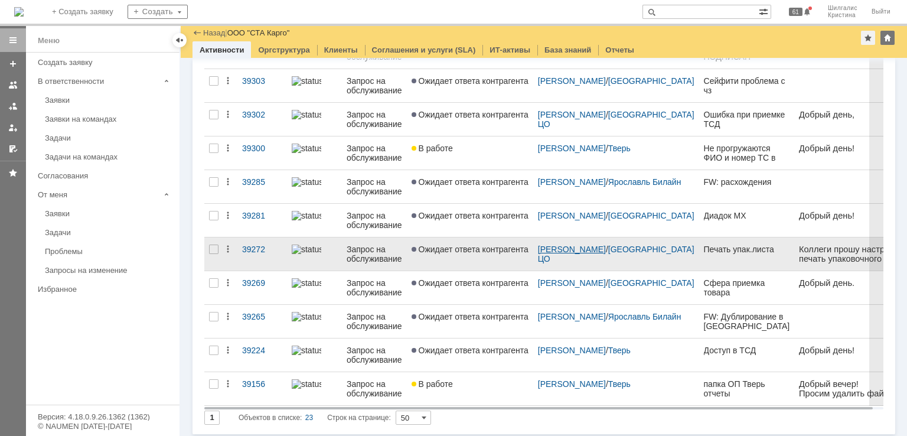
scroll to position [430, 0]
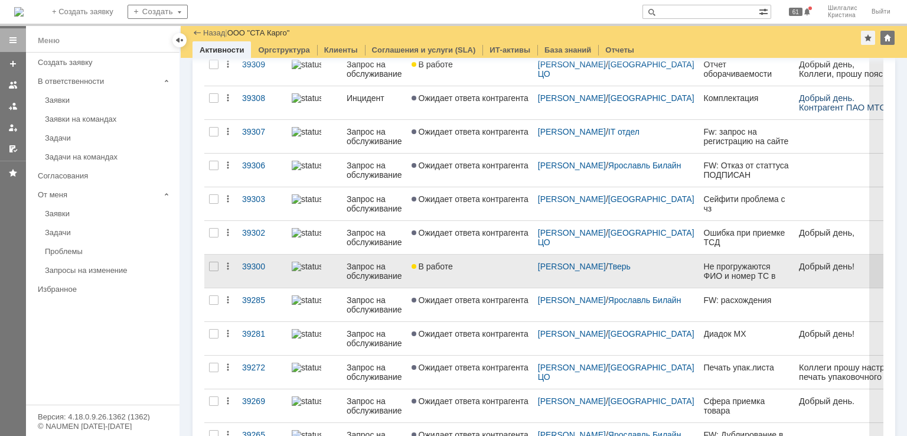
click at [453, 273] on link "В работе" at bounding box center [470, 270] width 126 height 33
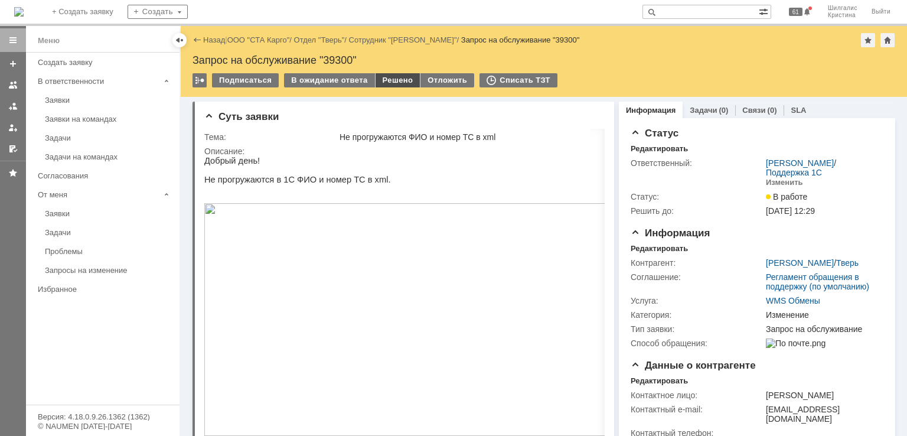
click at [397, 75] on div "Решено" at bounding box center [397, 80] width 45 height 14
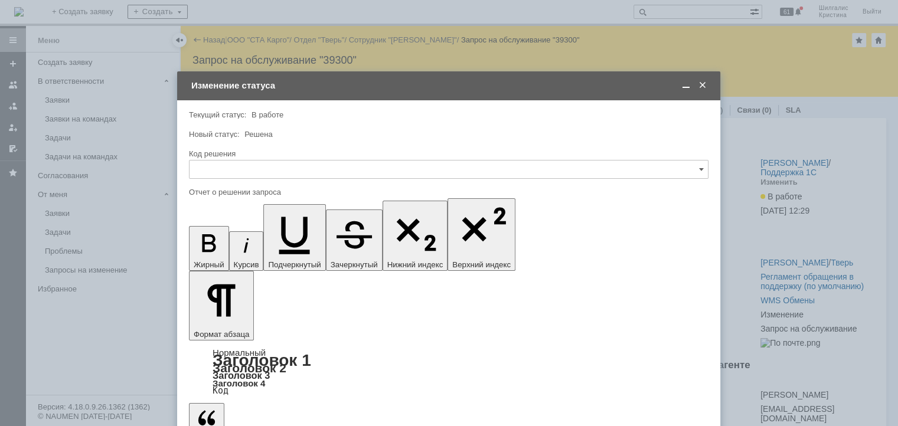
click at [276, 159] on div "Код решения" at bounding box center [448, 154] width 519 height 11
click at [276, 173] on input "text" at bounding box center [448, 169] width 519 height 19
click at [222, 319] on div "Решено" at bounding box center [448, 327] width 518 height 19
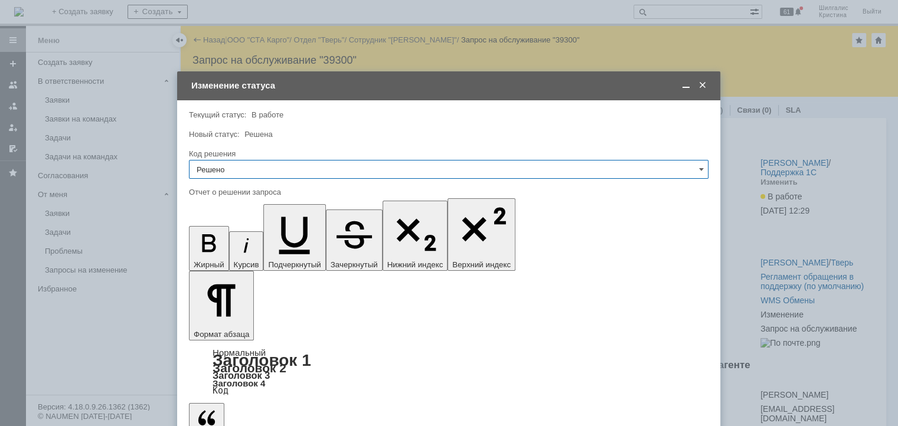
type input "Решено"
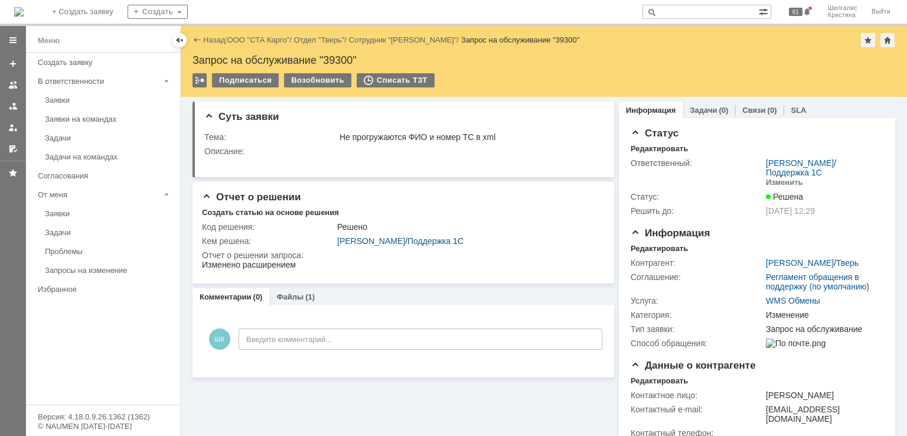
click at [258, 43] on link "ООО "СТА Карго"" at bounding box center [258, 39] width 63 height 9
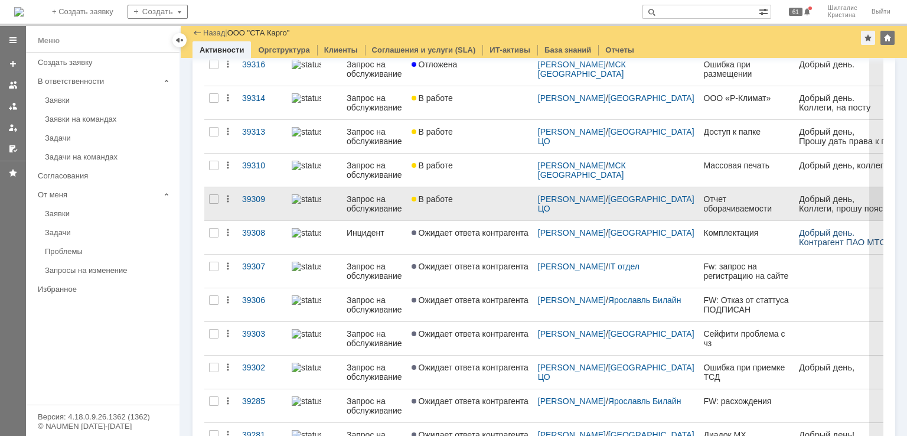
scroll to position [413, 0]
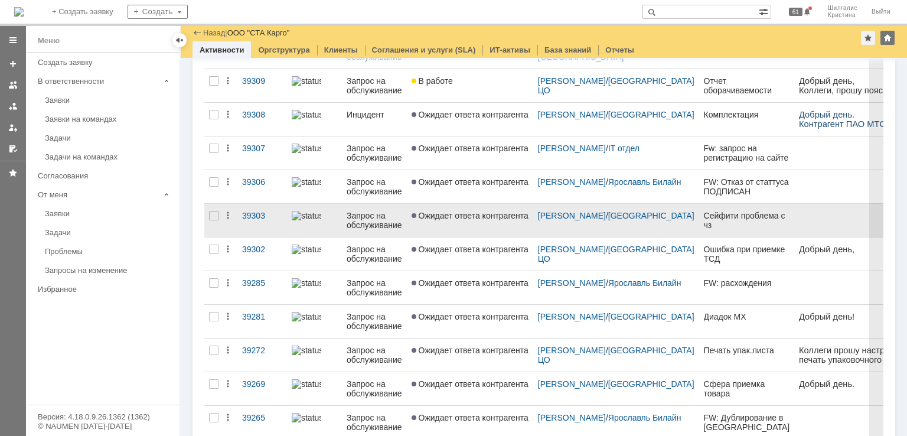
click at [482, 222] on link "Ожидает ответа контрагента" at bounding box center [470, 220] width 126 height 33
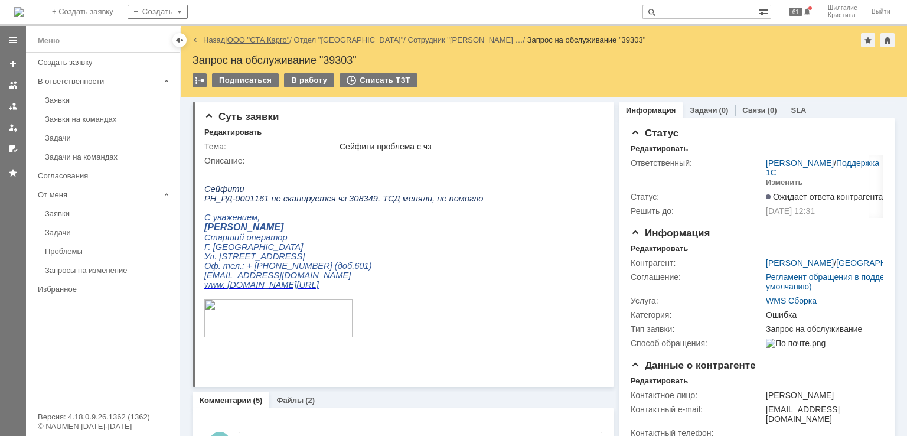
click at [250, 38] on link "ООО "СТА Карго"" at bounding box center [258, 39] width 63 height 9
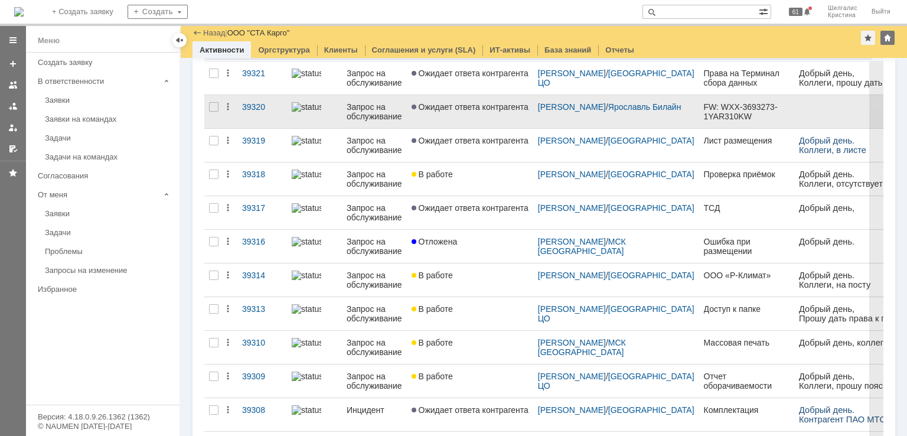
scroll to position [295, 0]
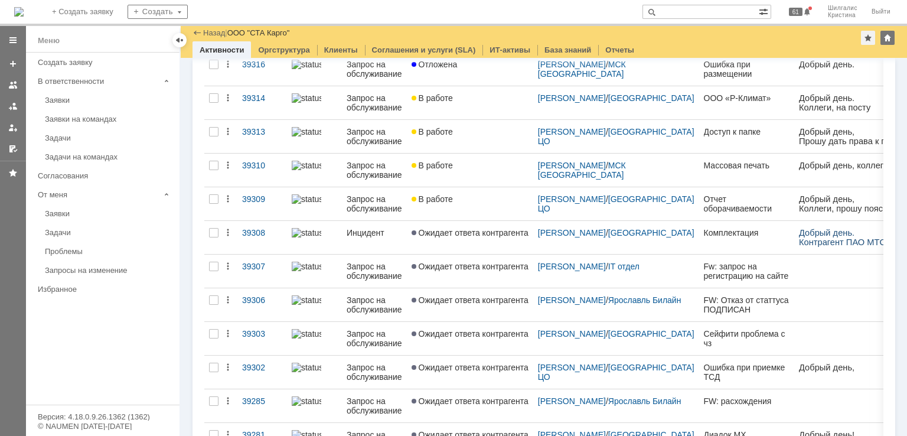
click at [483, 262] on span "Ожидает ответа контрагента" at bounding box center [469, 265] width 117 height 9
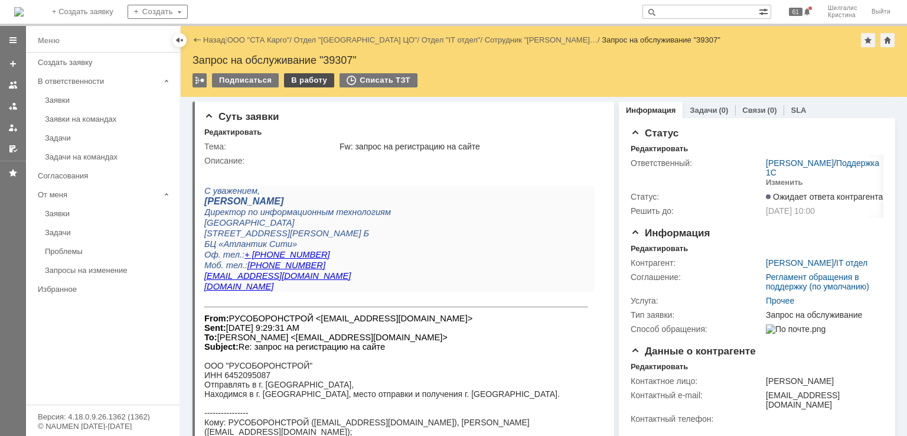
click at [293, 78] on div "В работу" at bounding box center [309, 80] width 50 height 14
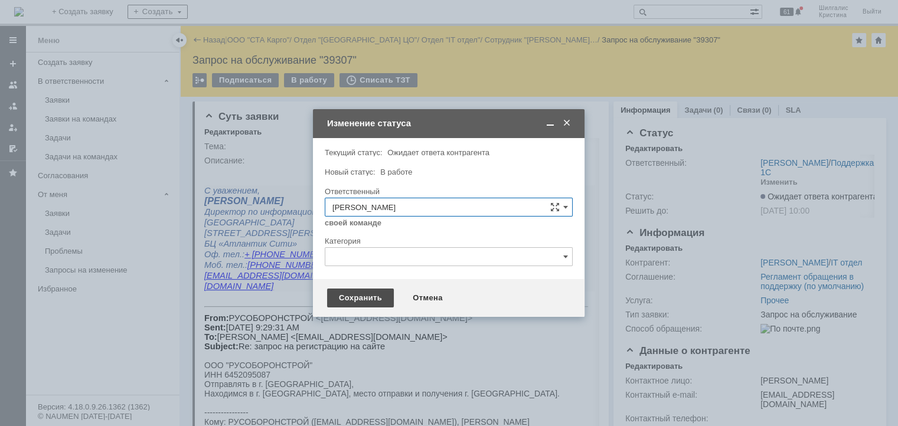
click at [357, 300] on div "Сохранить" at bounding box center [360, 298] width 67 height 19
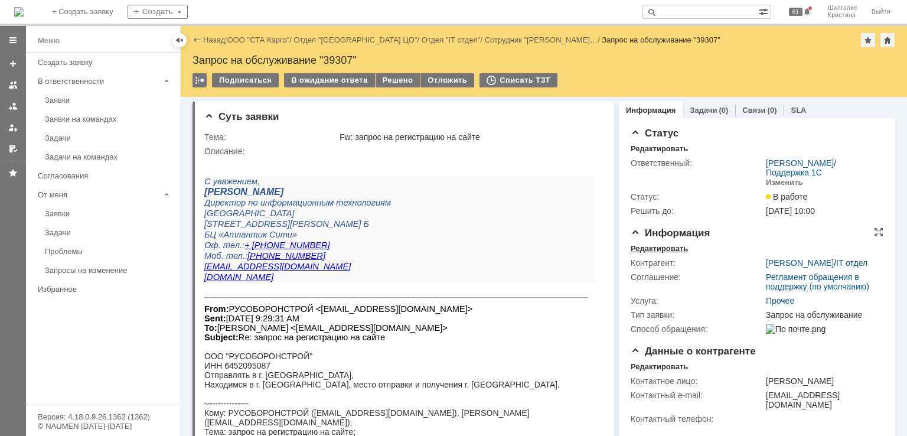
click at [641, 251] on div "Редактировать" at bounding box center [658, 248] width 57 height 9
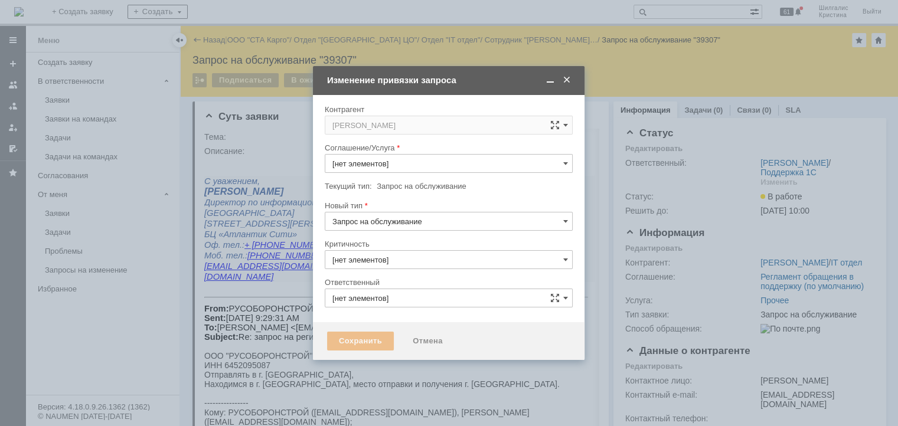
type input "[PERSON_NAME]"
type input "Прочее"
type input "3. Низкая"
type input "[не указано]"
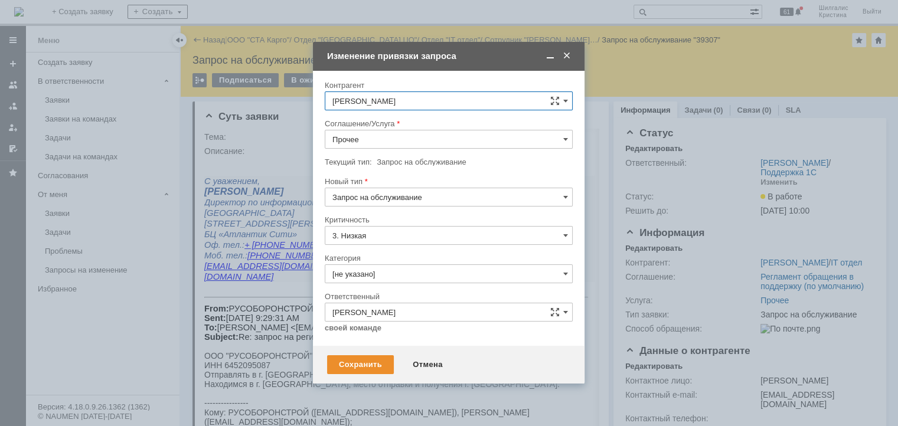
click at [364, 139] on input "Прочее" at bounding box center [449, 139] width 248 height 19
click at [381, 244] on span "WMS Прочее" at bounding box center [448, 246] width 233 height 9
type input "WMS Прочее"
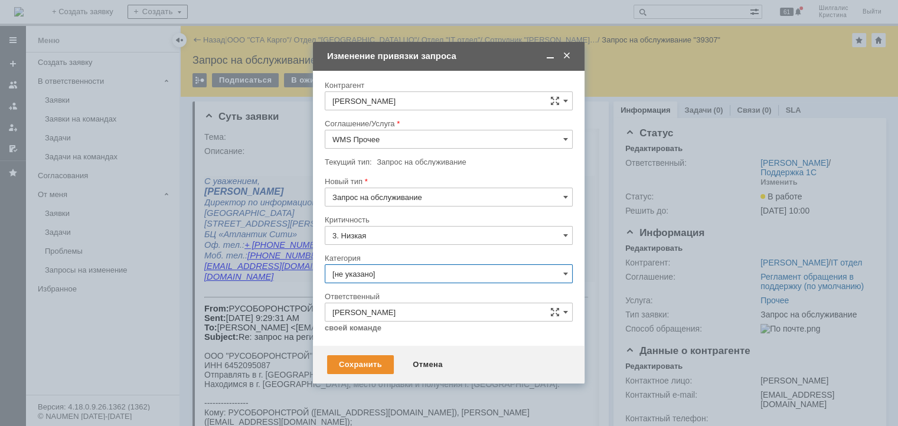
click at [365, 270] on input "[не указано]" at bounding box center [449, 273] width 248 height 19
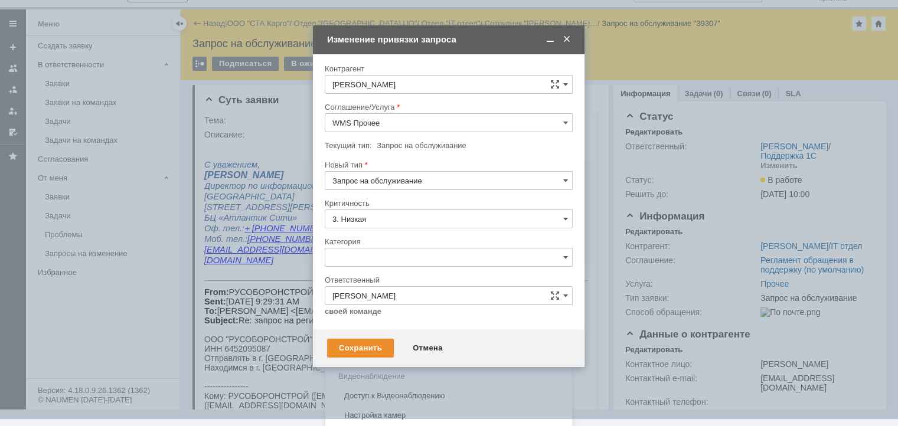
click at [372, 319] on span "Изменение" at bounding box center [448, 317] width 233 height 9
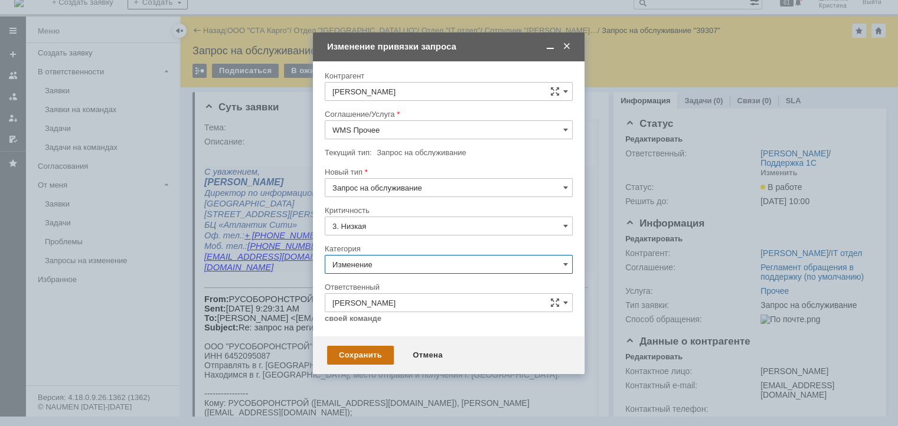
type input "Изменение"
click at [359, 362] on div "Сохранить" at bounding box center [360, 355] width 67 height 19
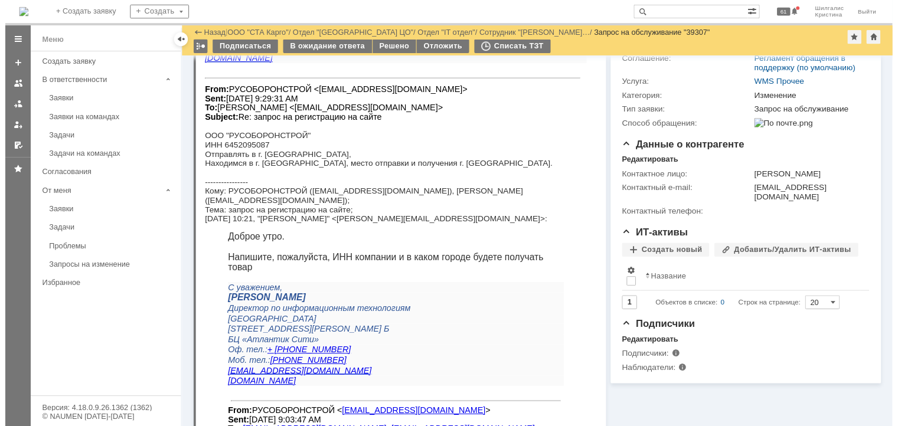
scroll to position [354, 0]
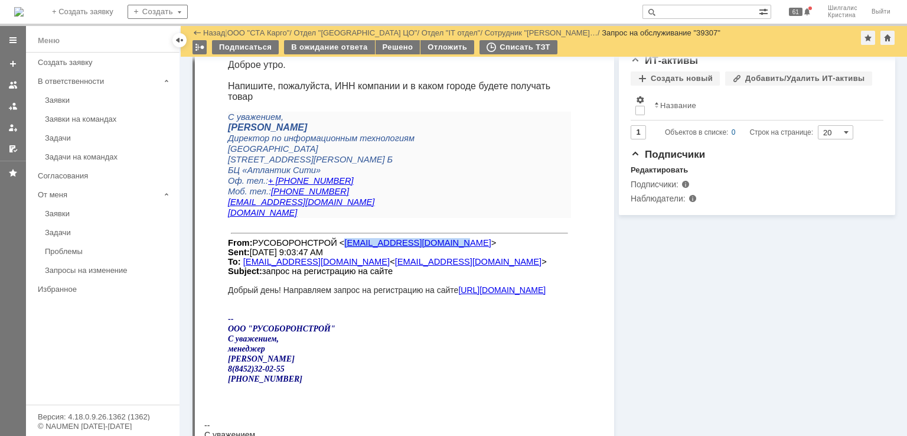
drag, startPoint x: 424, startPoint y: 263, endPoint x: 328, endPoint y: 258, distance: 96.3
click at [328, 258] on font "From: РУСОБОРОНСТРОЙ < rusoboronstroy@yandex.ru > Sent: Thursday, August 21, 20…" at bounding box center [387, 257] width 319 height 38
copy link "rusoboronstroy@yandex.ru"
click at [393, 51] on div "Решено" at bounding box center [397, 47] width 45 height 14
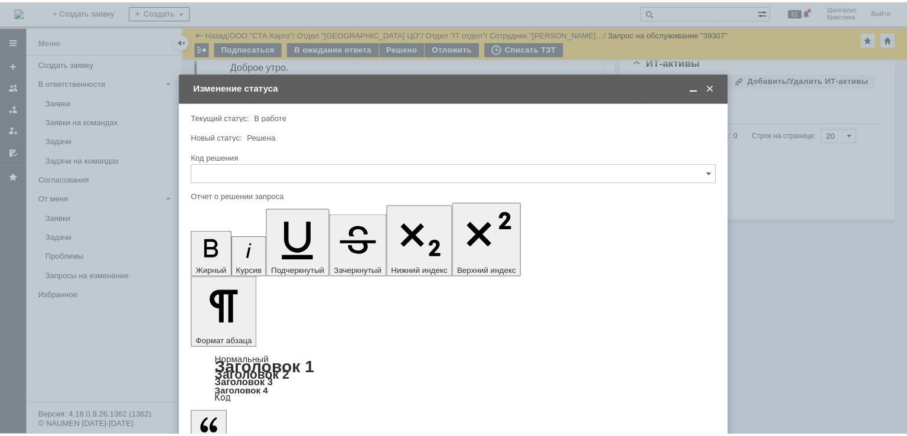
scroll to position [0, 0]
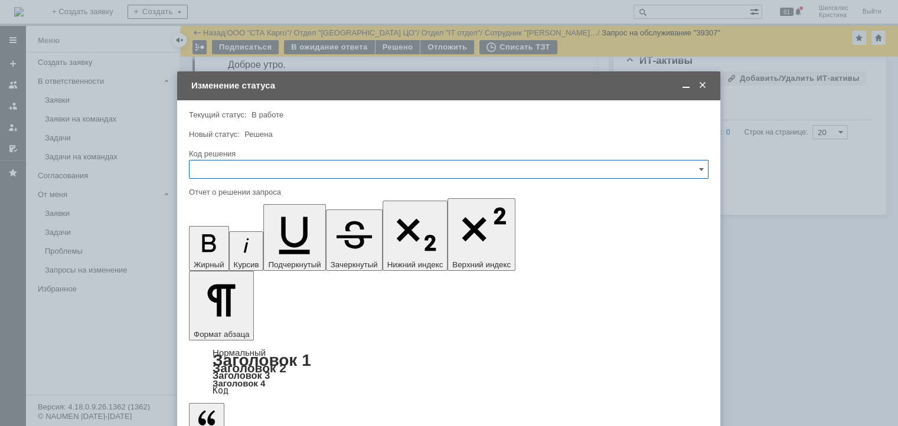
click at [282, 171] on input "text" at bounding box center [448, 169] width 519 height 19
click at [228, 331] on div "Решено" at bounding box center [448, 327] width 518 height 19
type input "Решено"
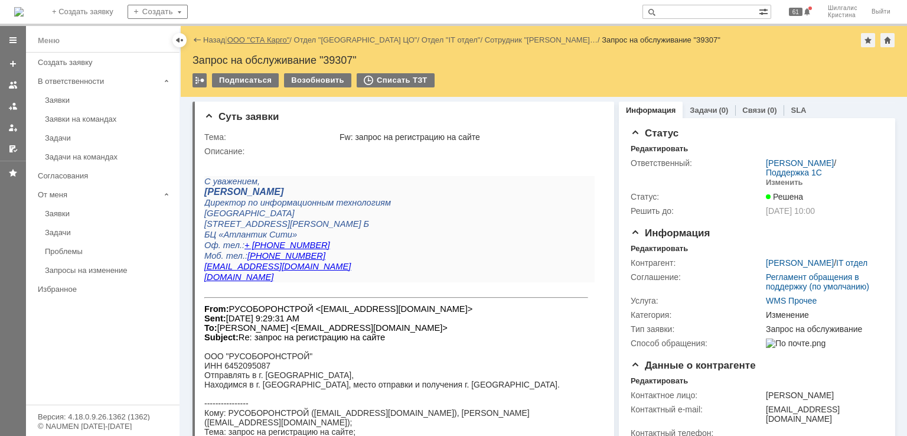
click at [259, 41] on link "ООО "СТА Карго"" at bounding box center [258, 39] width 63 height 9
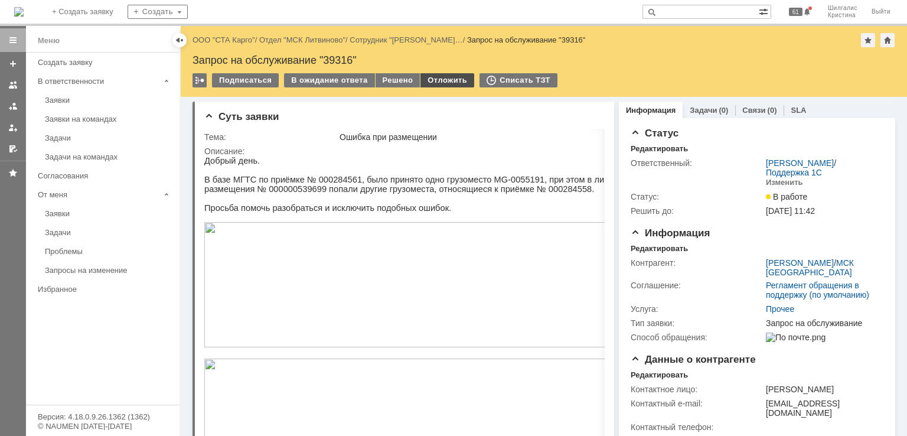
click at [449, 80] on div "Отложить" at bounding box center [447, 80] width 54 height 14
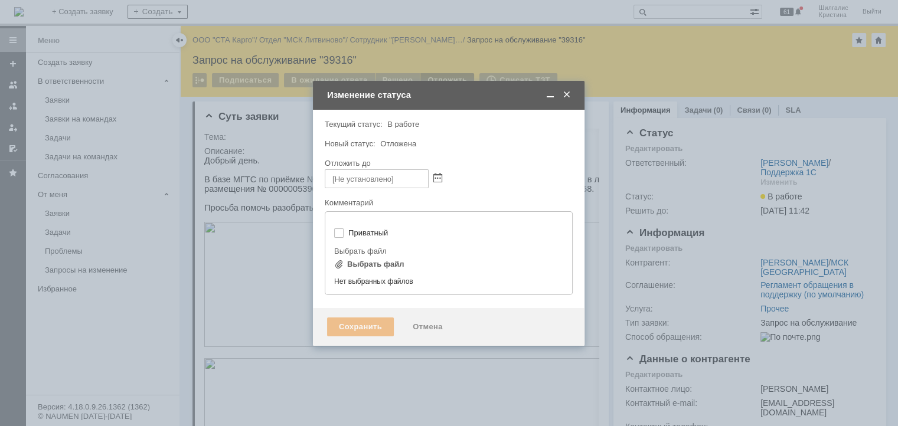
type input "[не указано]"
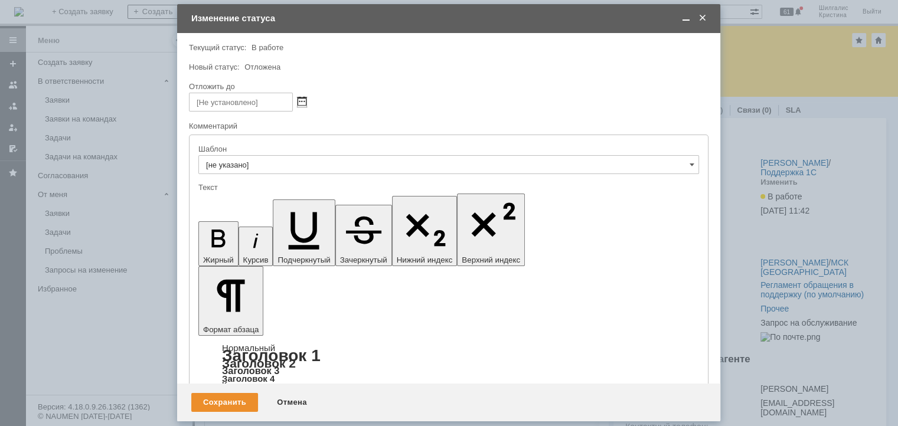
click at [303, 98] on span at bounding box center [301, 101] width 9 height 9
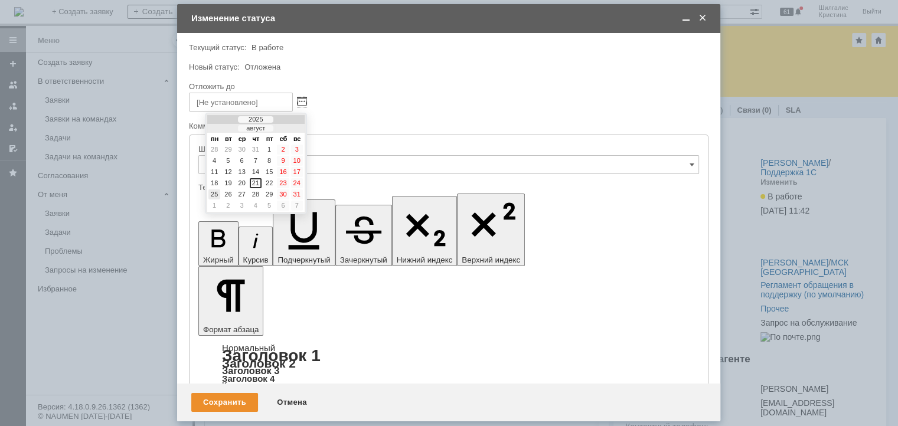
click at [217, 192] on div "25" at bounding box center [214, 194] width 12 height 10
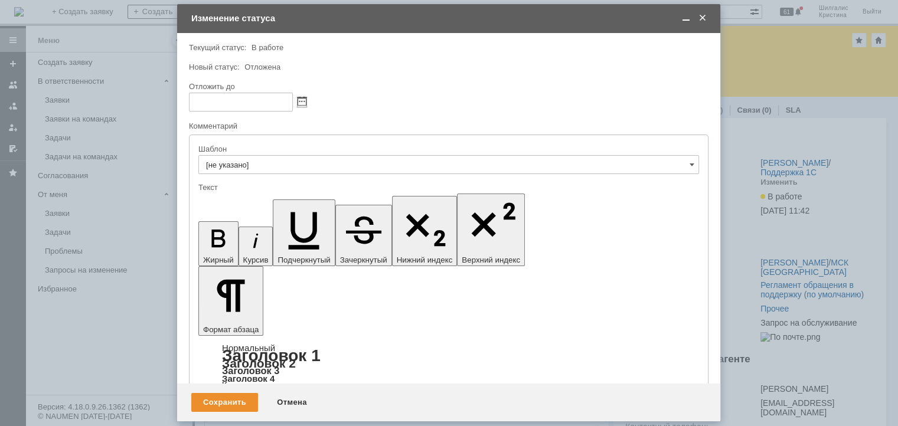
type input "[DATE] 14:22"
click at [233, 403] on div "Сохранить" at bounding box center [224, 402] width 67 height 19
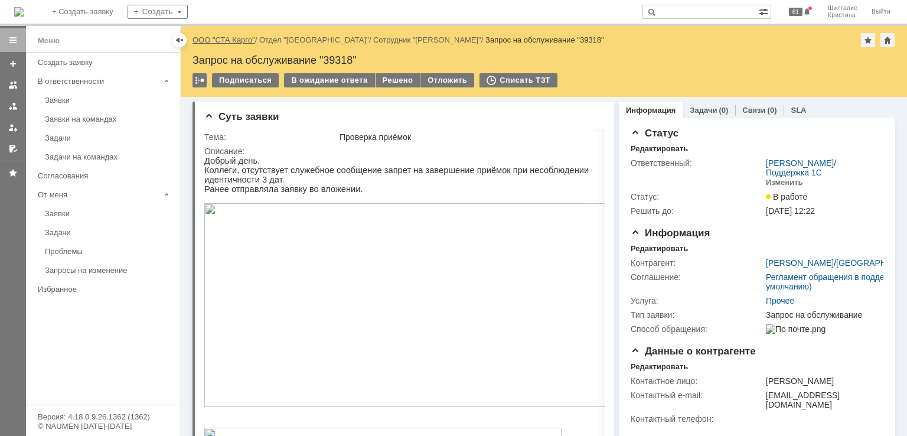
click at [227, 40] on link "ООО "СТА Карго"" at bounding box center [223, 39] width 63 height 9
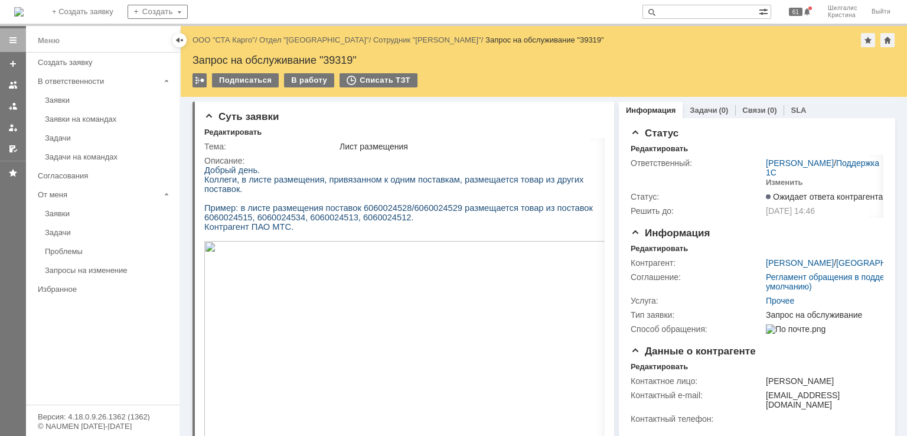
click at [335, 57] on div "Запрос на обслуживание "39319"" at bounding box center [543, 60] width 702 height 12
copy div "39319"
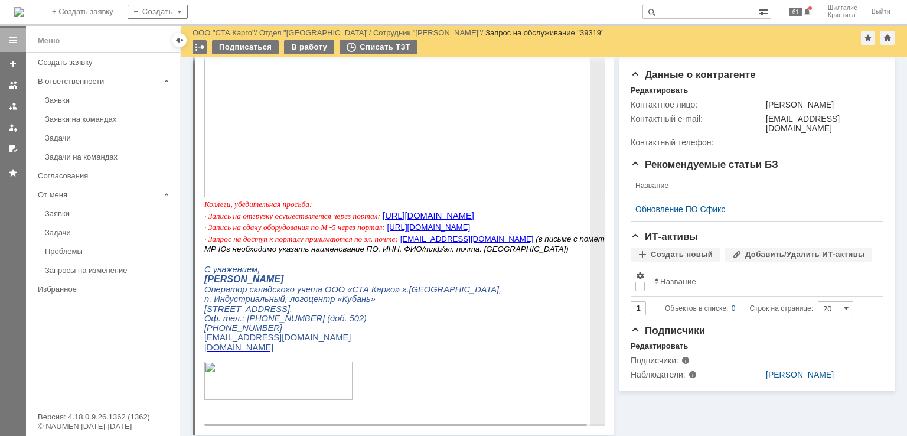
scroll to position [413, 0]
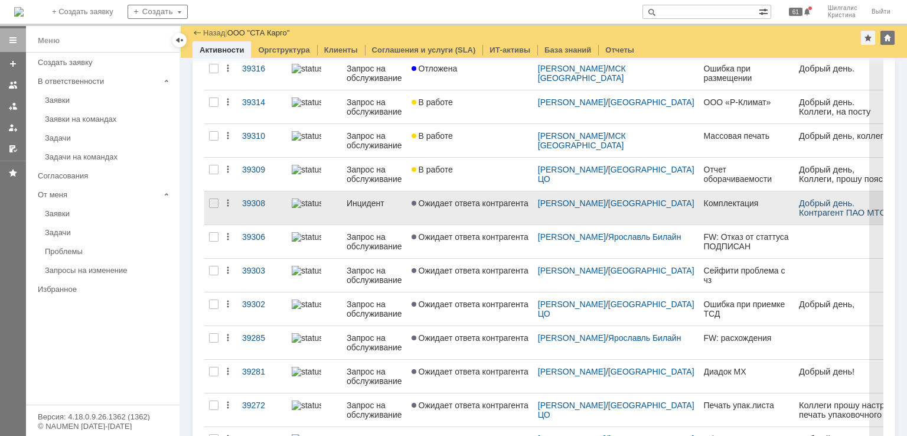
scroll to position [354, 0]
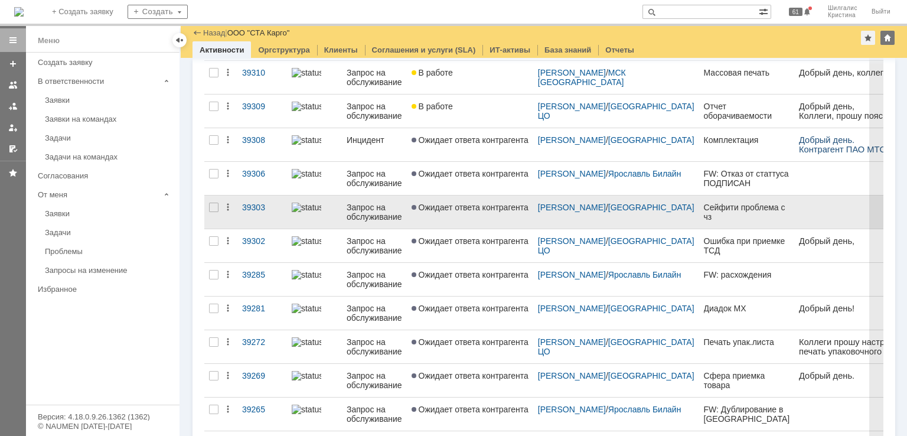
click at [502, 207] on span "Ожидает ответа контрагента" at bounding box center [469, 206] width 117 height 9
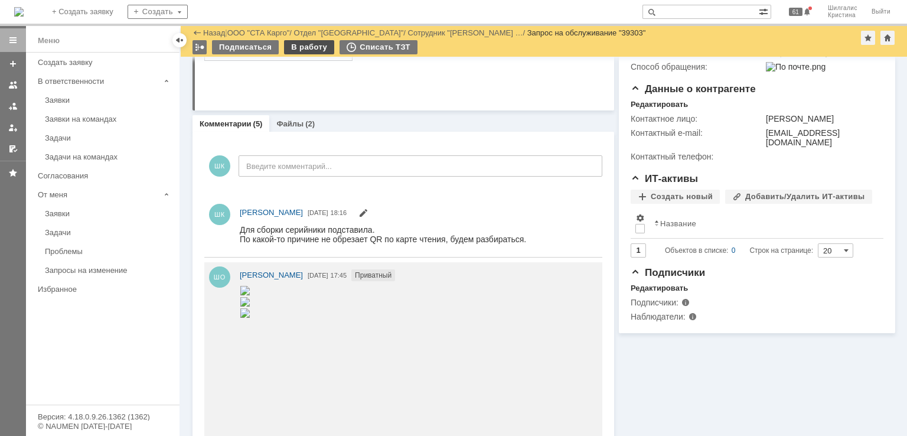
click at [309, 45] on div "В работу" at bounding box center [309, 47] width 50 height 14
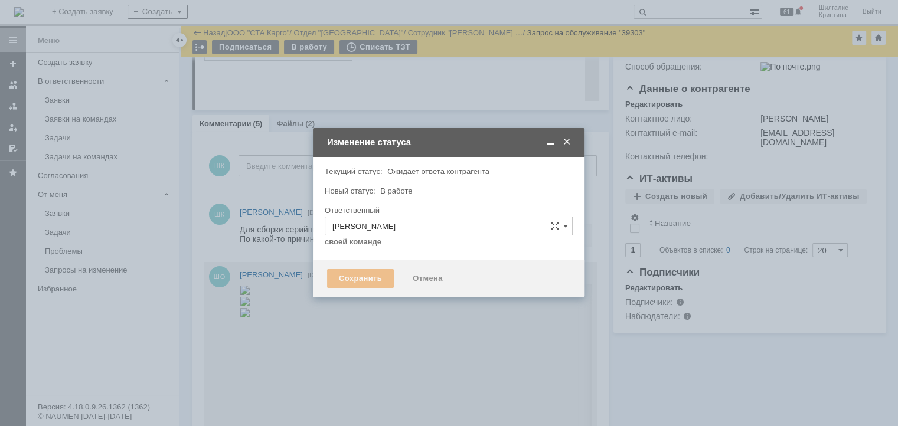
type input "Ошибка"
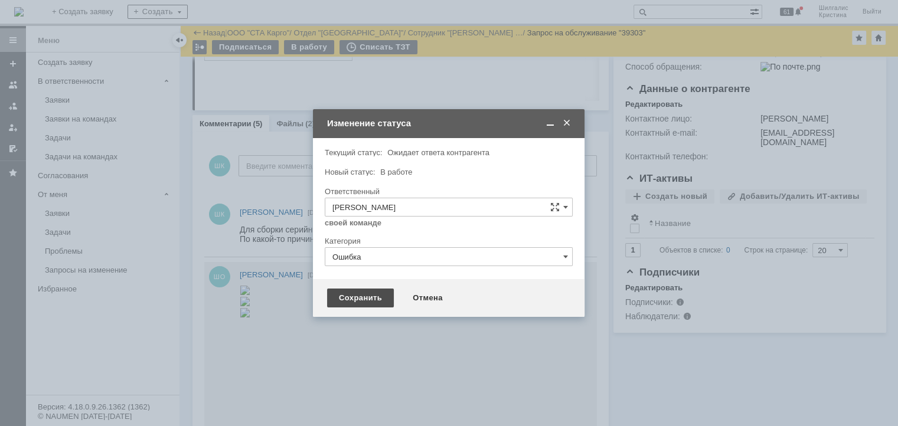
click at [364, 293] on div "Сохранить" at bounding box center [360, 298] width 67 height 19
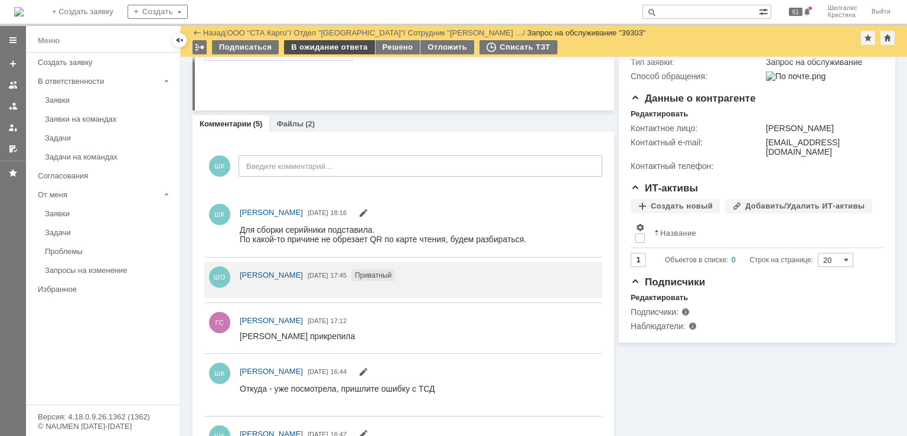
click at [328, 48] on div "В ожидание ответа" at bounding box center [329, 47] width 90 height 14
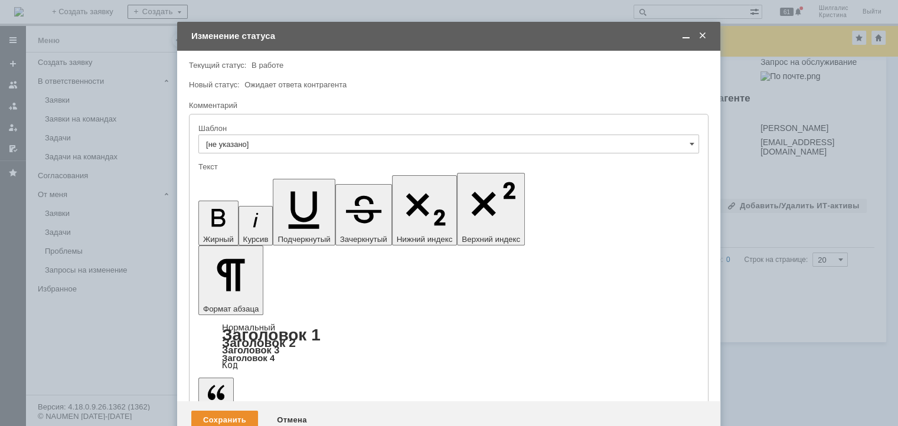
click at [207, 411] on div "Сохранить" at bounding box center [224, 420] width 67 height 19
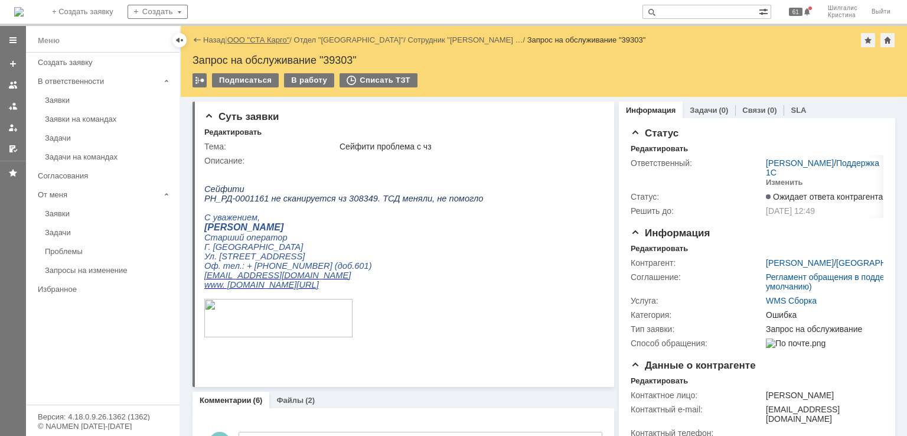
click at [261, 39] on link "ООО "СТА Карго"" at bounding box center [258, 39] width 63 height 9
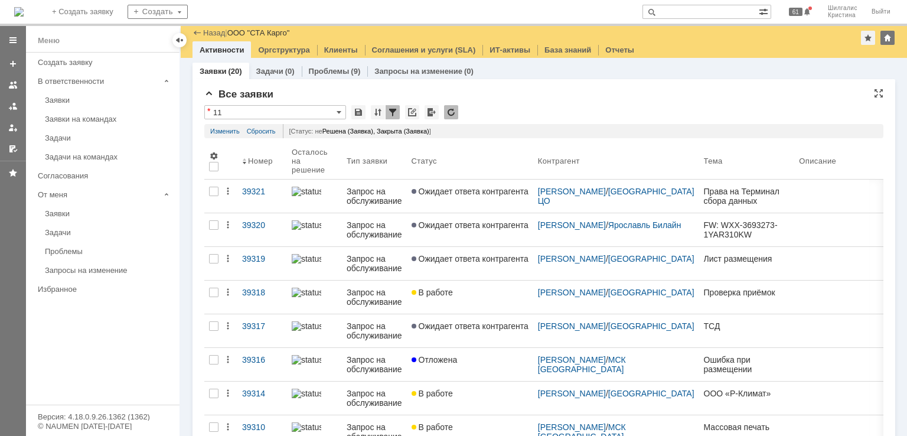
scroll to position [59, 0]
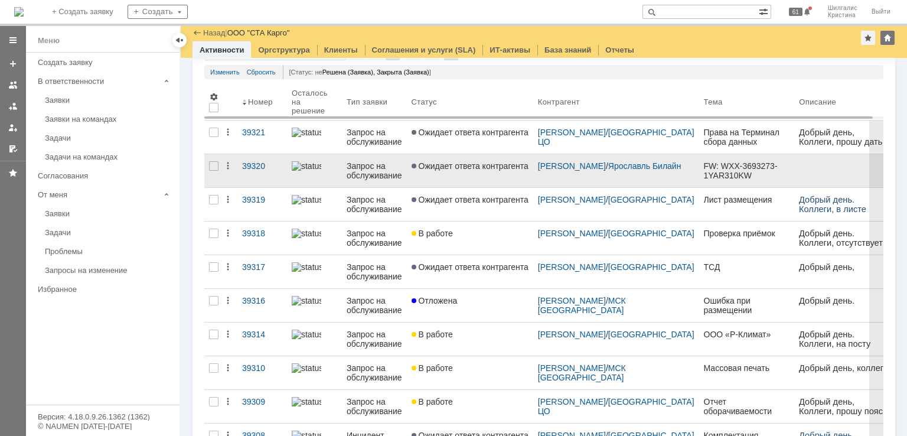
drag, startPoint x: 484, startPoint y: 174, endPoint x: 489, endPoint y: 180, distance: 8.0
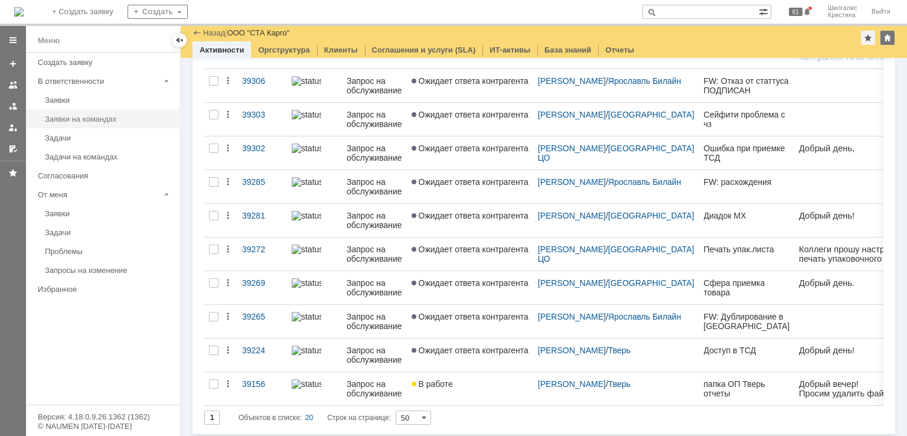
click at [124, 115] on div "Заявки на командах" at bounding box center [108, 118] width 127 height 9
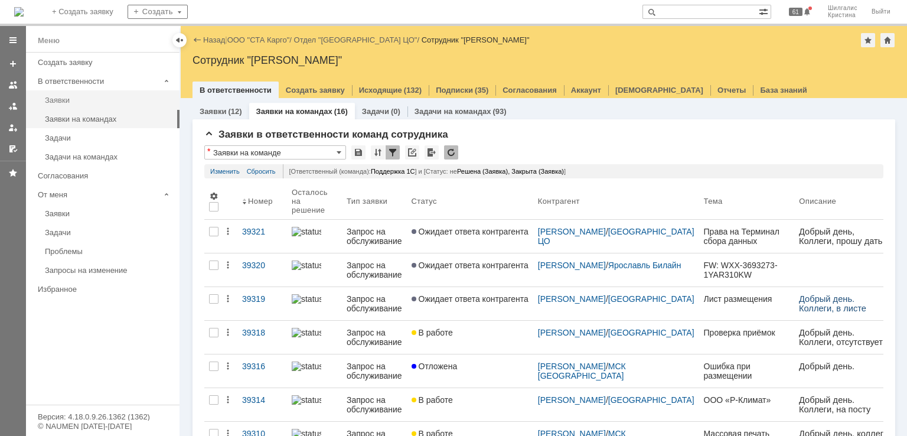
click at [71, 102] on div "Заявки" at bounding box center [108, 100] width 127 height 9
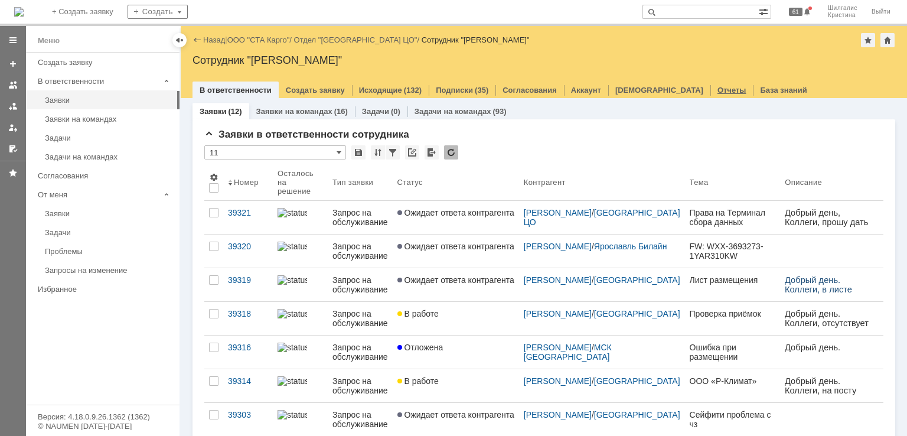
click at [717, 86] on link "Отчеты" at bounding box center [731, 90] width 29 height 9
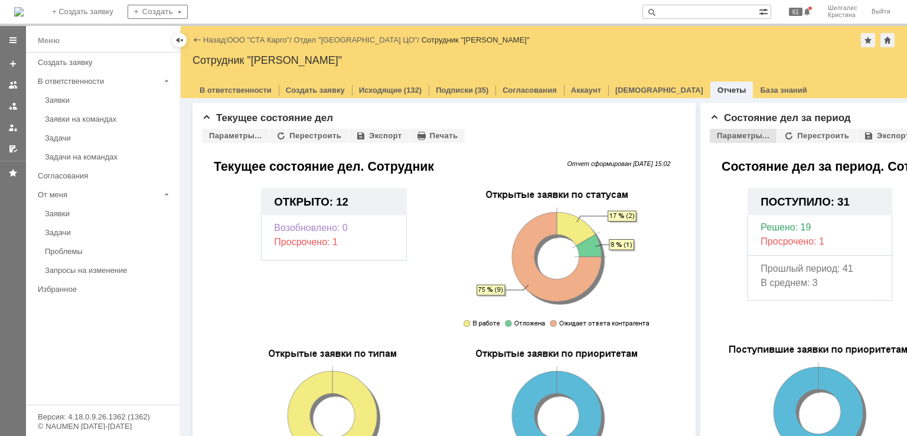
click at [746, 136] on div "Параметры..." at bounding box center [742, 136] width 67 height 14
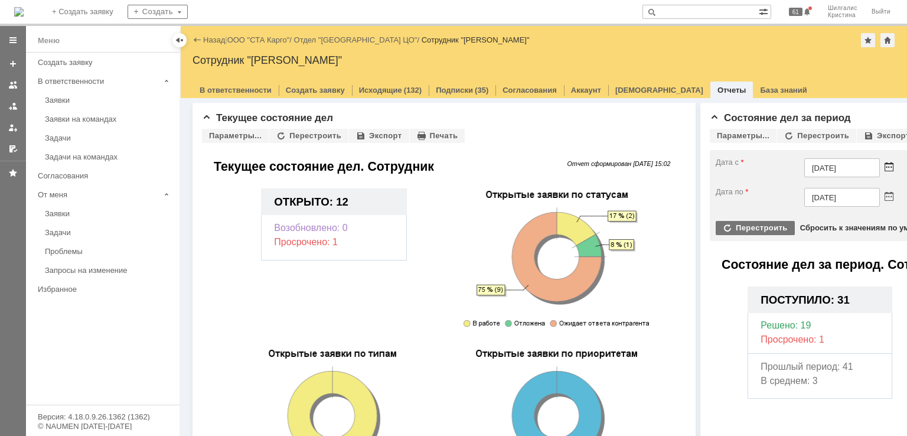
click at [892, 169] on div at bounding box center [886, 167] width 14 height 10
click at [886, 163] on span at bounding box center [888, 167] width 9 height 9
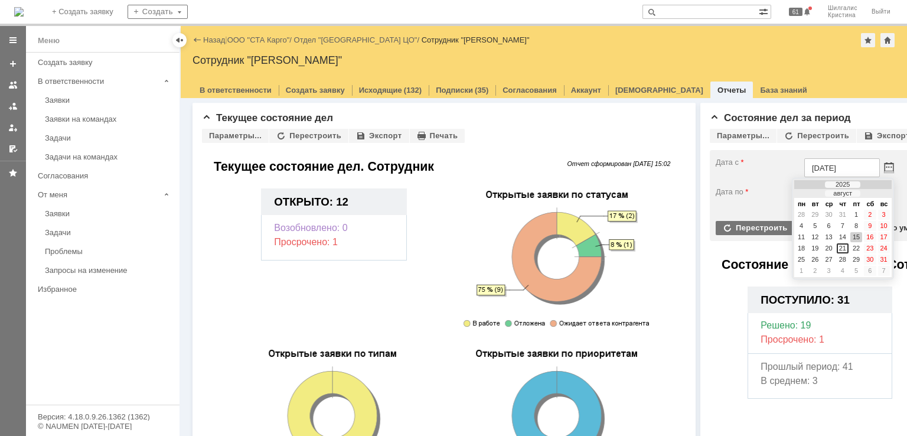
click at [807, 192] on div at bounding box center [808, 194] width 8 height 8
click at [801, 211] on div "30" at bounding box center [801, 215] width 12 height 10
type input "30.06.2025"
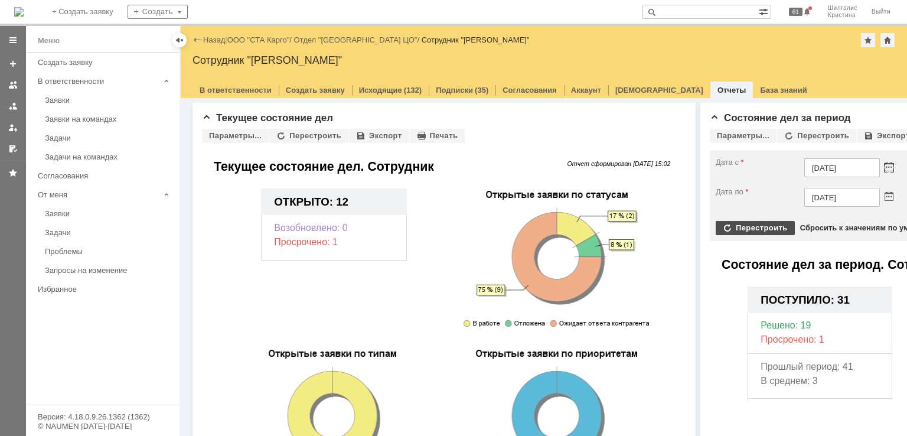
click at [779, 225] on div "Перестроить" at bounding box center [754, 228] width 79 height 14
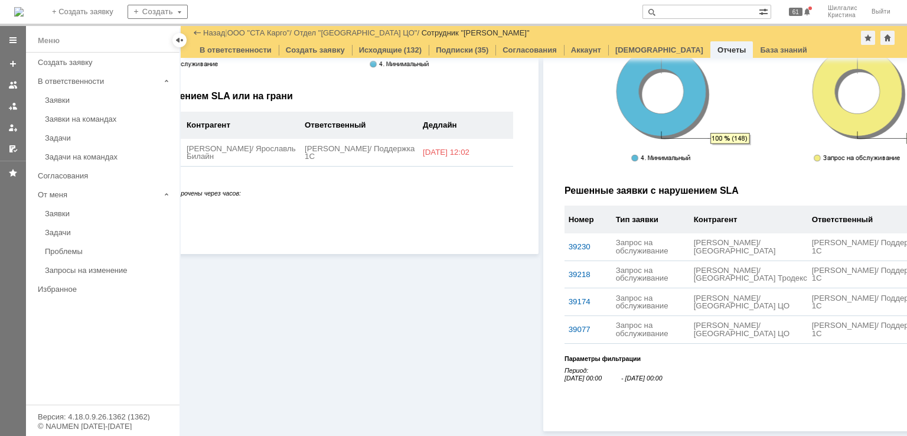
click at [643, 426] on div "Текущее состояние дел Параметры... Перестроить Экспорт Печать Показывать заявки…" at bounding box center [602, 57] width 1156 height 755
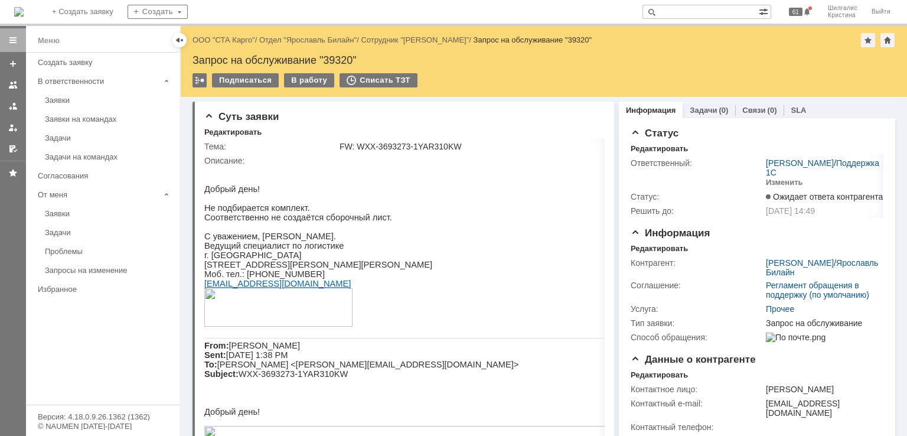
drag, startPoint x: 645, startPoint y: 96, endPoint x: 611, endPoint y: 37, distance: 68.2
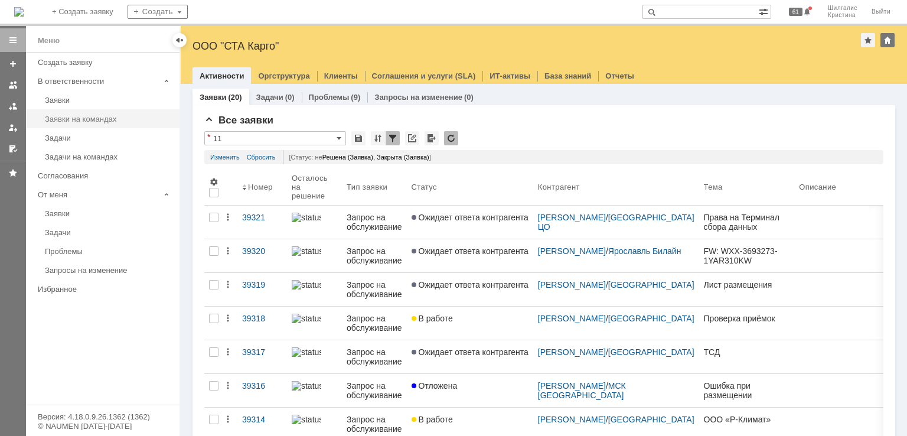
click at [103, 116] on div "Заявки на командах" at bounding box center [108, 118] width 127 height 9
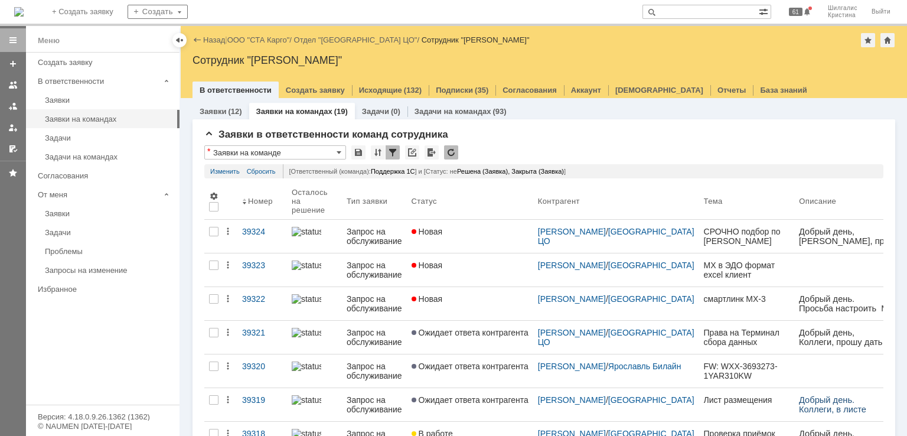
click at [708, 8] on input "text" at bounding box center [700, 12] width 116 height 14
type input "39300"
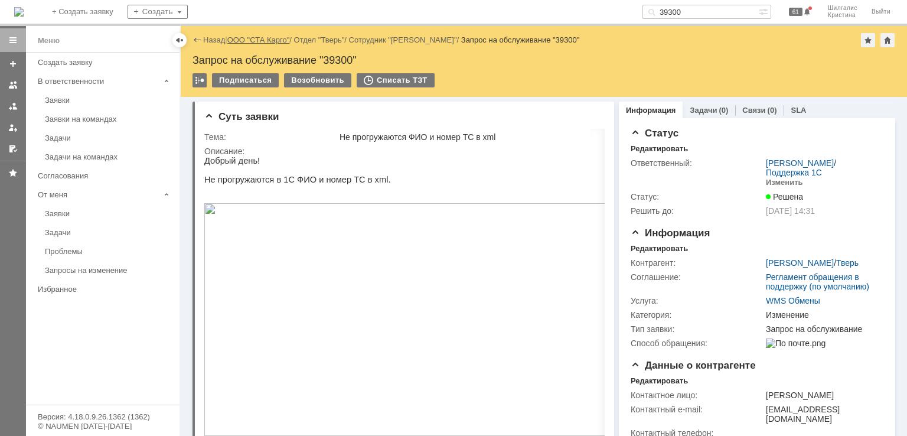
click at [245, 35] on link "ООО "СТА Карго"" at bounding box center [258, 39] width 63 height 9
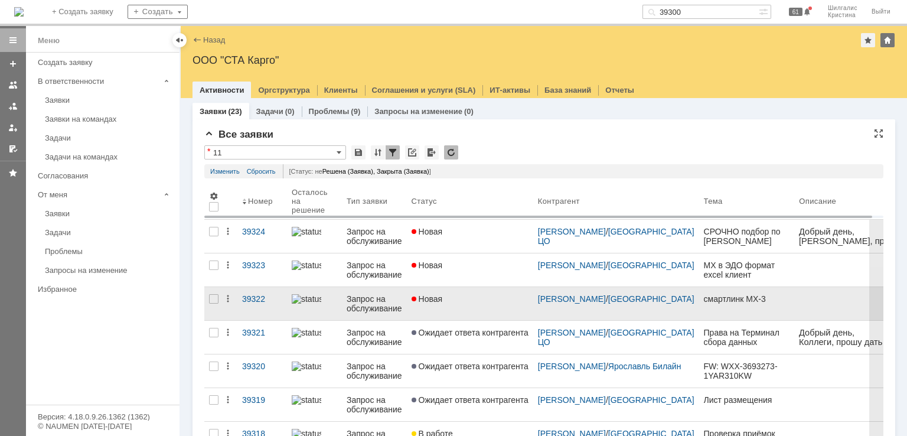
click at [468, 305] on link "Новая" at bounding box center [470, 303] width 126 height 33
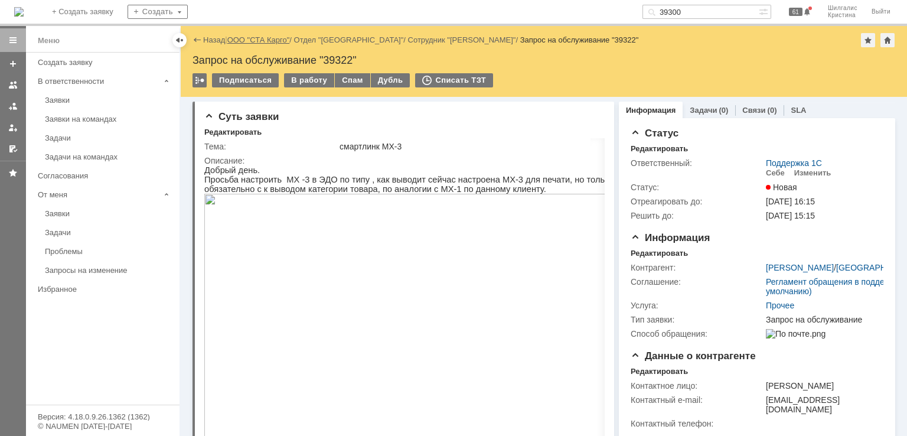
click at [265, 40] on link "ООО "СТА Карго"" at bounding box center [258, 39] width 63 height 9
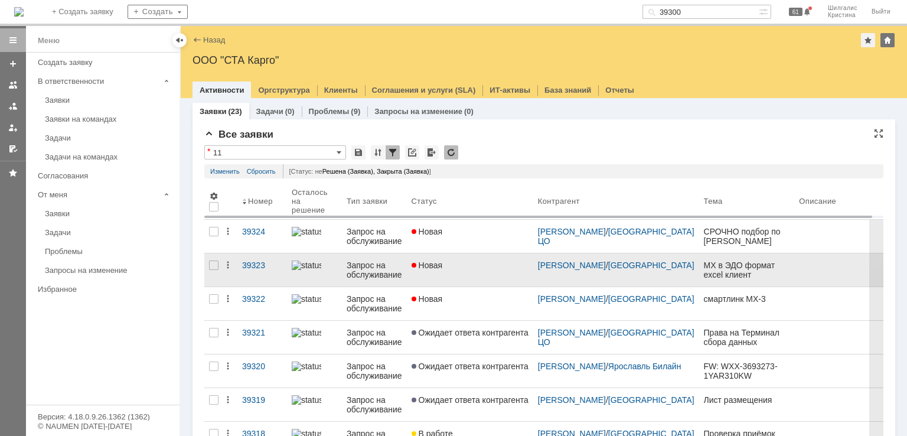
click at [456, 272] on link "Новая" at bounding box center [470, 269] width 126 height 33
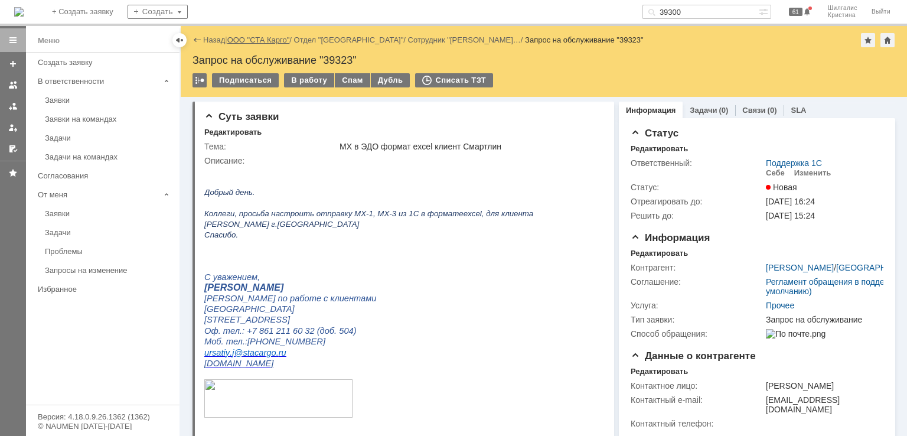
click at [252, 40] on link "ООО "СТА Карго"" at bounding box center [258, 39] width 63 height 9
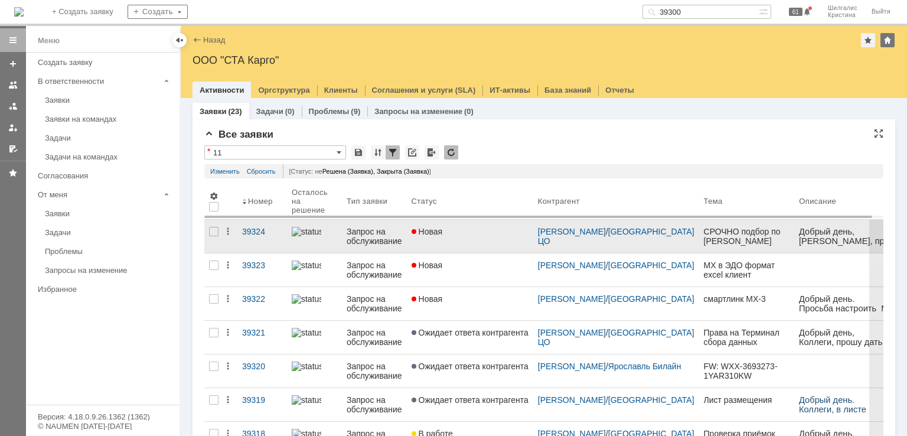
click at [469, 235] on div "Новая" at bounding box center [469, 231] width 117 height 9
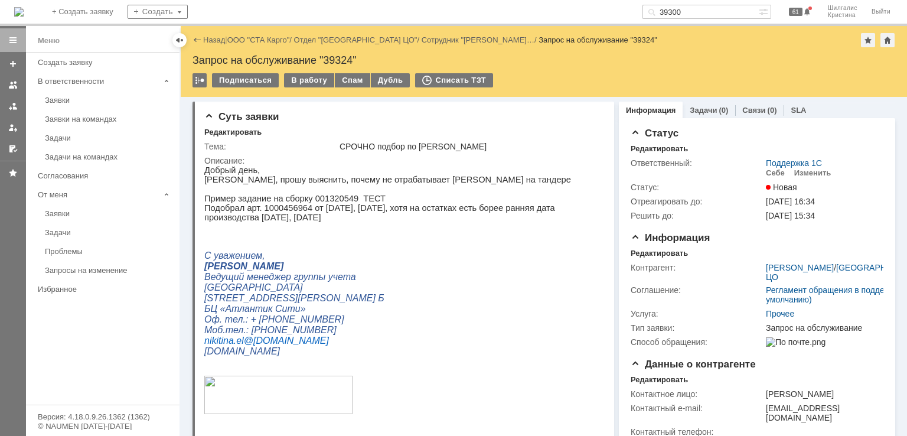
click at [522, 250] on p at bounding box center [399, 245] width 390 height 9
click at [315, 78] on div "В работу" at bounding box center [309, 80] width 50 height 14
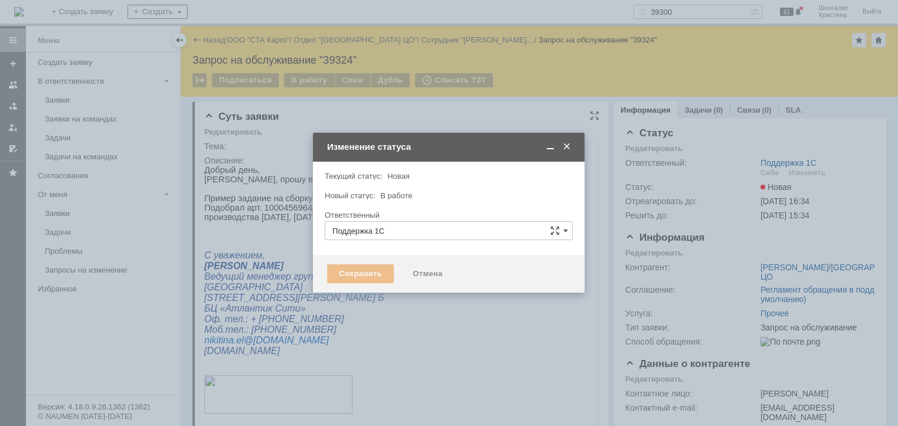
type input "[PERSON_NAME]"
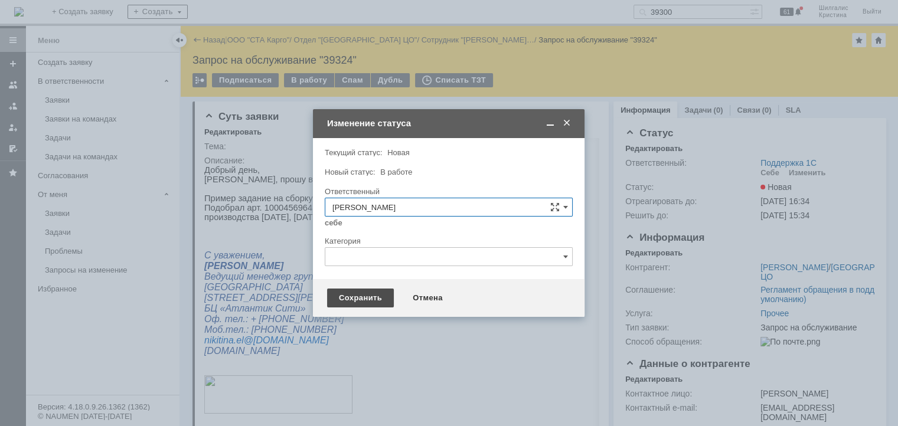
click at [354, 300] on div "Сохранить" at bounding box center [360, 298] width 67 height 19
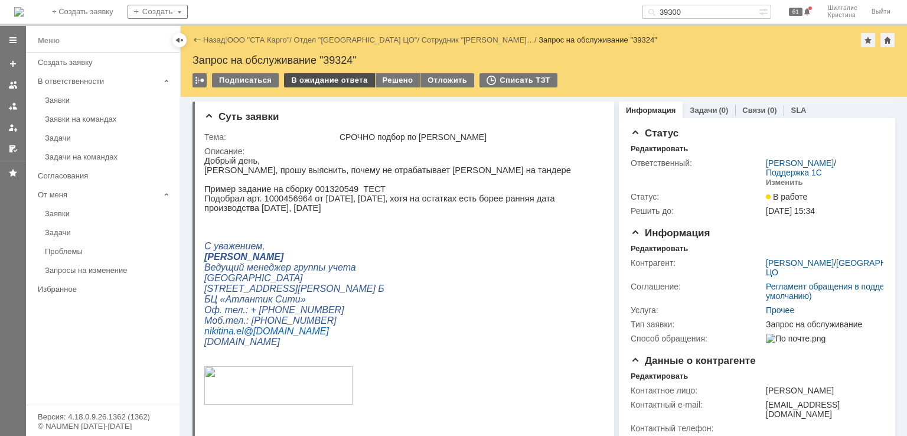
click at [330, 80] on div "В ожидание ответа" at bounding box center [329, 80] width 90 height 14
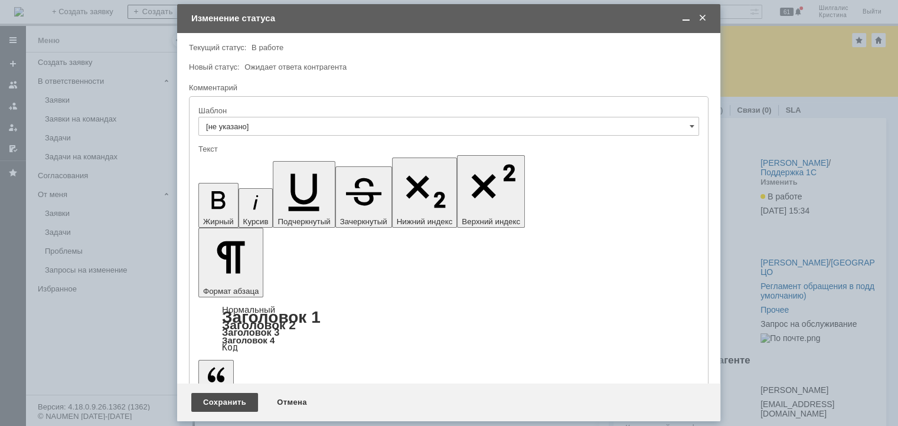
click at [210, 397] on div "Сохранить" at bounding box center [224, 402] width 67 height 19
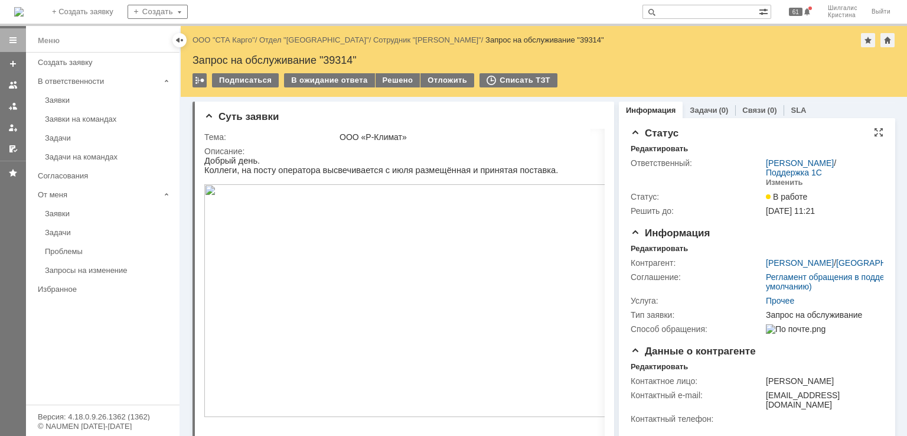
click at [695, 179] on td "Ответственный:" at bounding box center [696, 173] width 133 height 34
click at [224, 41] on link "ООО "СТА Карго"" at bounding box center [223, 39] width 63 height 9
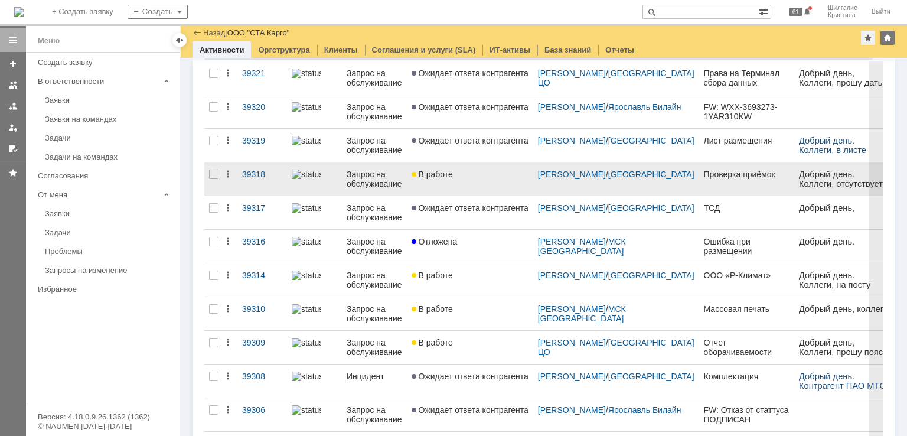
click at [486, 178] on link "В работе" at bounding box center [470, 178] width 126 height 33
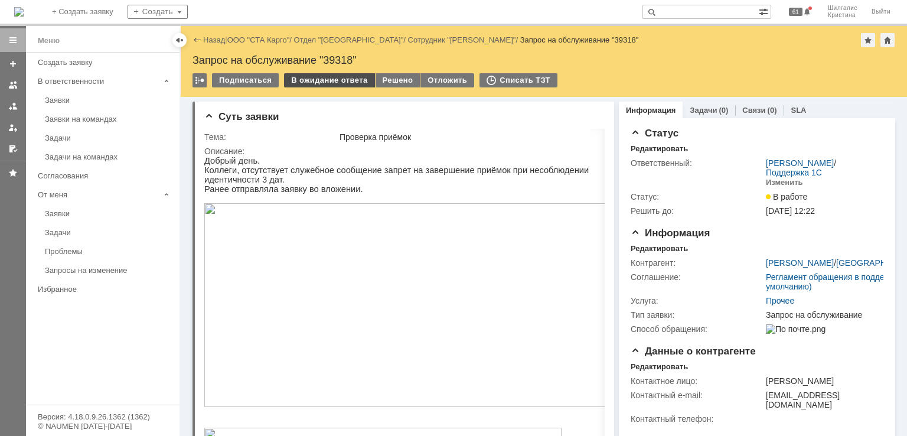
click at [330, 81] on div "В ожидание ответа" at bounding box center [329, 80] width 90 height 14
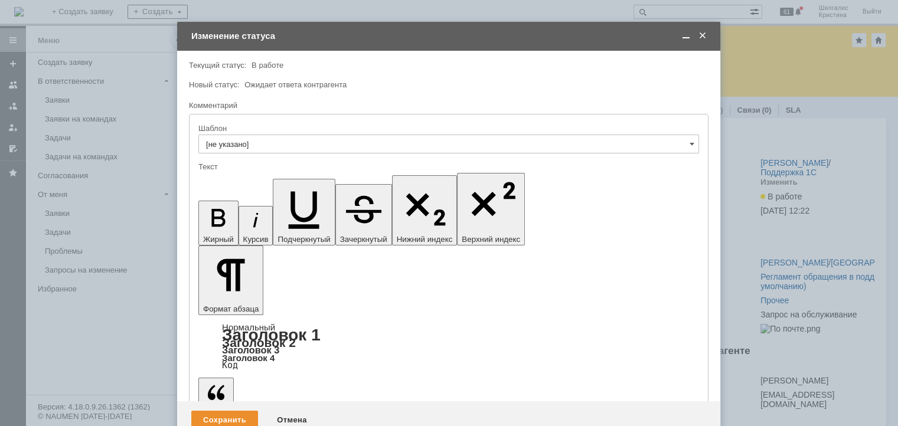
click at [229, 411] on div "Сохранить" at bounding box center [224, 420] width 67 height 19
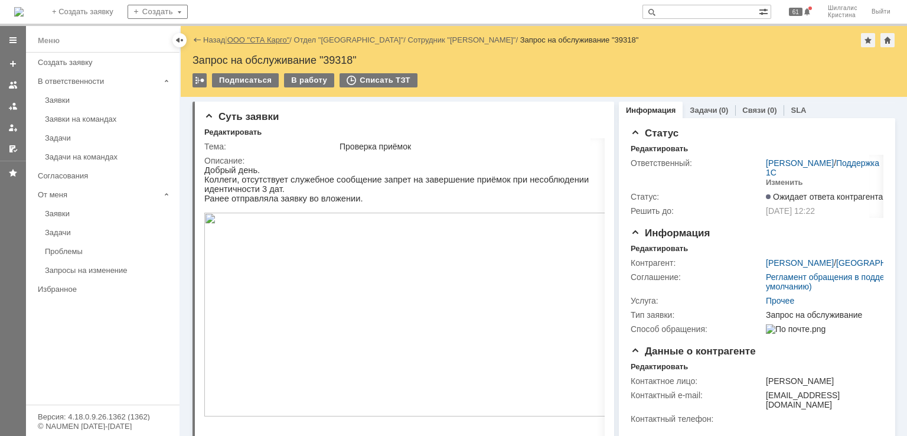
click at [246, 38] on link "ООО "СТА Карго"" at bounding box center [258, 39] width 63 height 9
